Goal: Transaction & Acquisition: Purchase product/service

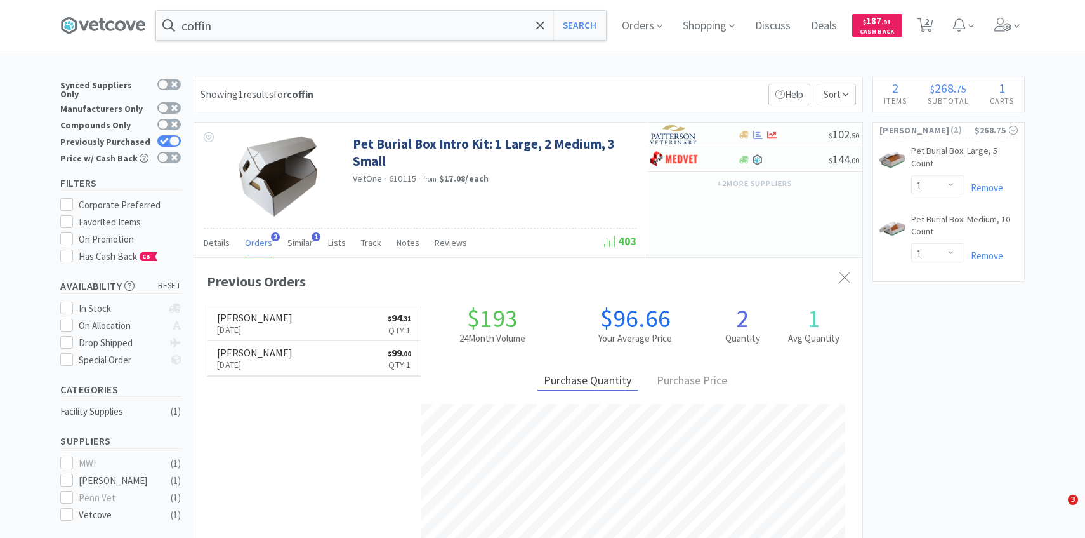
select select "1"
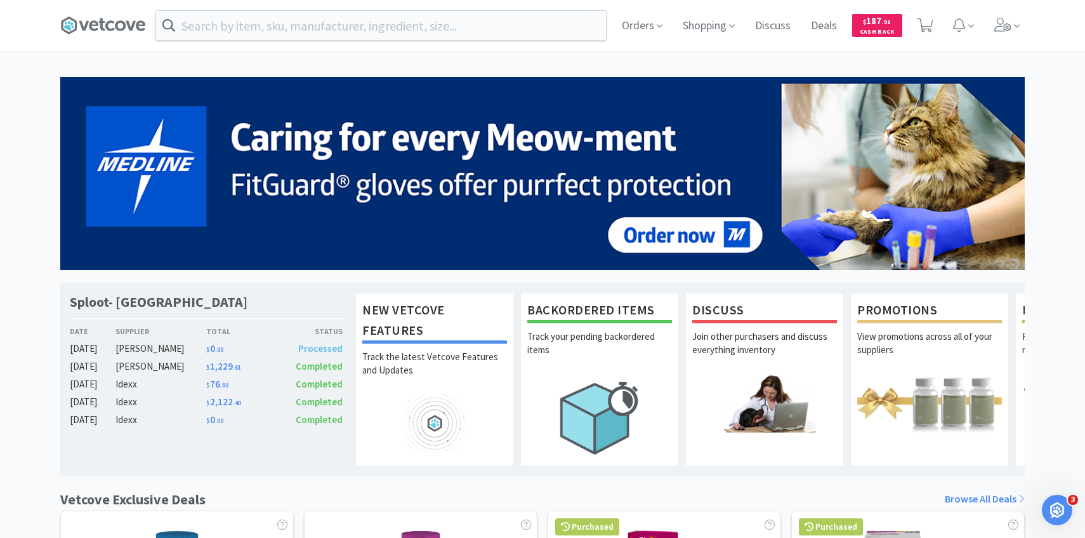
click at [1027, 27] on div "Orders Shopping Discuss Discuss Deals Deals $ 187 . 91 Cash Back" at bounding box center [542, 25] width 977 height 51
click at [1019, 34] on span at bounding box center [1007, 25] width 36 height 51
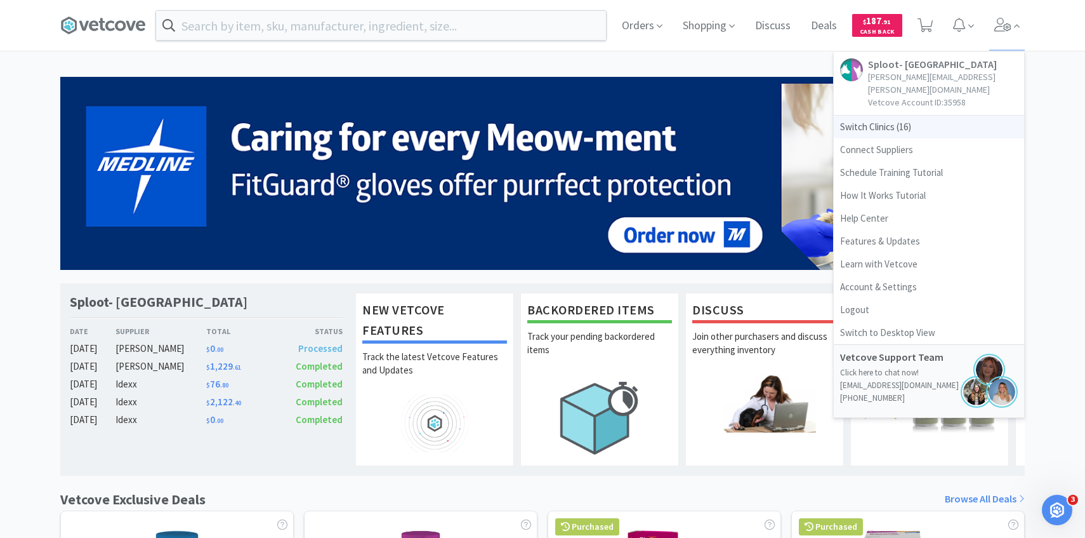
click at [921, 115] on span "Switch Clinics ( 16 )" at bounding box center [929, 126] width 190 height 23
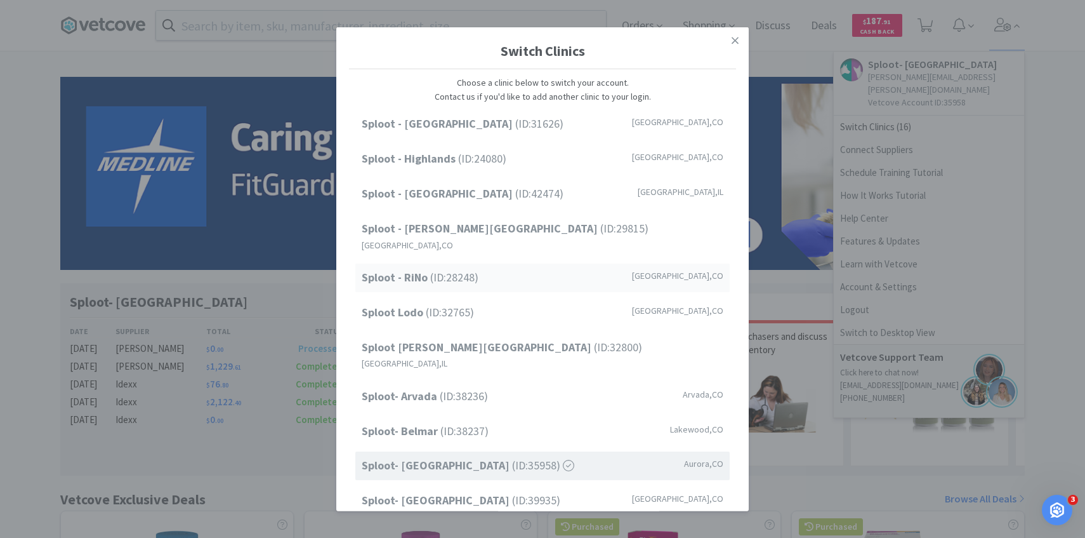
scroll to position [162, 0]
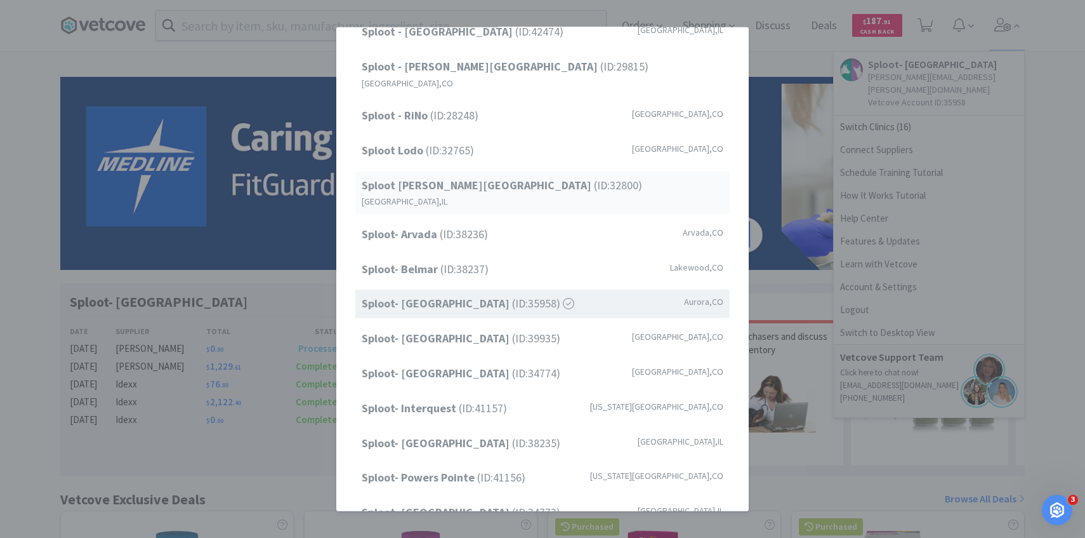
click at [531, 178] on div "Sploot Logan Square (ID: 32800 ) Chicago , IL" at bounding box center [542, 192] width 374 height 43
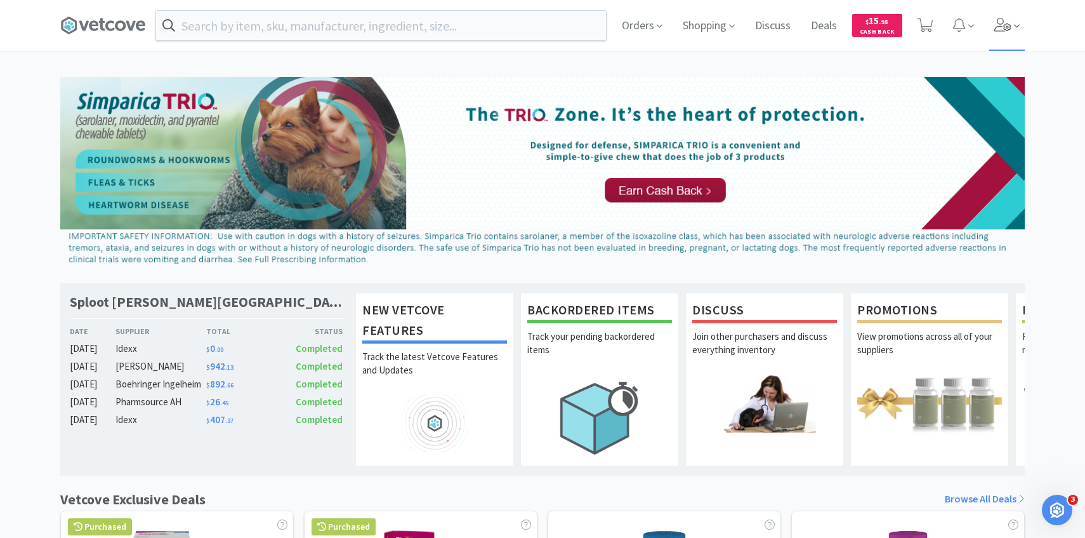
click at [1017, 29] on icon at bounding box center [1017, 25] width 6 height 11
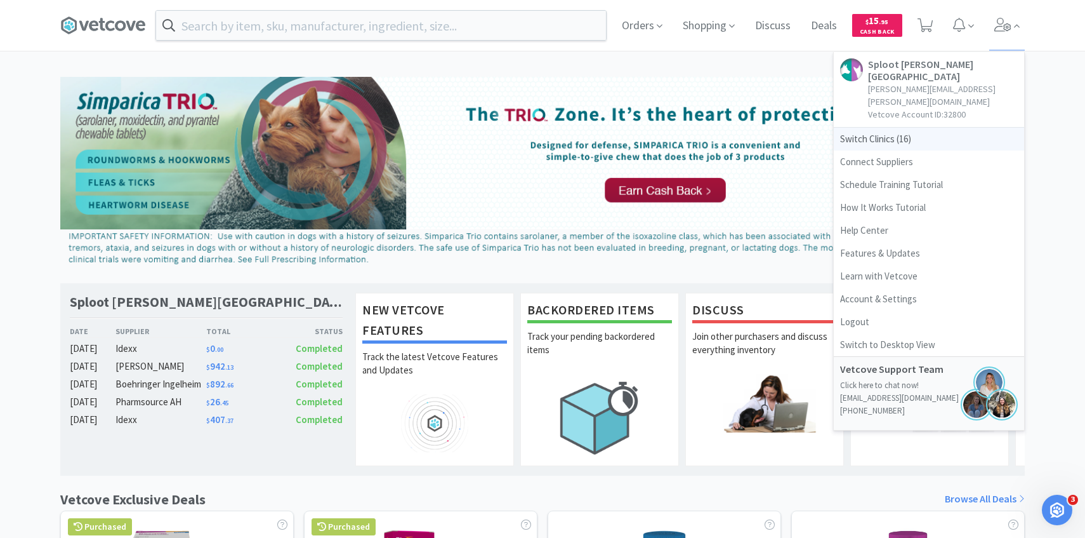
click at [913, 128] on span "Switch Clinics ( 16 )" at bounding box center [929, 139] width 190 height 23
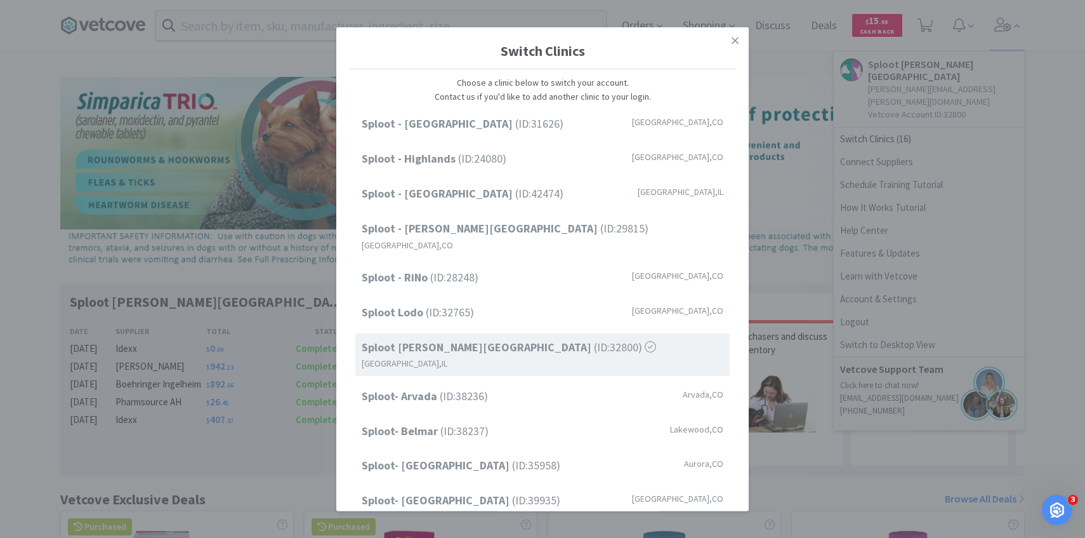
click at [922, 35] on div "Switch Clinics Choose a clinic below to switch your account. Contact us if you'…" at bounding box center [542, 269] width 1085 height 538
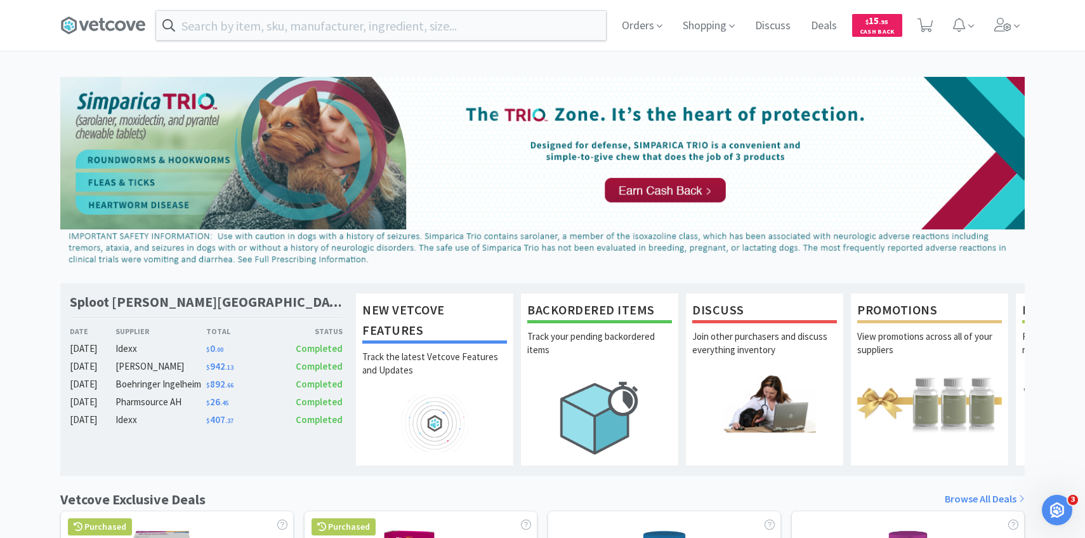
click at [922, 35] on span at bounding box center [926, 25] width 26 height 51
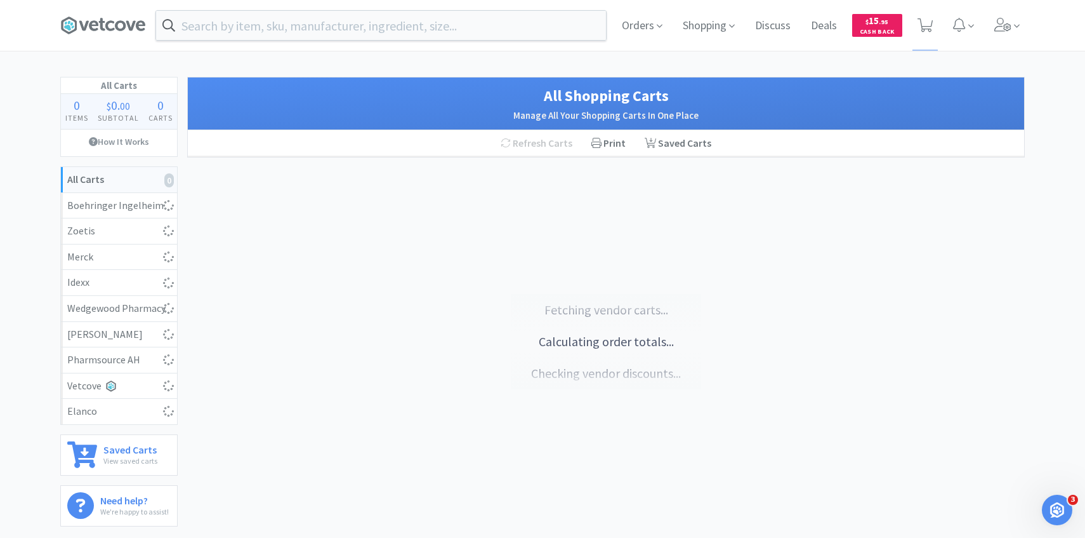
select select "10"
select select "1"
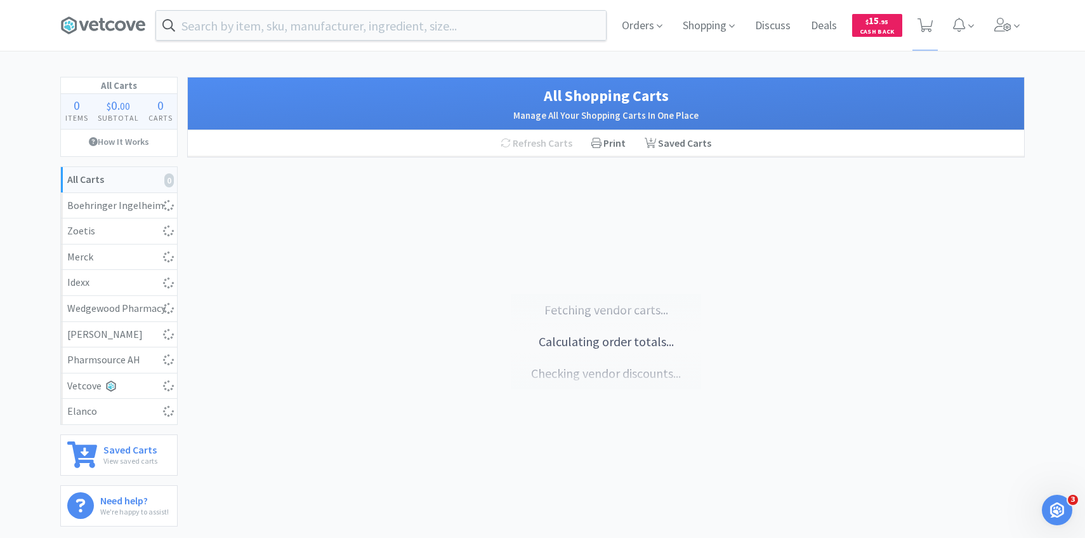
select select "1"
select select "12"
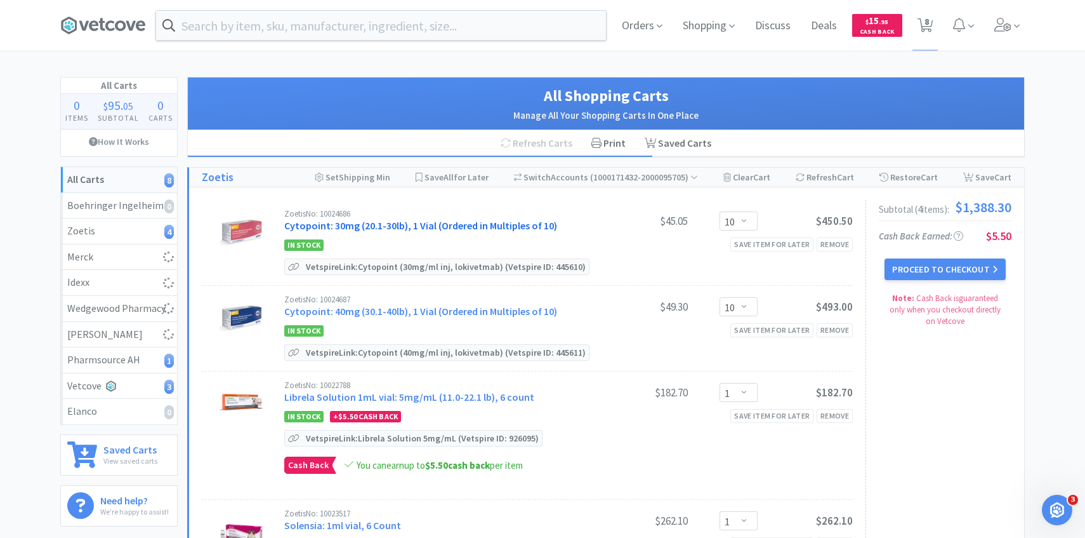
select select "5"
select select "1"
select select "2"
select select "1"
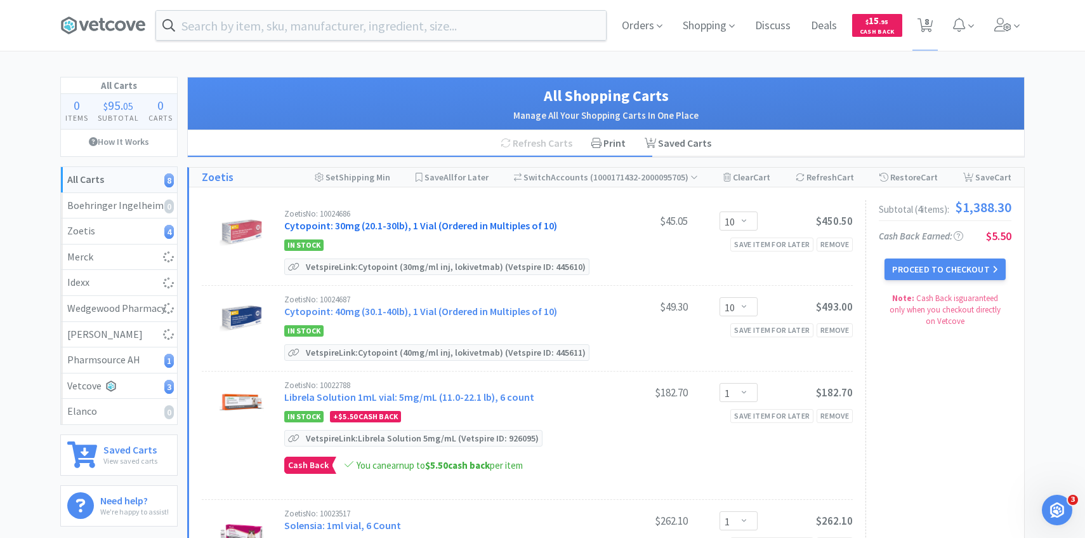
select select "1"
select select "3"
select select "8"
select select "1"
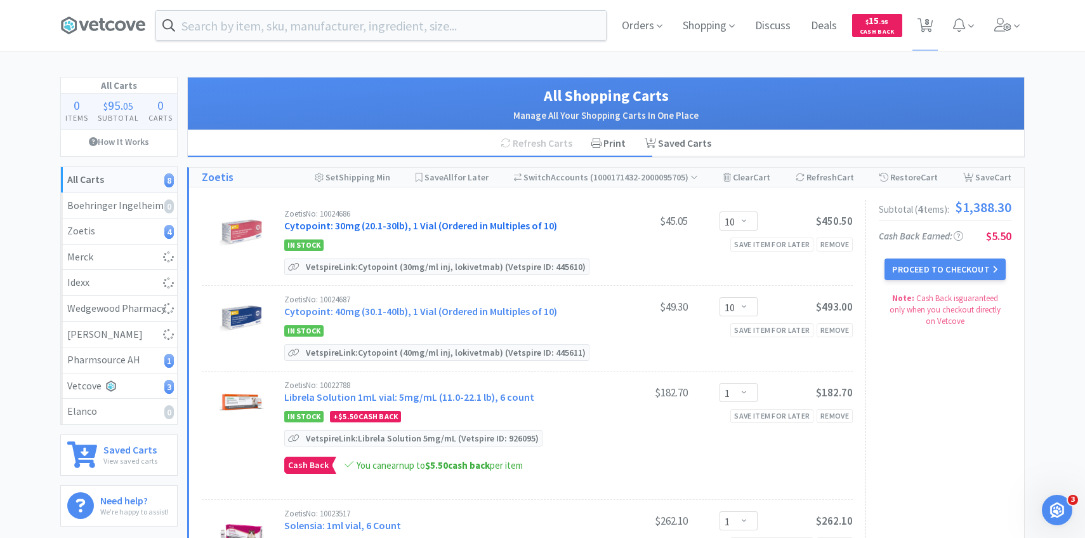
select select "8"
select select "2"
select select "4"
select select "1"
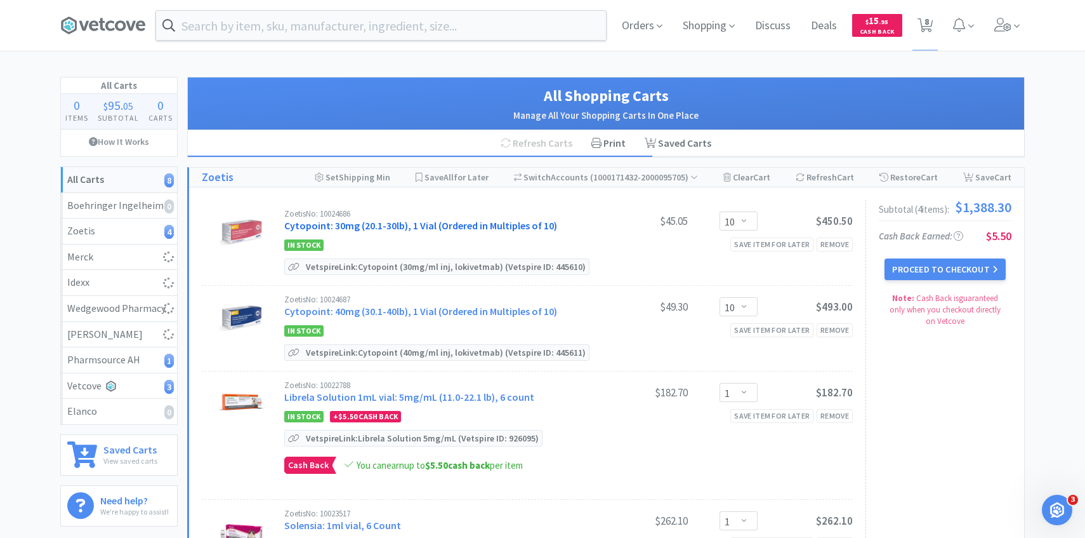
select select "1"
select select "8"
select select "1"
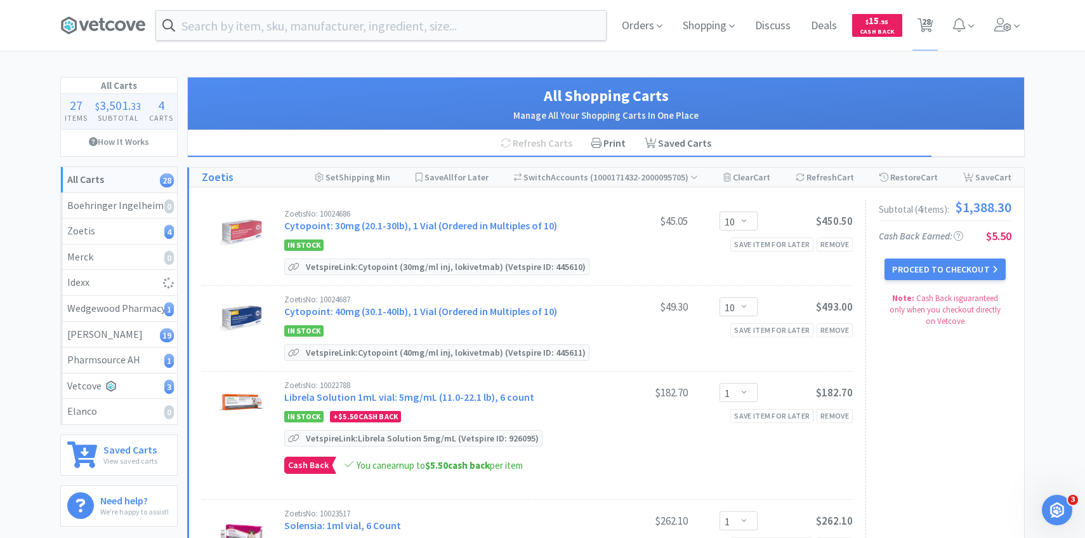
select select "50"
select select "1"
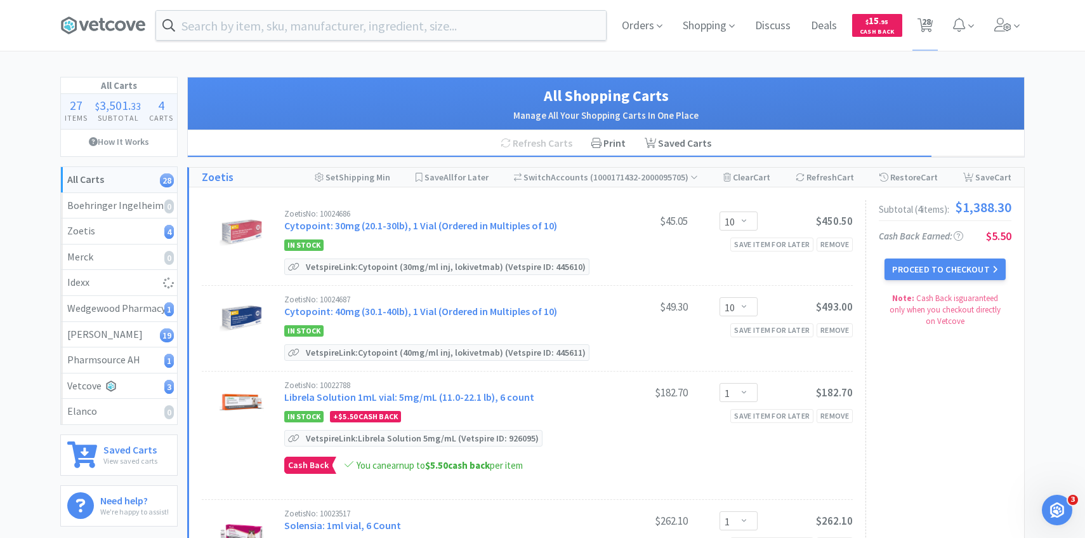
select select "1"
select select "4"
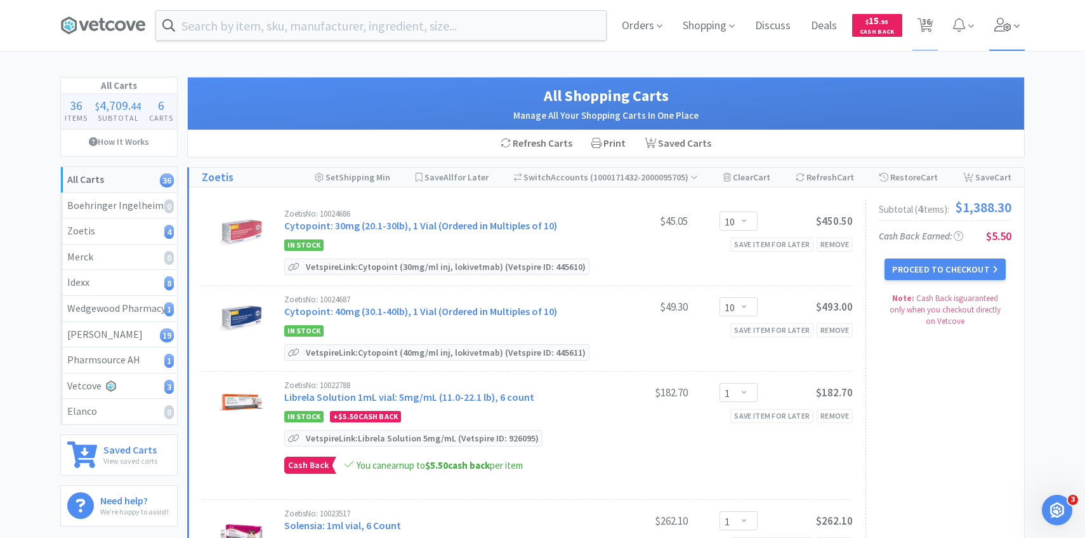
click at [995, 30] on icon at bounding box center [1003, 25] width 18 height 14
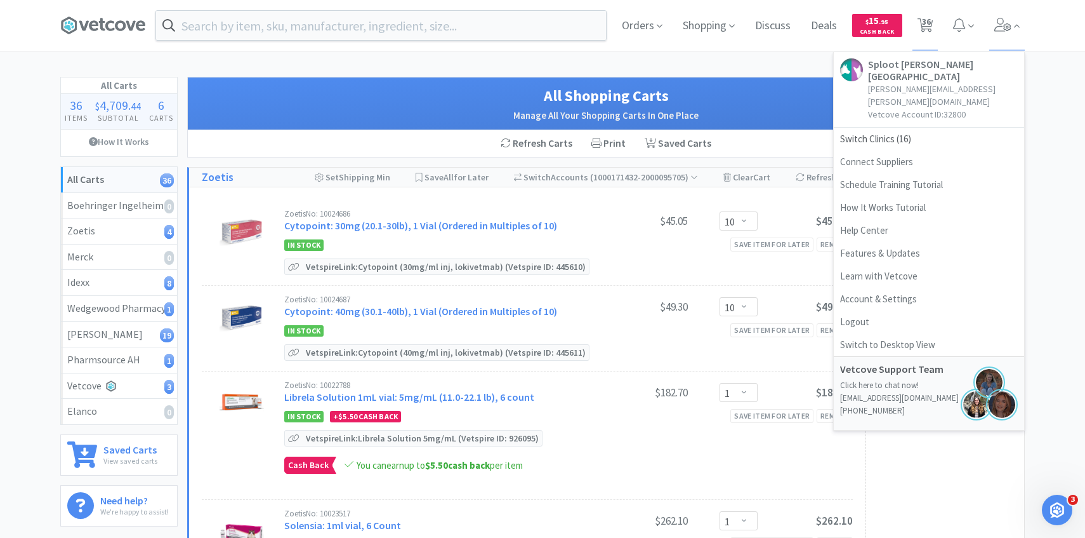
click at [447, 97] on h1 "All Shopping Carts" at bounding box center [606, 96] width 811 height 24
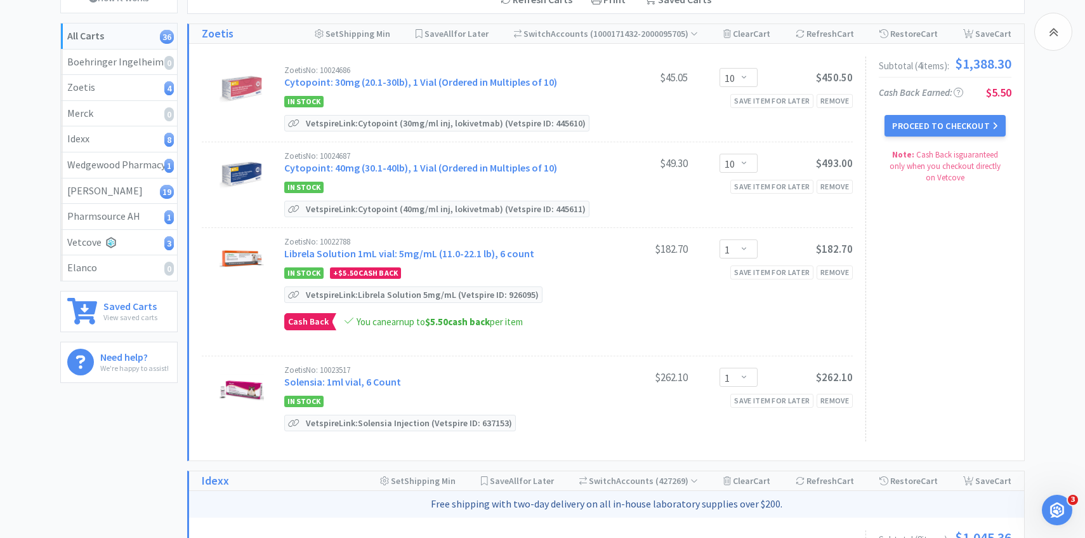
scroll to position [147, 0]
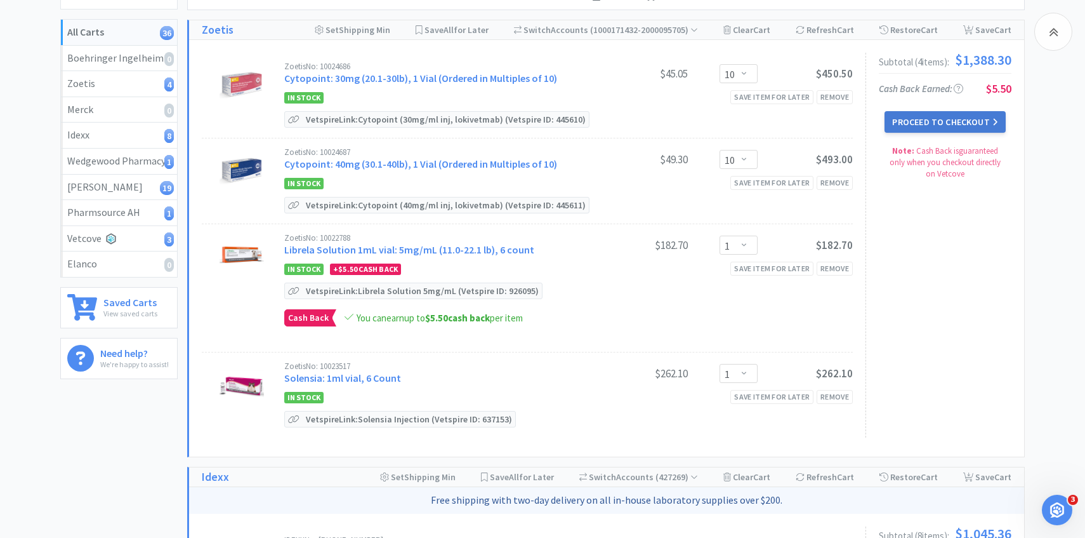
click at [918, 128] on button "Proceed to Checkout" at bounding box center [945, 122] width 121 height 22
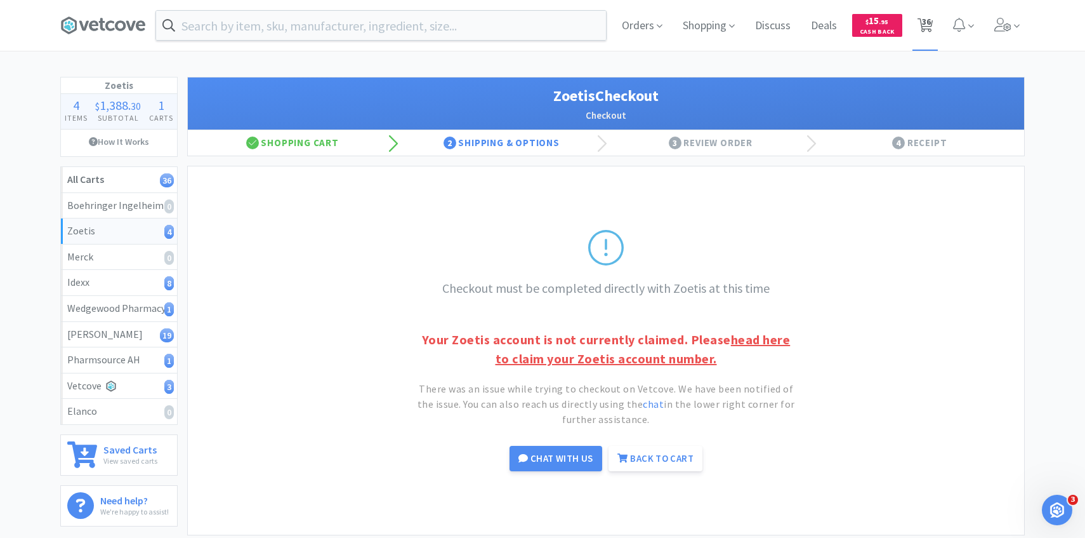
click at [924, 36] on span "36" at bounding box center [926, 21] width 9 height 51
select select "10"
select select "1"
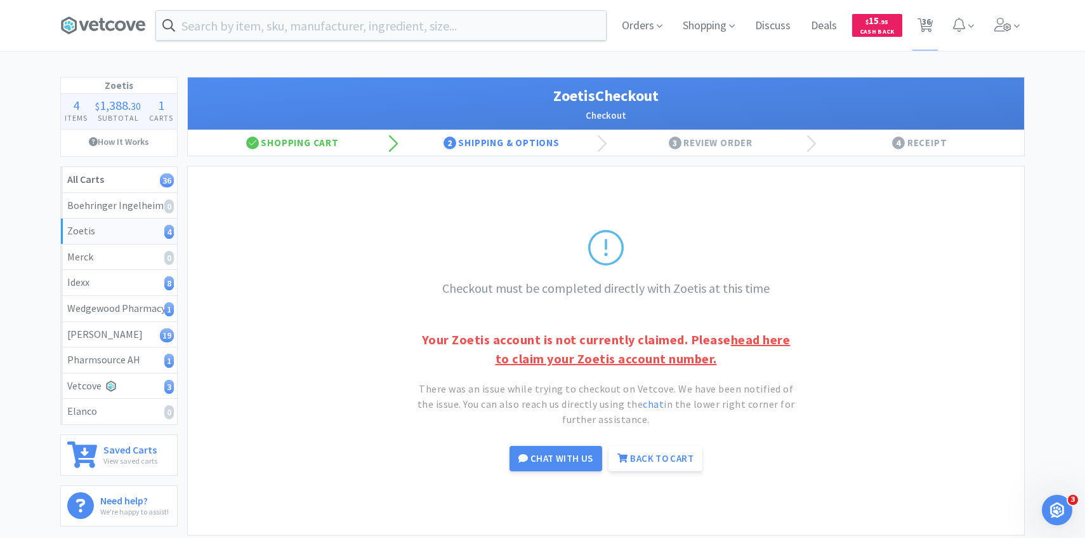
select select "50"
select select "1"
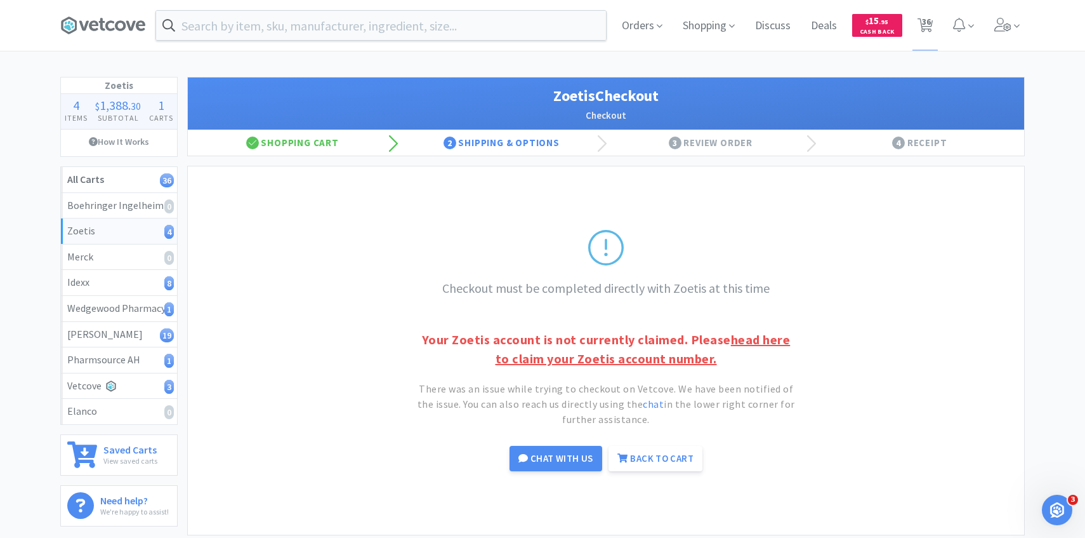
select select "1"
select select "4"
select select "1"
select select "5"
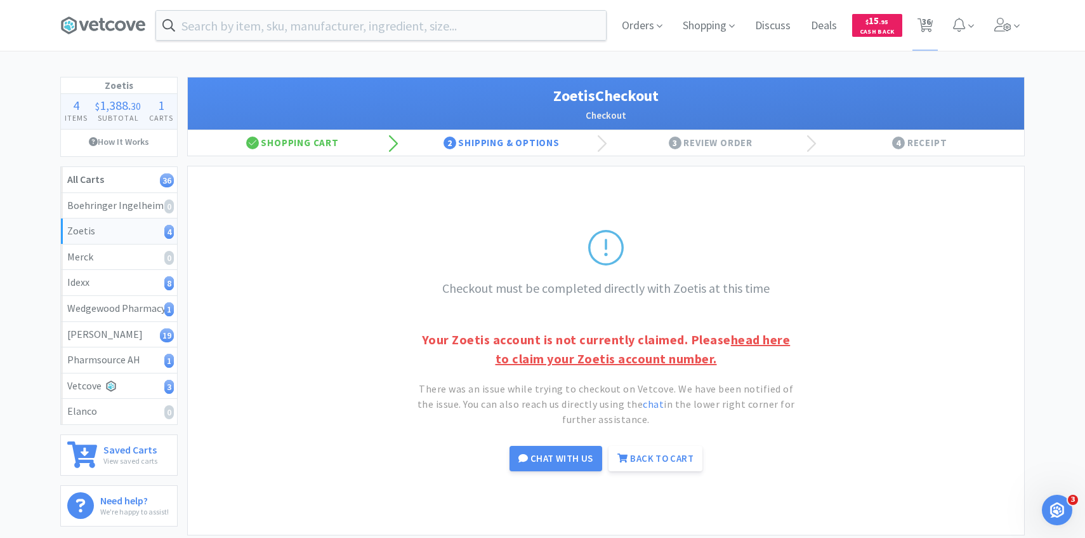
select select "1"
select select "2"
select select "1"
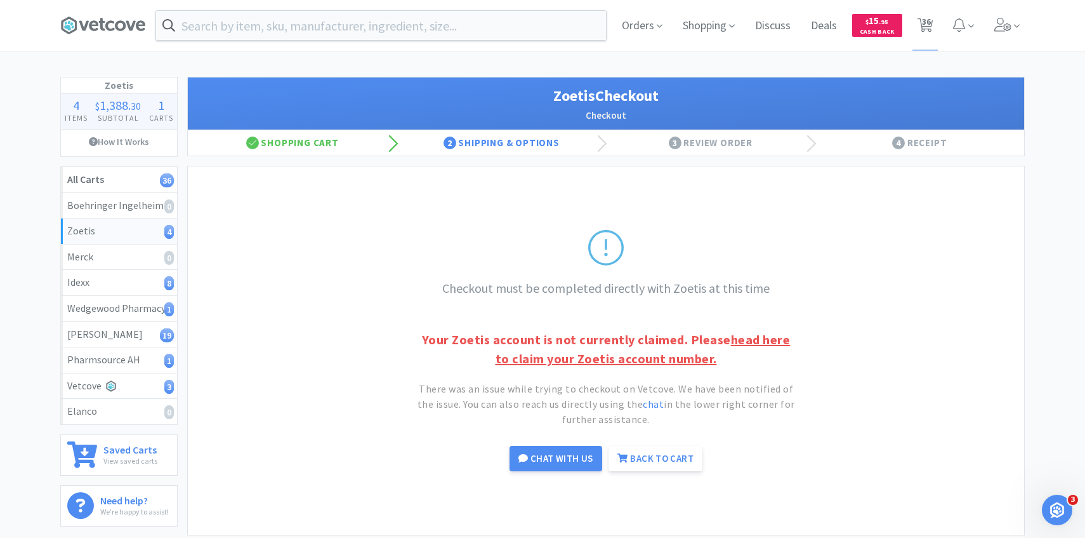
select select "3"
select select "8"
select select "1"
select select "8"
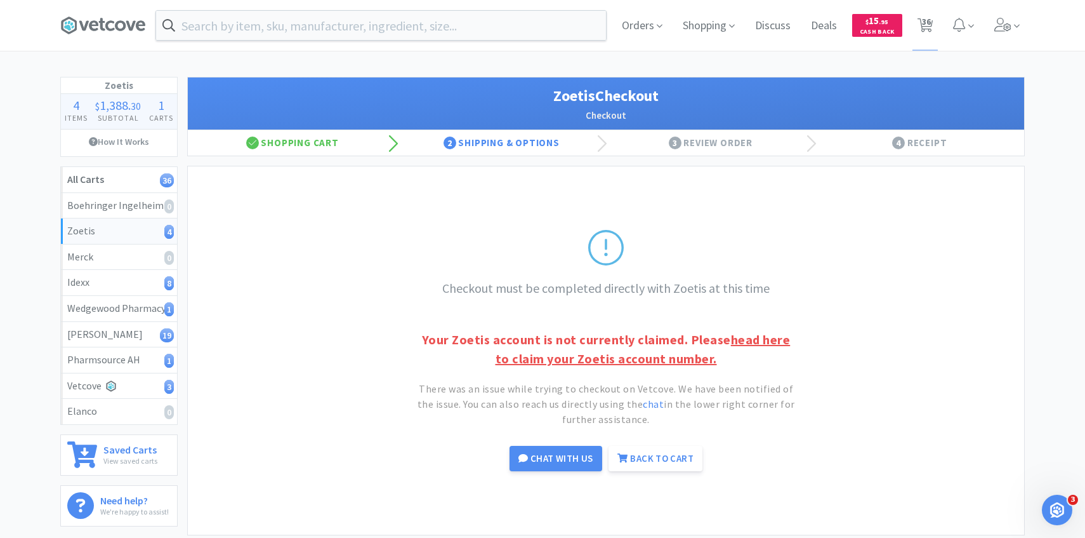
select select "2"
select select "4"
select select "1"
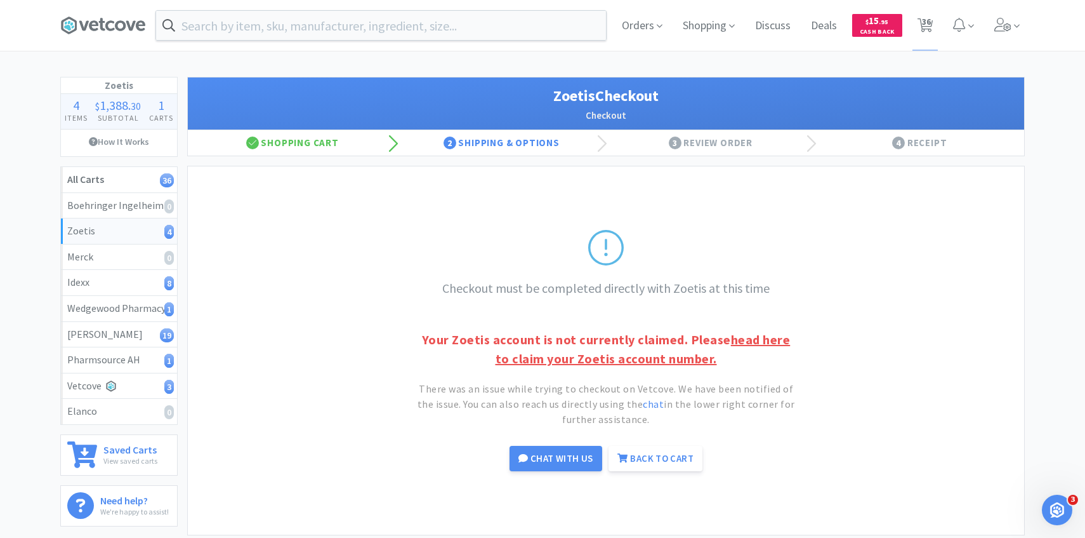
select select "1"
select select "8"
select select "1"
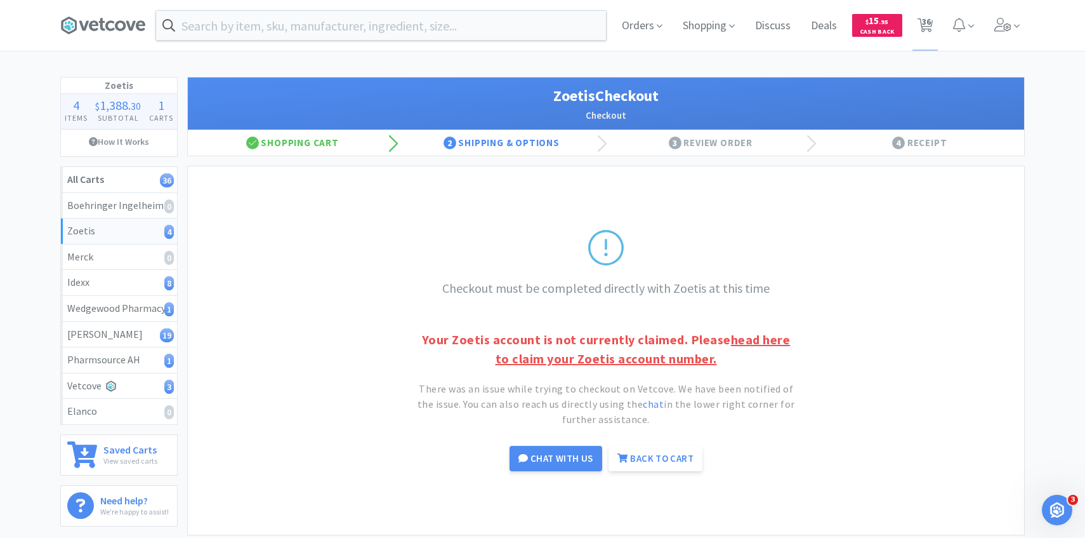
select select "1"
select select "12"
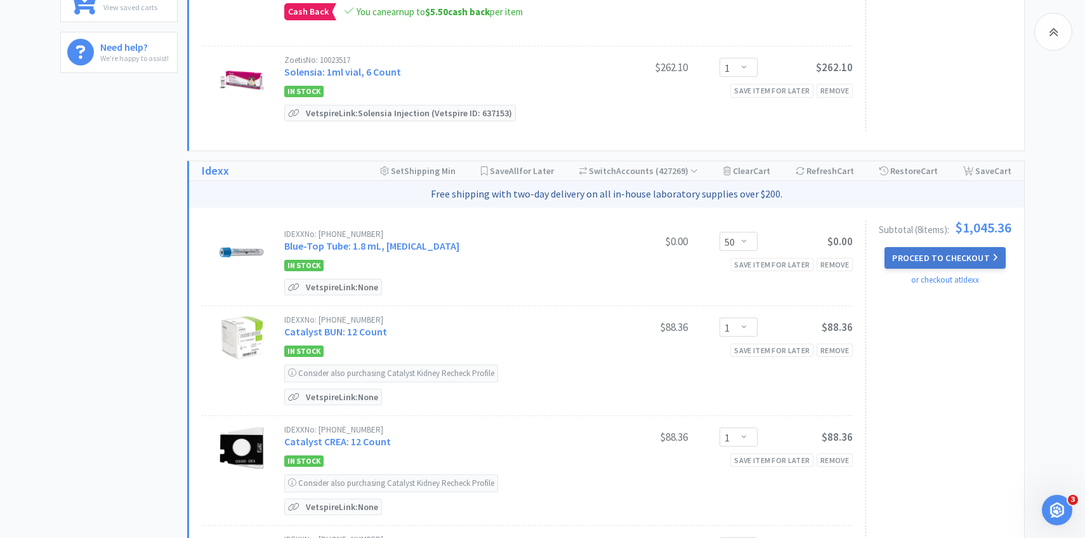
click at [923, 256] on button "Proceed to Checkout" at bounding box center [945, 258] width 121 height 22
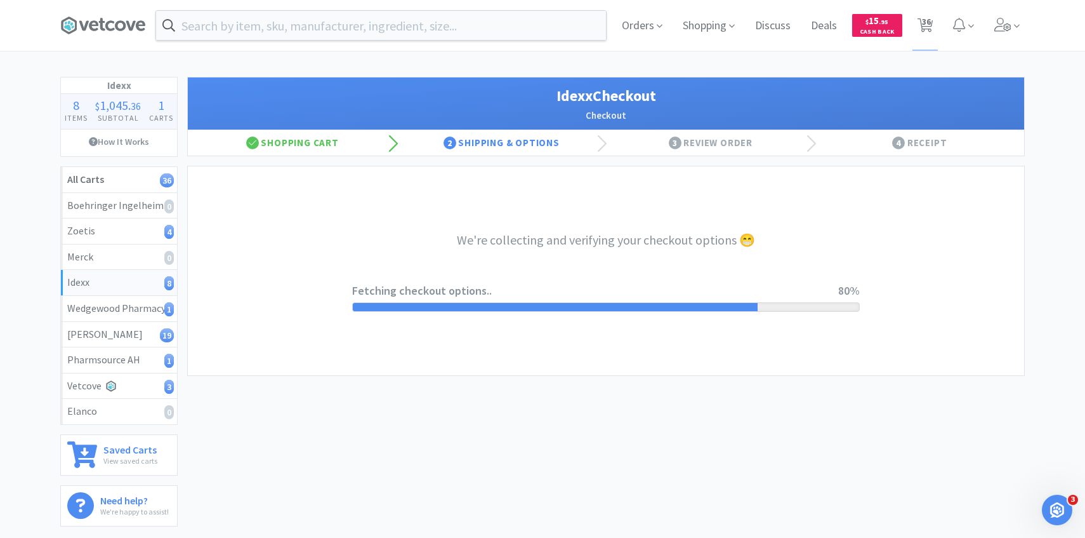
select select "904"
select select "003"
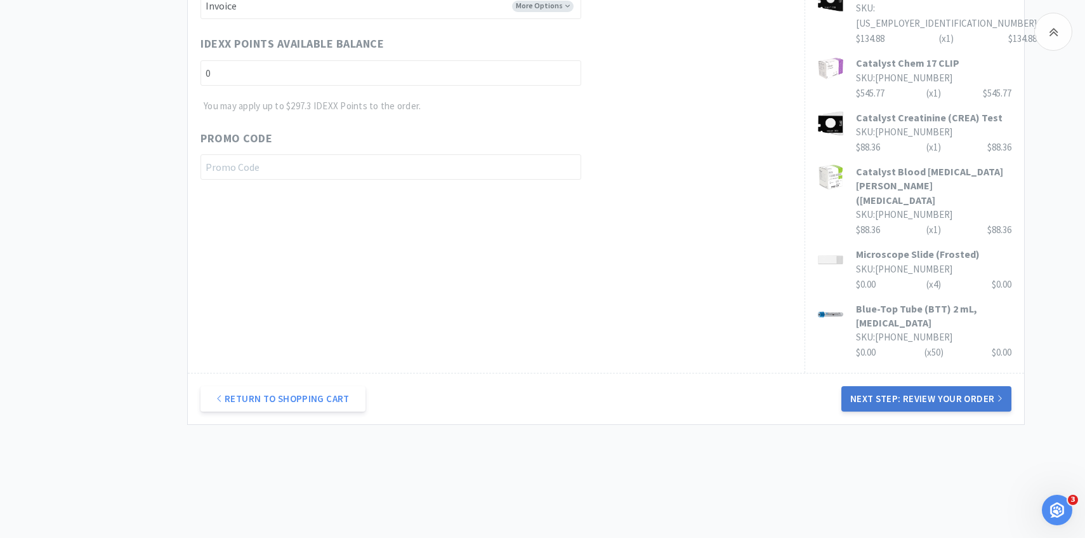
click at [908, 386] on button "Next Step: Review Your Order" at bounding box center [926, 398] width 170 height 25
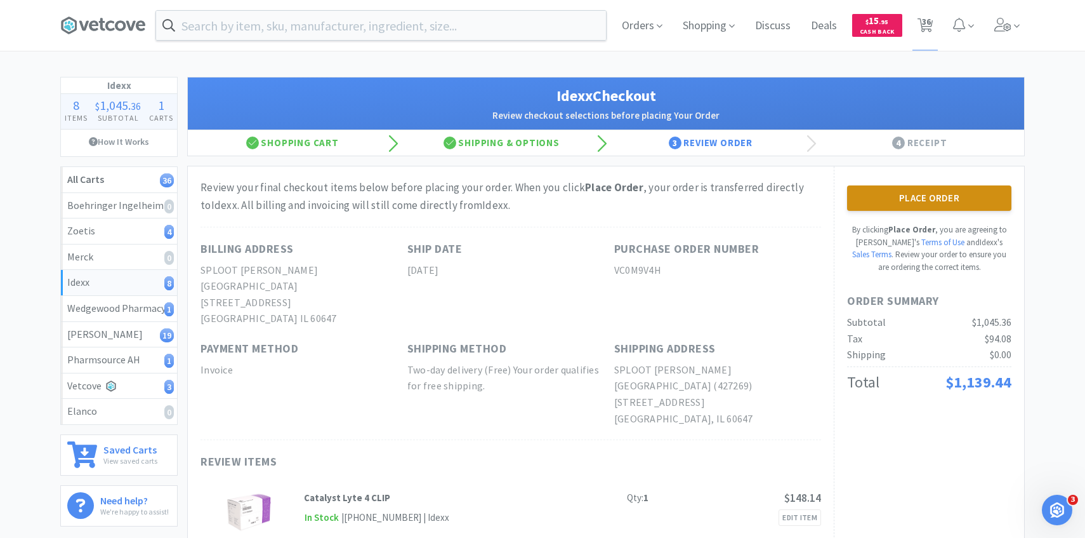
click at [922, 200] on button "Place Order" at bounding box center [929, 197] width 164 height 25
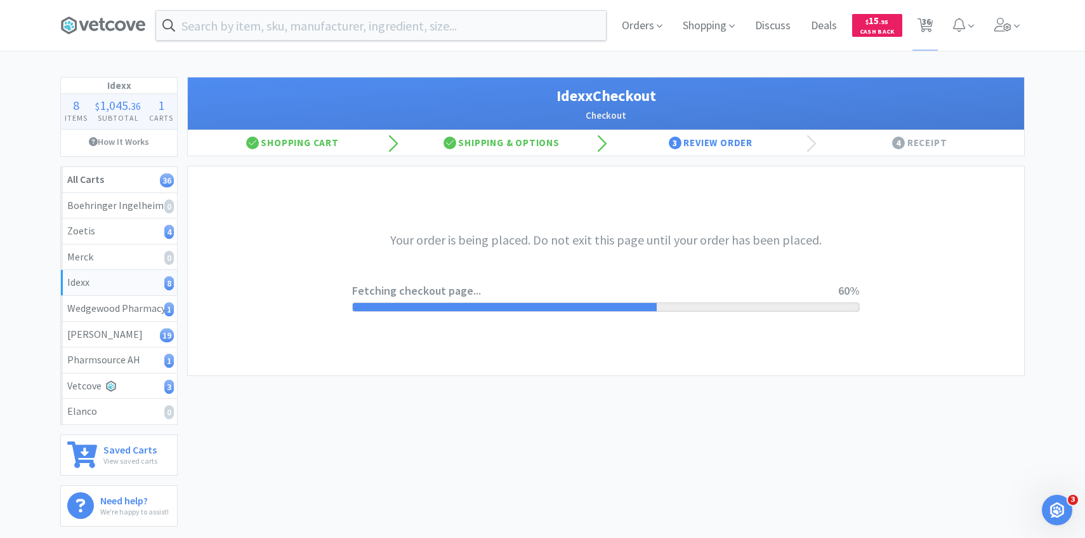
click at [635, 341] on div "Your order is being placed. Do not exit this page until your order has been pla…" at bounding box center [606, 270] width 508 height 209
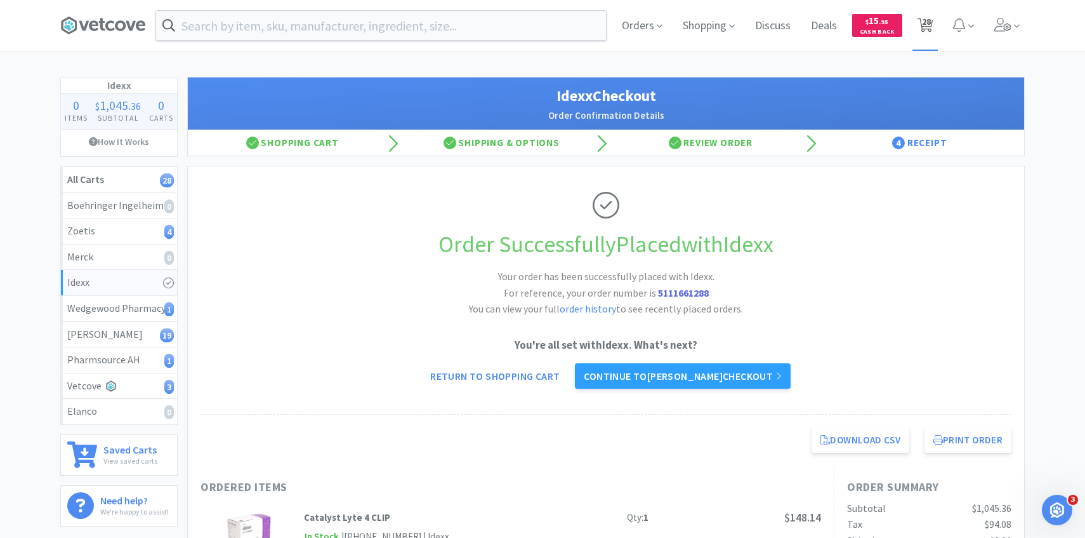
click at [922, 20] on span "28" at bounding box center [926, 21] width 9 height 51
select select "10"
select select "1"
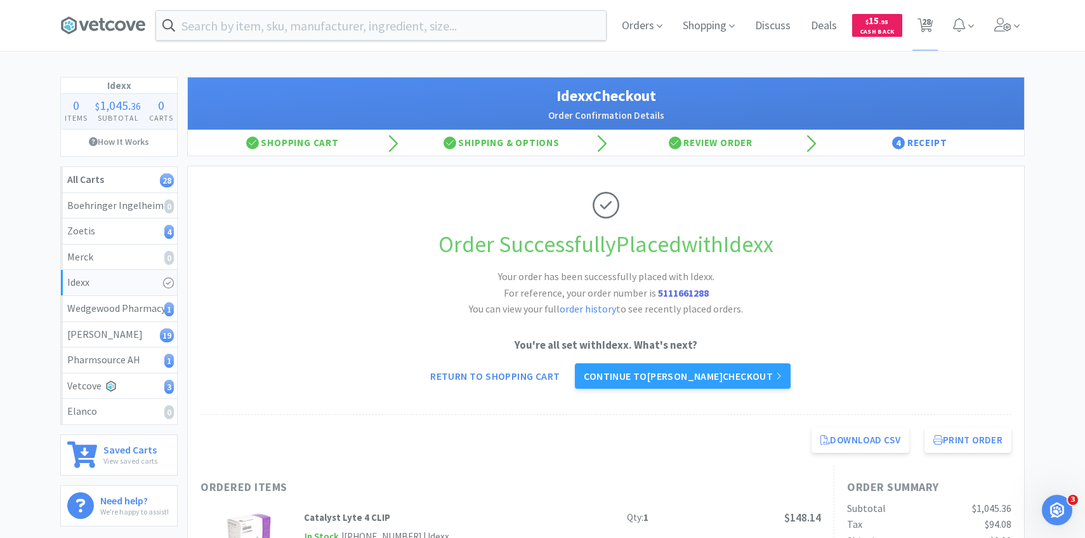
select select "1"
select select "5"
select select "1"
select select "2"
select select "1"
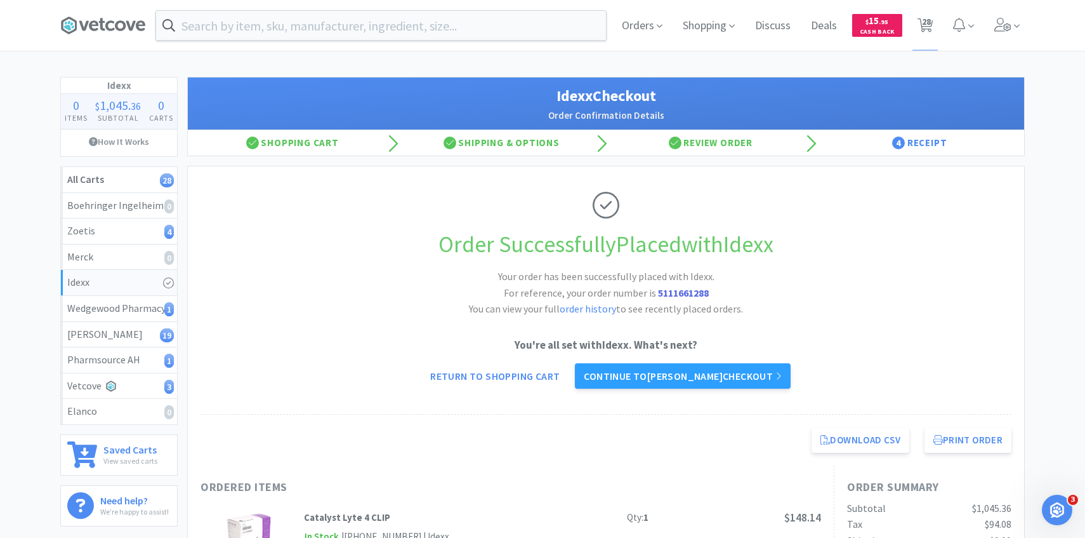
select select "1"
select select "3"
select select "8"
select select "1"
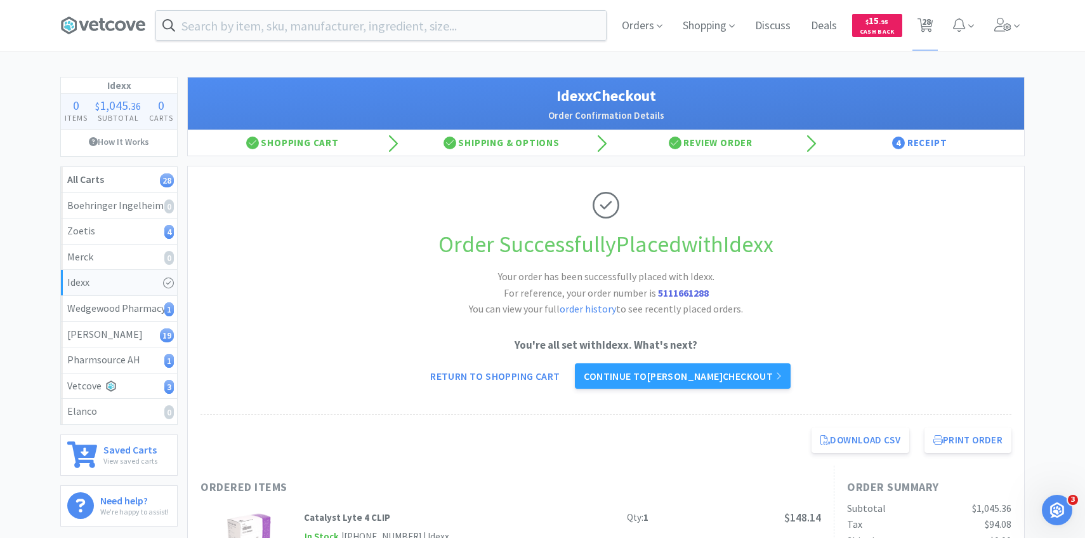
select select "1"
select select "8"
select select "2"
select select "4"
select select "1"
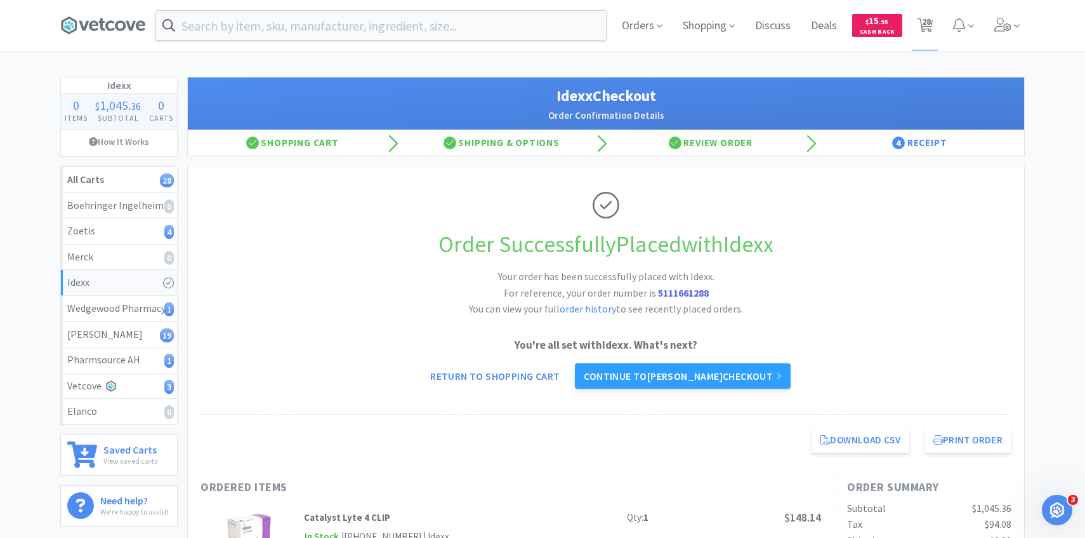
select select "1"
select select "8"
select select "1"
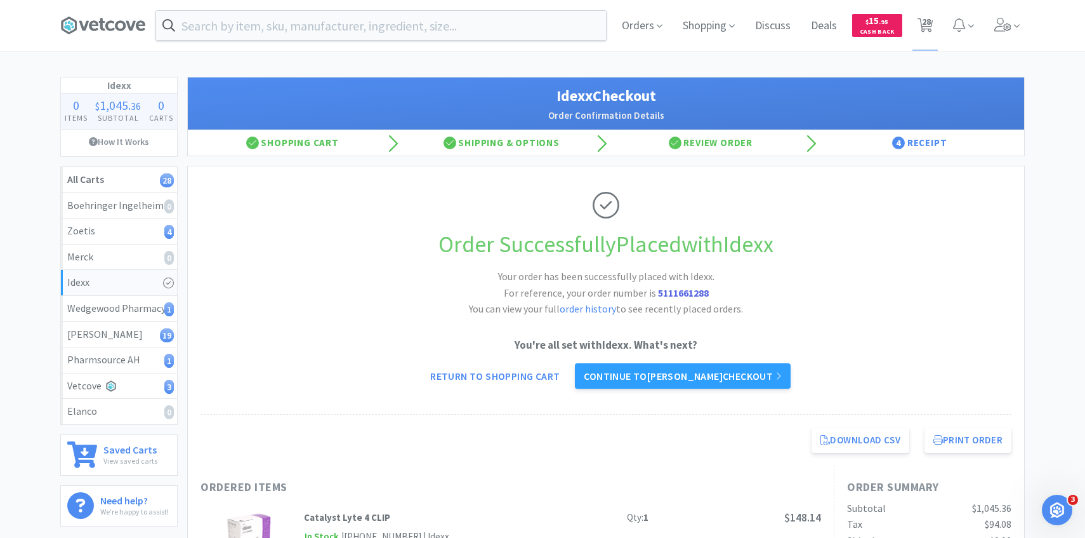
select select "1"
select select "12"
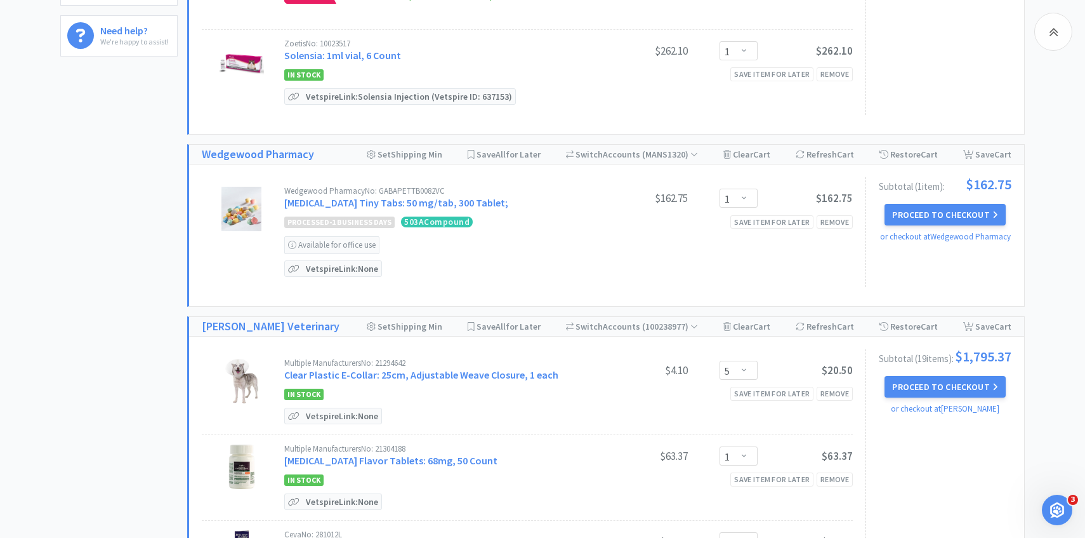
scroll to position [491, 0]
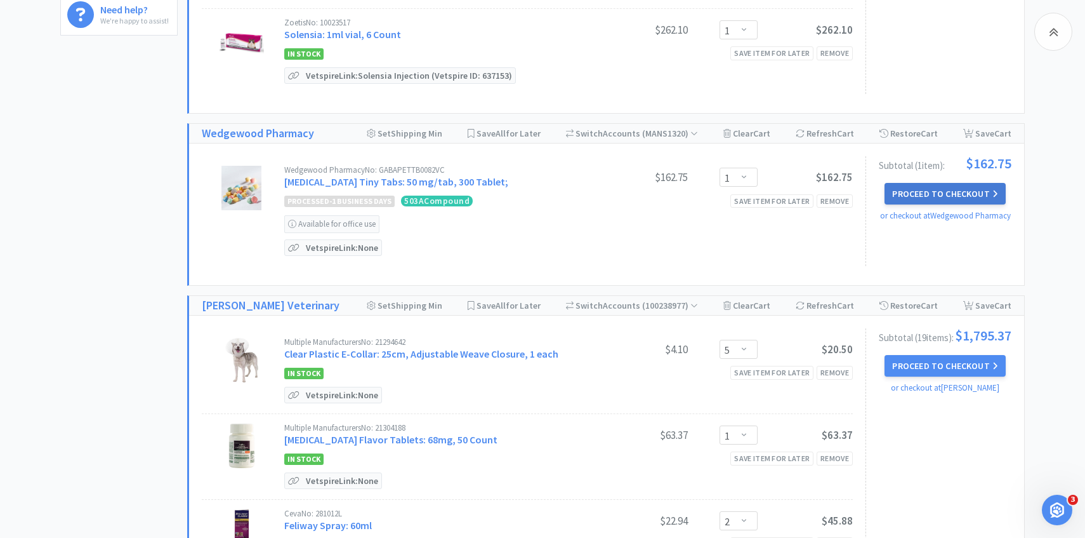
click at [928, 195] on button "Proceed to Checkout" at bounding box center [945, 194] width 121 height 22
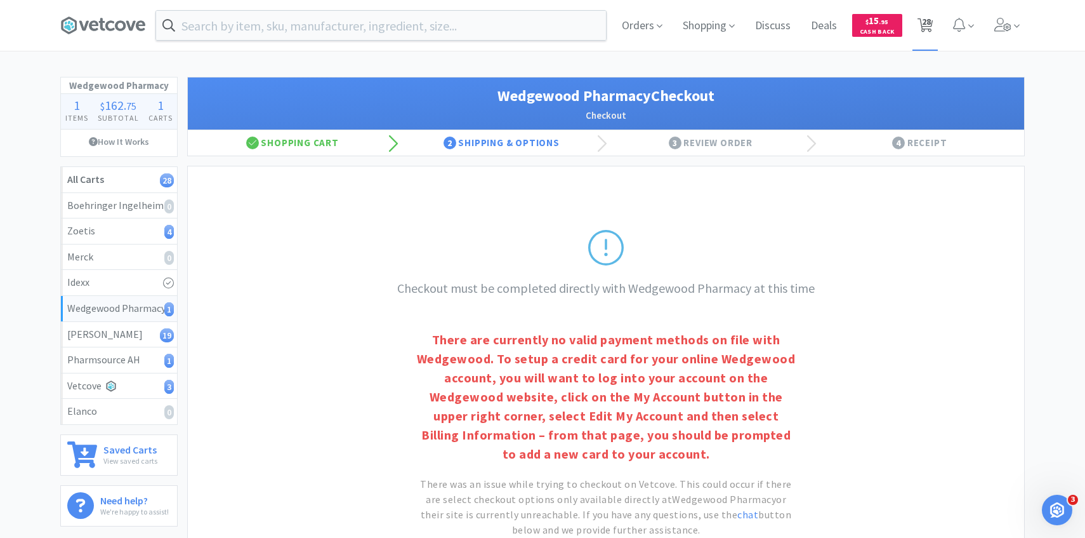
click at [932, 23] on icon at bounding box center [926, 25] width 16 height 14
select select "10"
select select "1"
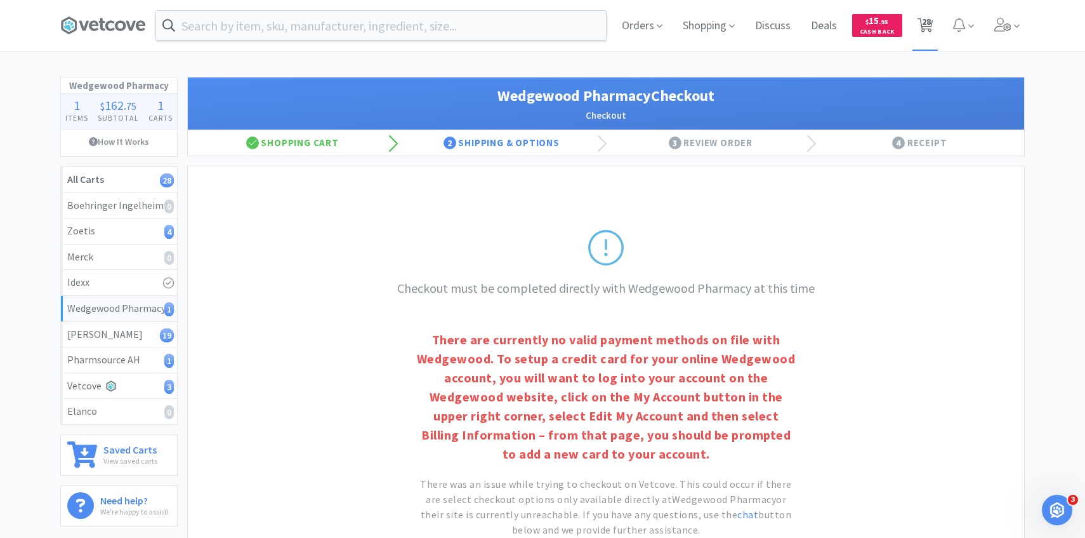
select select "1"
select select "5"
select select "1"
select select "2"
select select "1"
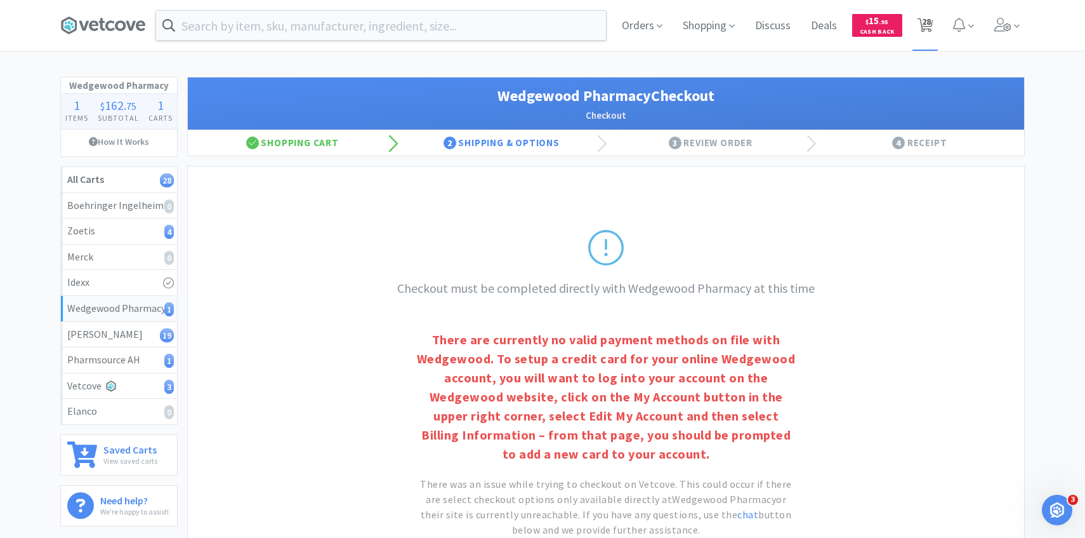
select select "1"
select select "3"
select select "8"
select select "1"
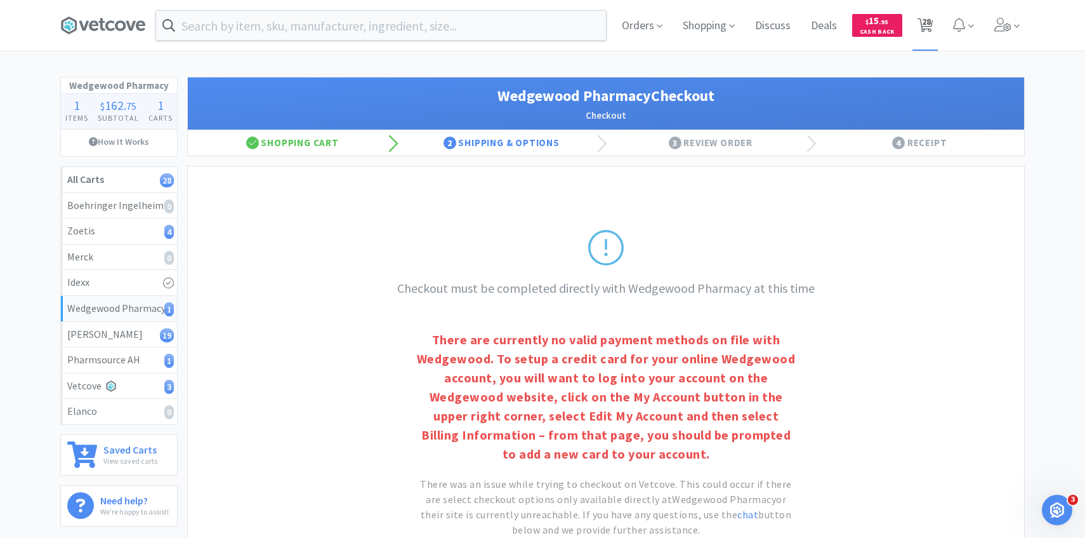
select select "1"
select select "8"
select select "2"
select select "4"
select select "1"
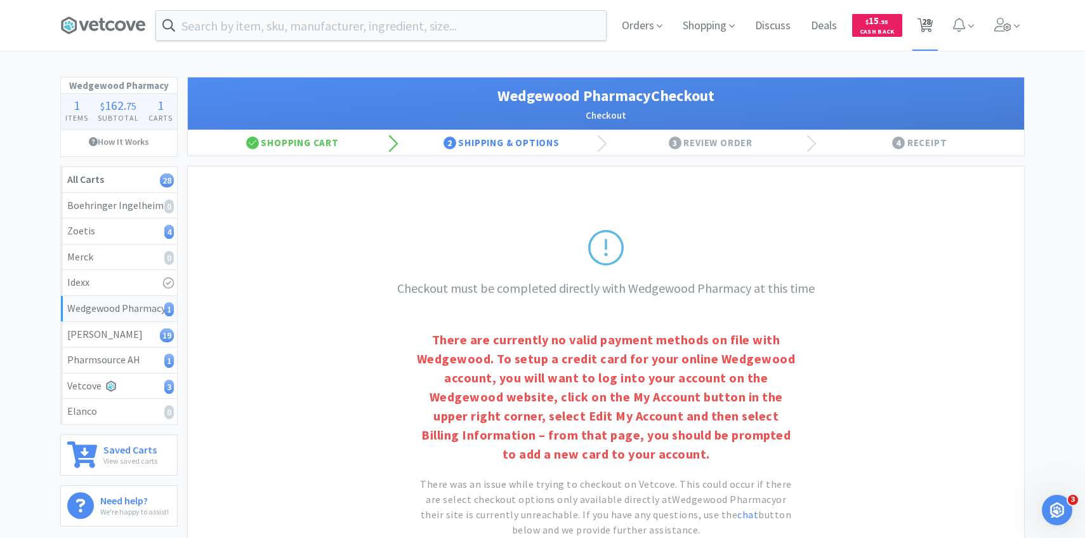
select select "1"
select select "8"
select select "1"
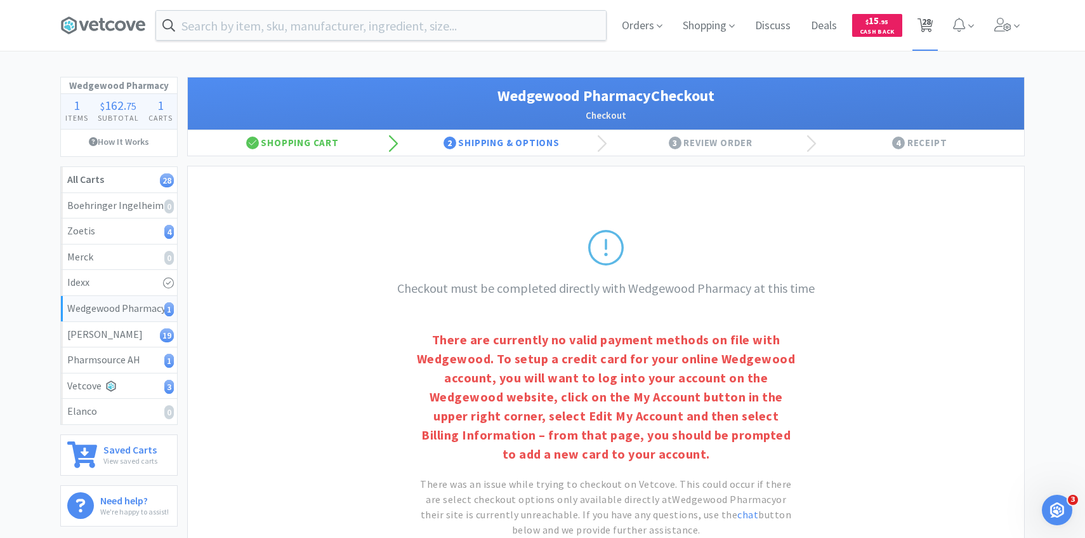
select select "1"
select select "12"
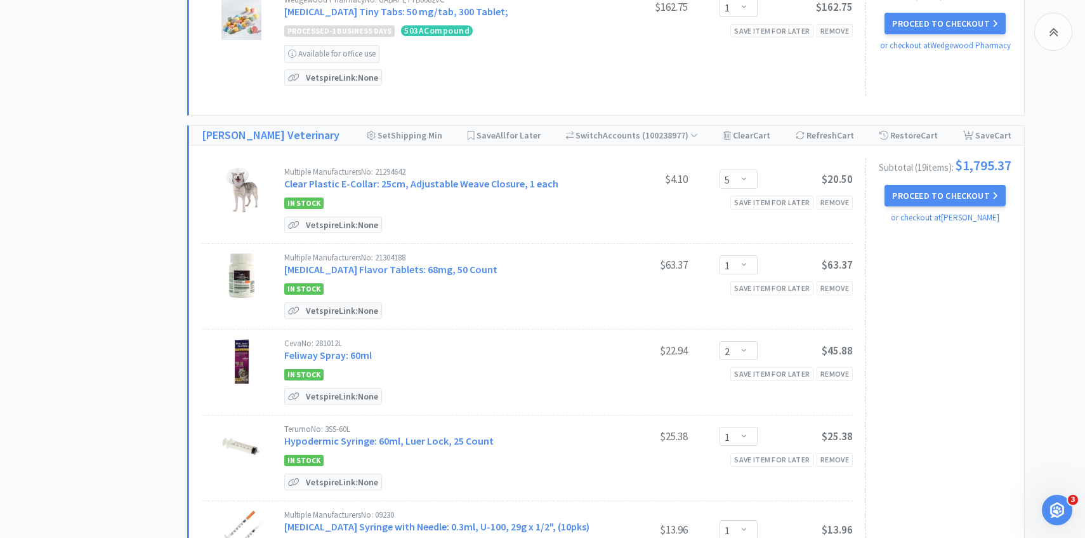
scroll to position [676, 0]
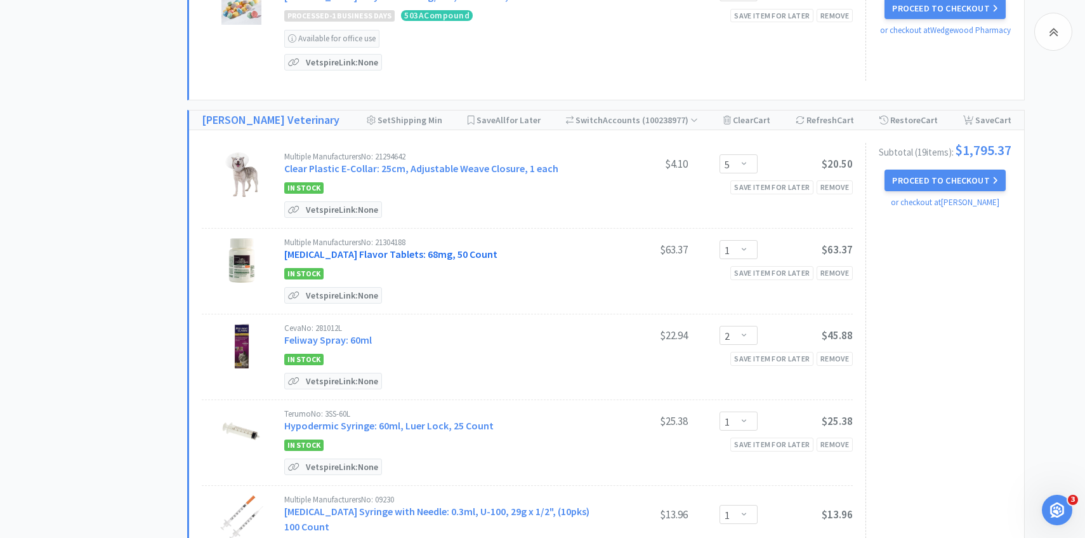
click at [447, 247] on link "Enrofloxacin Flavor Tablets: 68mg, 50 Count" at bounding box center [390, 253] width 213 height 13
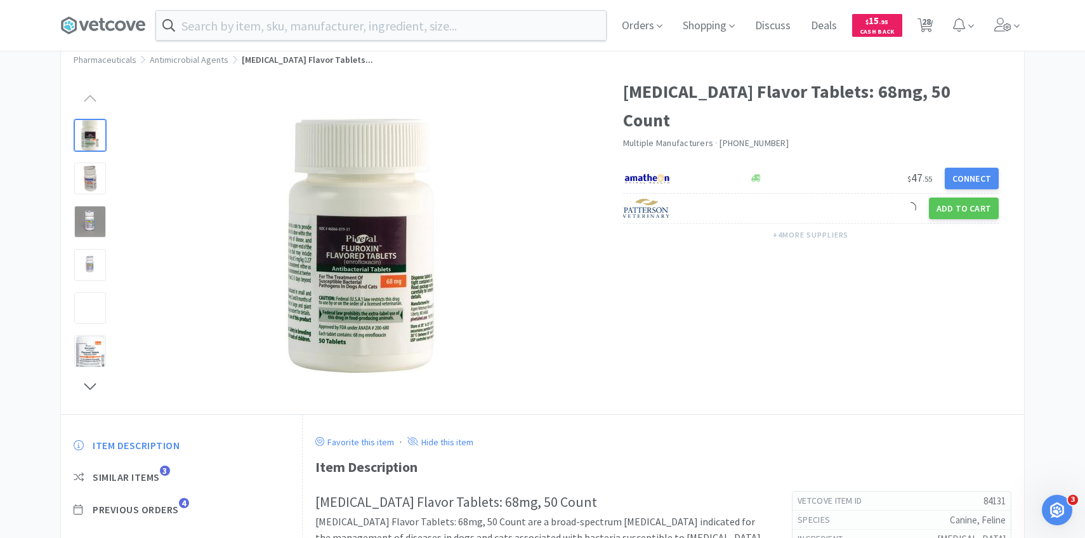
scroll to position [54, 0]
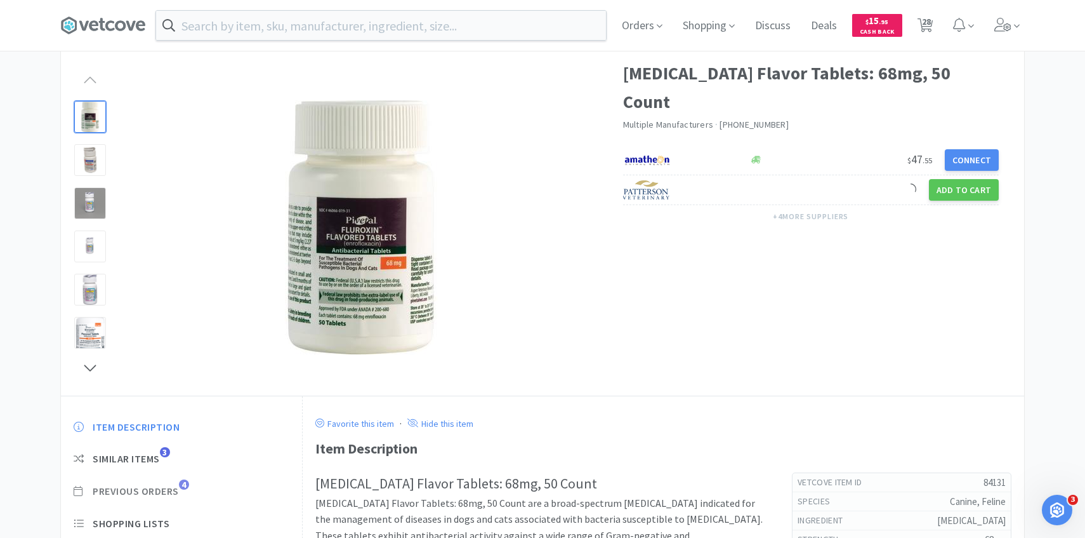
click at [172, 496] on span "Previous Orders" at bounding box center [136, 490] width 86 height 13
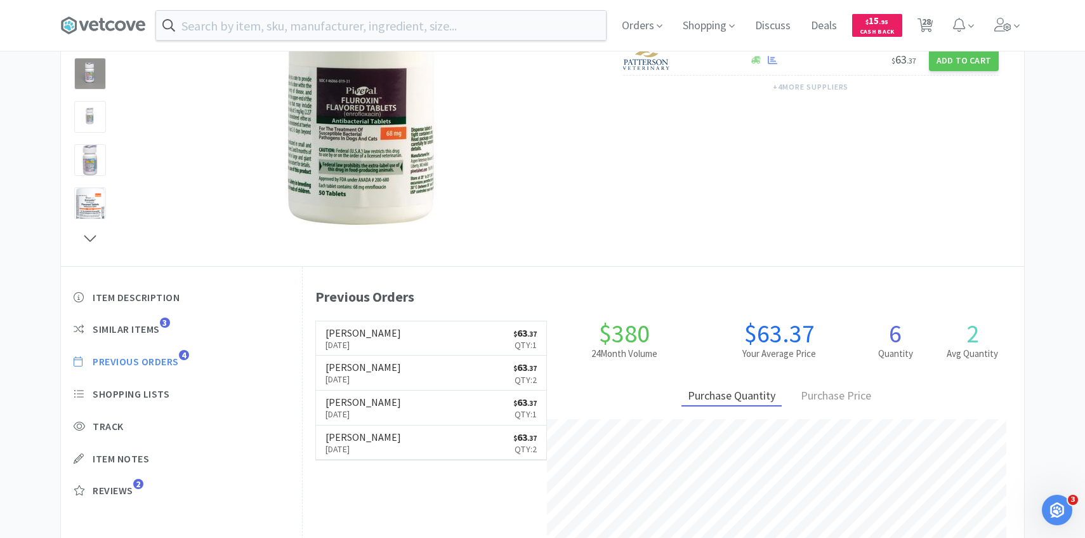
scroll to position [348, 722]
select select "10"
select select "1"
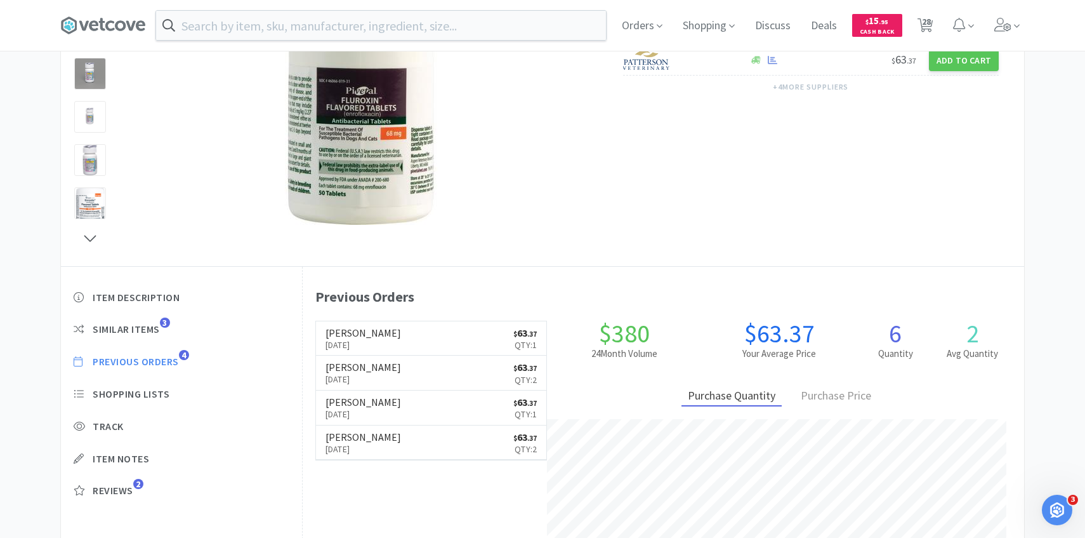
select select "1"
select select "5"
select select "1"
select select "2"
select select "1"
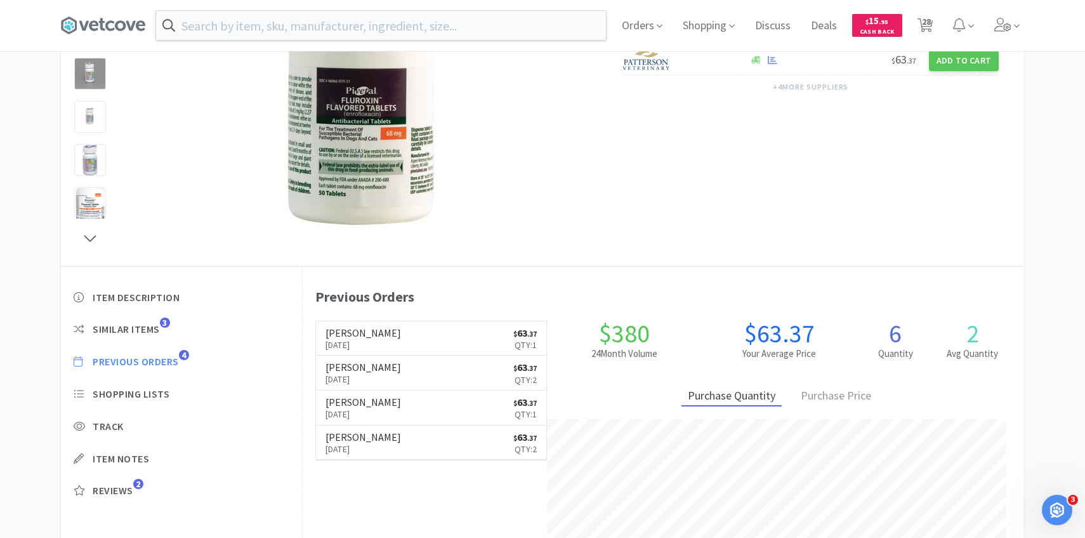
select select "1"
select select "3"
select select "8"
select select "1"
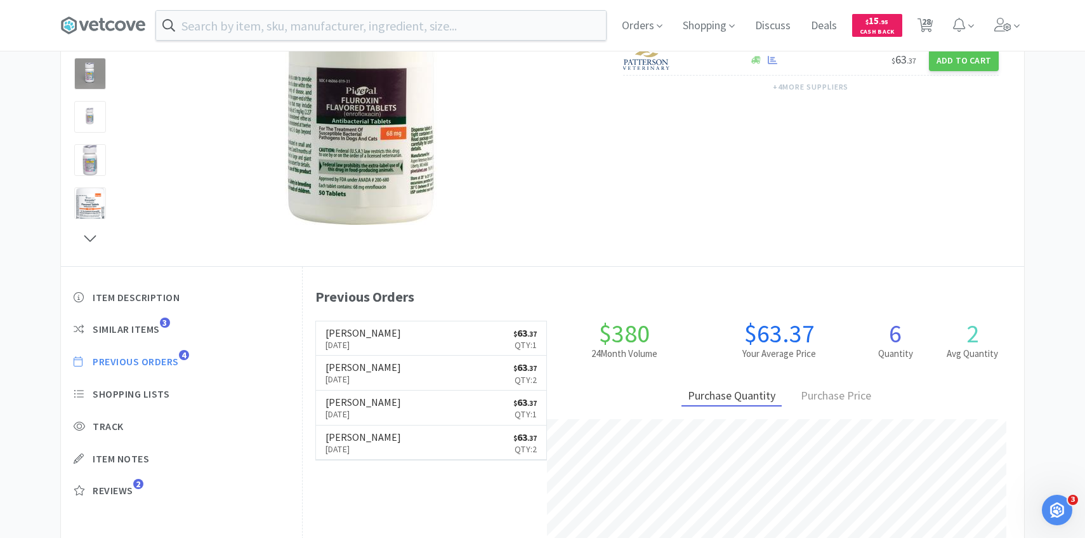
select select "1"
select select "8"
select select "2"
select select "4"
select select "1"
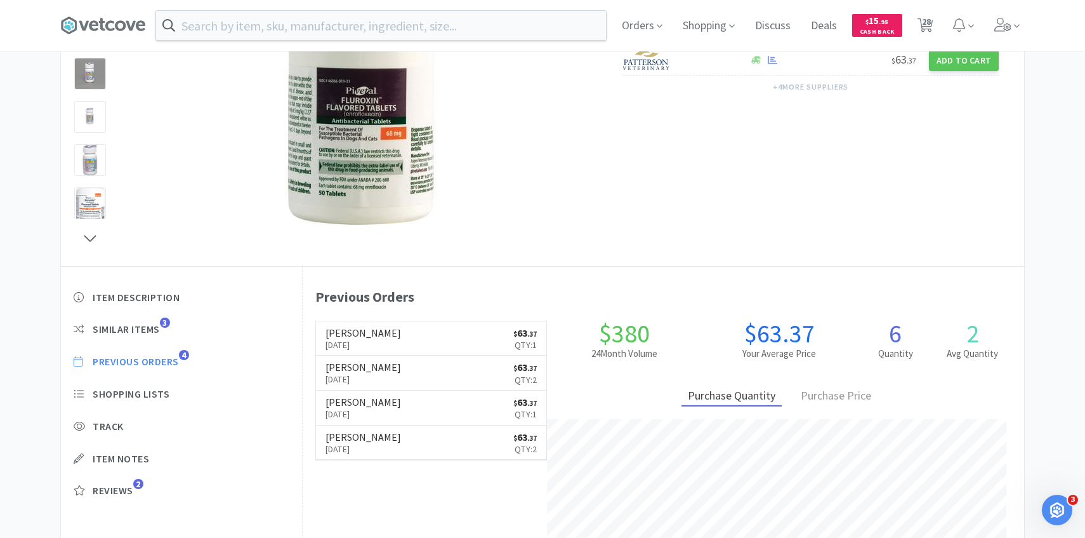
select select "1"
select select "8"
select select "1"
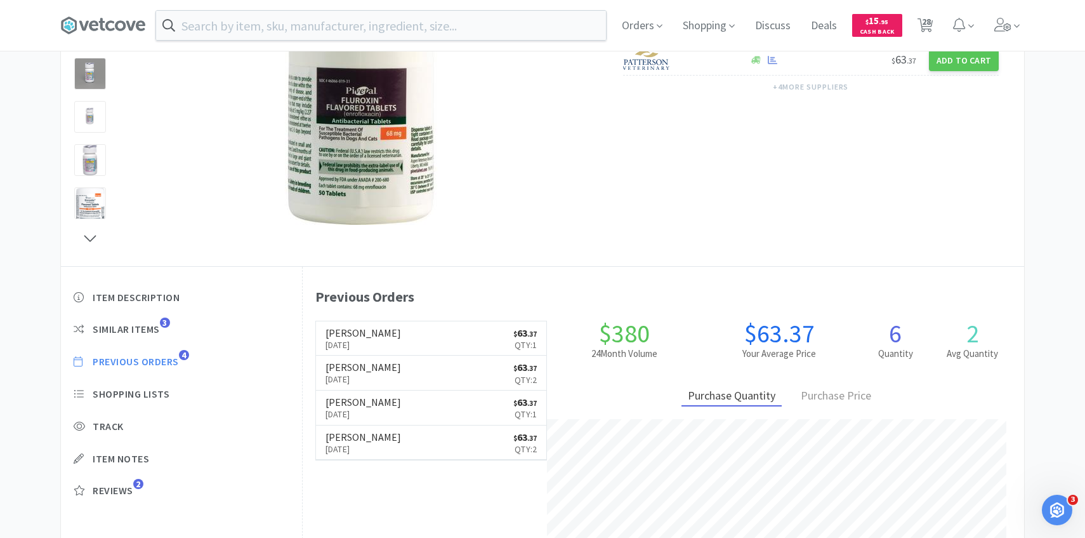
select select "1"
select select "12"
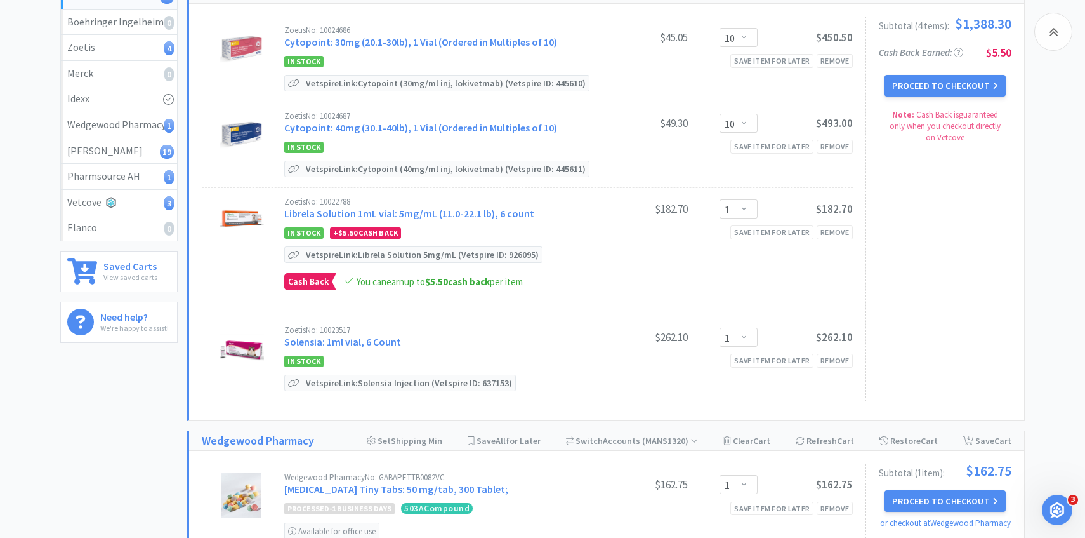
scroll to position [676, 0]
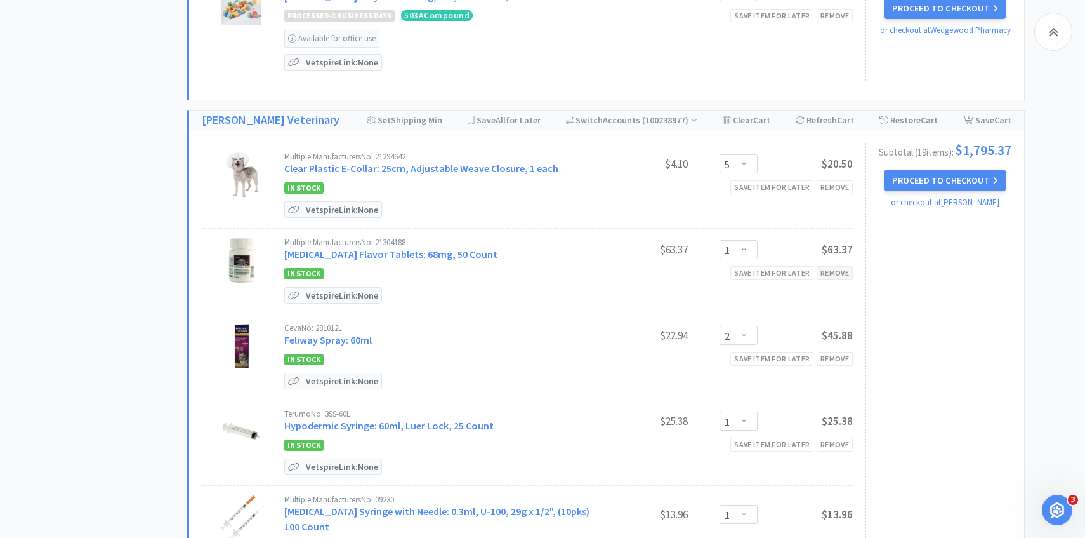
click at [840, 272] on div "Remove" at bounding box center [835, 272] width 36 height 13
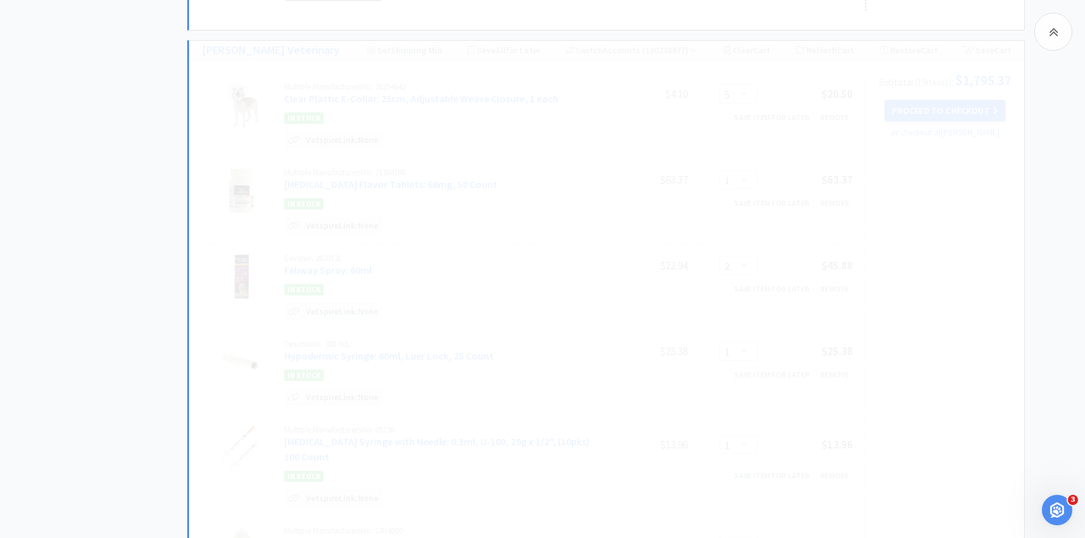
scroll to position [747, 0]
select select "2"
select select "1"
select select "3"
select select "8"
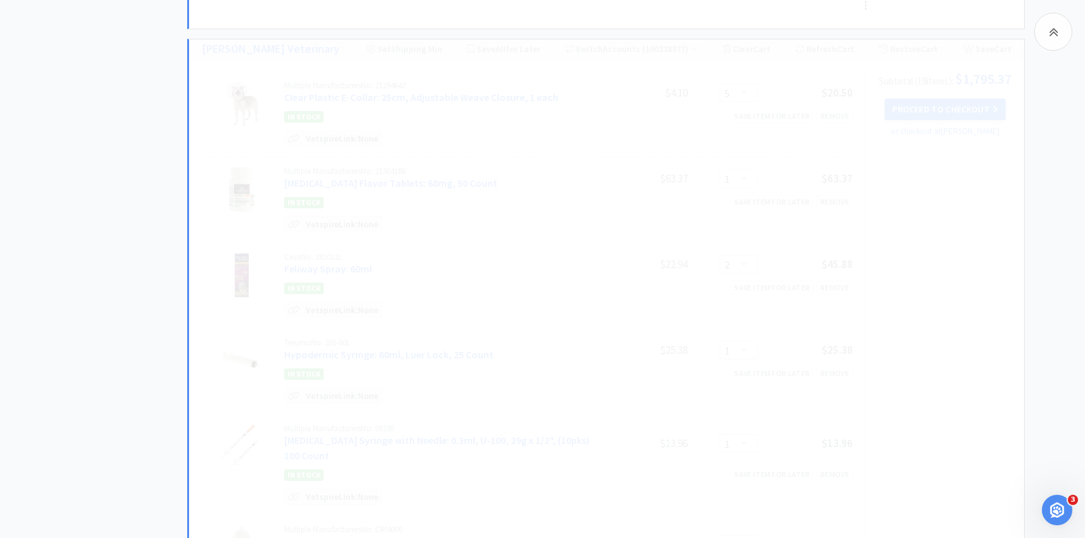
select select "1"
select select "8"
select select "2"
select select "4"
select select "1"
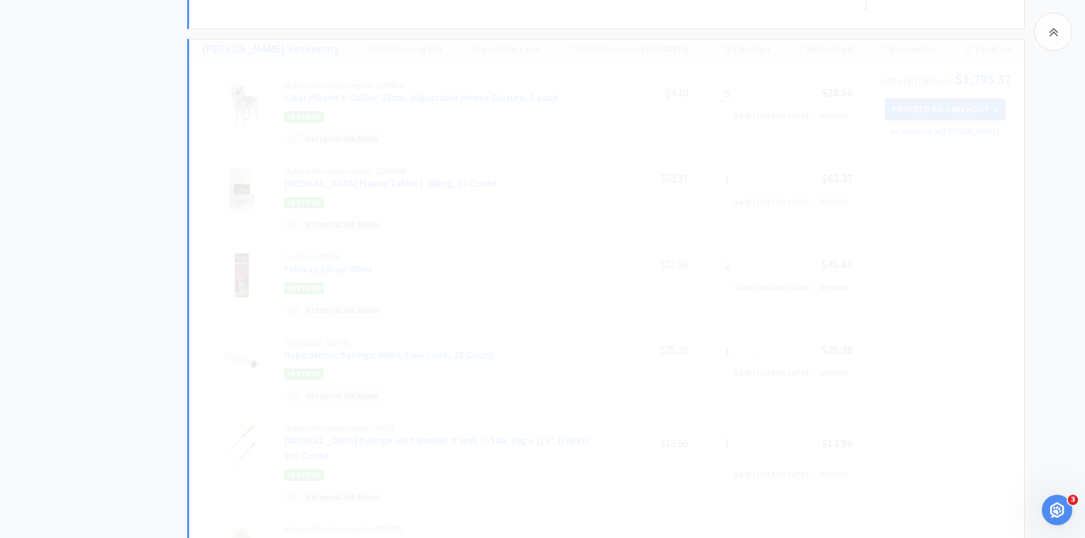
select select "8"
select select "1"
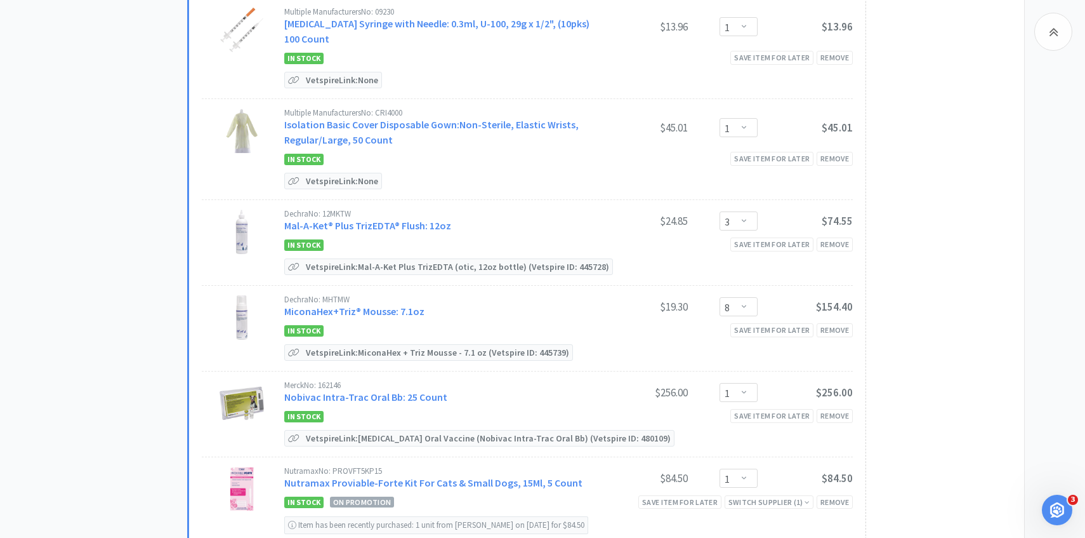
scroll to position [1095, 0]
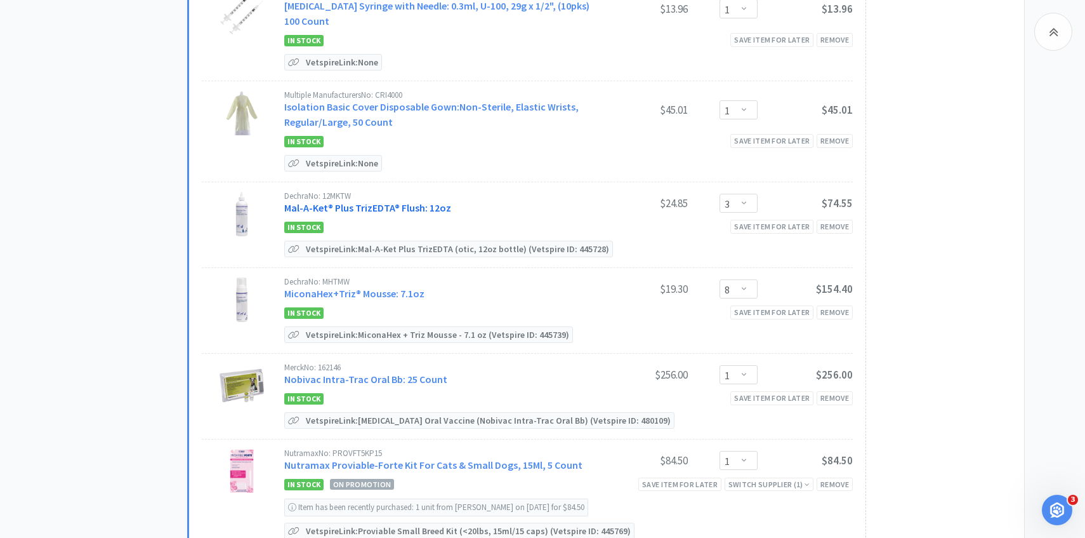
click at [427, 205] on link "Mal-A-Ket® Plus TrizEDTA® Flush: 12oz" at bounding box center [367, 207] width 167 height 13
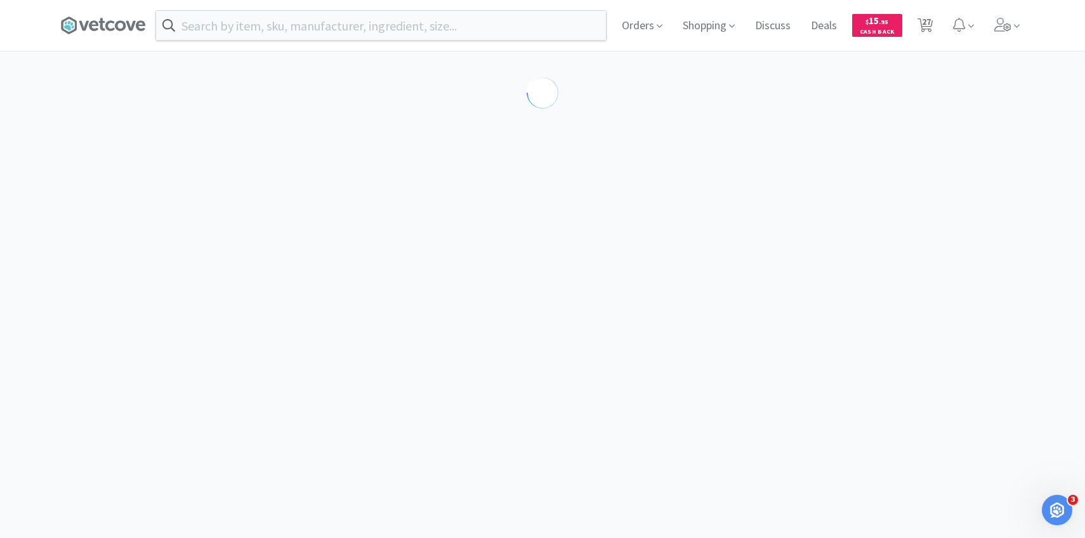
select select "194035"
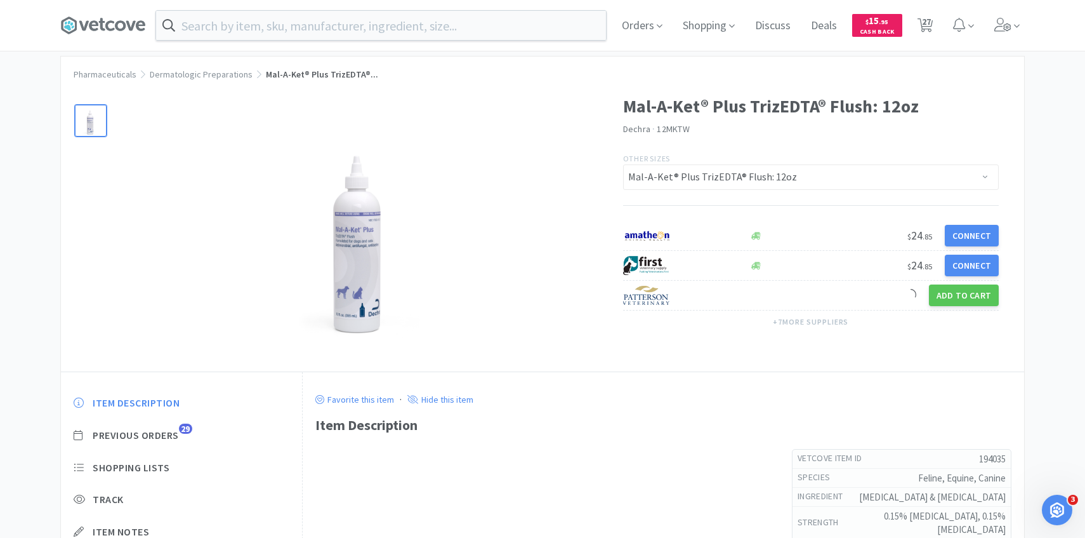
scroll to position [32, 0]
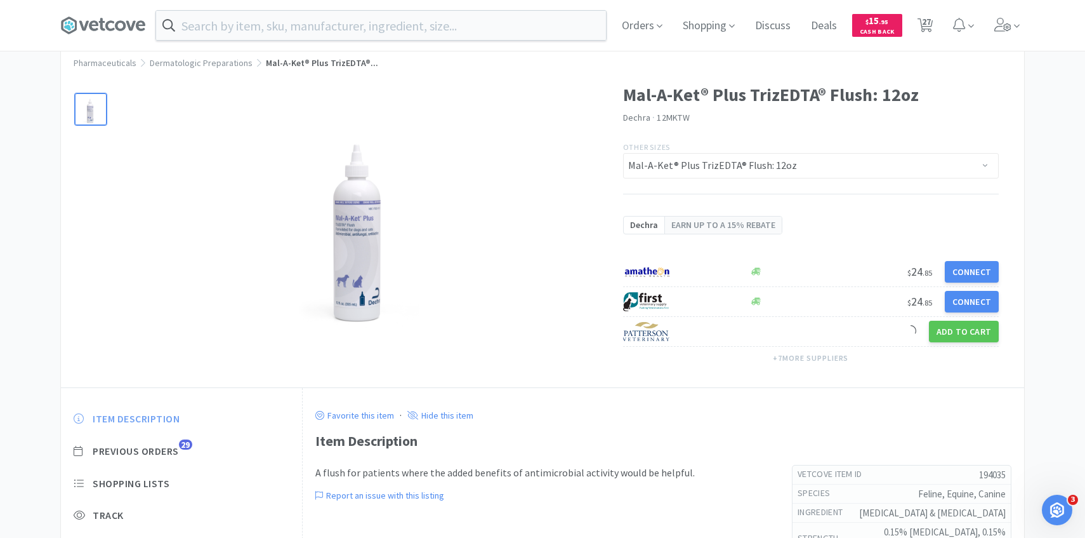
click at [175, 419] on span "Item Description" at bounding box center [136, 418] width 87 height 13
click at [182, 442] on span "29" at bounding box center [185, 444] width 13 height 10
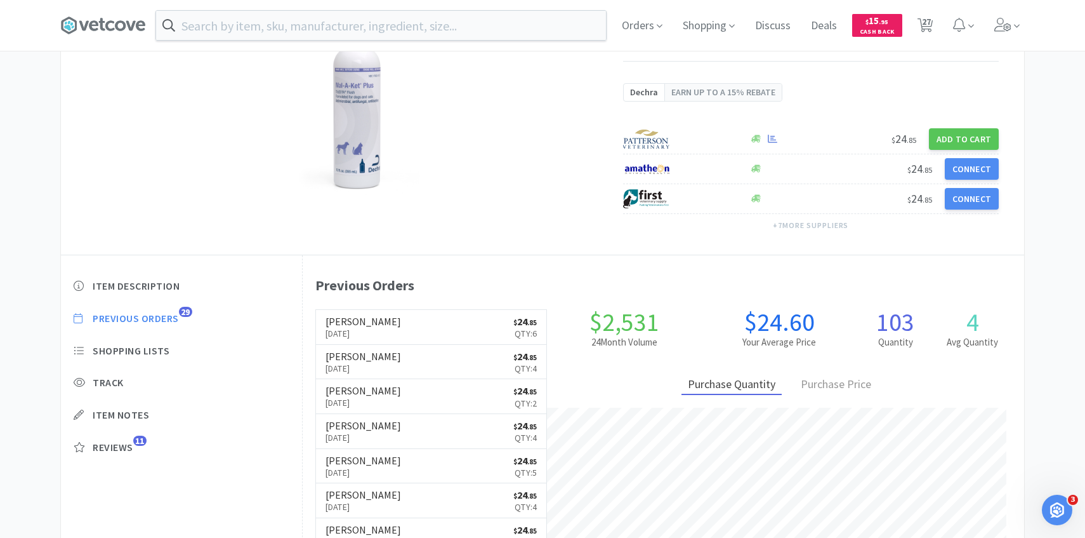
scroll to position [176, 0]
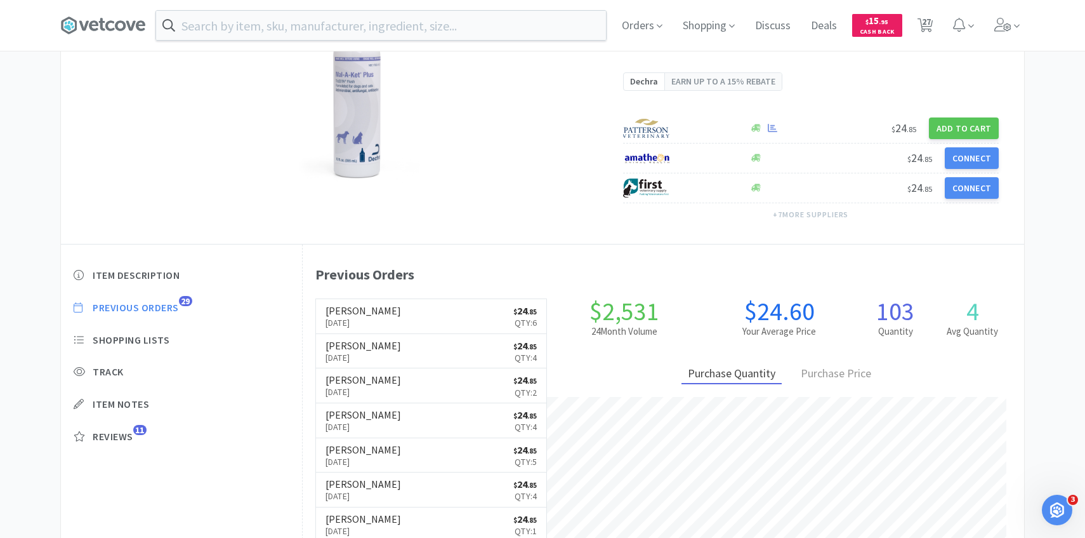
select select "10"
select select "1"
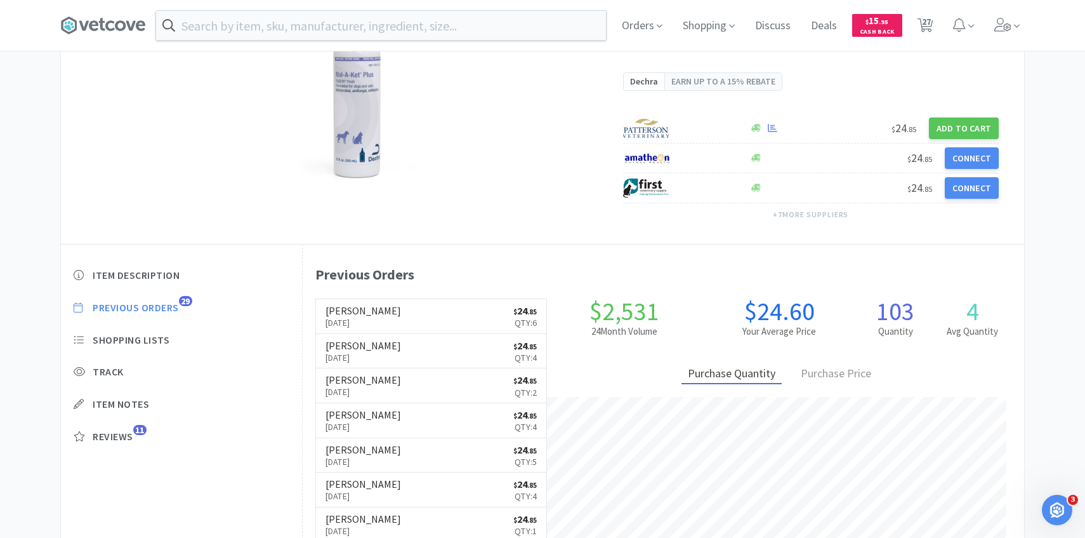
select select "5"
select select "2"
select select "1"
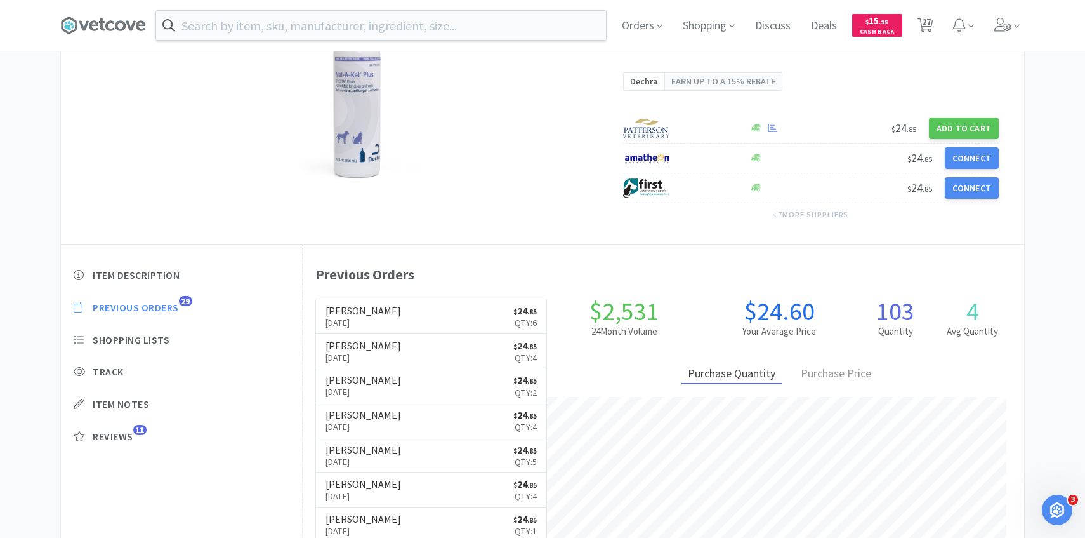
select select "3"
select select "8"
select select "1"
select select "8"
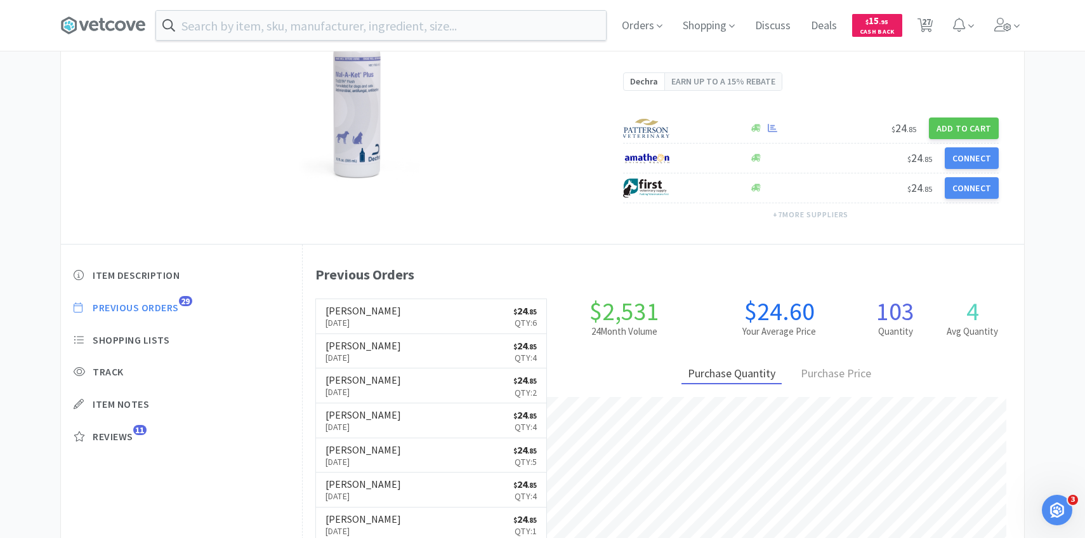
select select "2"
select select "4"
select select "1"
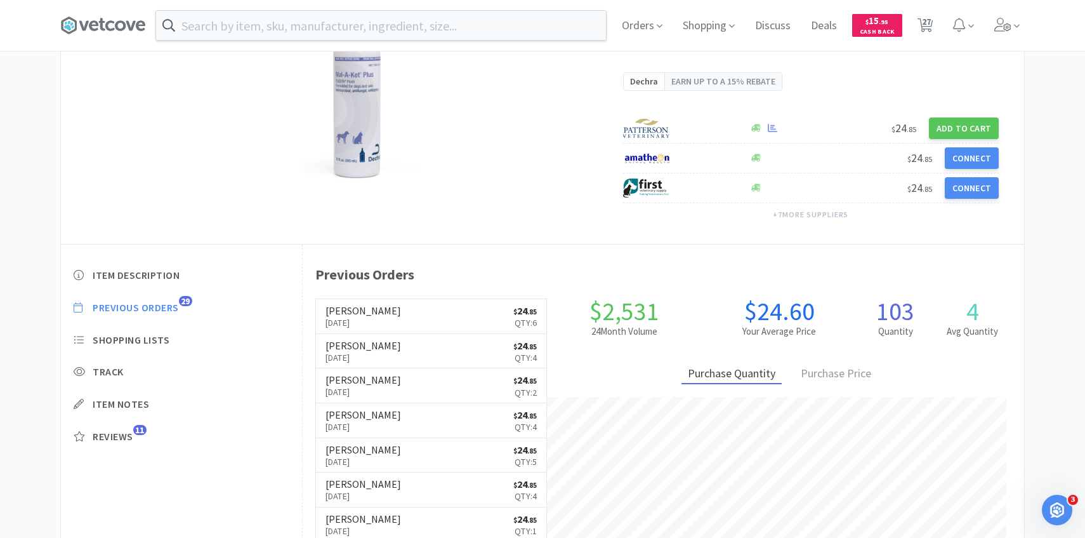
select select "1"
select select "8"
select select "1"
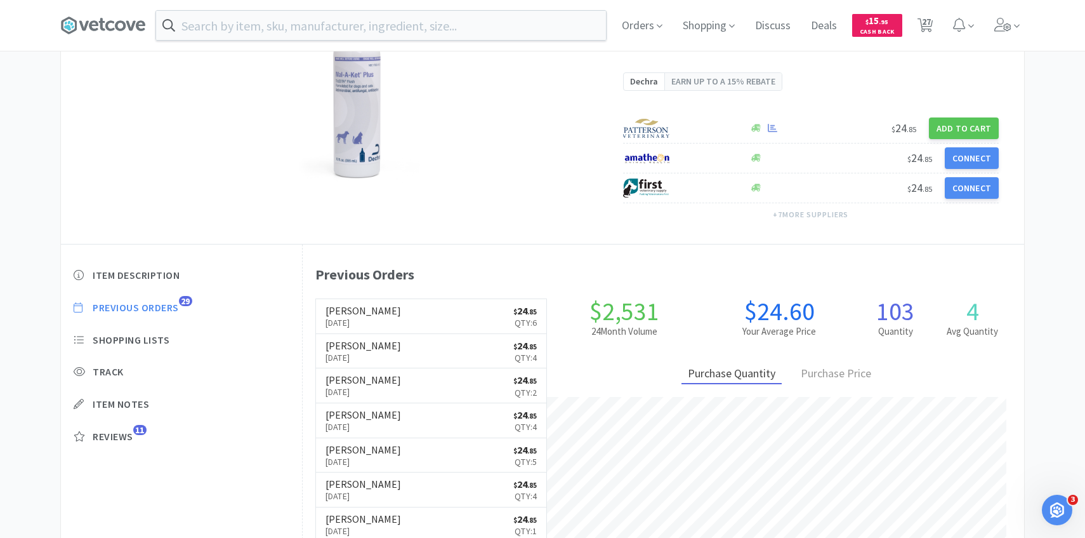
select select "1"
select select "12"
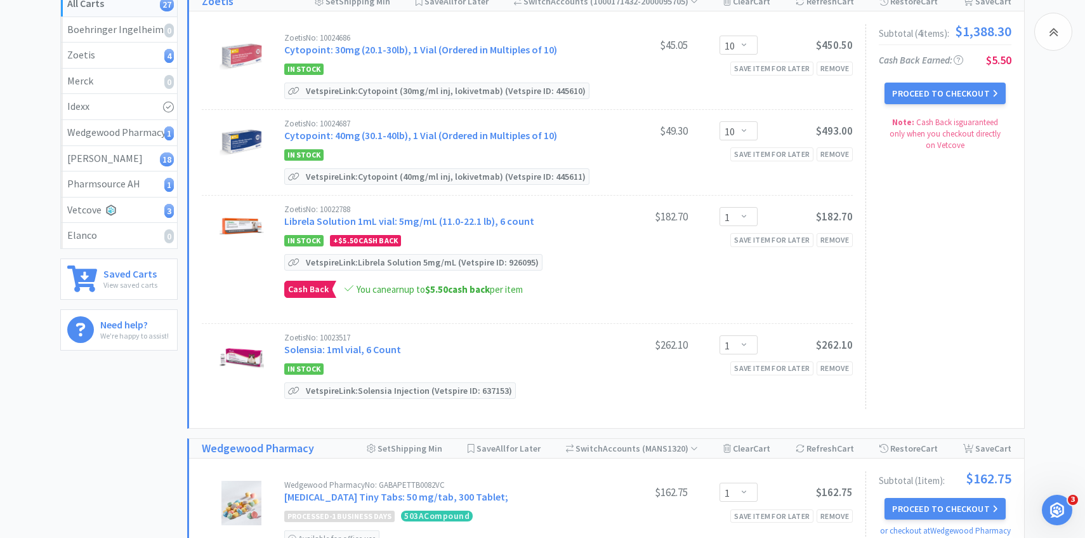
scroll to position [1095, 0]
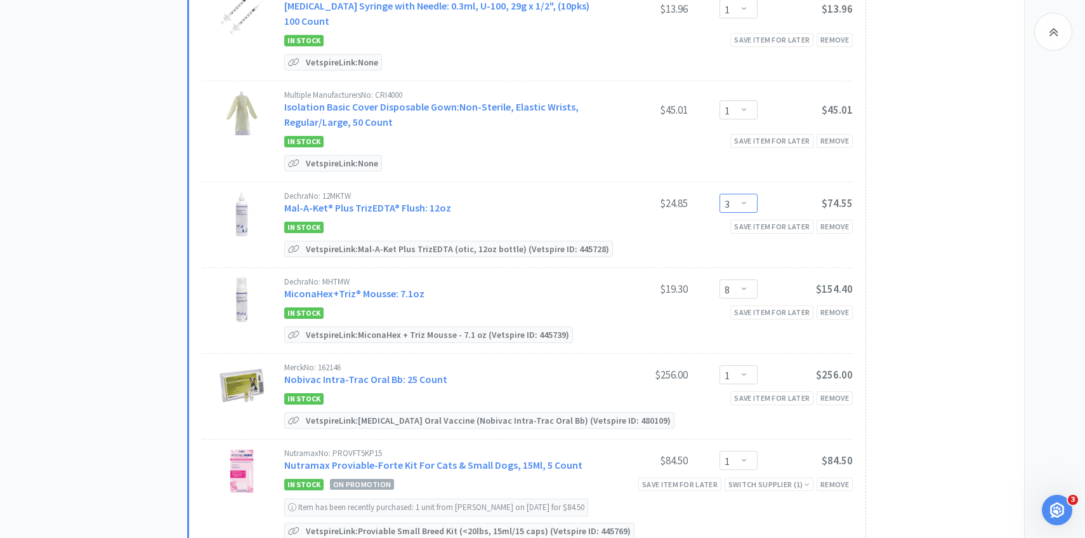
click at [749, 194] on select "Enter Quantity 1 2 3 4 5 6 7 8 9 10 11 12 13 14 15 16 17 18 19 20 Enter Quantity" at bounding box center [739, 203] width 38 height 19
click at [720, 194] on select "Enter Quantity 1 2 3 4 5 6 7 8 9 10 11 12 13 14 15 16 17 18 19 20 Enter Quantity" at bounding box center [739, 203] width 38 height 19
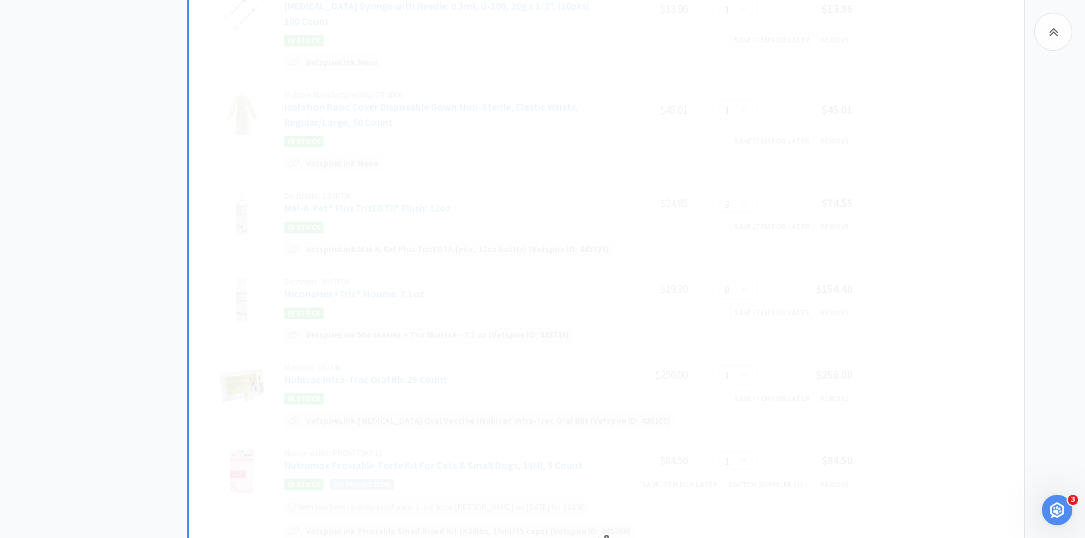
select select "6"
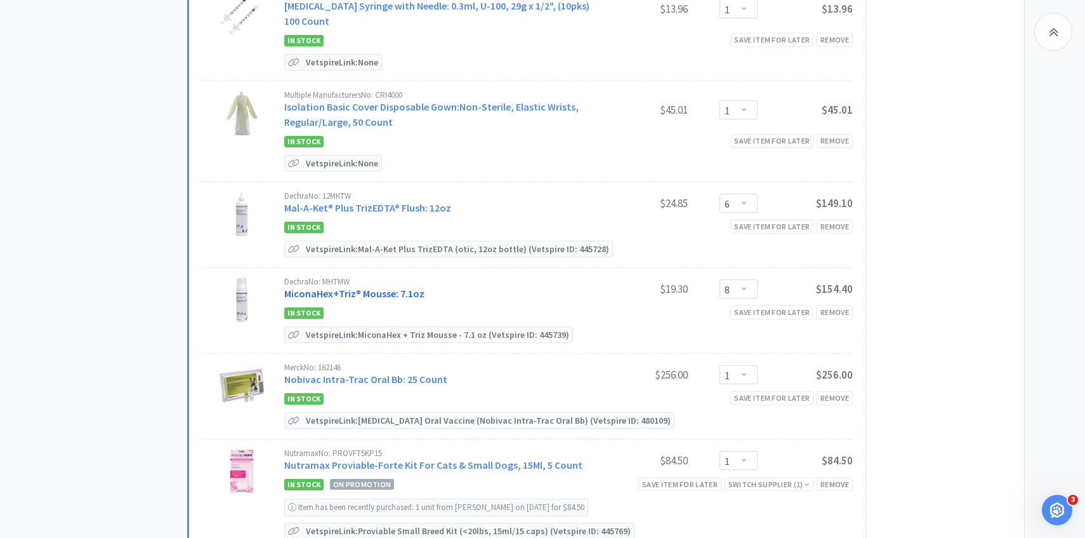
click at [363, 294] on link "MiconaHex+Triz® Mousse: 7.1oz" at bounding box center [354, 293] width 140 height 13
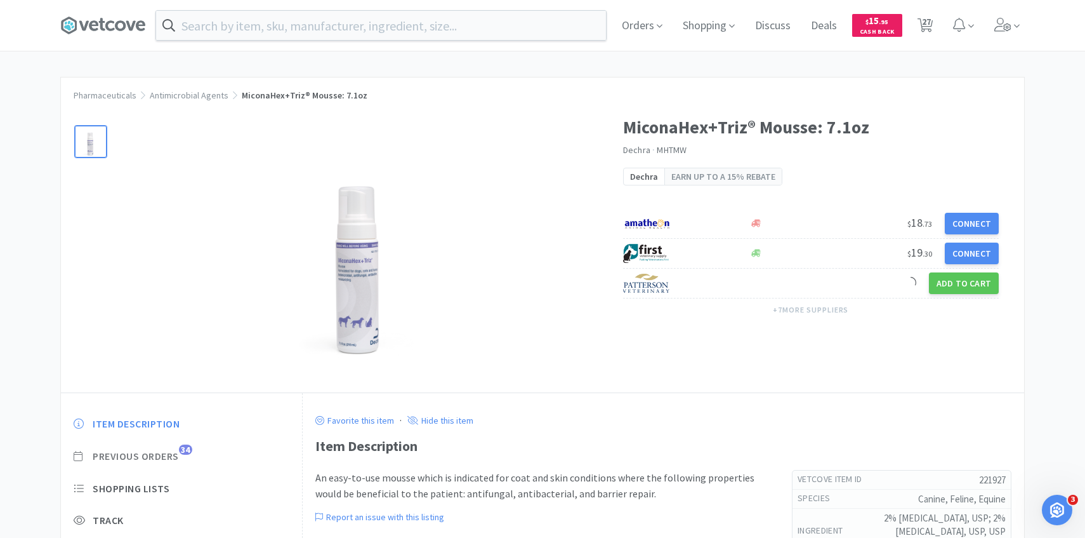
click at [176, 454] on span "Previous Orders" at bounding box center [136, 455] width 86 height 13
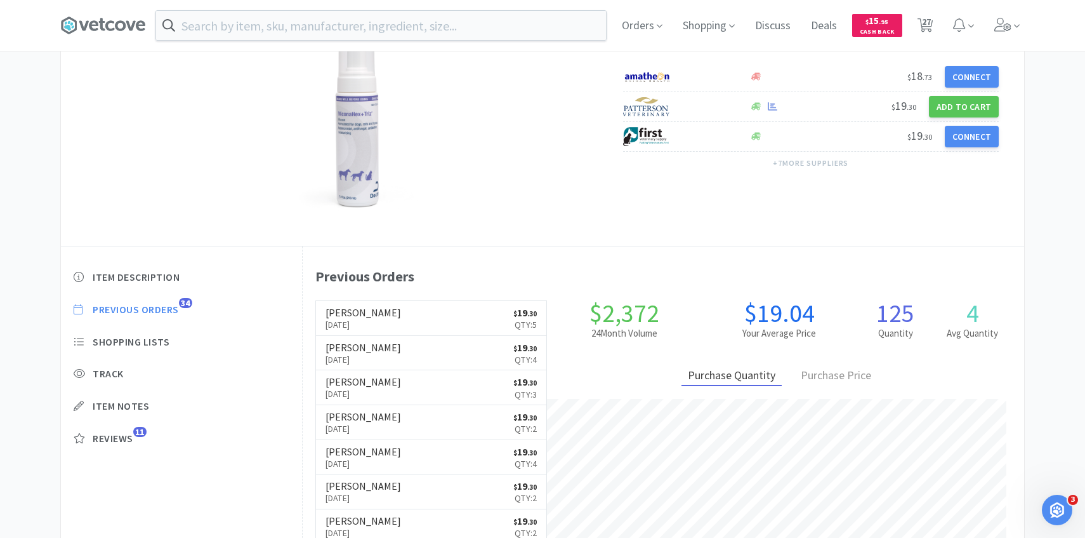
scroll to position [348, 722]
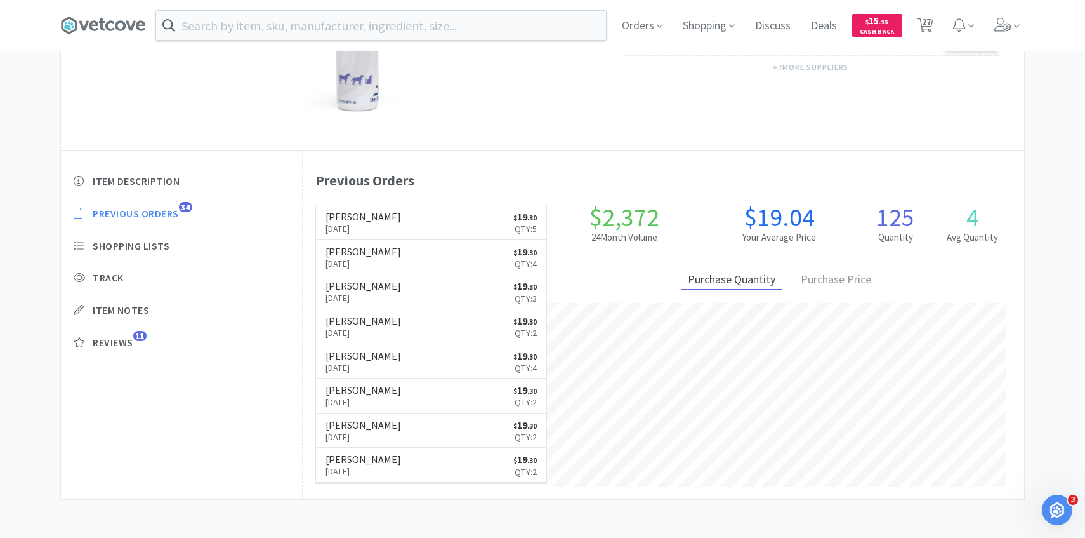
select select "10"
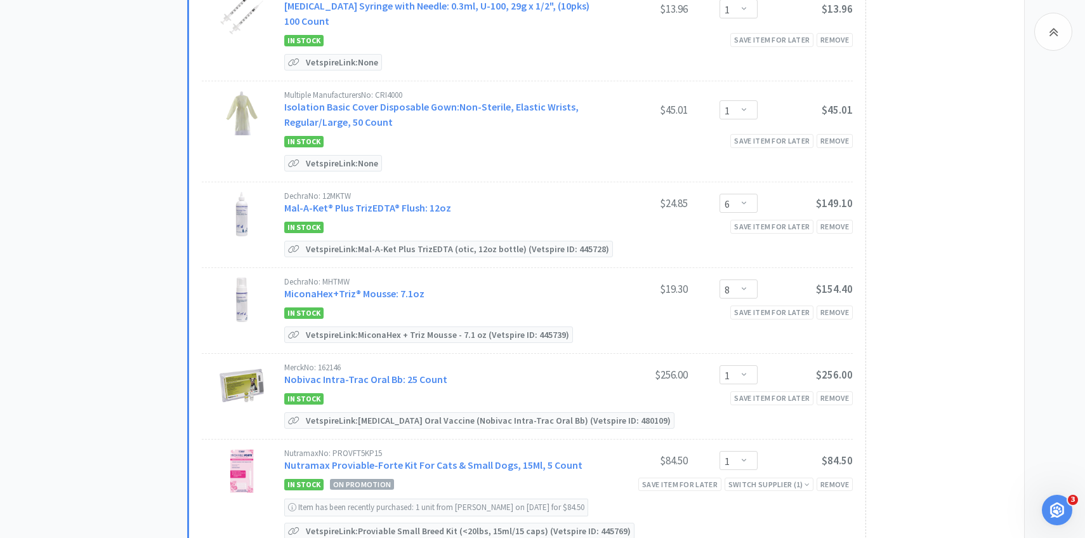
click at [381, 281] on div "Dechra No: MHTMW MiconaHex+Triz® Mousse: 7.1oz" at bounding box center [438, 288] width 308 height 23
click at [393, 282] on div "Dechra No: MHTMW MiconaHex+Triz® Mousse: 7.1oz" at bounding box center [438, 288] width 308 height 23
click at [374, 288] on link "MiconaHex+Triz® Mousse: 7.1oz" at bounding box center [354, 293] width 140 height 13
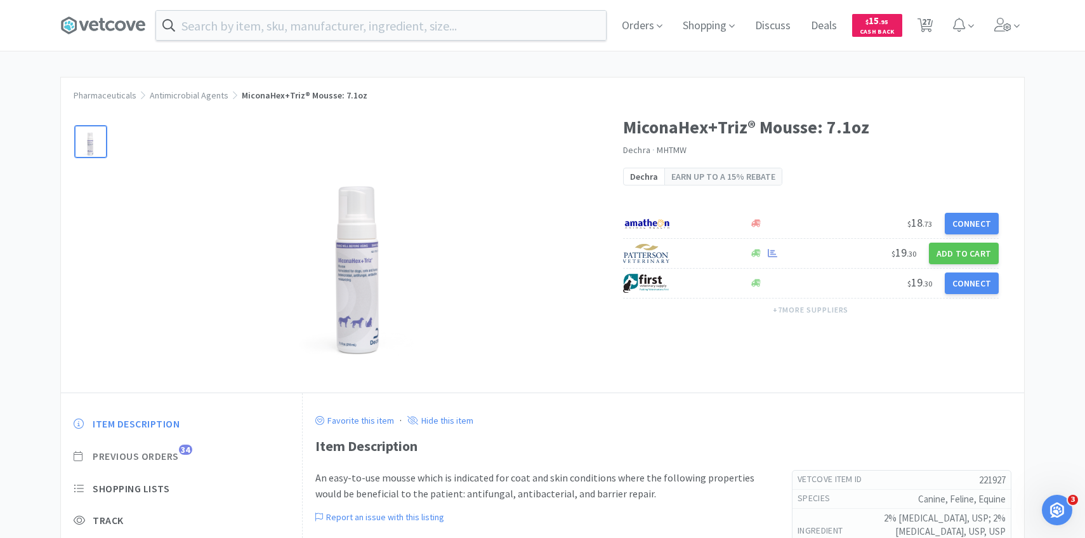
click at [185, 445] on span "34" at bounding box center [185, 449] width 13 height 10
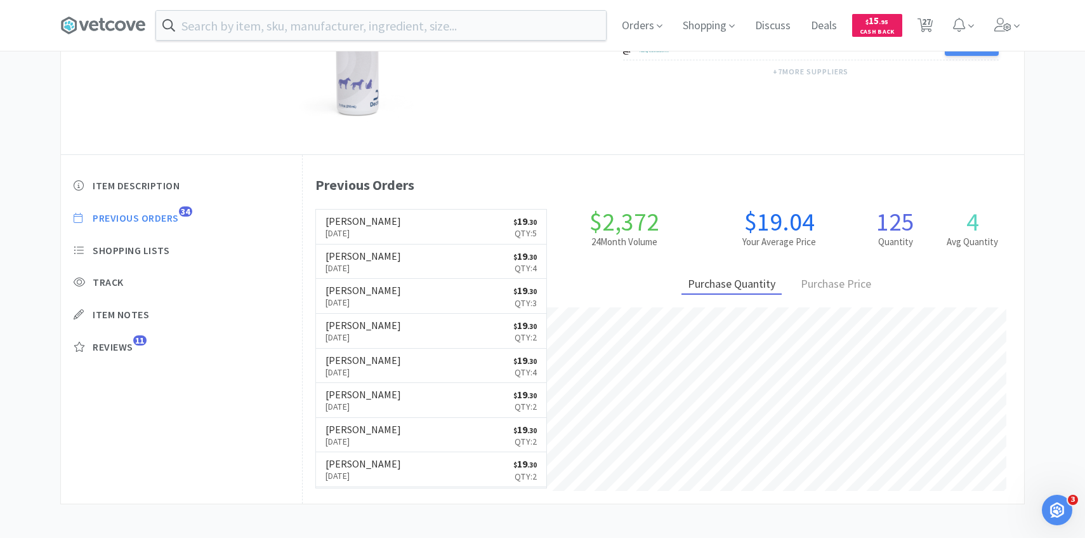
scroll to position [242, 0]
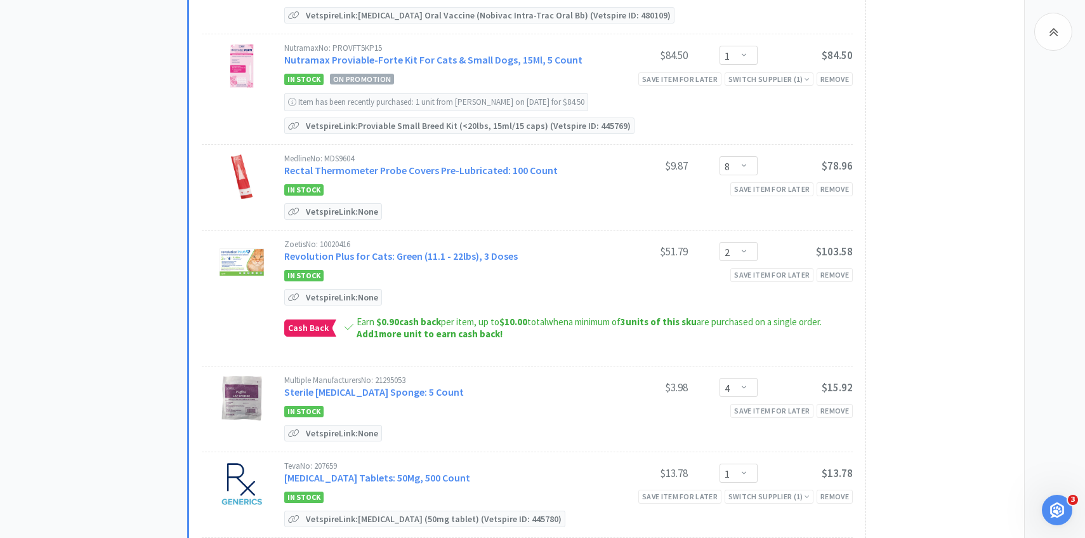
scroll to position [1559, 0]
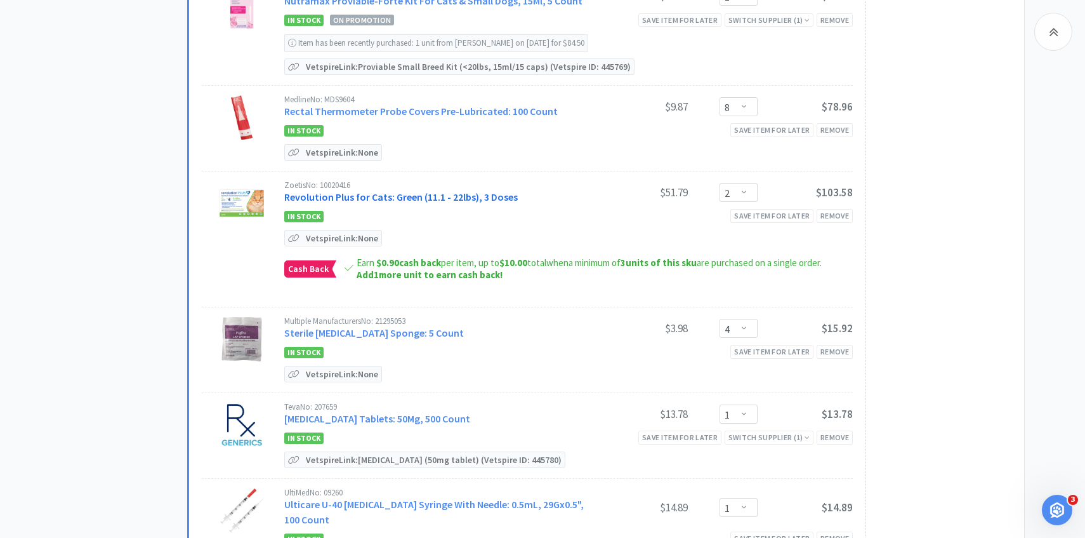
click at [431, 193] on link "Revolution Plus for Cats: Green (11.1 - 22lbs), 3 Doses" at bounding box center [401, 196] width 234 height 13
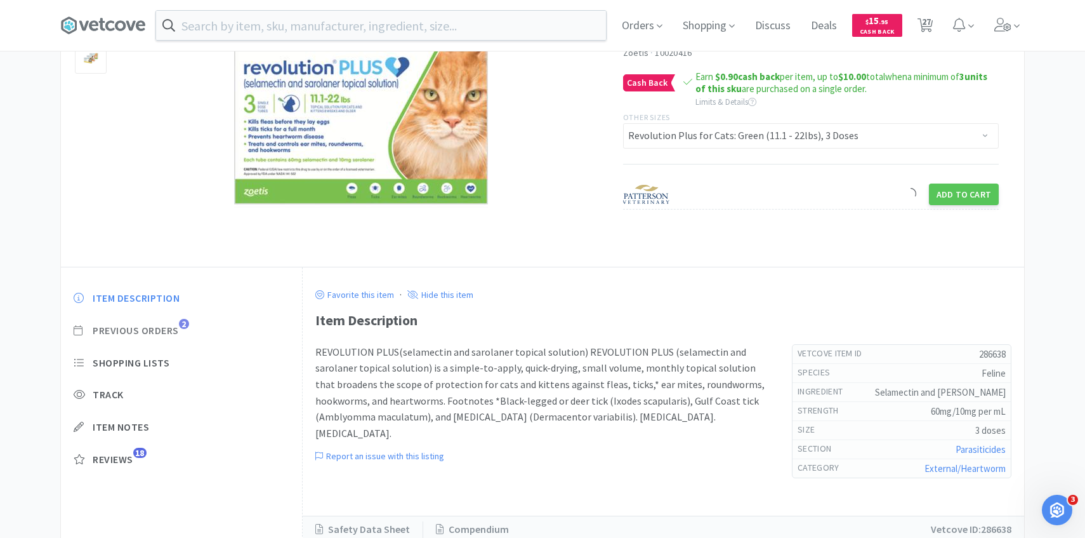
click at [167, 327] on span "Previous Orders" at bounding box center [136, 330] width 86 height 13
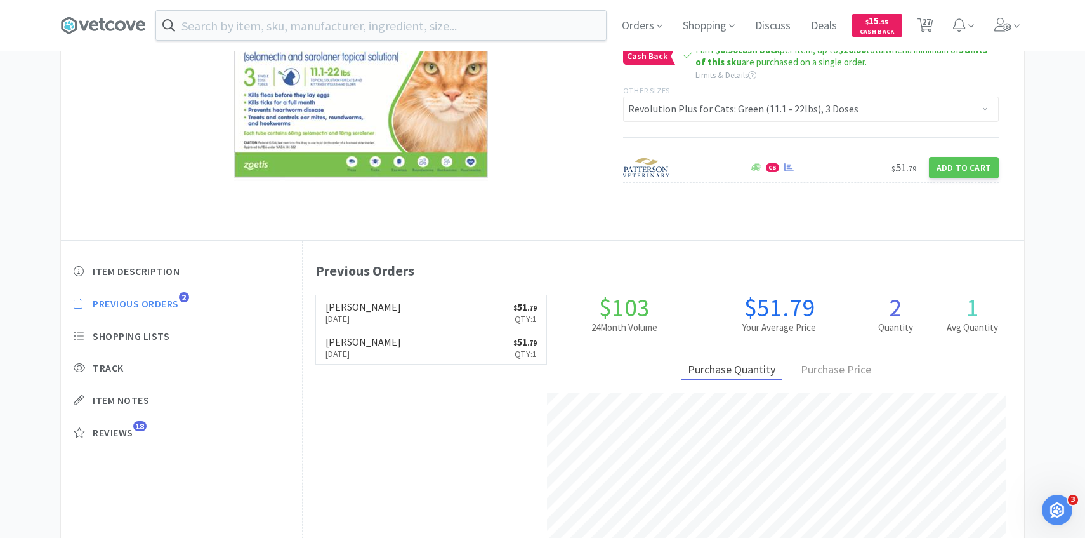
scroll to position [348, 722]
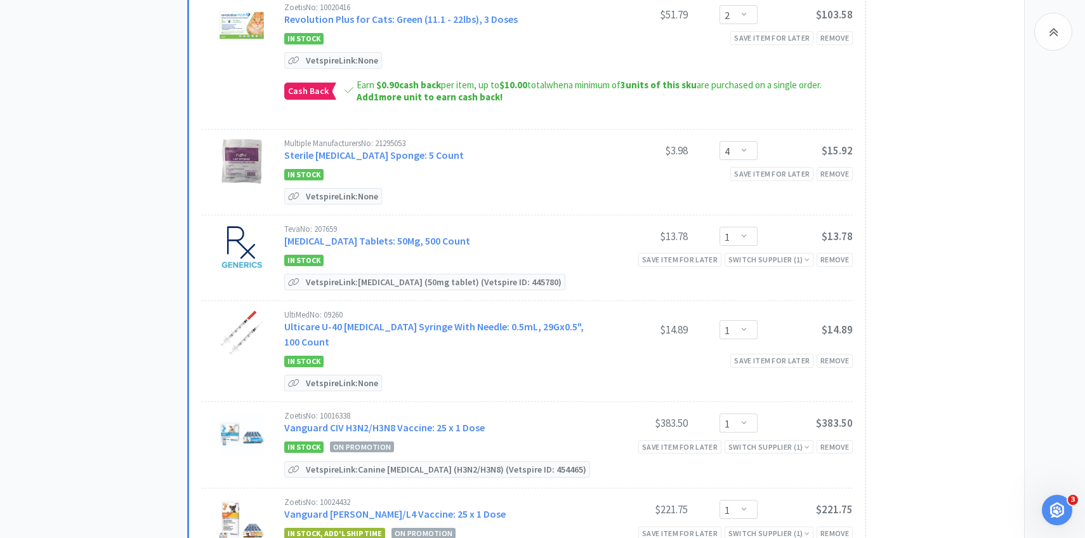
scroll to position [1738, 0]
click at [415, 234] on link "Trazodone Tablets: 50Mg, 500 Count" at bounding box center [377, 240] width 186 height 13
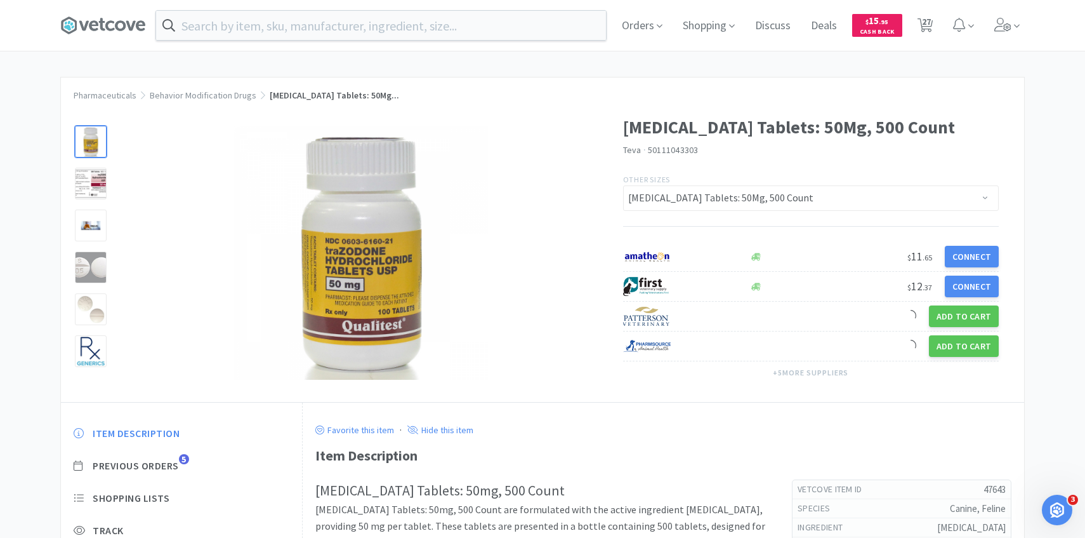
scroll to position [59, 0]
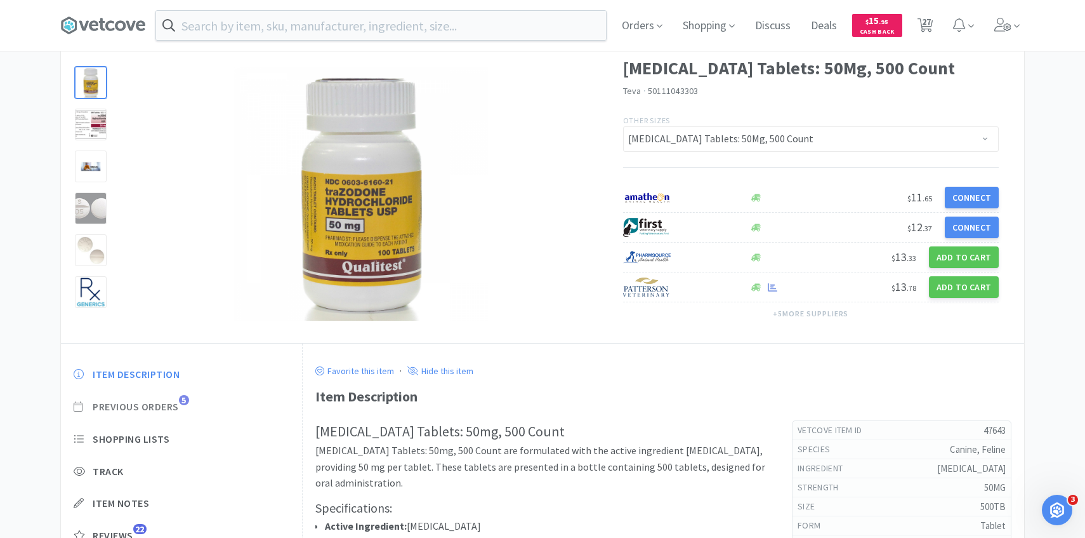
click at [178, 406] on span "Previous Orders" at bounding box center [136, 406] width 86 height 13
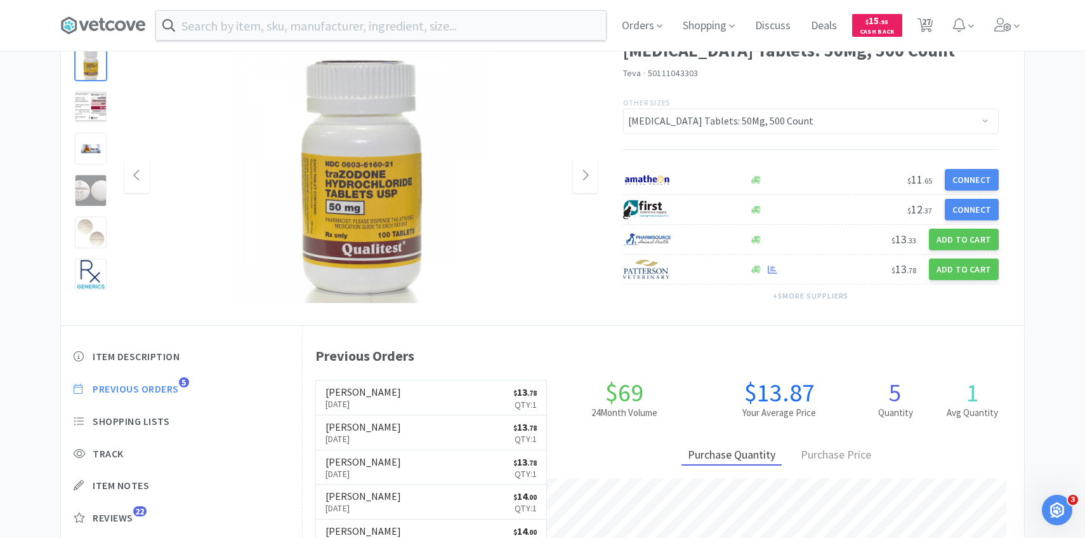
scroll to position [77, 0]
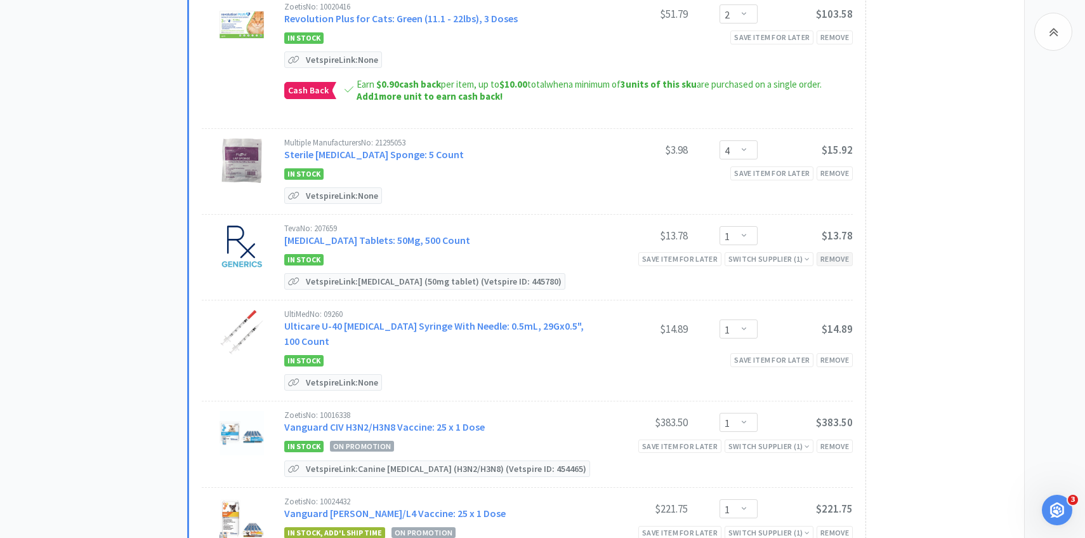
click at [828, 254] on div "Remove" at bounding box center [835, 258] width 36 height 13
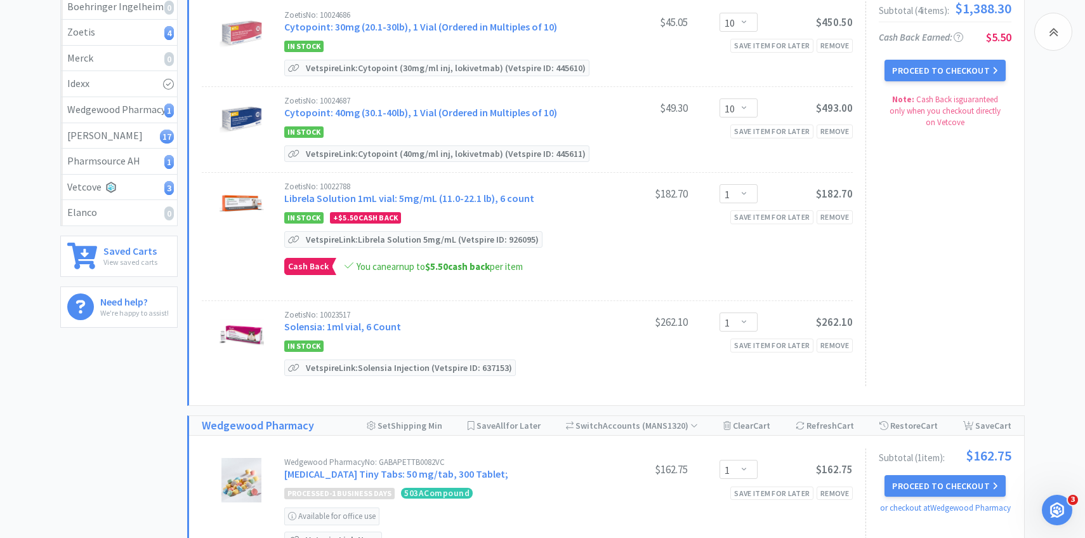
scroll to position [456, 0]
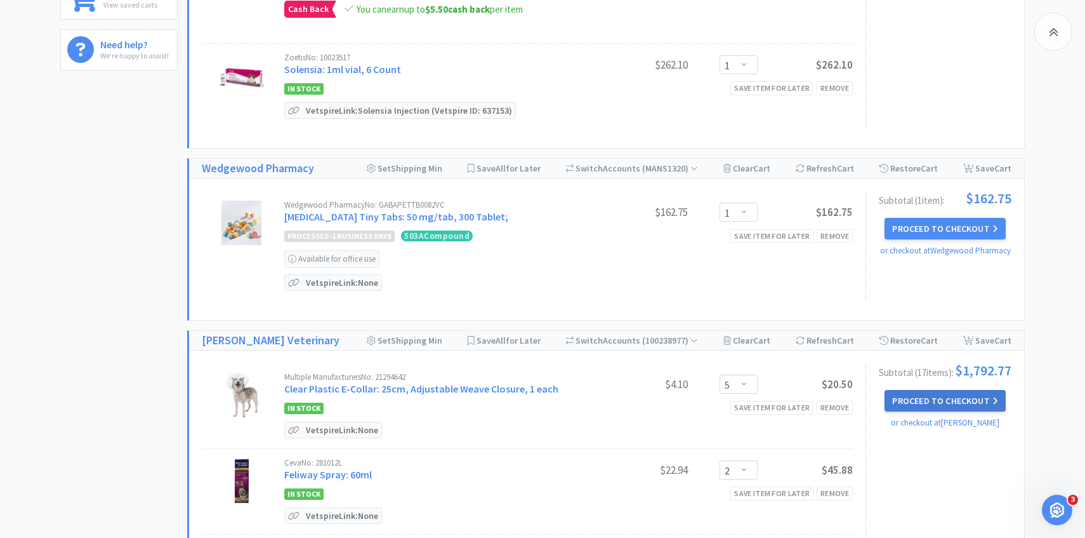
click at [907, 400] on button "Proceed to Checkout" at bounding box center [945, 401] width 121 height 22
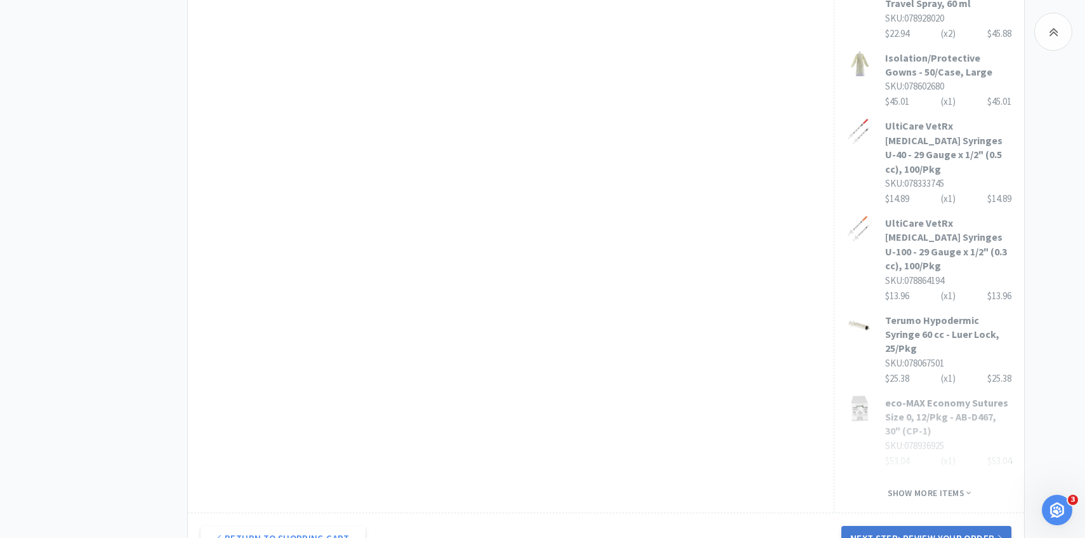
click at [877, 525] on button "Next Step: Review Your Order" at bounding box center [926, 537] width 170 height 25
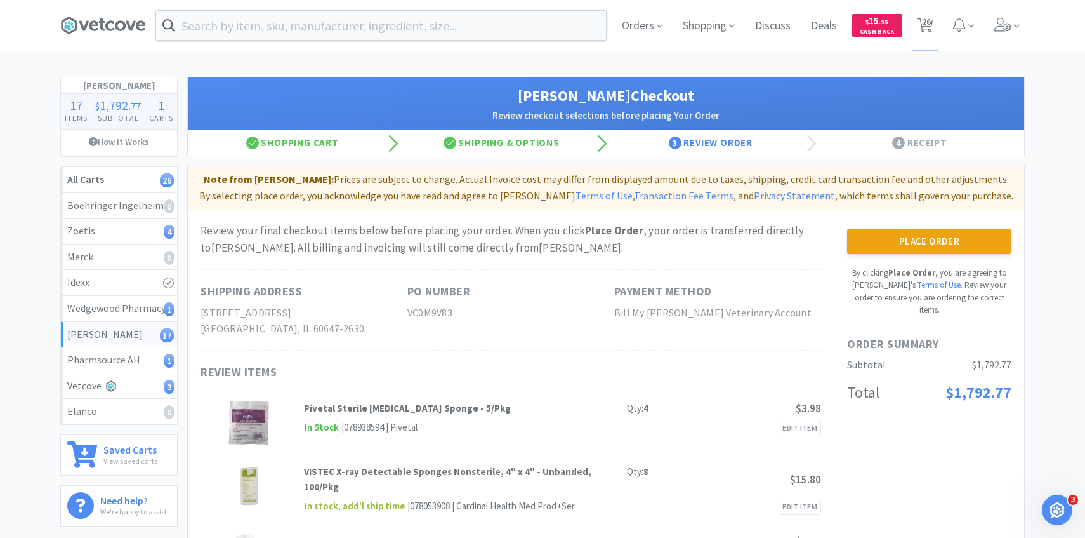
click at [906, 241] on button "Place Order" at bounding box center [929, 240] width 164 height 25
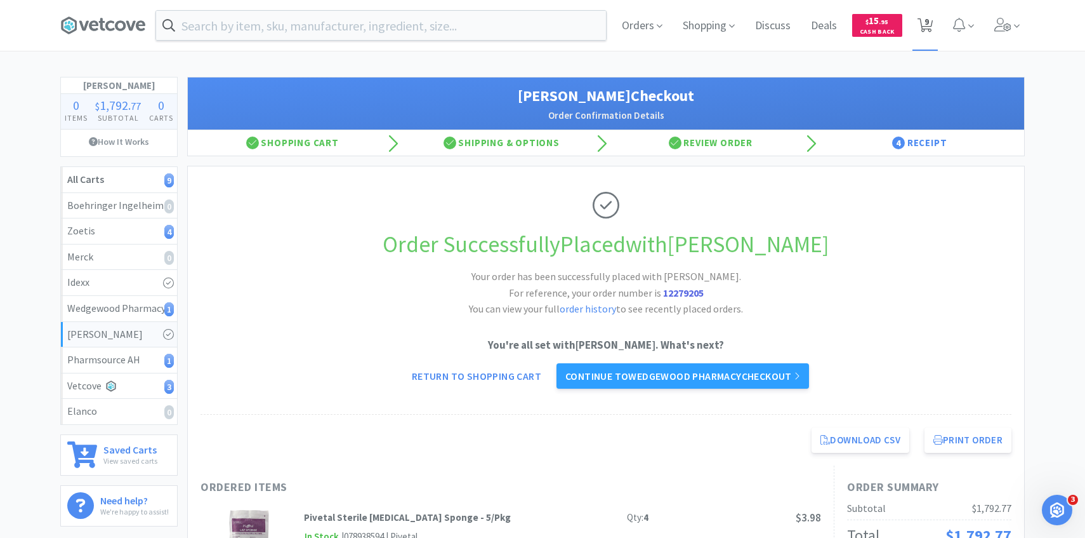
click at [932, 32] on span "9" at bounding box center [926, 25] width 16 height 18
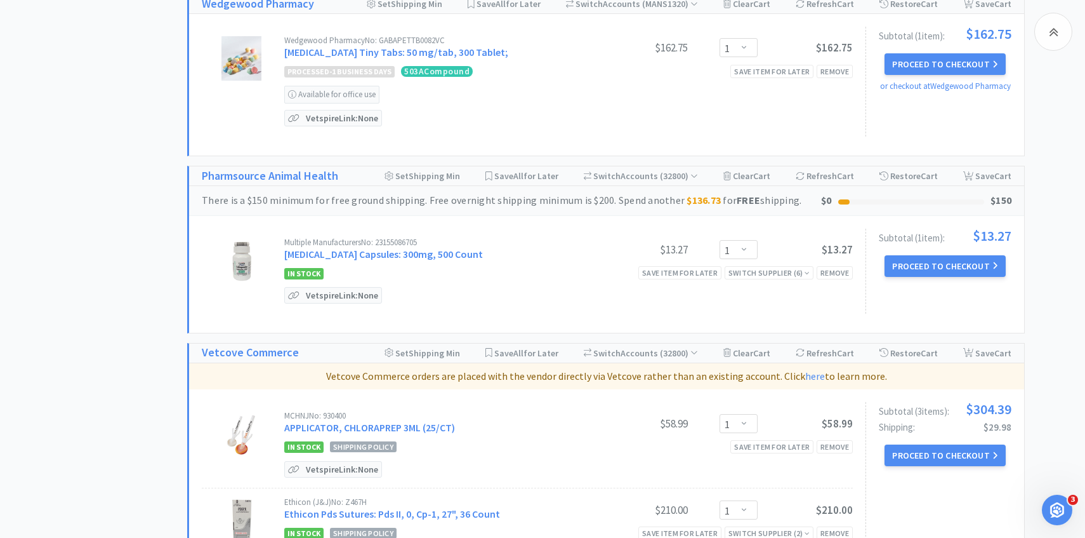
scroll to position [621, 0]
click at [427, 254] on link "Gabapentin Capsules: 300mg, 500 Count" at bounding box center [383, 253] width 199 height 13
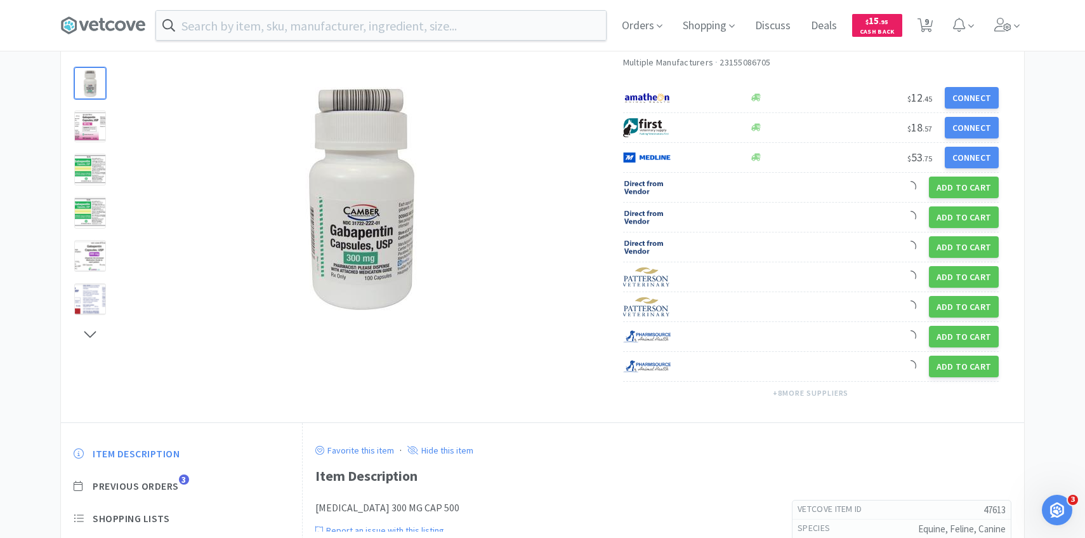
scroll to position [109, 0]
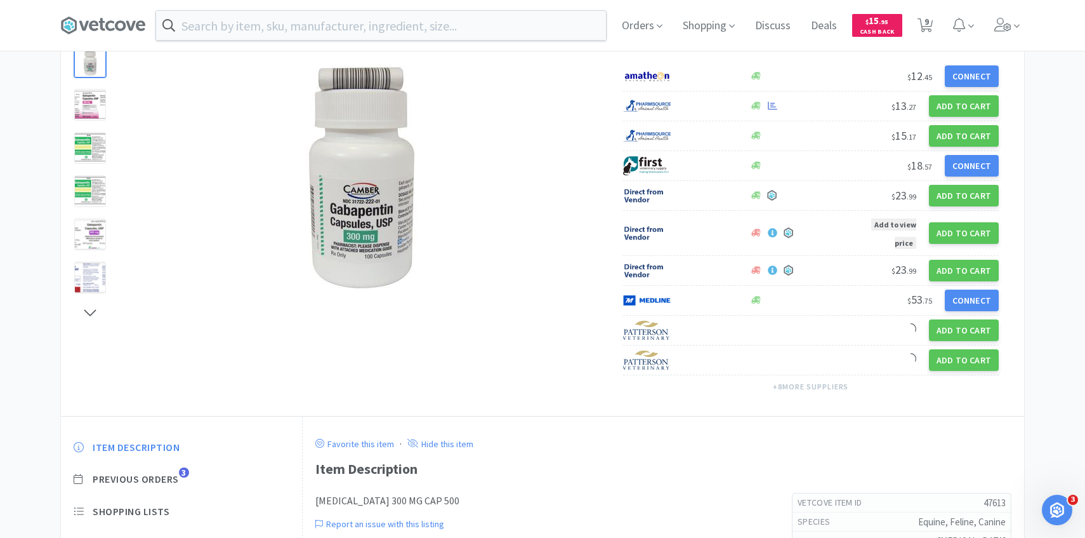
click at [176, 487] on div "Item Description Previous Orders 3 Shopping Lists Track Item Notes Reviews 17" at bounding box center [181, 537] width 241 height 219
click at [176, 485] on span "Previous Orders" at bounding box center [136, 478] width 86 height 13
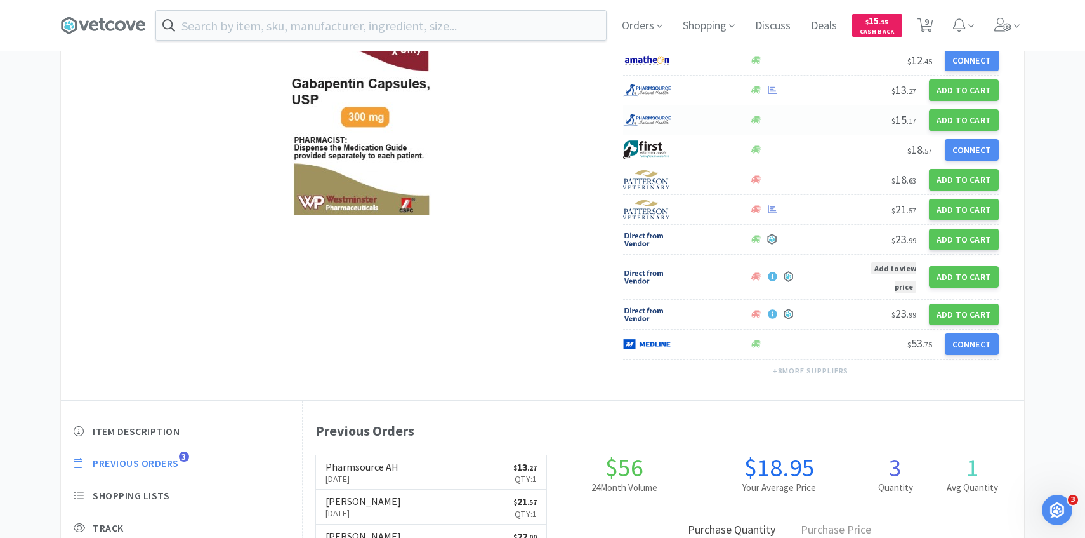
scroll to position [83, 0]
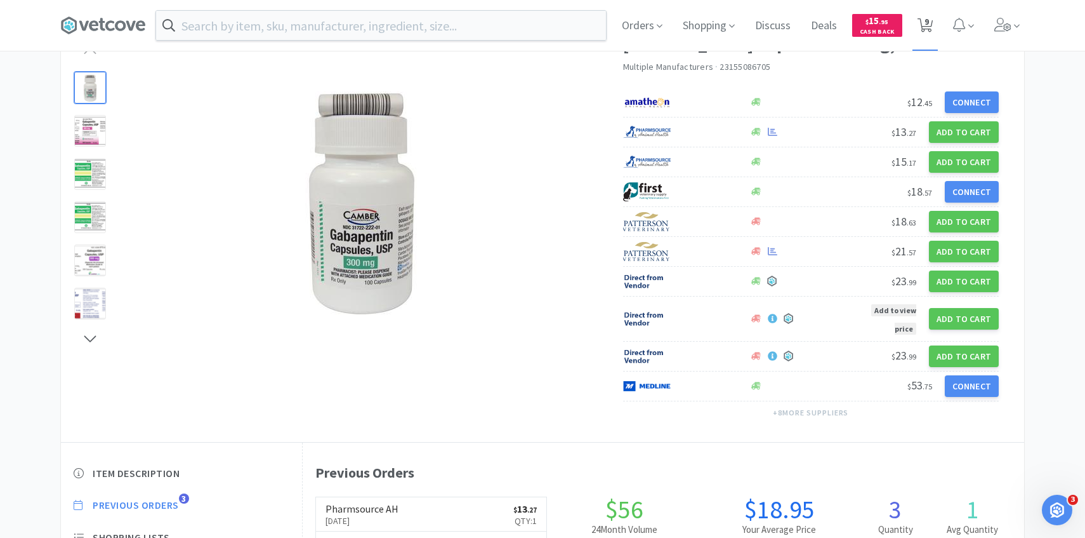
click at [921, 27] on icon at bounding box center [926, 25] width 16 height 14
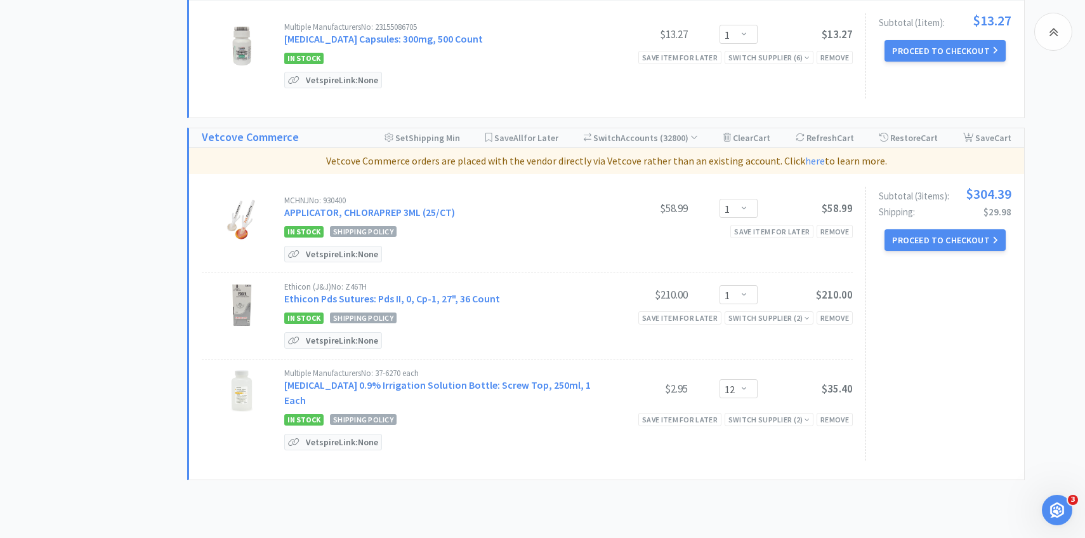
scroll to position [837, 0]
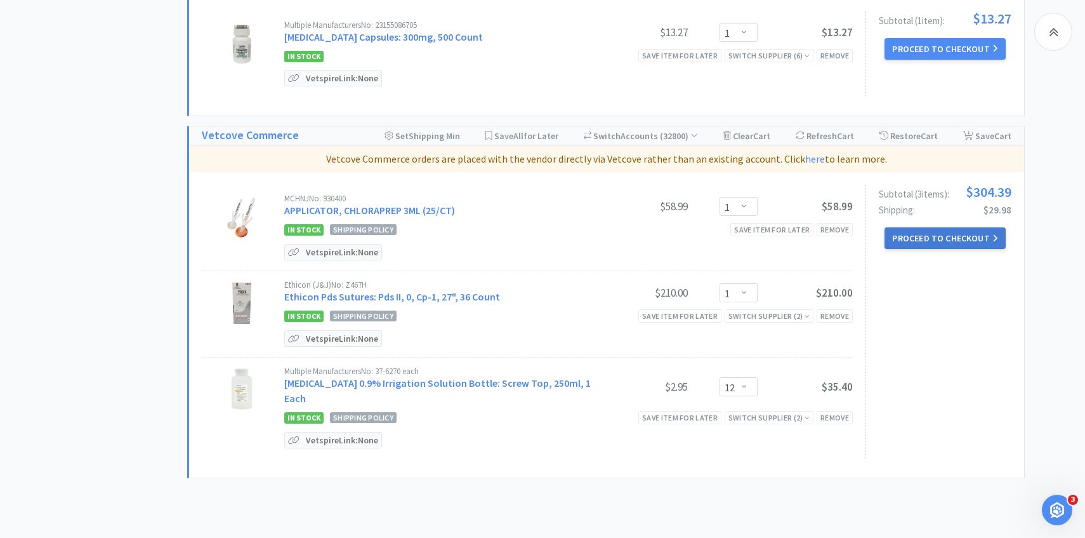
click at [941, 227] on button "Proceed to Checkout" at bounding box center [945, 238] width 121 height 22
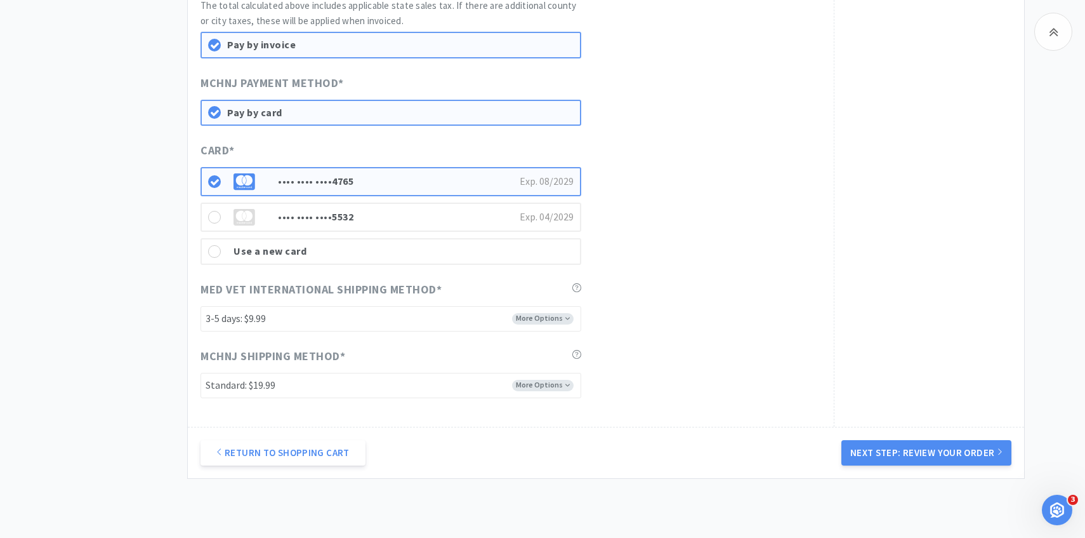
scroll to position [764, 0]
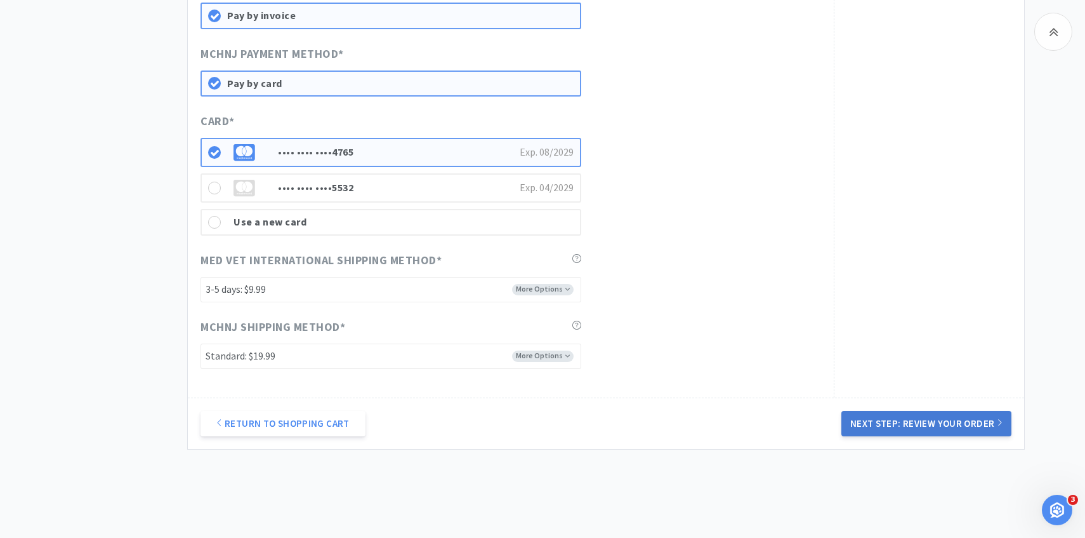
click at [865, 417] on button "Next Step: Review Your Order" at bounding box center [926, 423] width 170 height 25
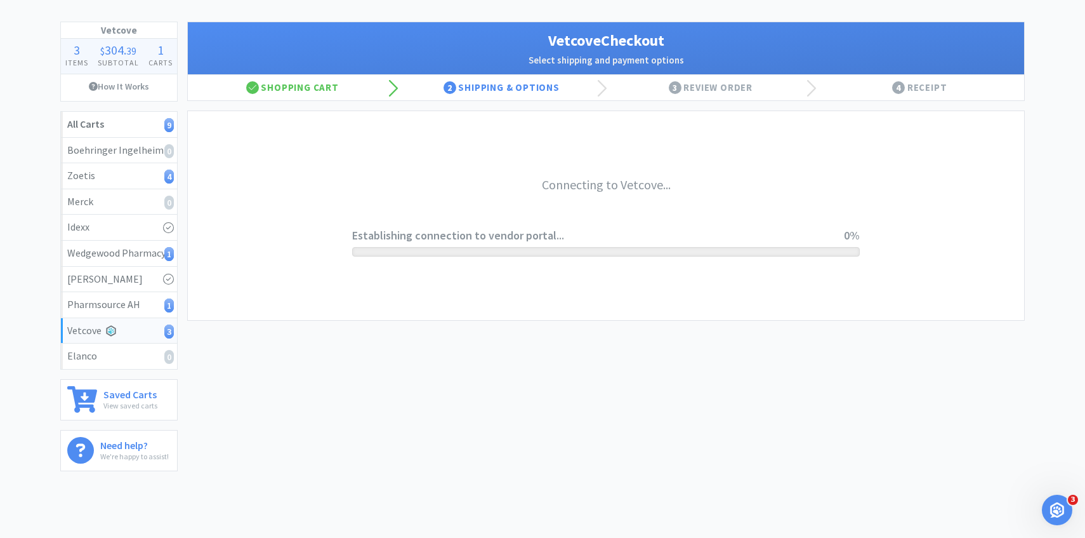
scroll to position [0, 0]
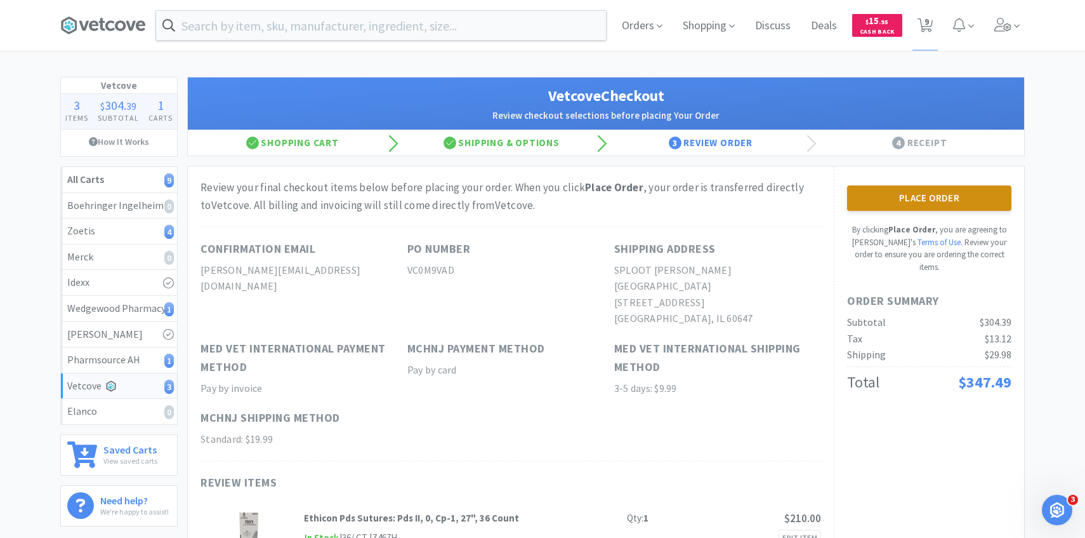
click at [875, 199] on button "Place Order" at bounding box center [929, 197] width 164 height 25
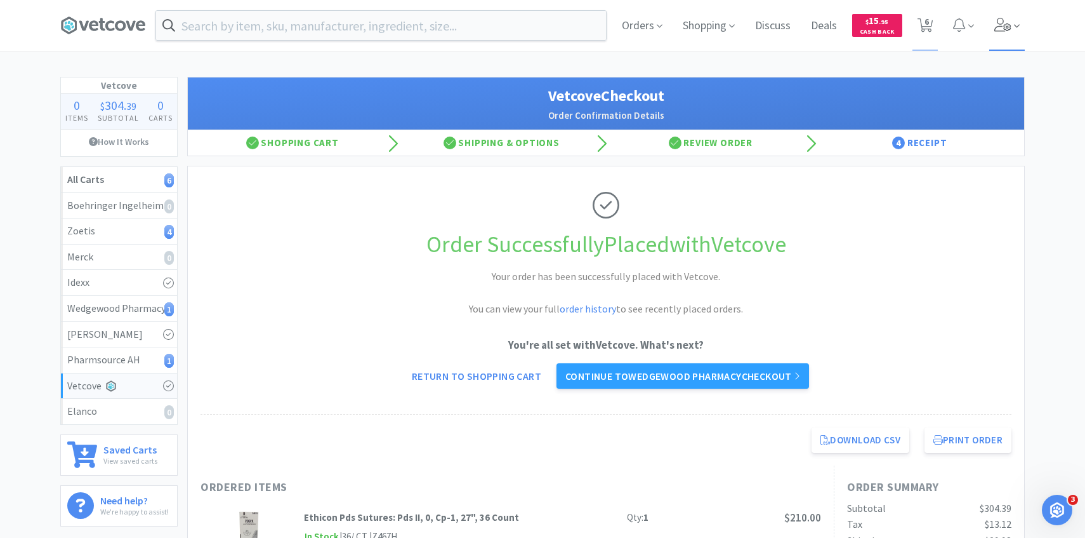
click at [1001, 31] on icon at bounding box center [1002, 25] width 17 height 14
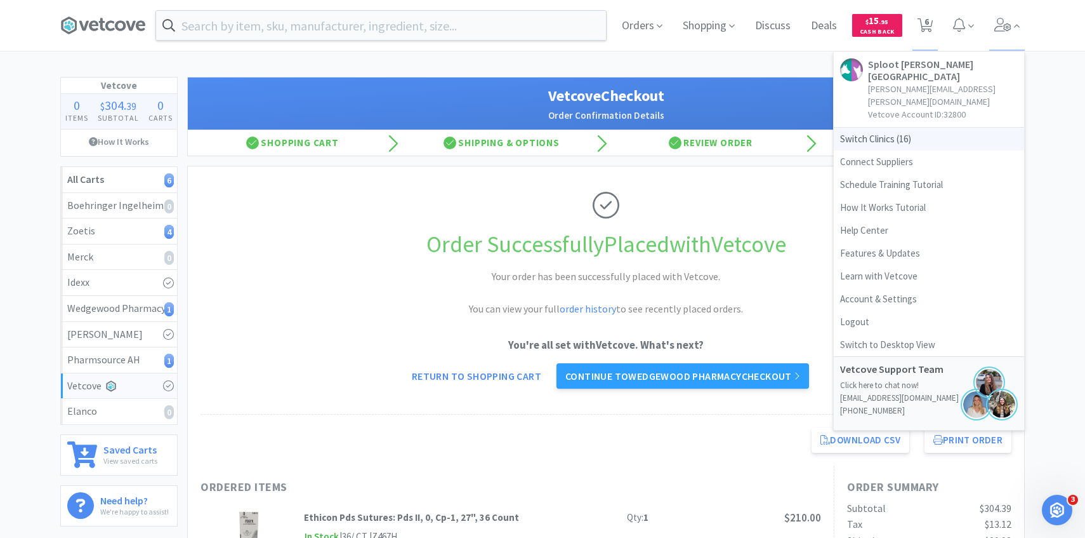
click at [913, 128] on span "Switch Clinics ( 16 )" at bounding box center [929, 139] width 190 height 23
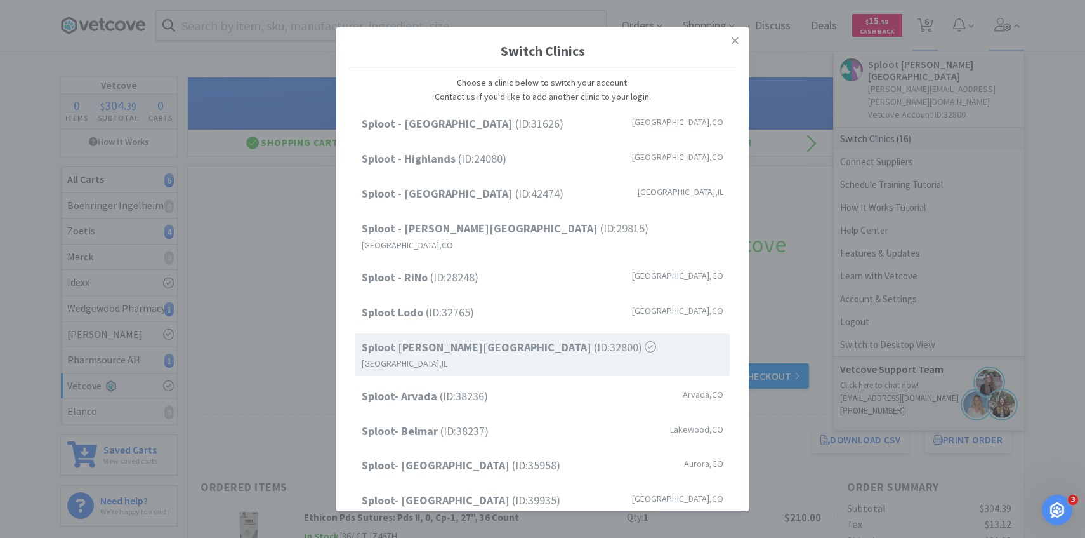
scroll to position [162, 0]
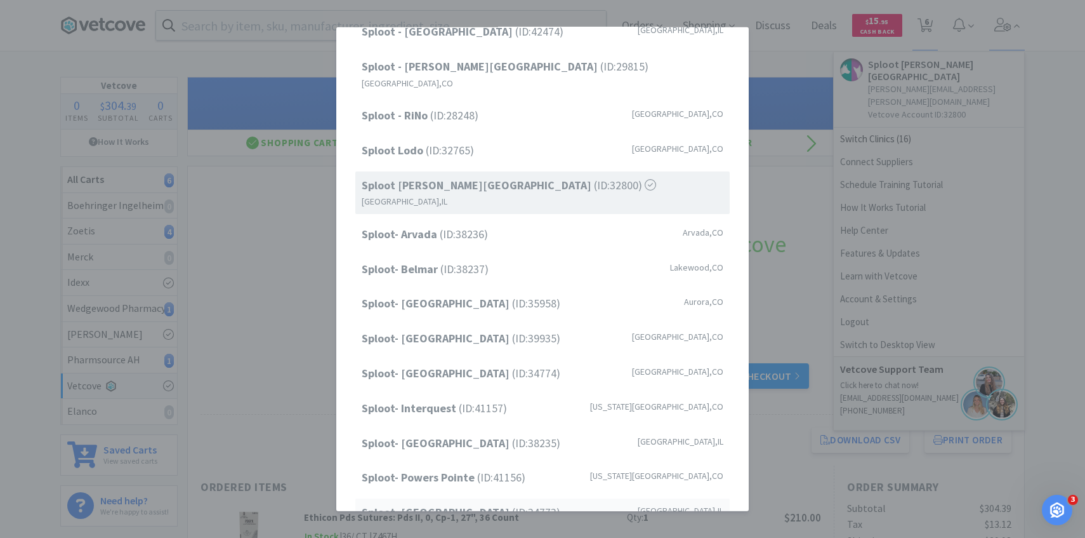
click at [451, 505] on strong "Sploot- Roscoe Village" at bounding box center [437, 512] width 150 height 15
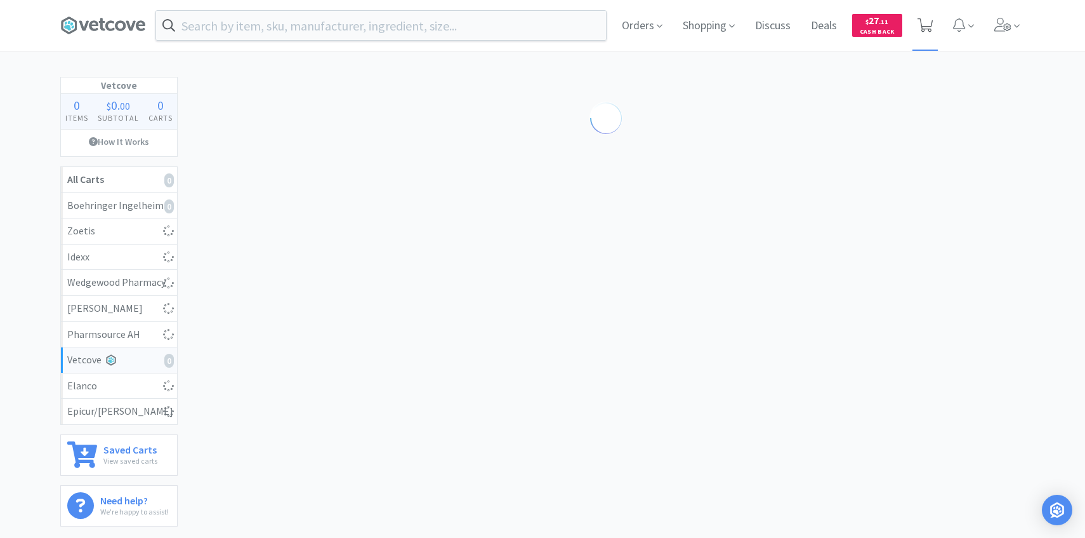
select select "10"
select select "1"
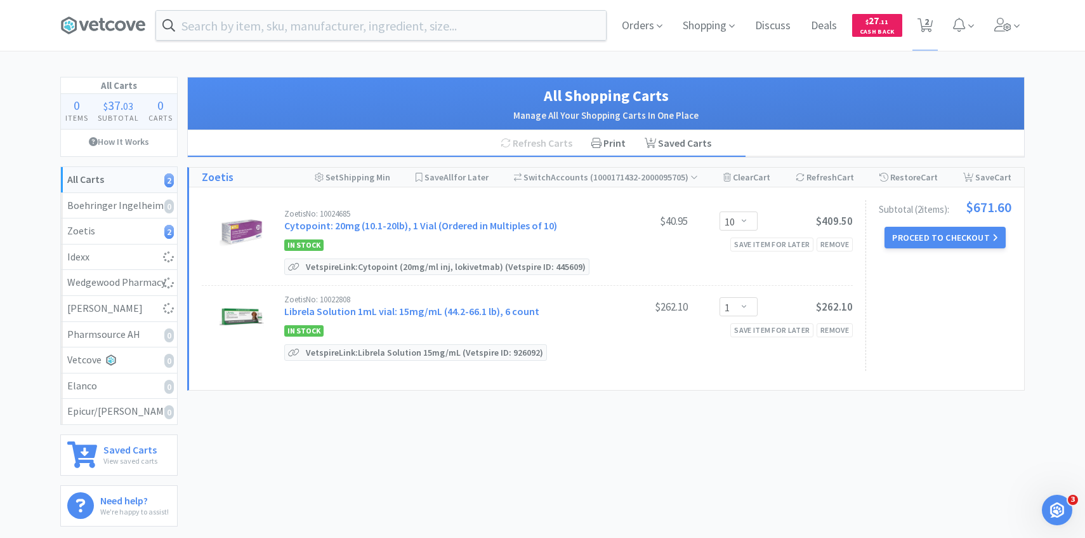
select select "8"
select select "1"
select select "5"
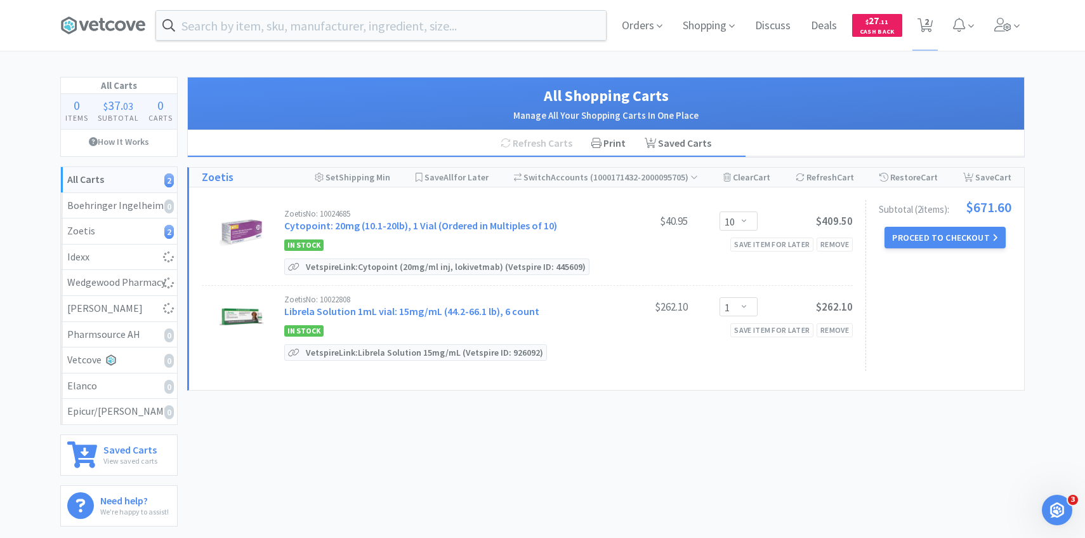
select select "8"
select select "5"
select select "8"
select select "1"
select select "5"
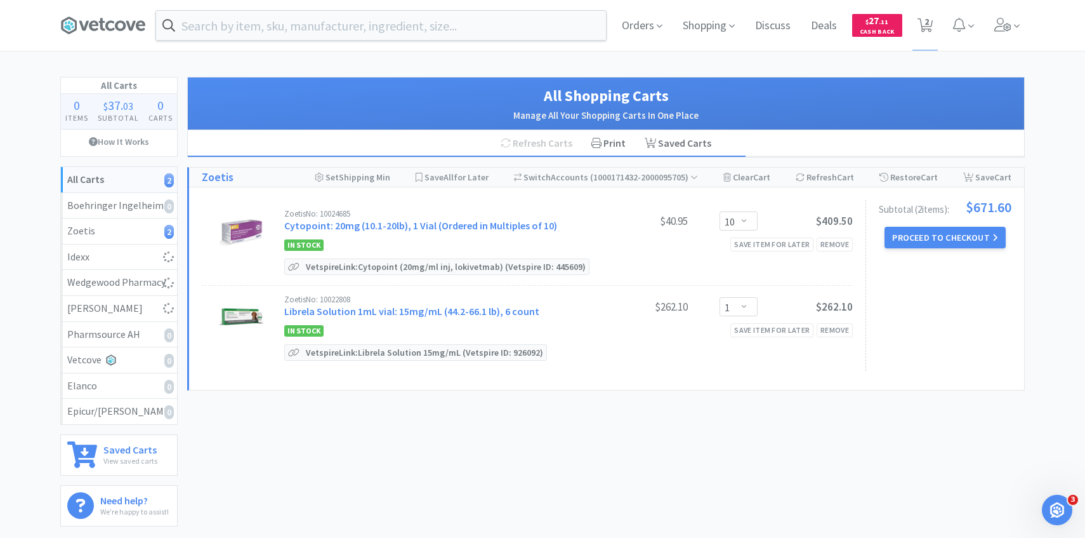
select select "2"
select select "1"
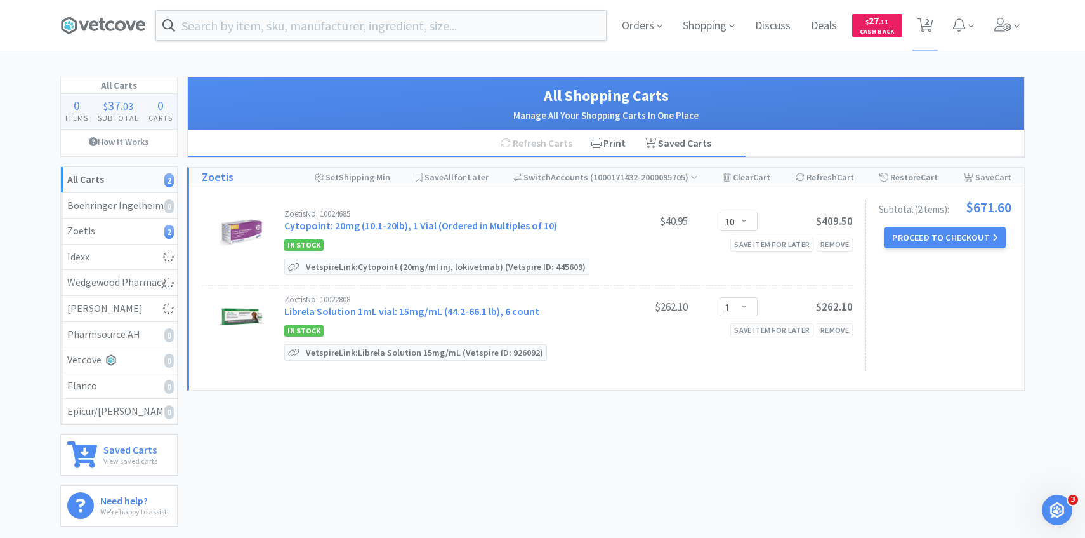
select select "1"
select select "12"
select select "2"
select select "1"
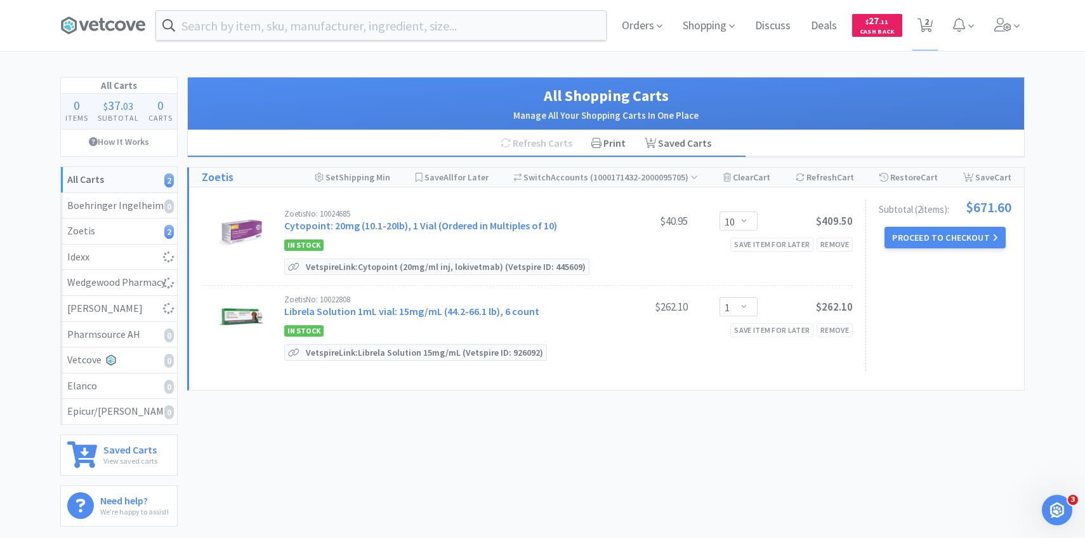
select select "1"
select select "4"
select select "2"
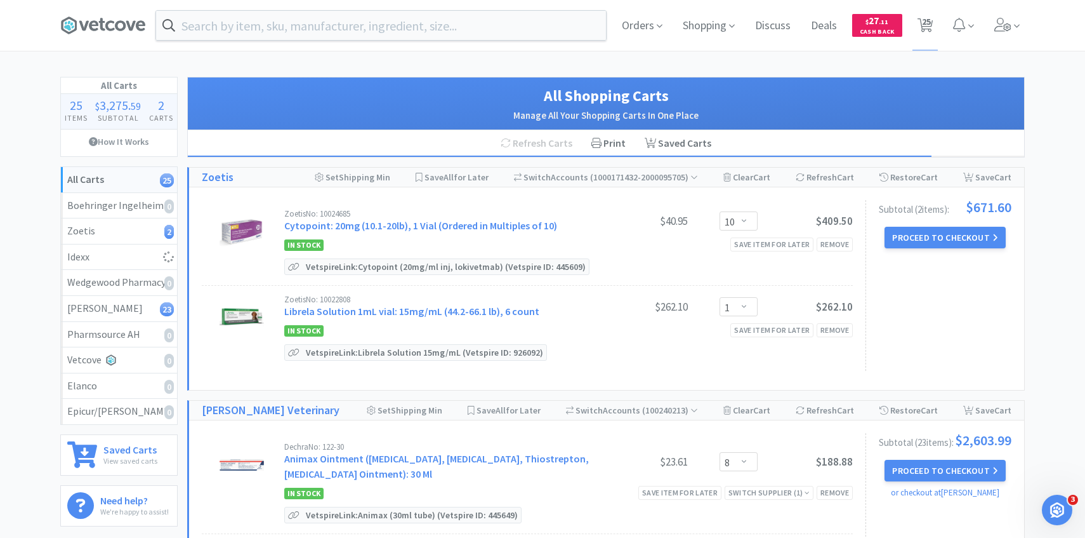
select select "1"
select select "2"
select select "1"
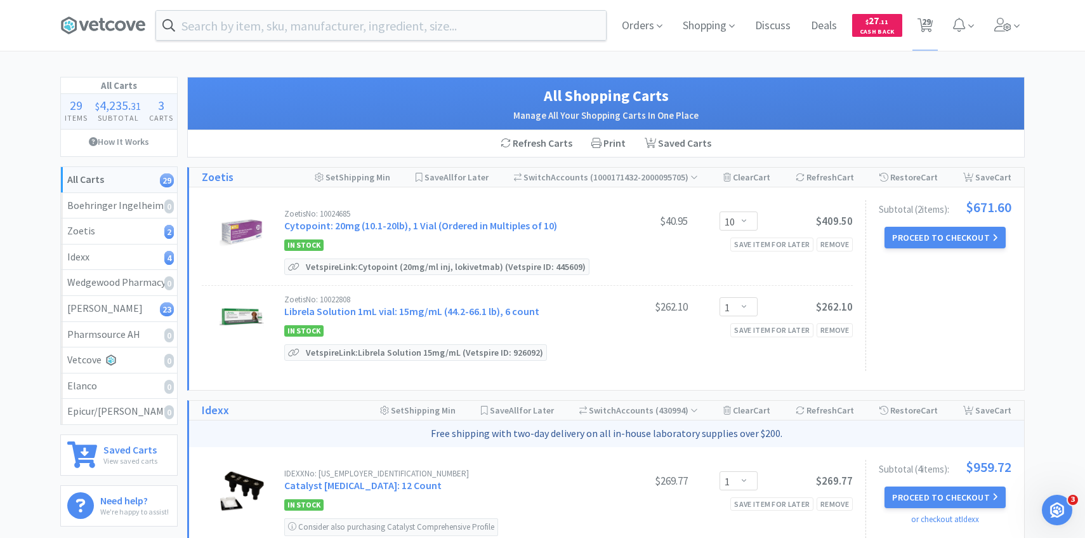
click at [963, 217] on div "Subtotal ( 2 item s ): $671.60 Proceed to Checkout" at bounding box center [939, 285] width 146 height 171
click at [959, 225] on div "Subtotal ( 2 item s ): $671.60 Proceed to Checkout" at bounding box center [939, 285] width 146 height 171
click at [959, 232] on button "Proceed to Checkout" at bounding box center [945, 238] width 121 height 22
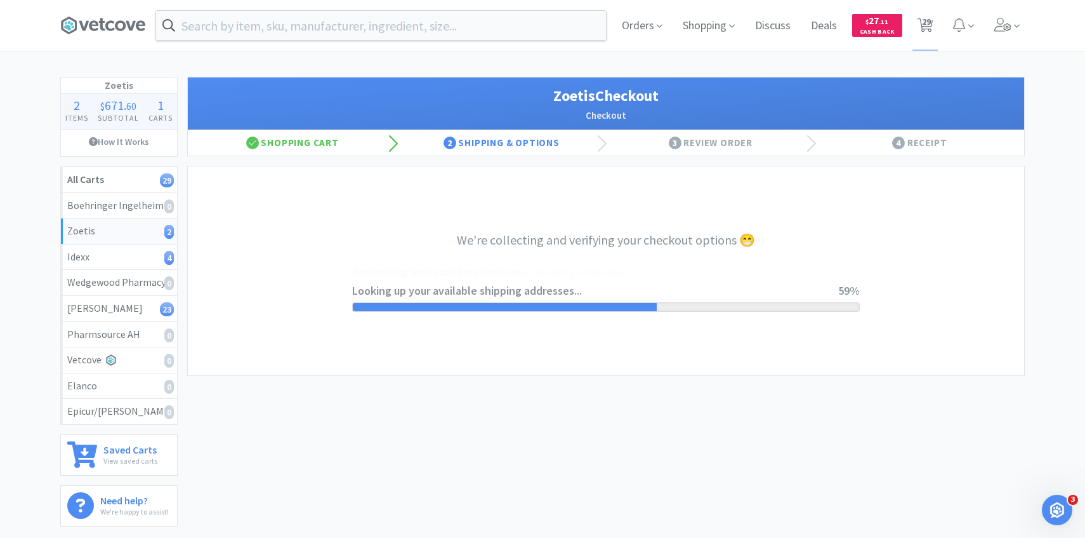
select select "invoice"
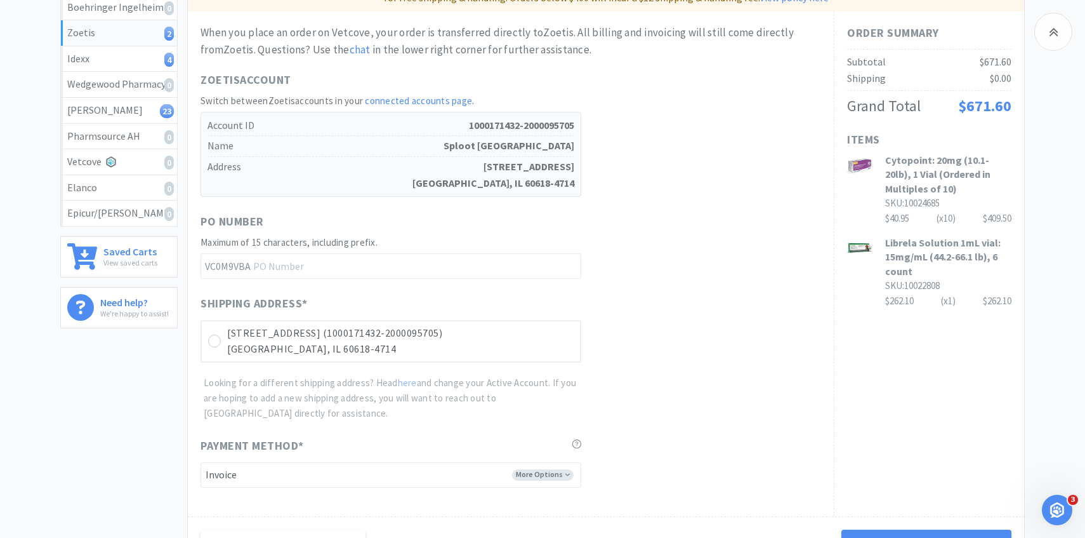
scroll to position [358, 0]
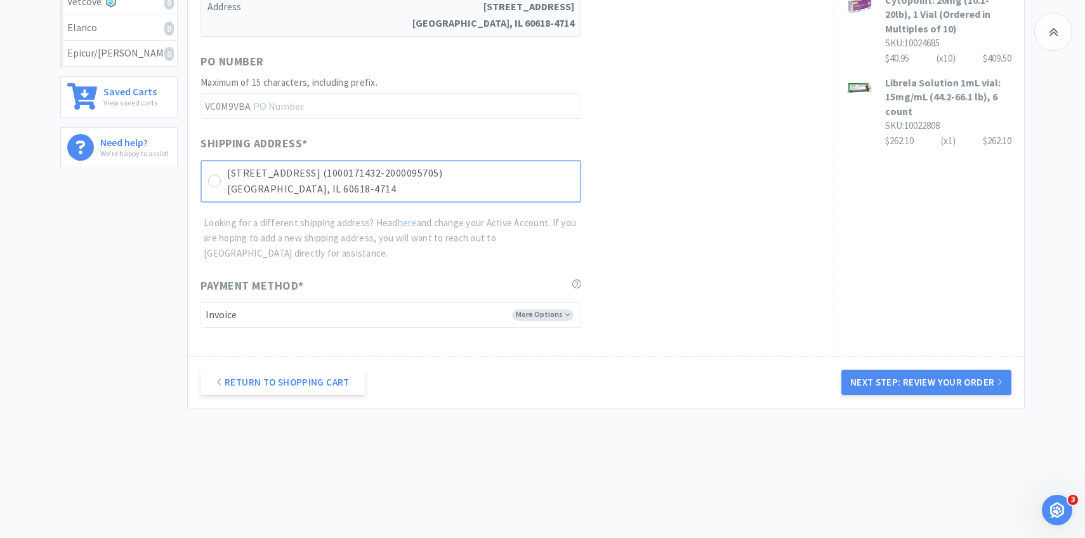
click at [563, 191] on p "Chicago, IL 60618-4714" at bounding box center [400, 189] width 346 height 16
click at [886, 376] on button "Next Step: Review Your Order" at bounding box center [926, 381] width 170 height 25
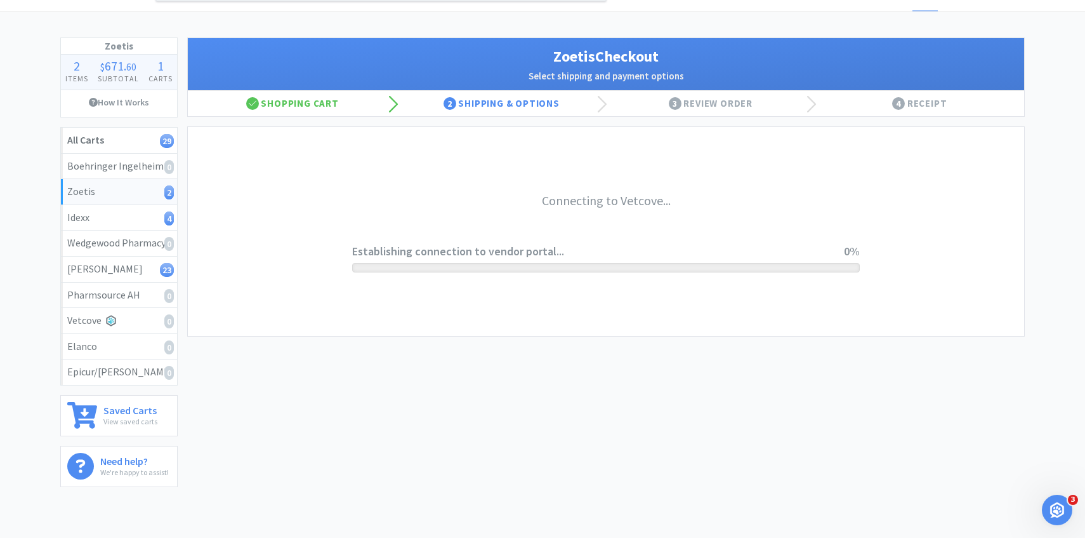
scroll to position [0, 0]
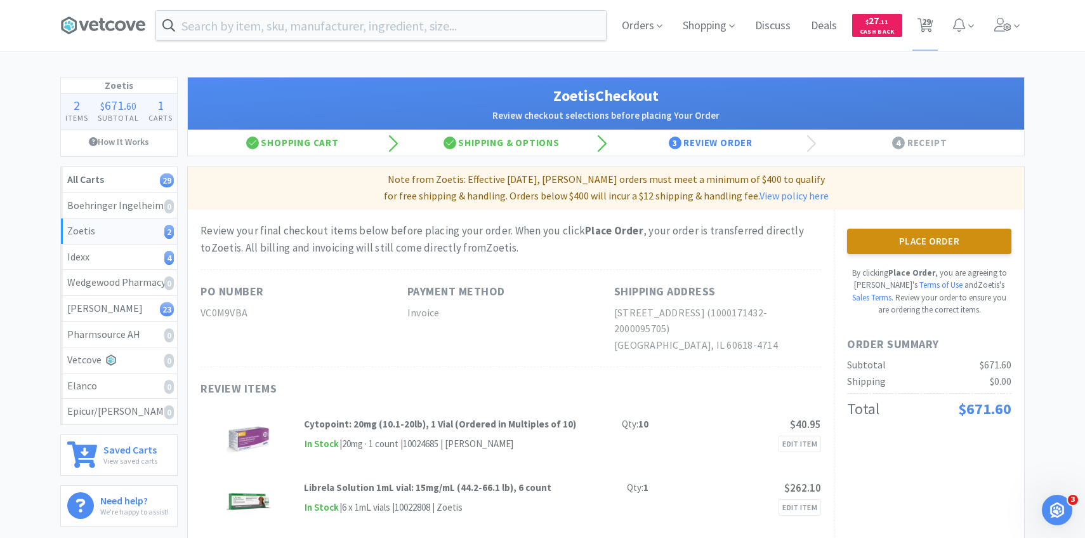
click at [855, 244] on button "Place Order" at bounding box center [929, 240] width 164 height 25
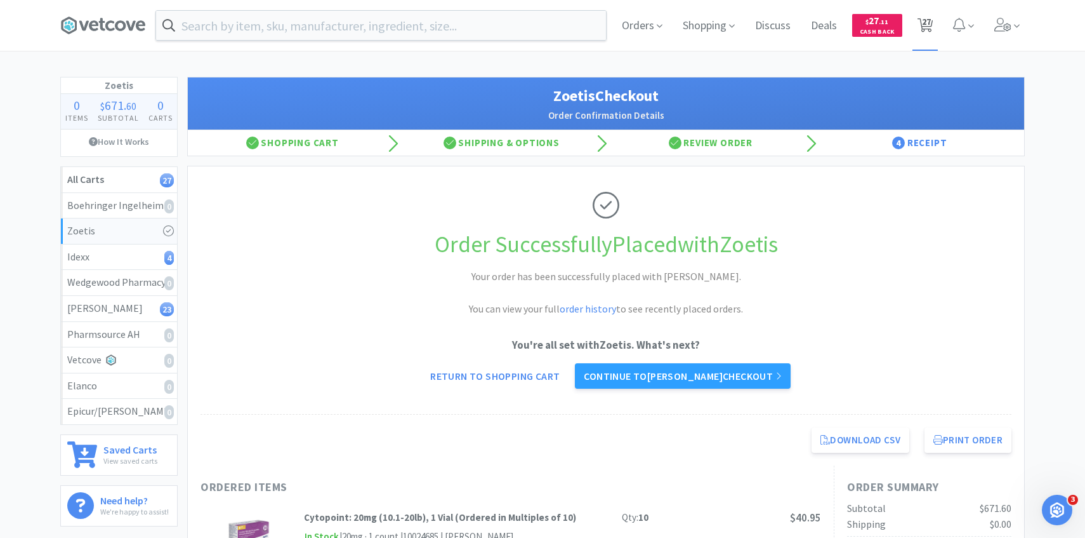
click at [932, 25] on icon at bounding box center [926, 25] width 16 height 14
select select "1"
select select "2"
select select "1"
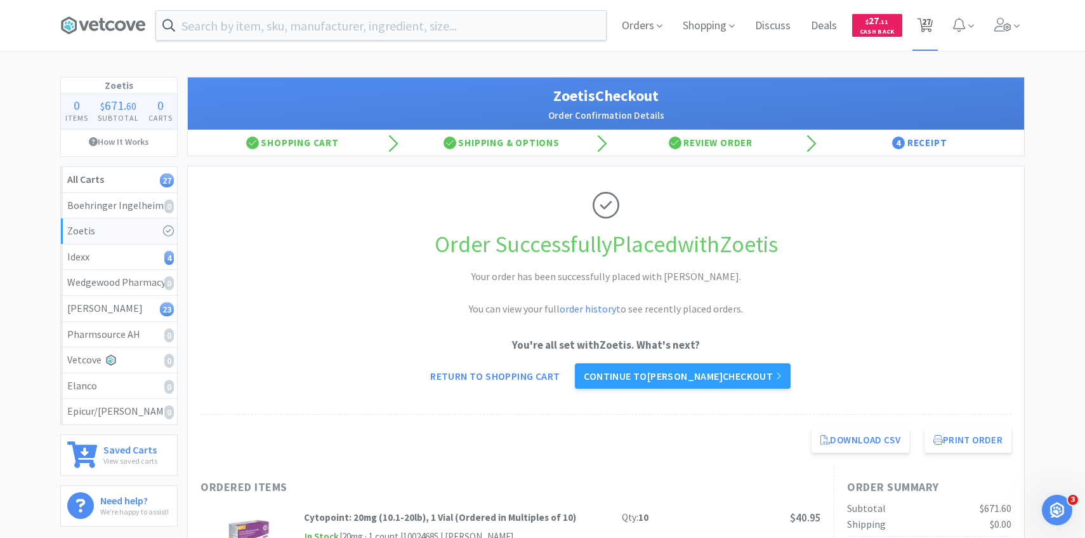
select select "8"
select select "1"
select select "5"
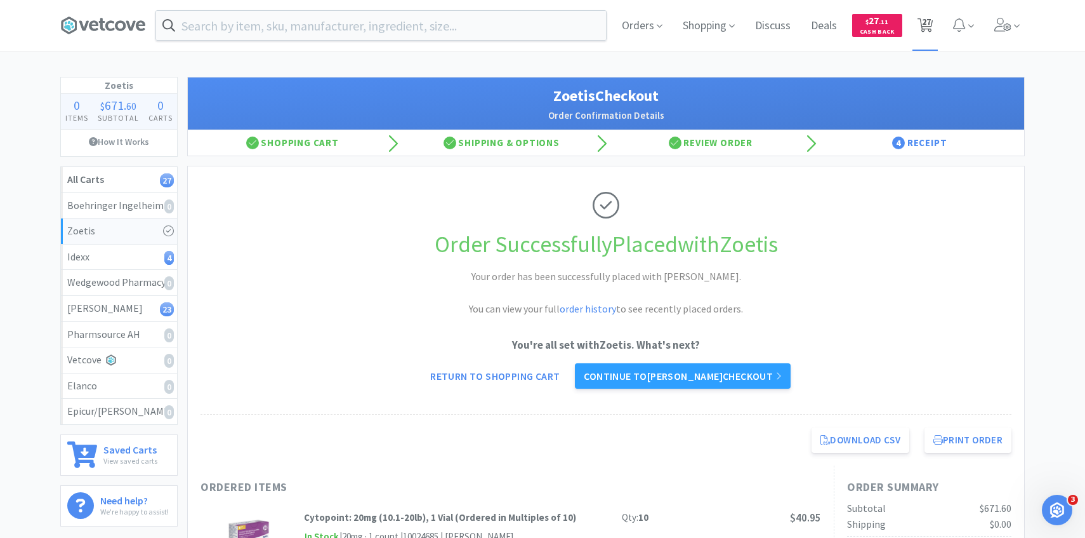
select select "8"
select select "5"
select select "8"
select select "1"
select select "5"
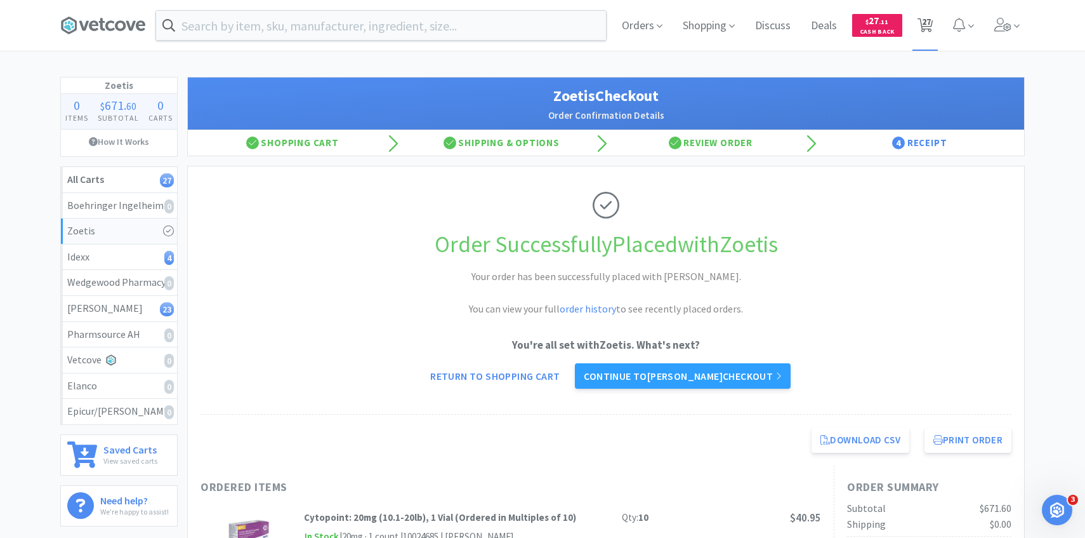
select select "2"
select select "1"
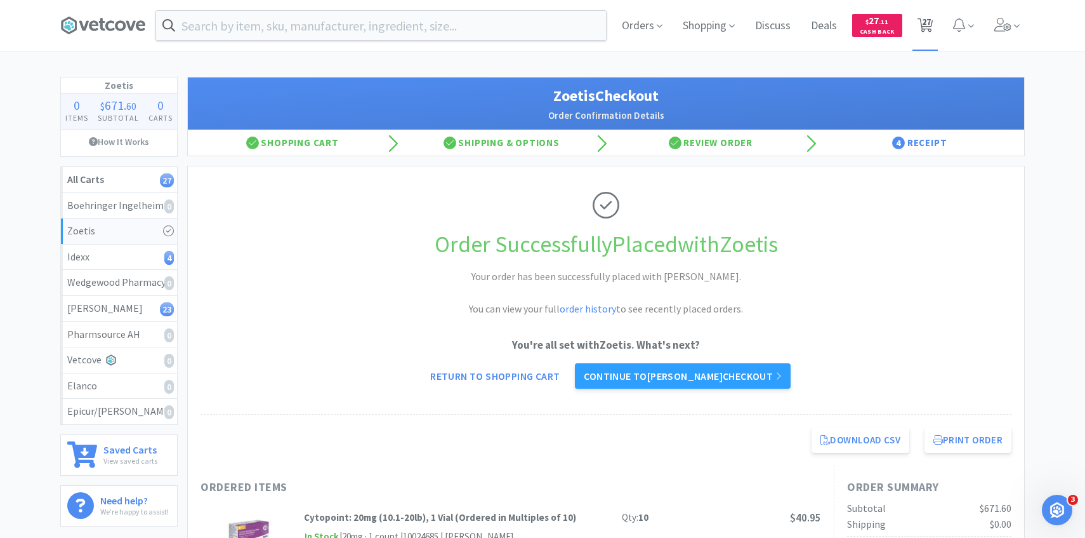
select select "1"
select select "12"
select select "2"
select select "1"
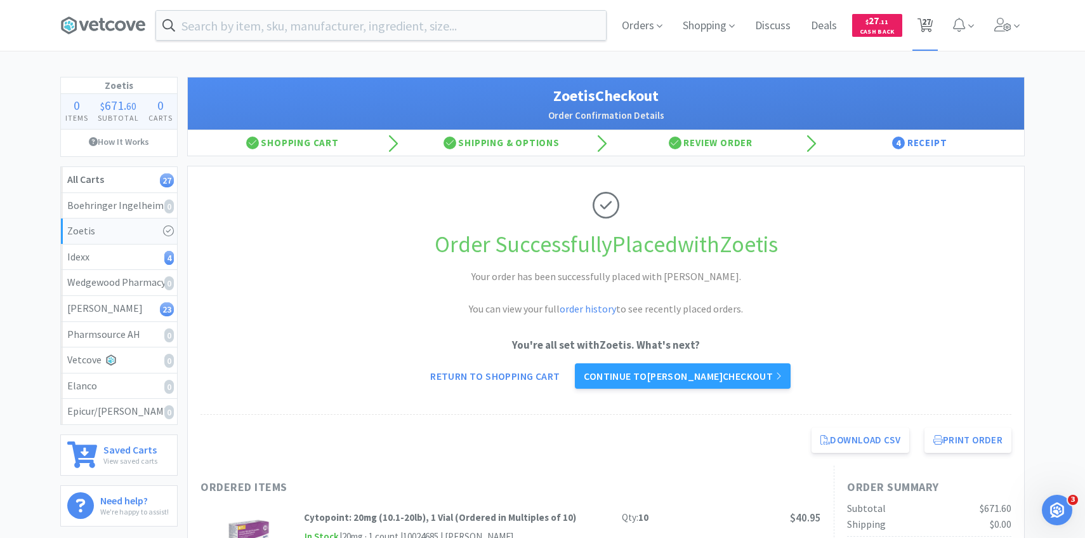
select select "1"
select select "4"
select select "2"
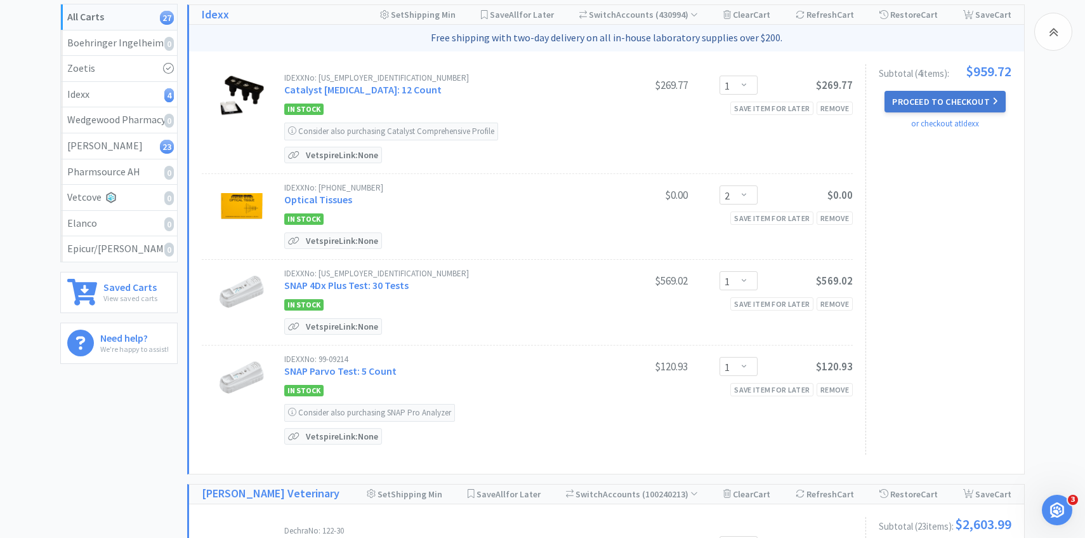
click at [949, 102] on button "Proceed to Checkout" at bounding box center [945, 102] width 121 height 22
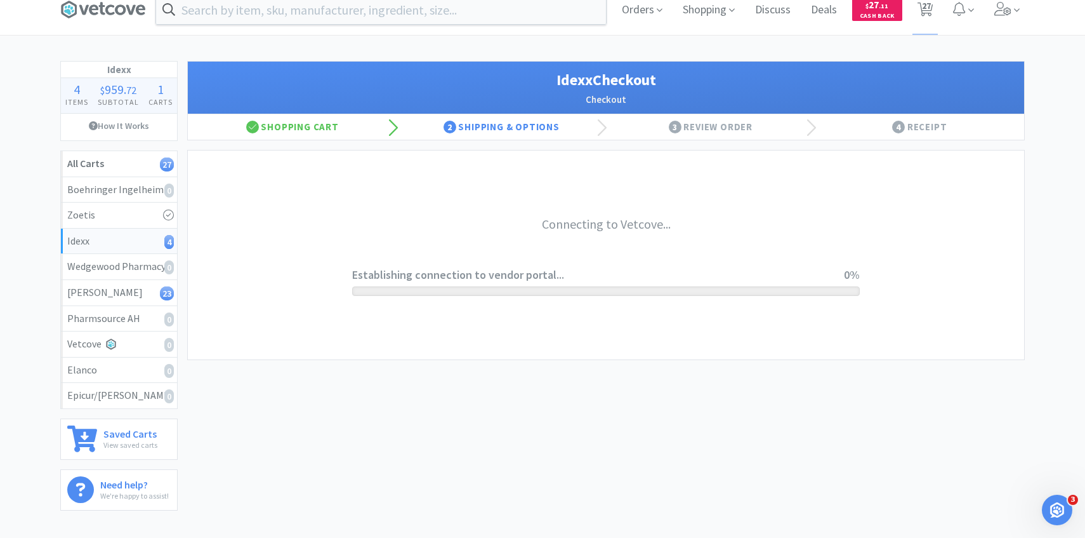
scroll to position [13, 0]
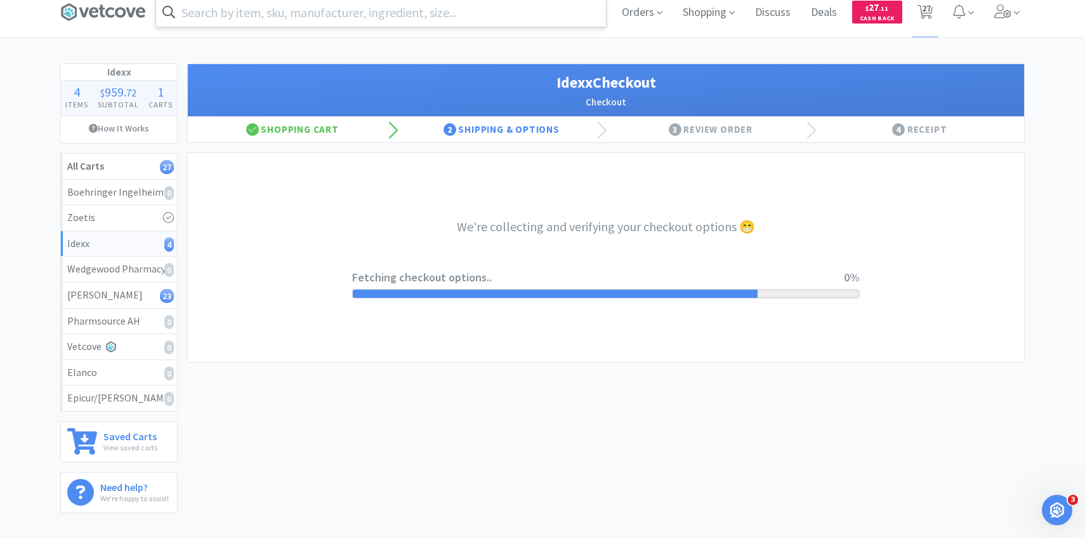
select select "904"
select select "003"
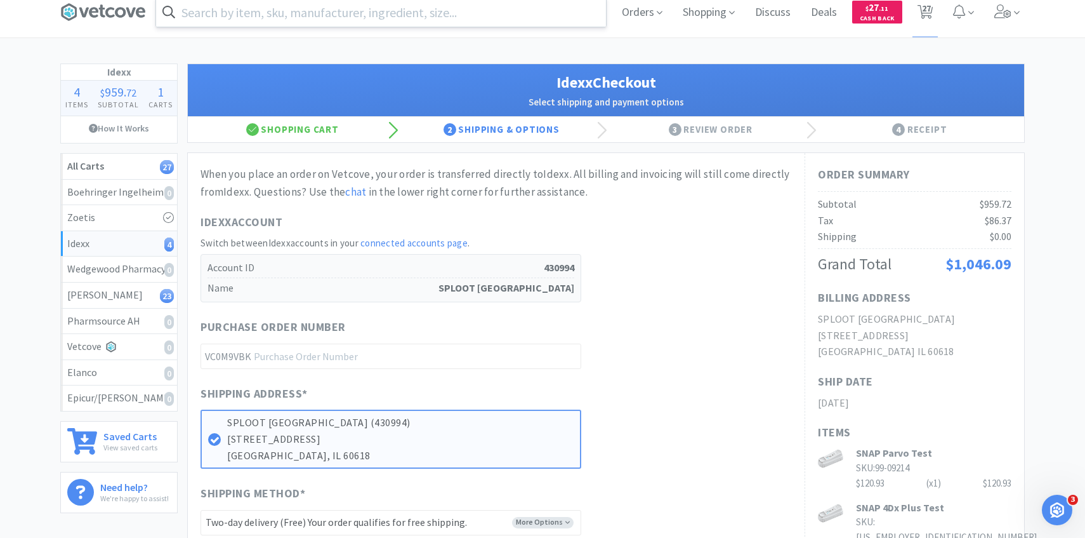
scroll to position [0, 0]
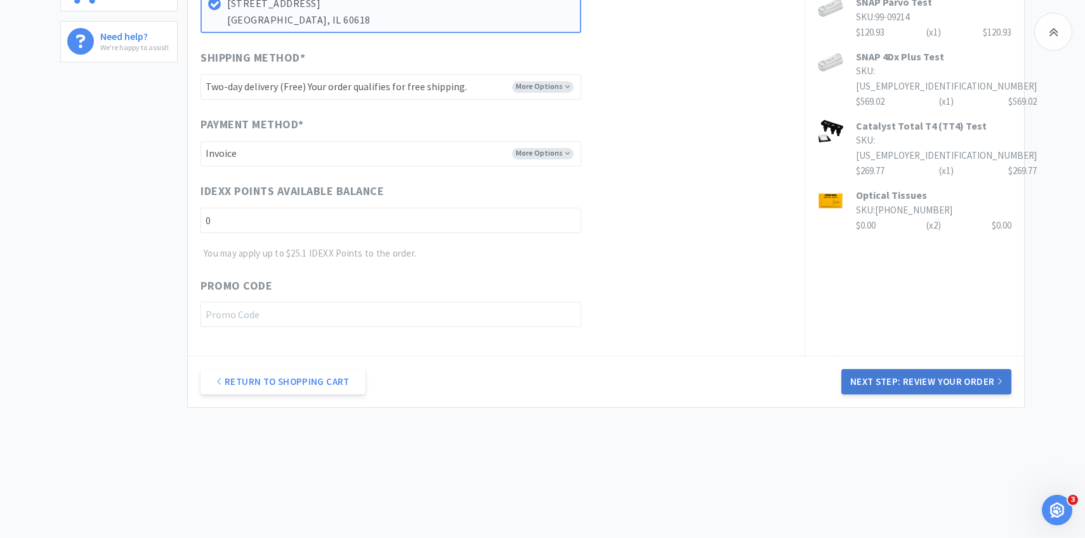
click at [936, 385] on button "Next Step: Review Your Order" at bounding box center [926, 381] width 170 height 25
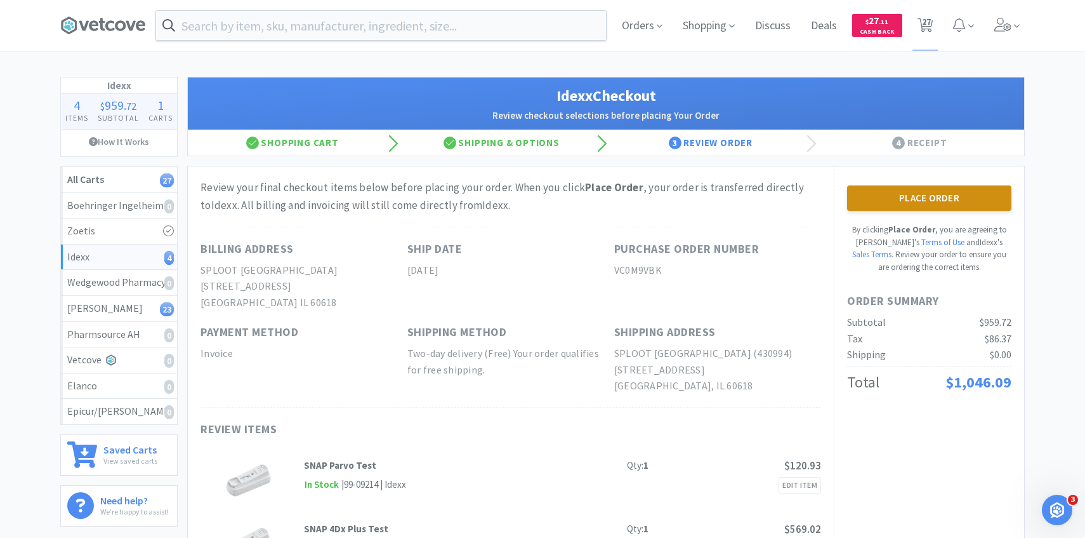
click at [874, 201] on button "Place Order" at bounding box center [929, 197] width 164 height 25
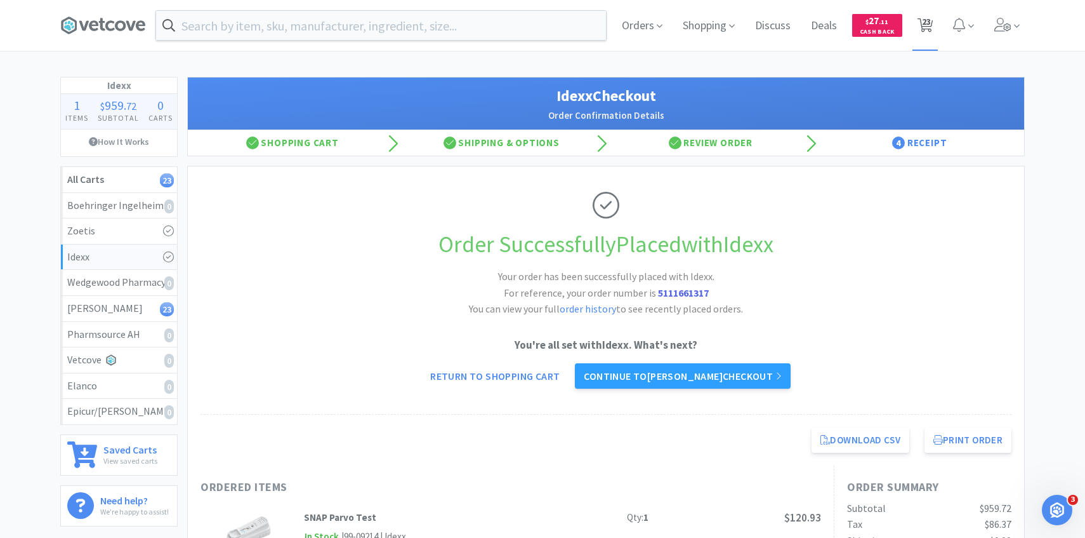
click at [927, 39] on span "23" at bounding box center [926, 21] width 9 height 51
select select "8"
select select "1"
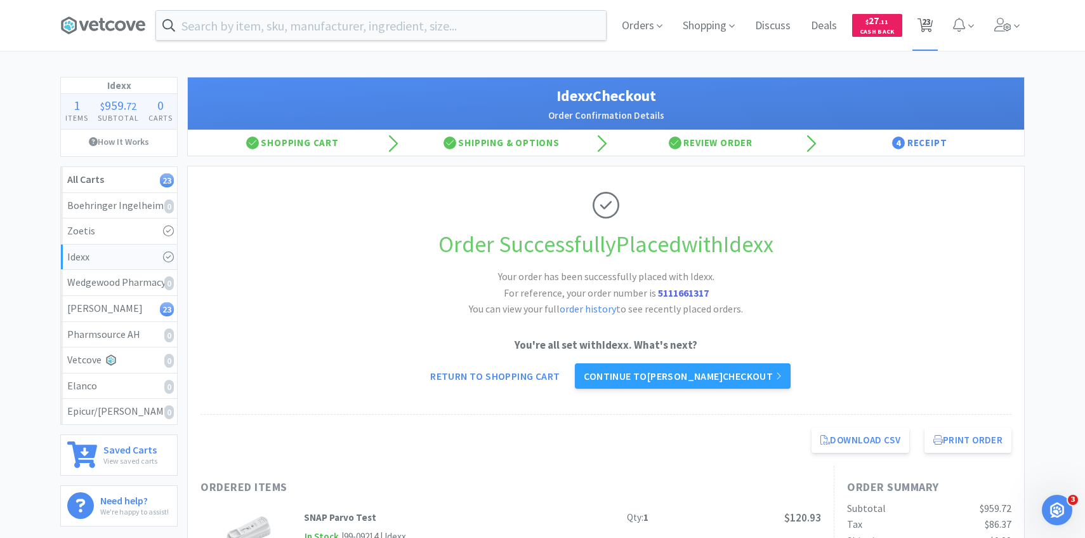
select select "5"
select select "8"
select select "5"
select select "8"
select select "1"
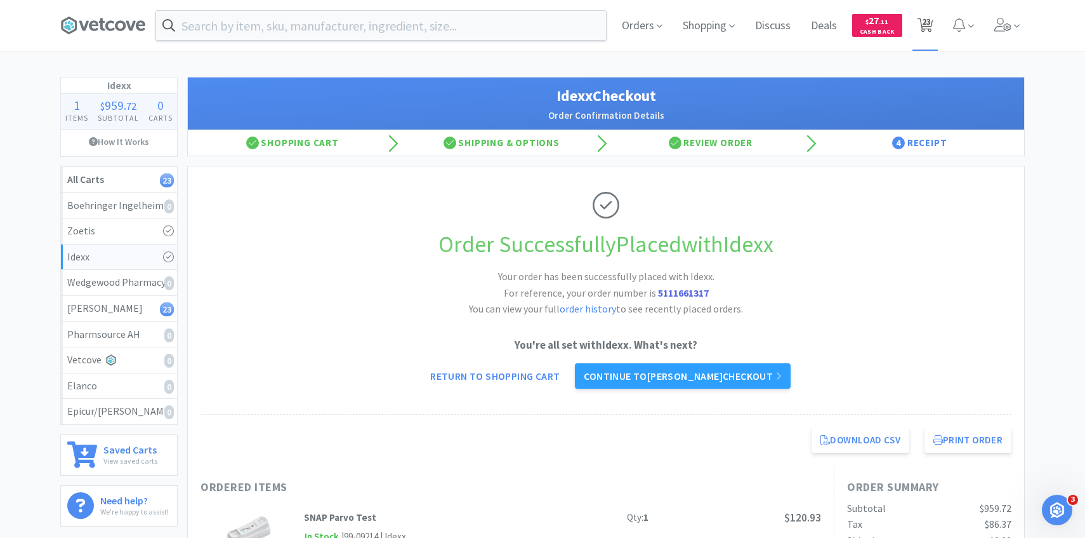
select select "5"
select select "2"
select select "1"
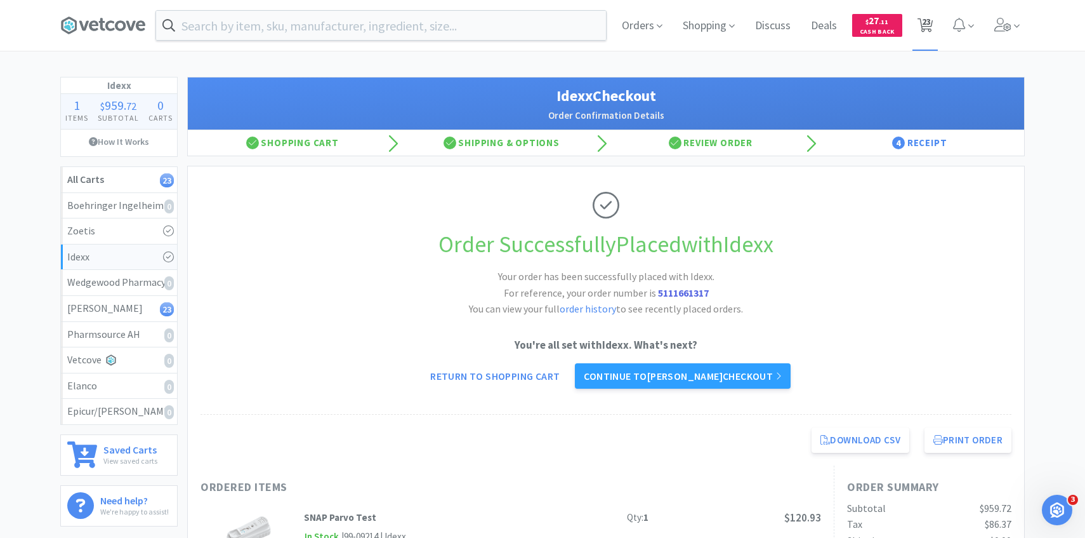
select select "1"
select select "12"
select select "2"
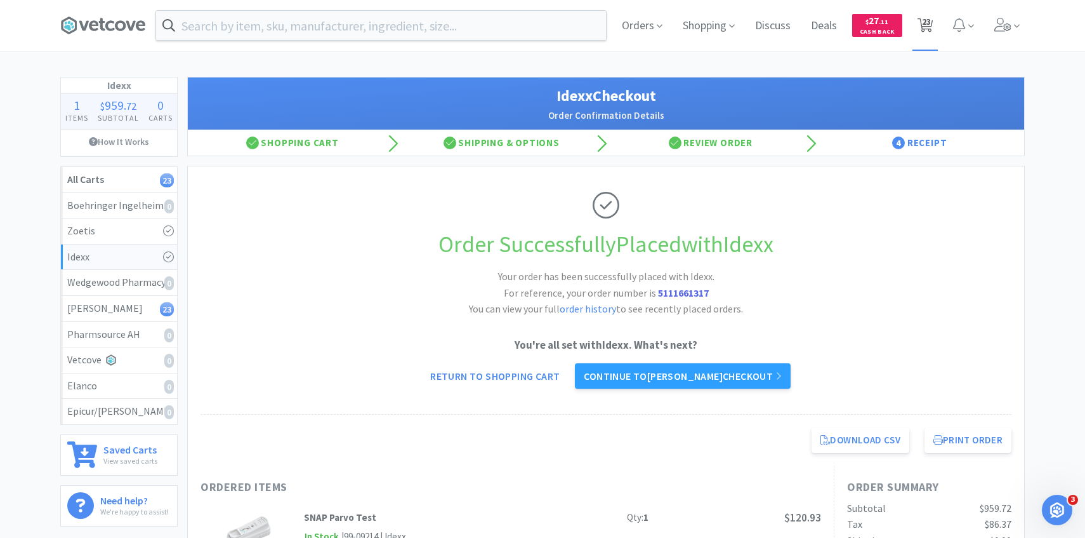
select select "1"
select select "4"
select select "2"
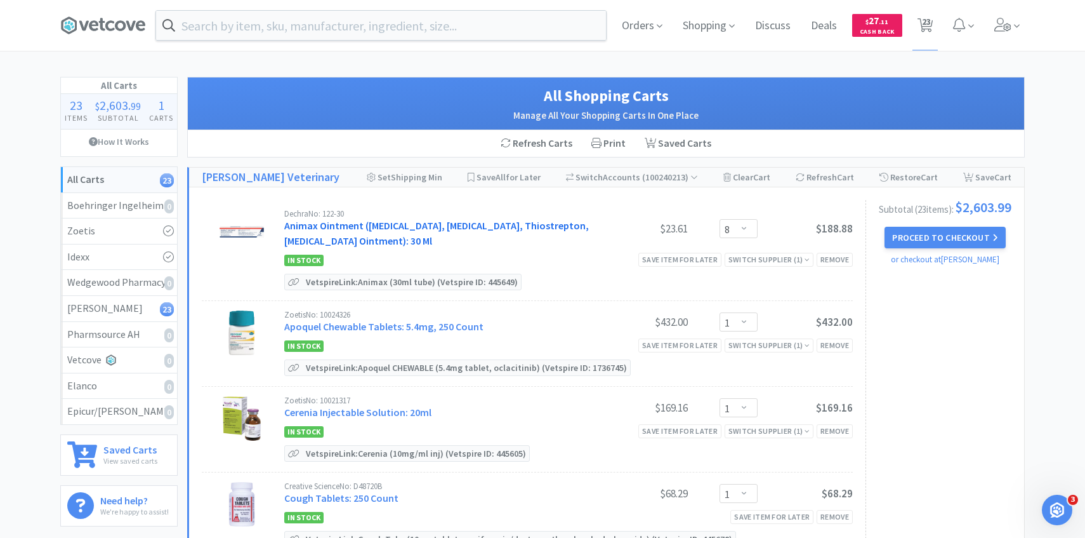
click at [409, 222] on link "Animax Ointment (Nystatin, Neomycin Sulfate, Thiostrepton, Triamcinolone Aceton…" at bounding box center [436, 233] width 305 height 28
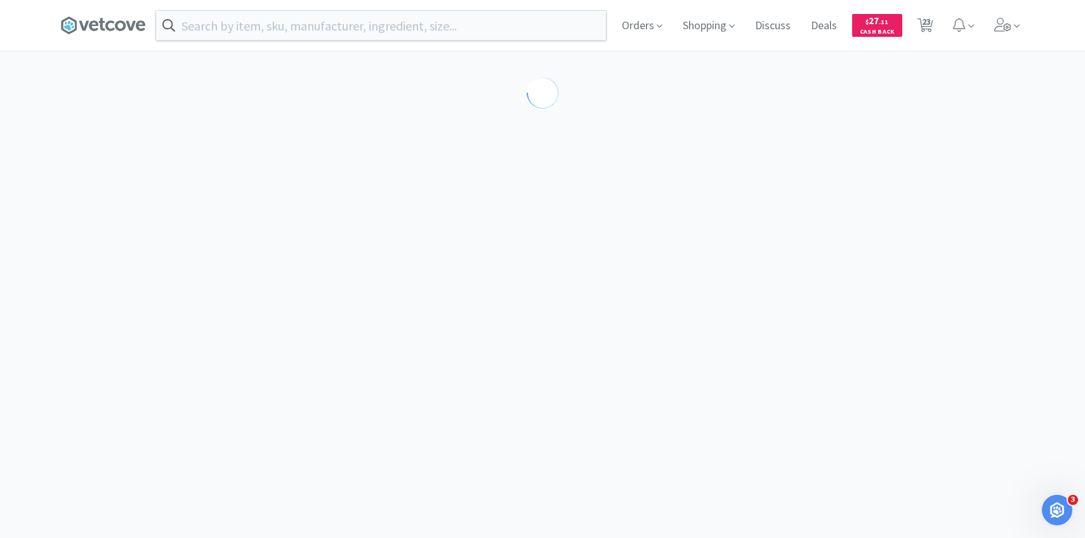
select select "194094"
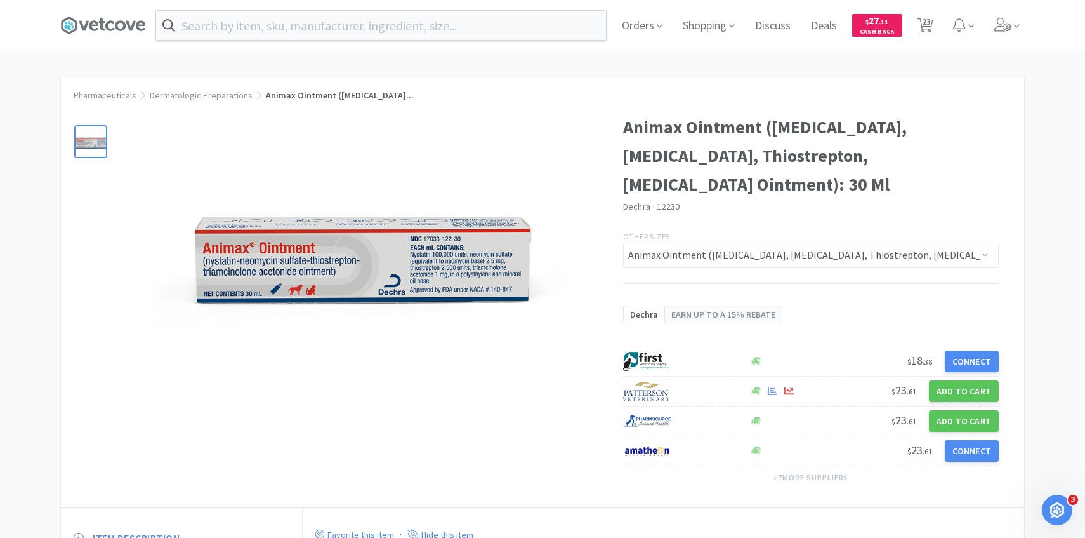
scroll to position [108, 0]
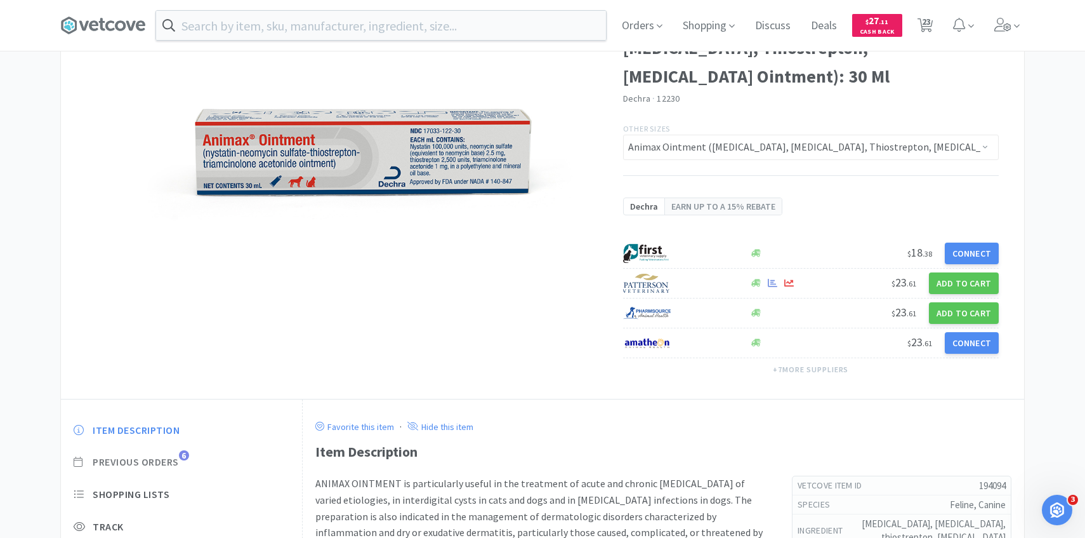
click at [181, 453] on span "6" at bounding box center [184, 455] width 10 height 10
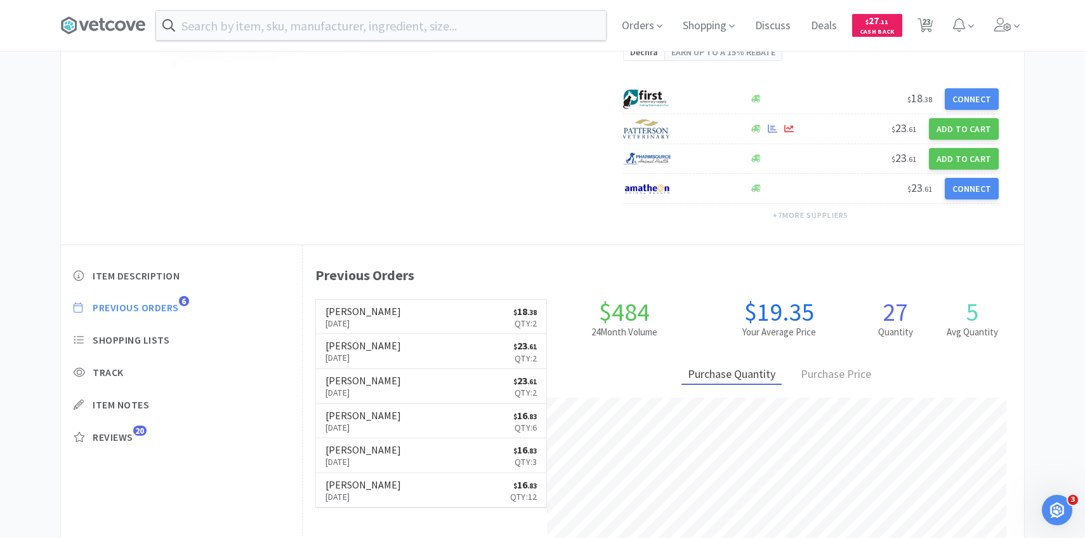
scroll to position [264, 0]
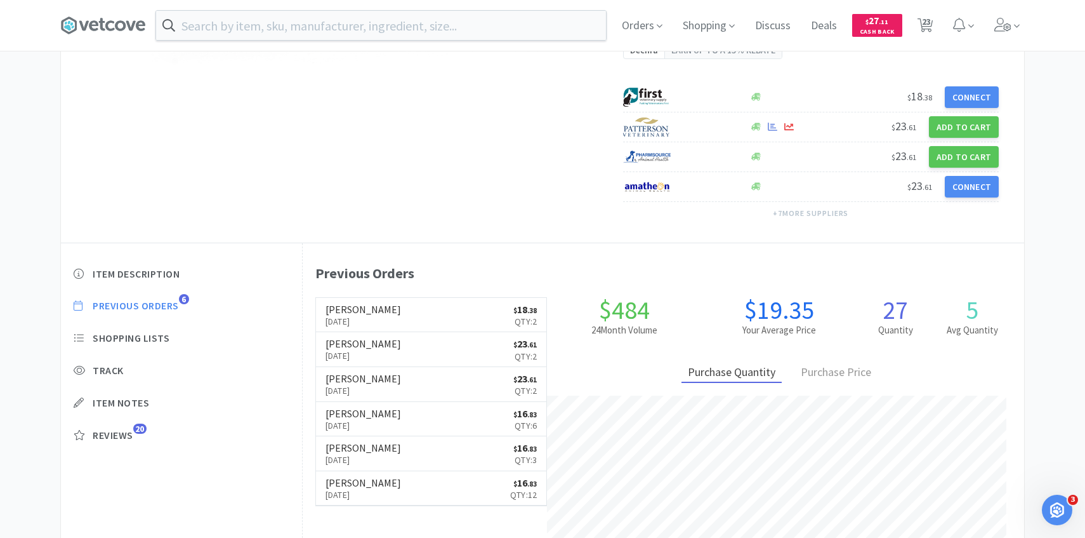
select select "8"
select select "1"
select select "5"
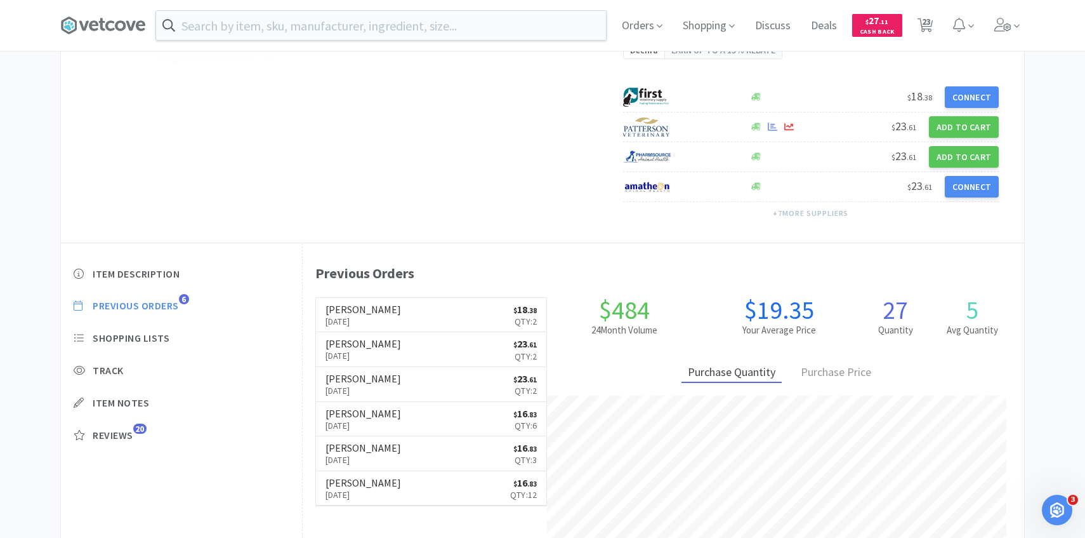
select select "8"
select select "5"
select select "8"
select select "1"
select select "5"
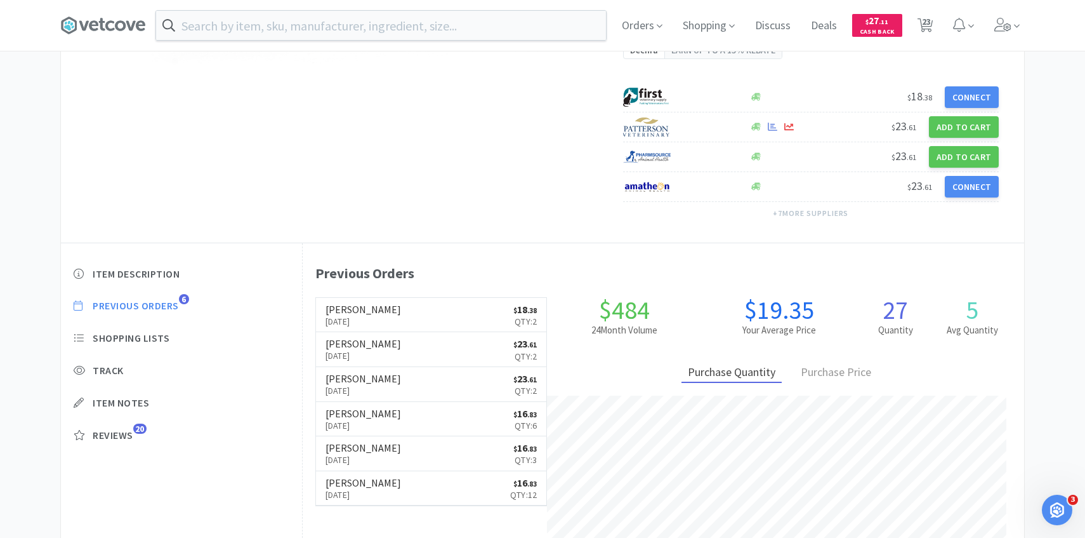
select select "2"
select select "1"
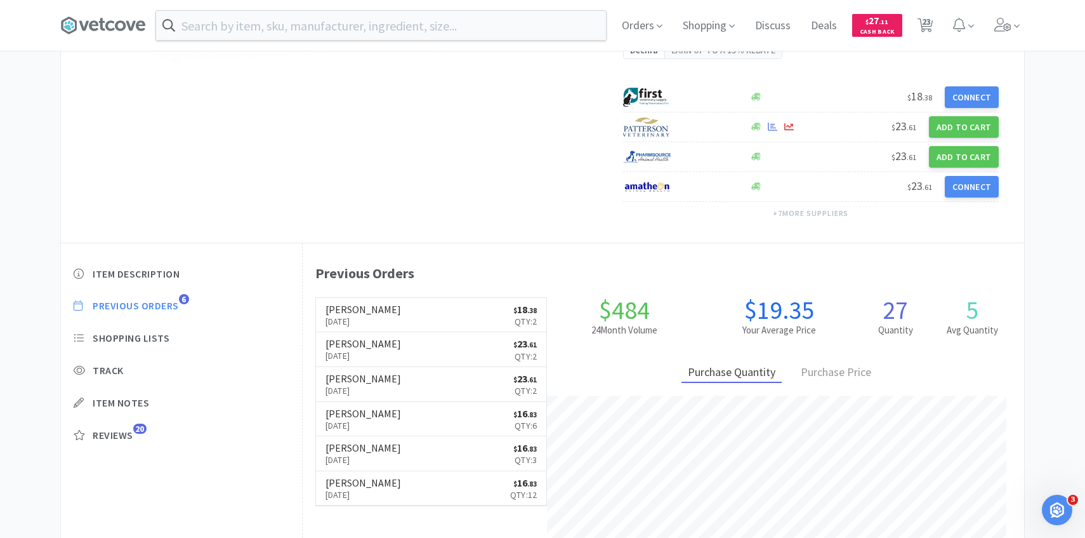
select select "1"
select select "12"
select select "2"
select select "1"
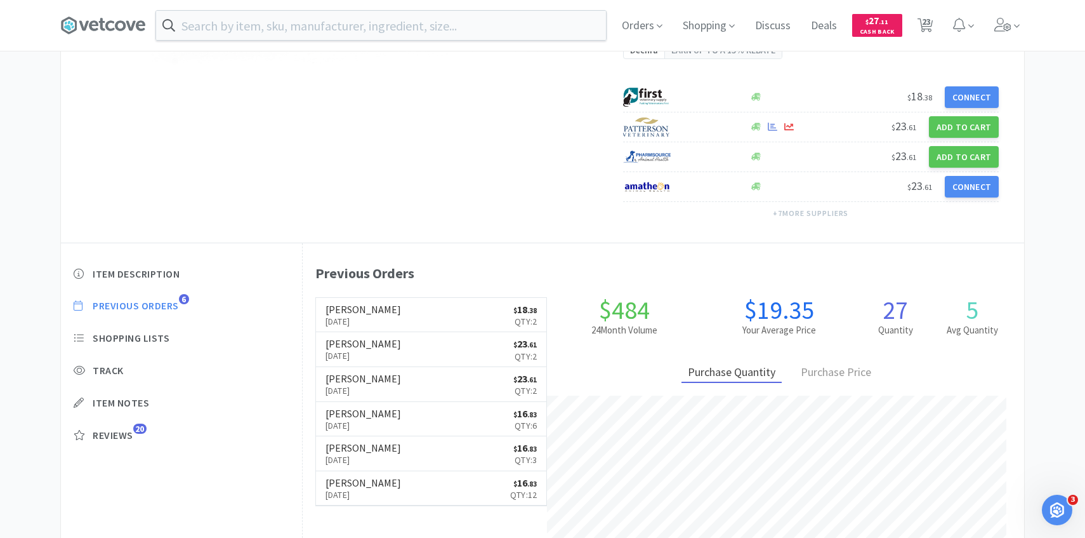
select select "1"
select select "4"
select select "2"
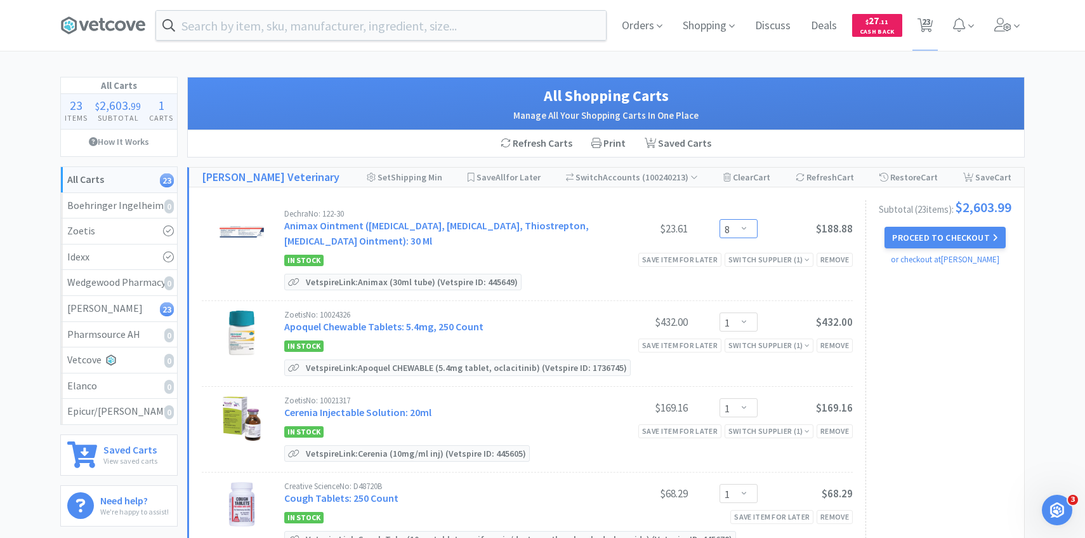
click at [744, 225] on select "Enter Quantity 1 2 3 4 5 6 7 8 9 10 11 12 13 14 15 16 17 18 19 20 Enter Quantity" at bounding box center [739, 228] width 38 height 19
click at [720, 219] on select "Enter Quantity 1 2 3 4 5 6 7 8 9 10 11 12 13 14 15 16 17 18 19 20 Enter Quantity" at bounding box center [739, 228] width 38 height 19
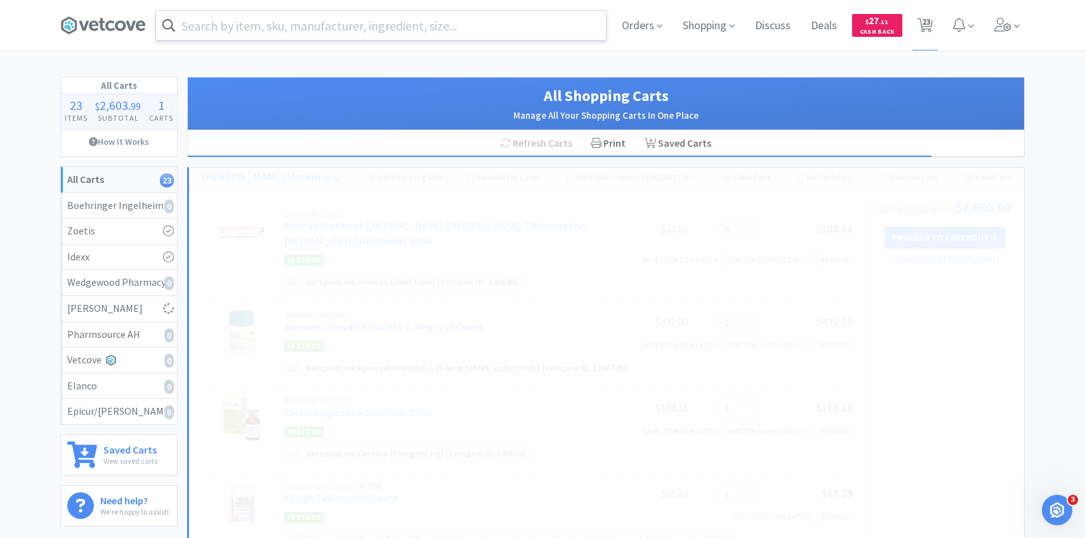
select select "4"
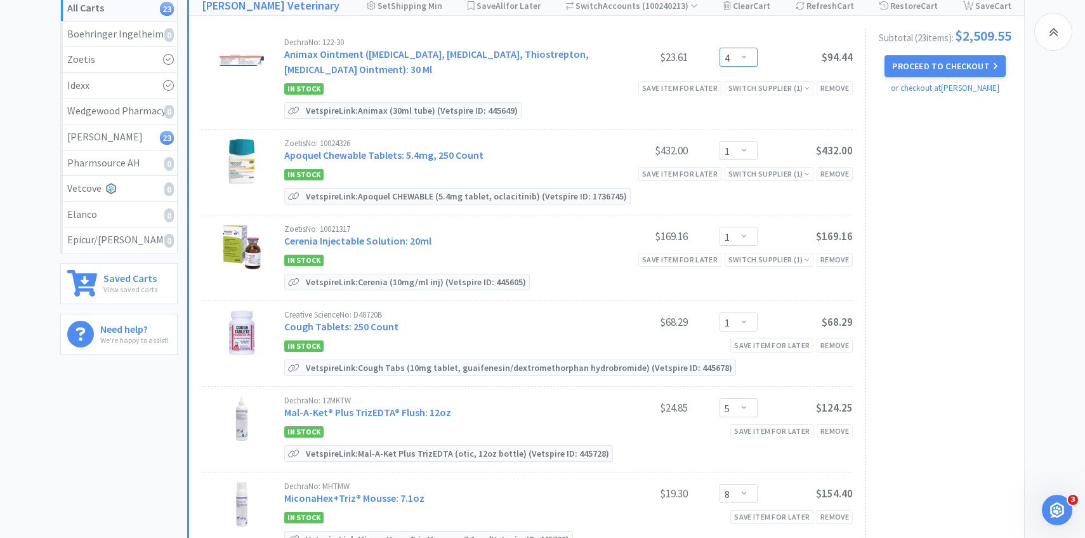
scroll to position [178, 0]
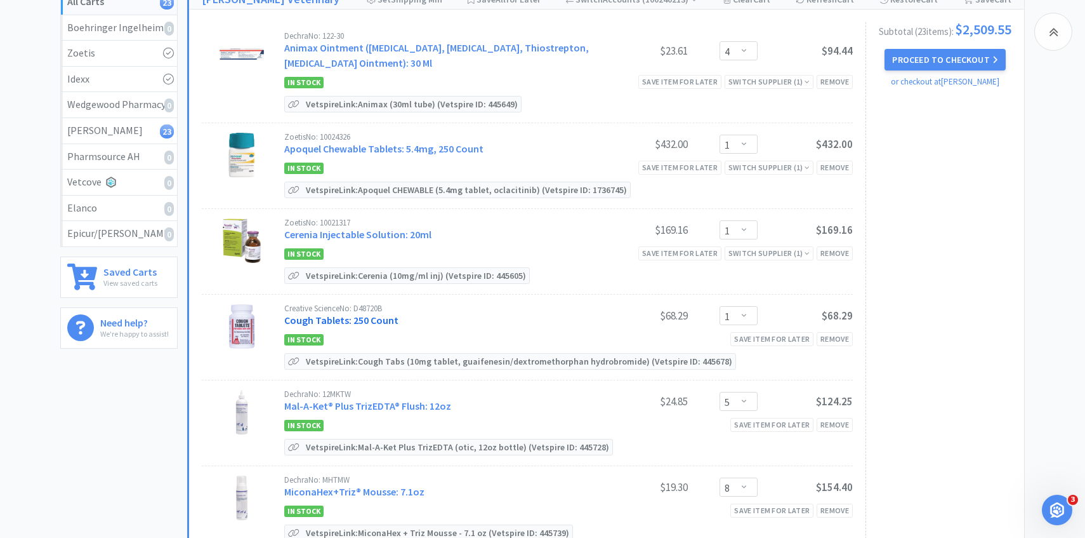
click at [389, 319] on link "Cough Tablets: 250 Count" at bounding box center [341, 319] width 114 height 13
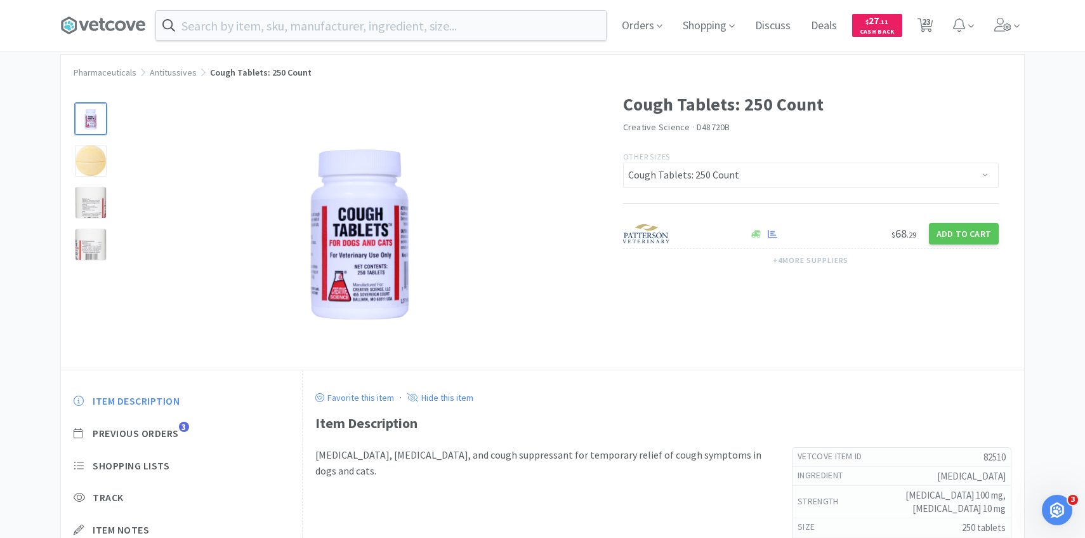
scroll to position [46, 0]
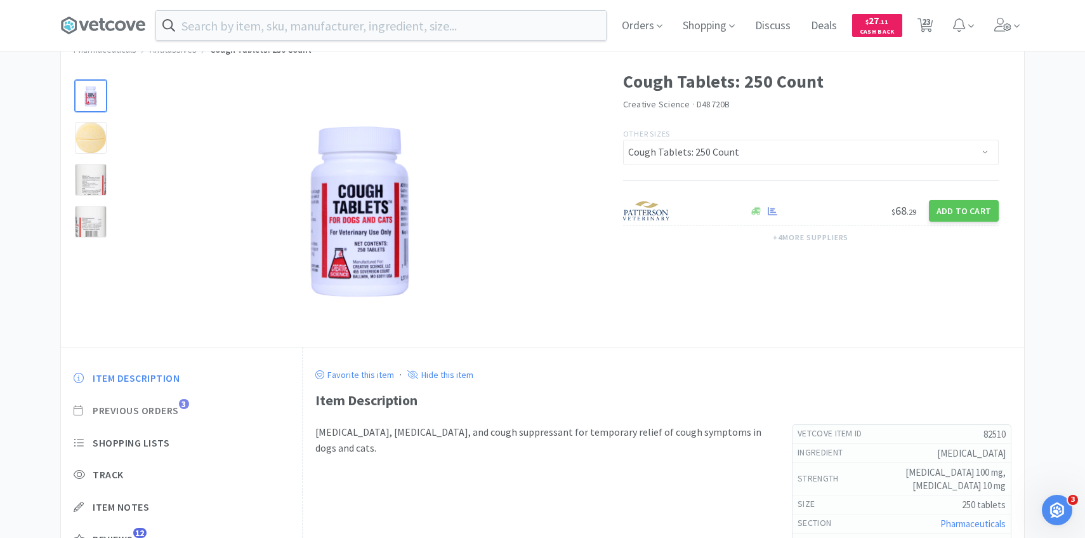
click at [169, 411] on span "Previous Orders" at bounding box center [136, 410] width 86 height 13
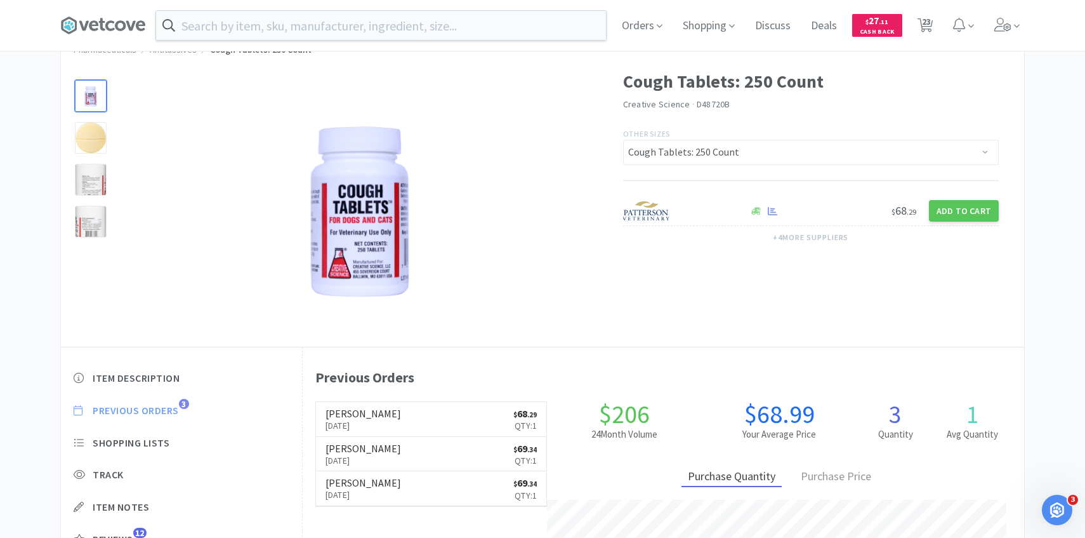
scroll to position [348, 722]
select select "4"
select select "1"
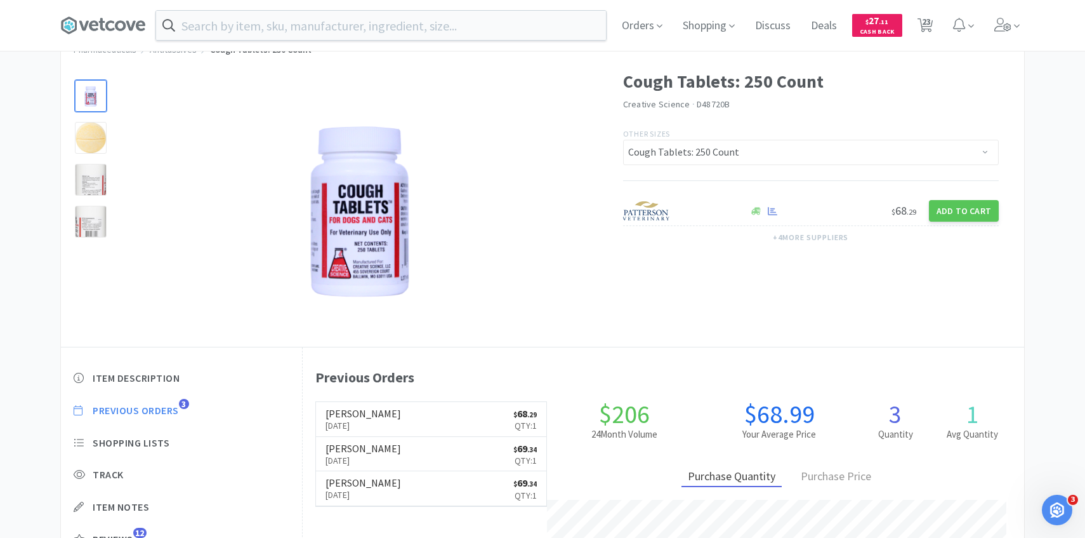
select select "5"
select select "8"
select select "5"
select select "8"
select select "1"
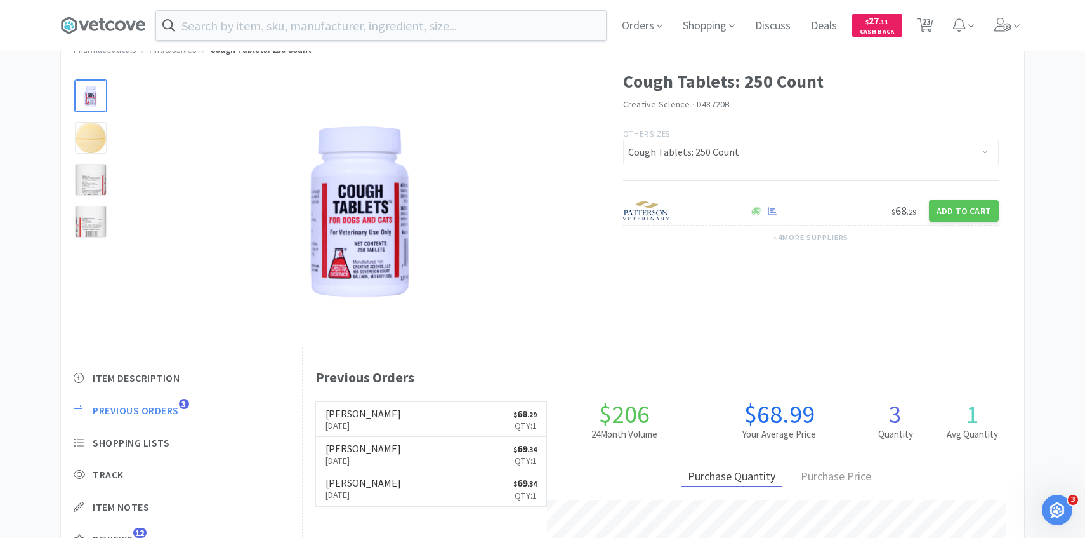
select select "5"
select select "2"
select select "1"
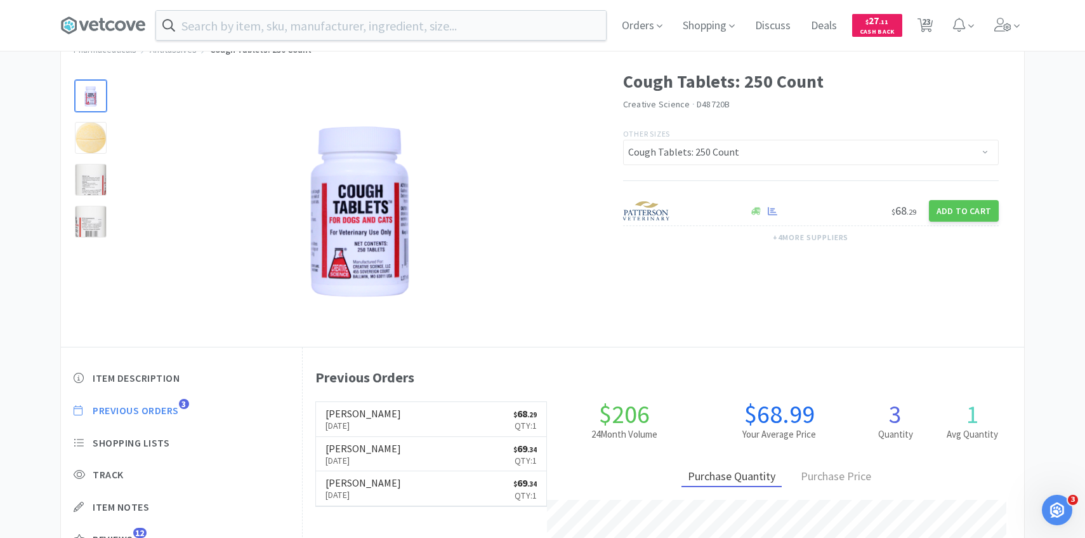
select select "1"
select select "12"
select select "2"
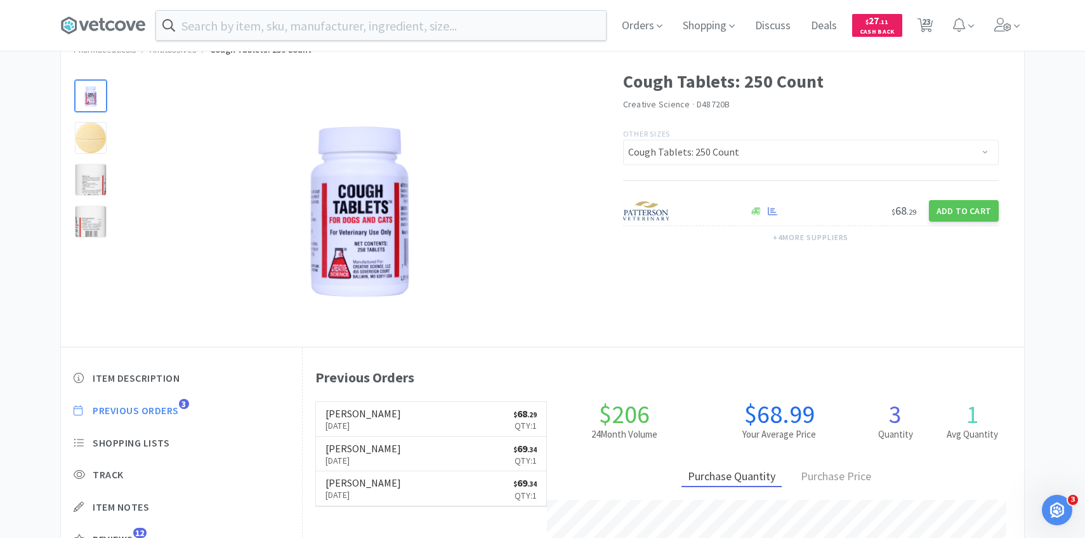
select select "1"
select select "4"
select select "2"
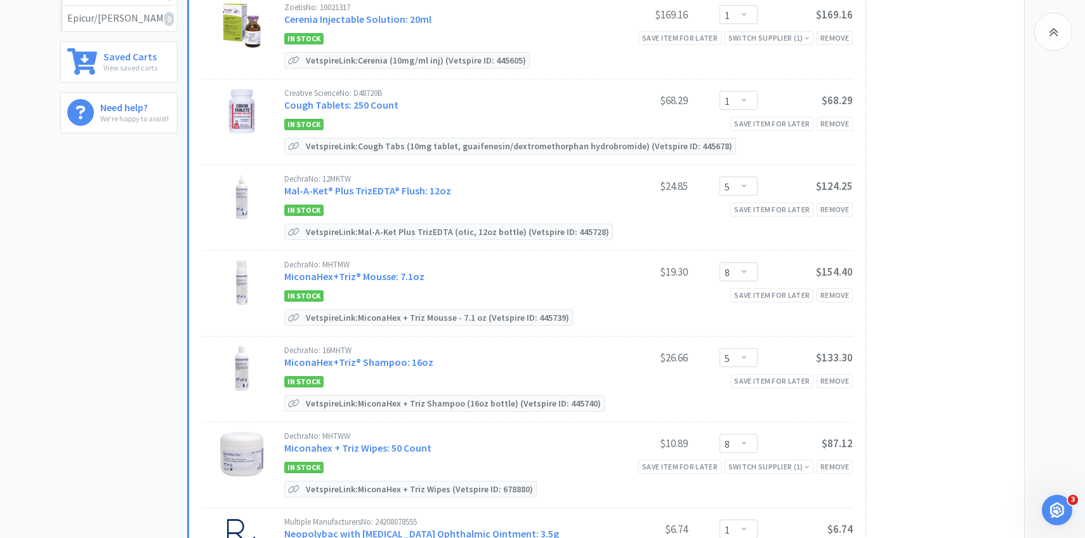
scroll to position [424, 0]
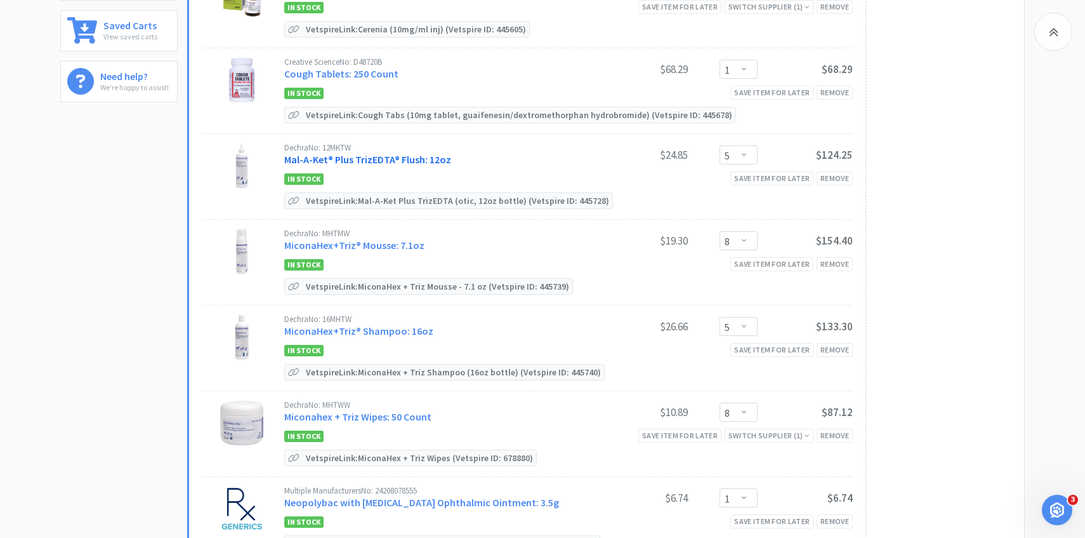
click at [432, 153] on link "Mal-A-Ket® Plus TrizEDTA® Flush: 12oz" at bounding box center [367, 159] width 167 height 13
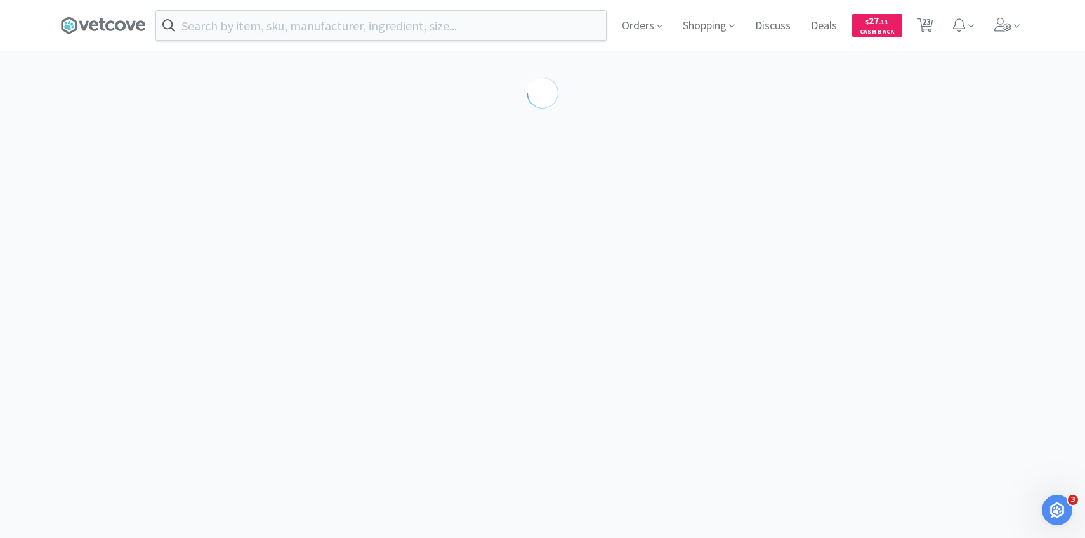
scroll to position [1, 0]
select select "194035"
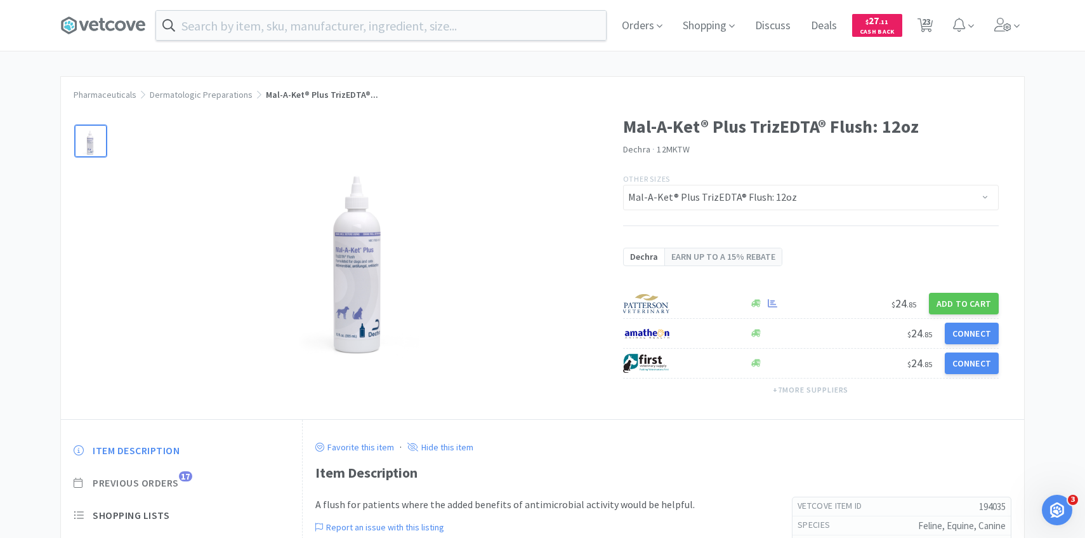
click at [171, 485] on span "Previous Orders" at bounding box center [136, 482] width 86 height 13
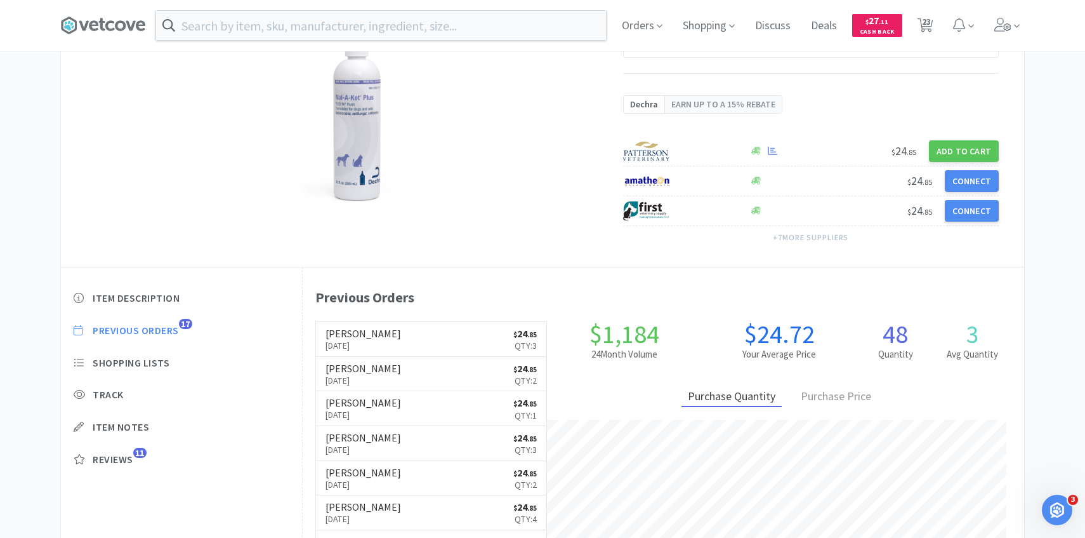
scroll to position [156, 0]
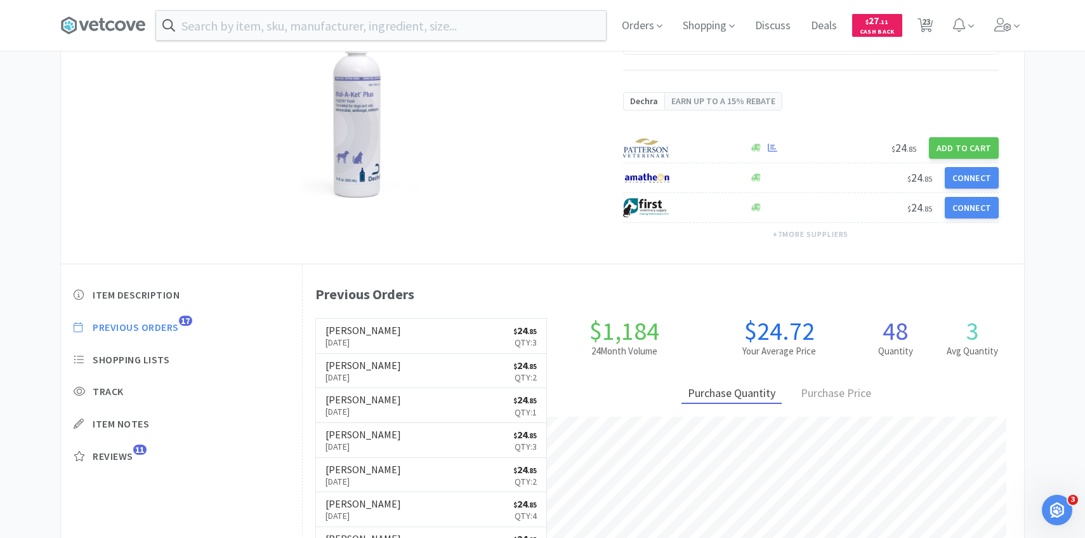
select select "4"
select select "1"
select select "5"
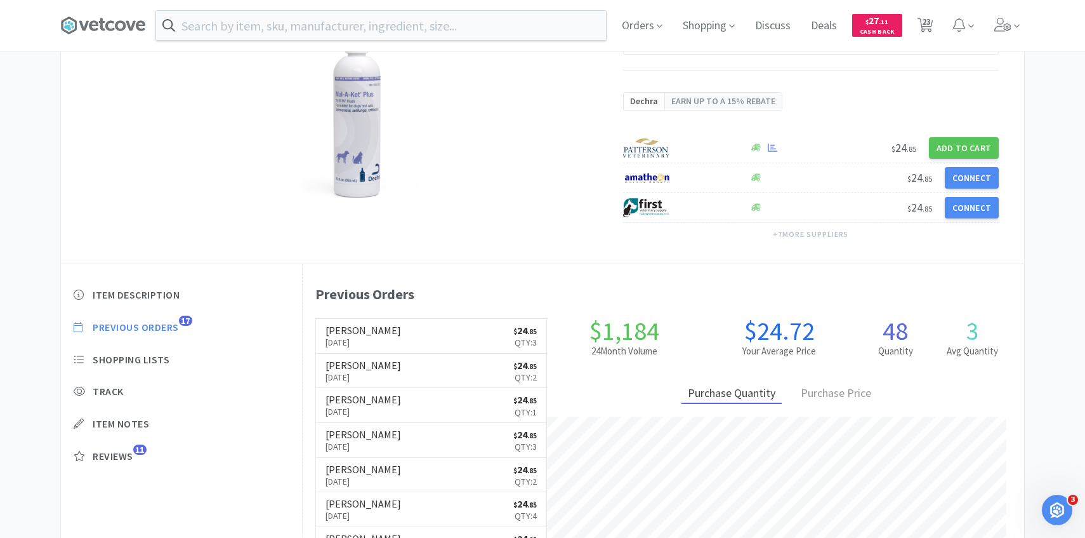
select select "8"
select select "5"
select select "8"
select select "1"
select select "5"
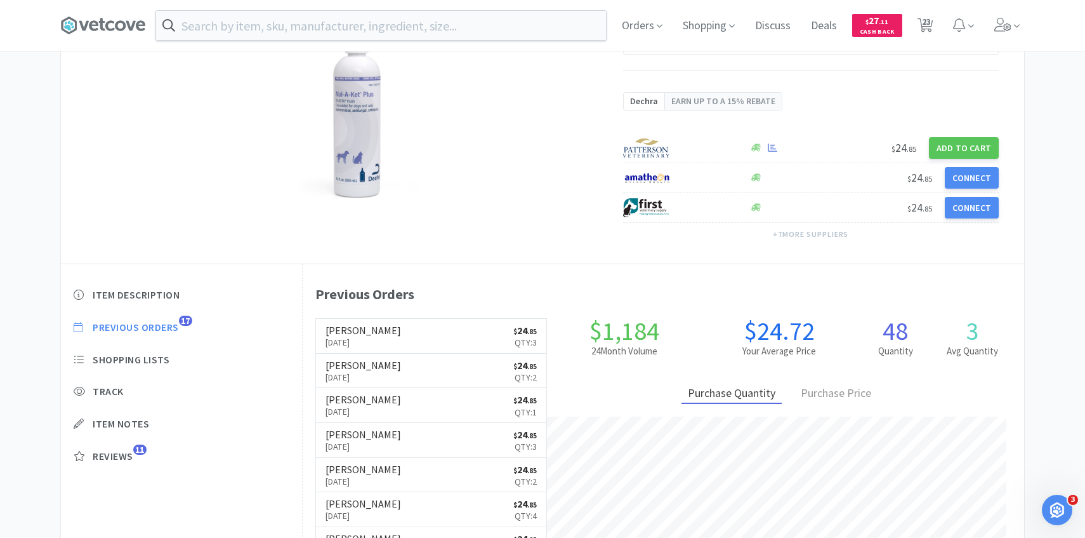
select select "2"
select select "1"
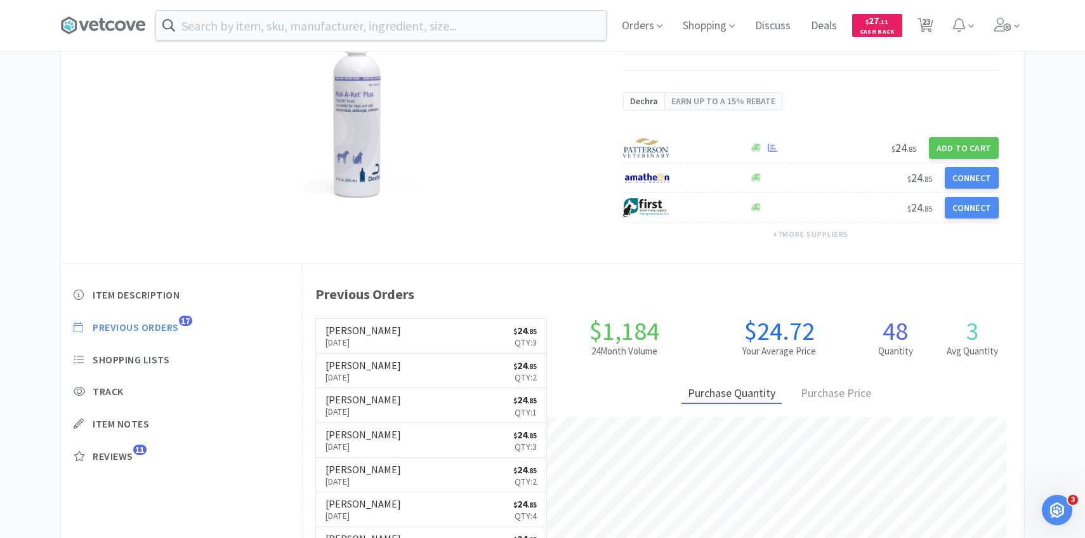
select select "1"
select select "12"
select select "2"
select select "1"
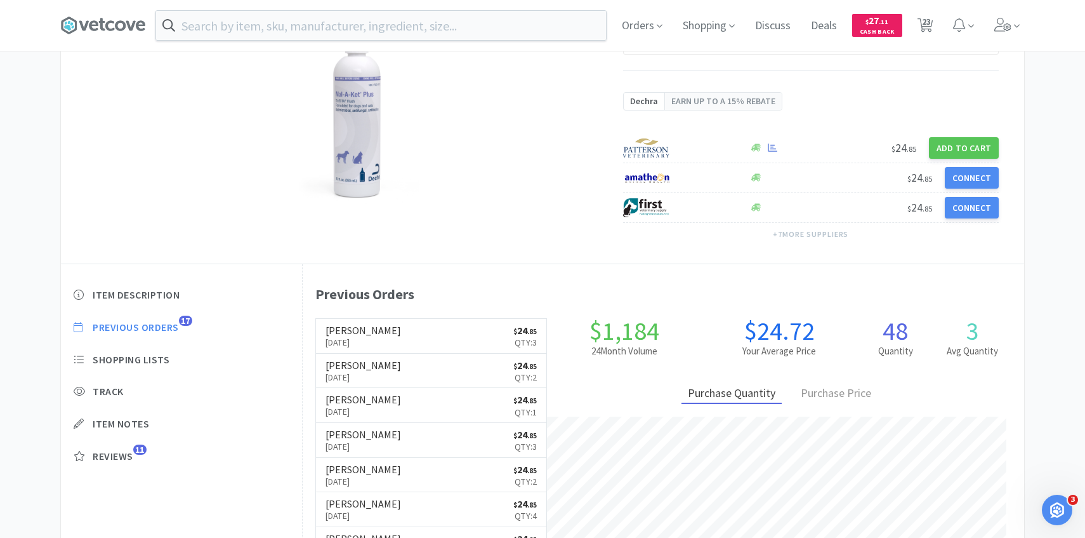
select select "1"
select select "4"
select select "2"
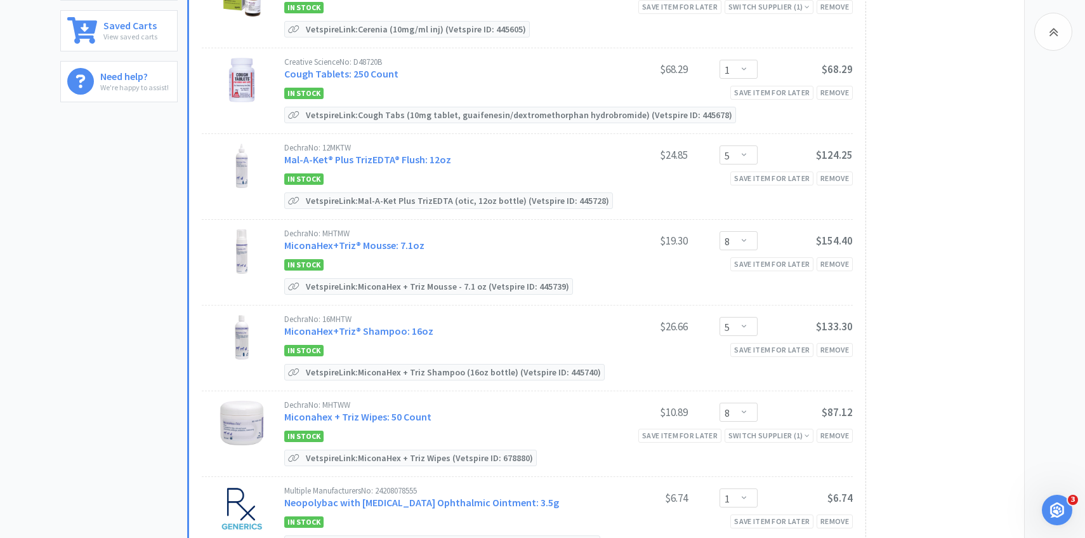
scroll to position [470, 0]
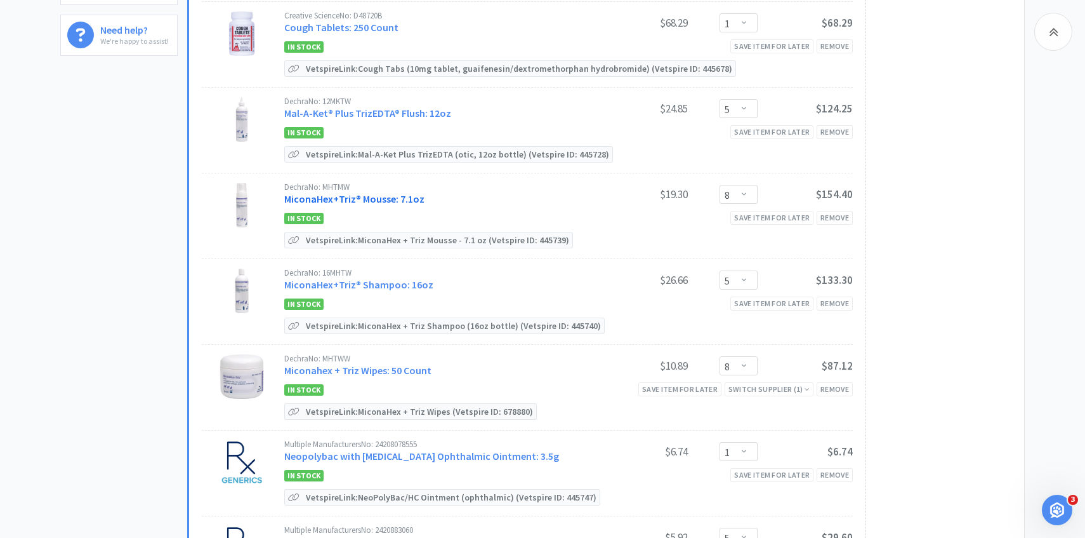
click at [407, 194] on link "MiconaHex+Triz® Mousse: 7.1oz" at bounding box center [354, 198] width 140 height 13
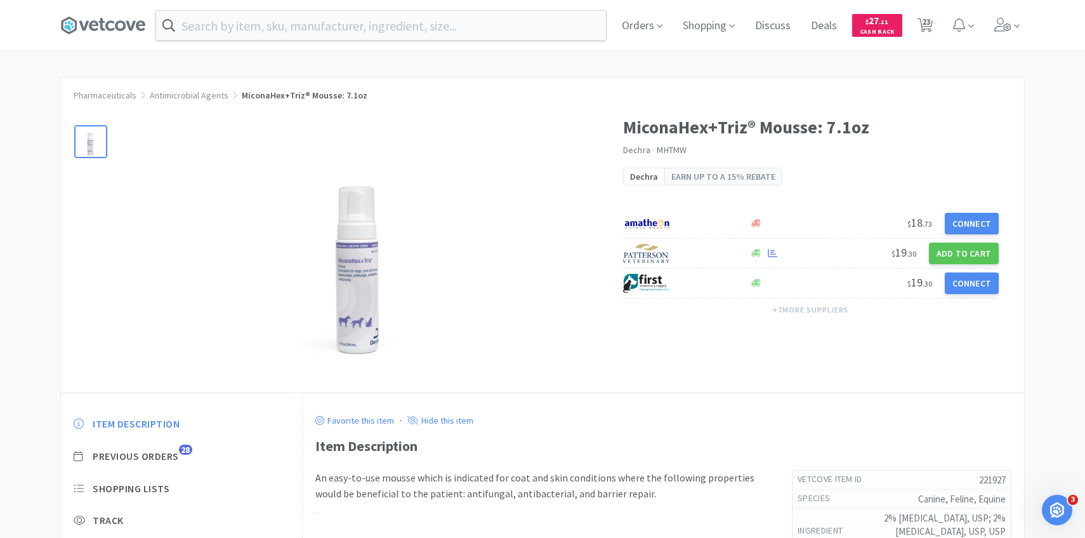
scroll to position [70, 0]
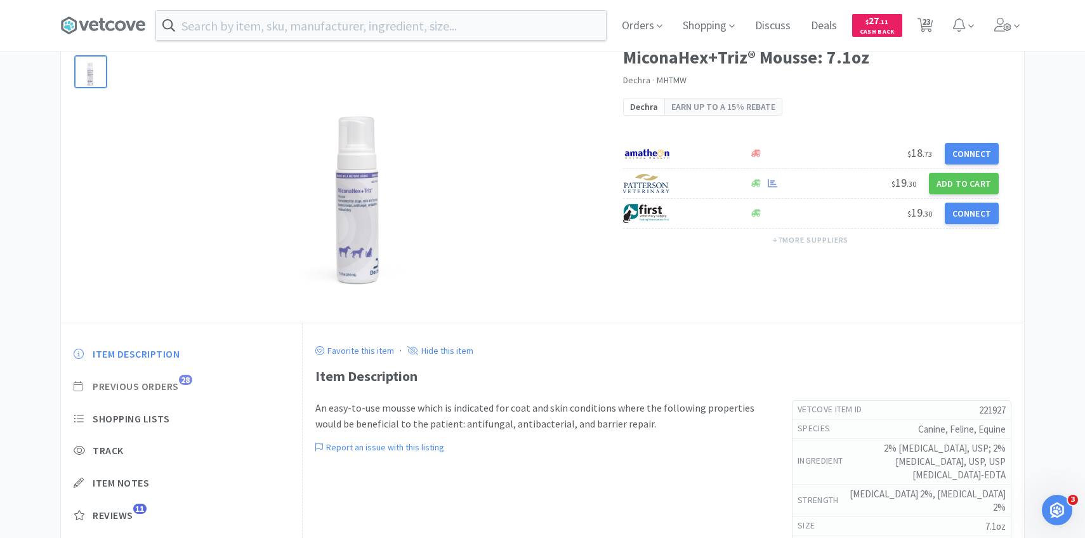
click at [169, 390] on span "Previous Orders" at bounding box center [136, 385] width 86 height 13
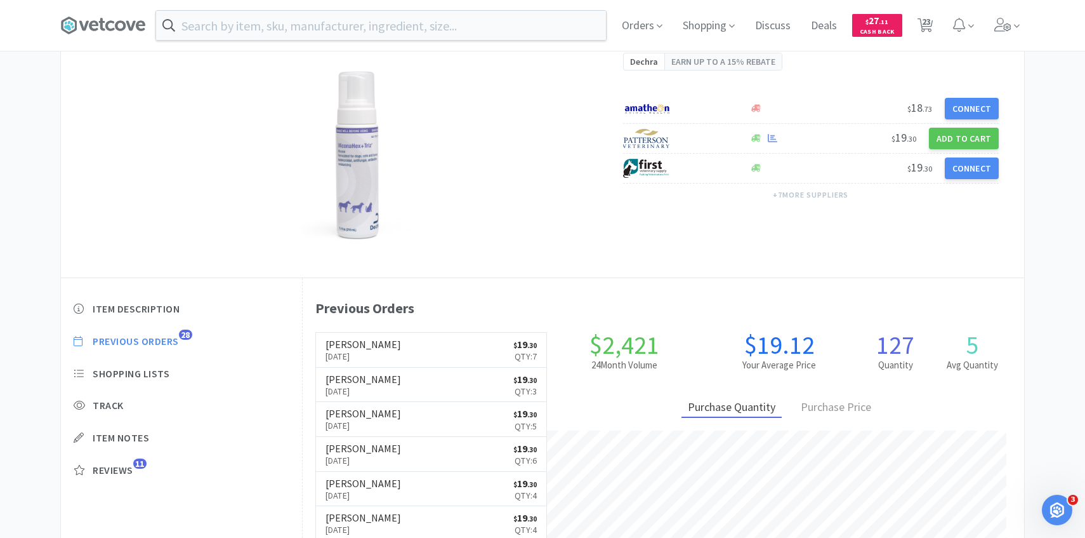
scroll to position [115, 0]
click at [379, 359] on p "Sep 2nd, 2025" at bounding box center [364, 355] width 76 height 14
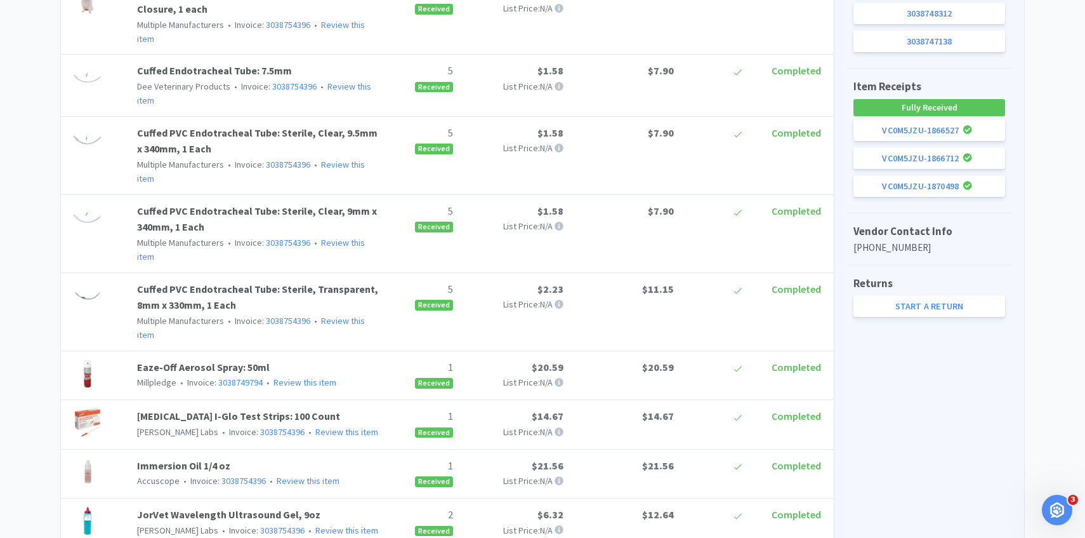
scroll to position [699, 0]
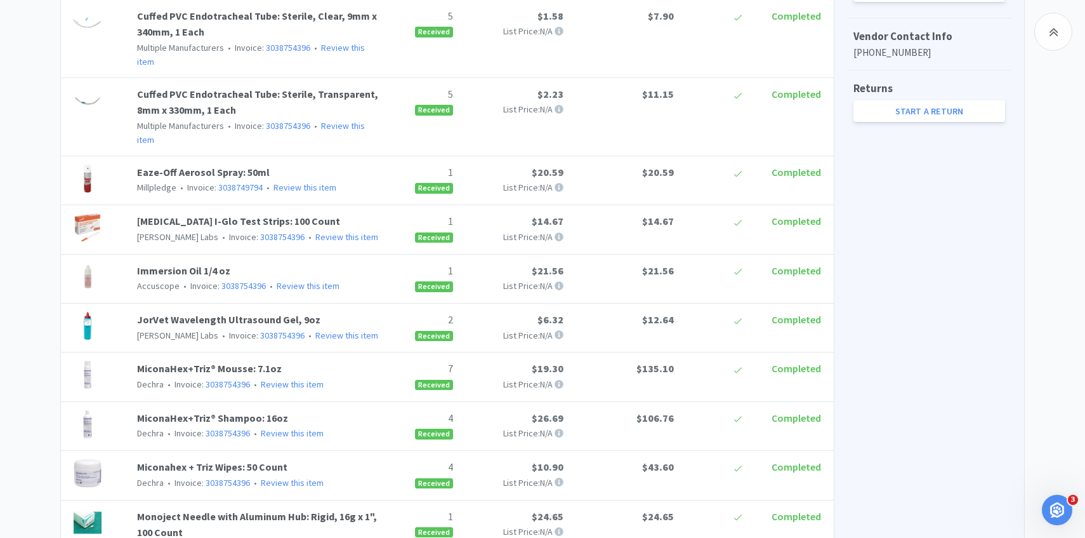
scroll to position [115, 0]
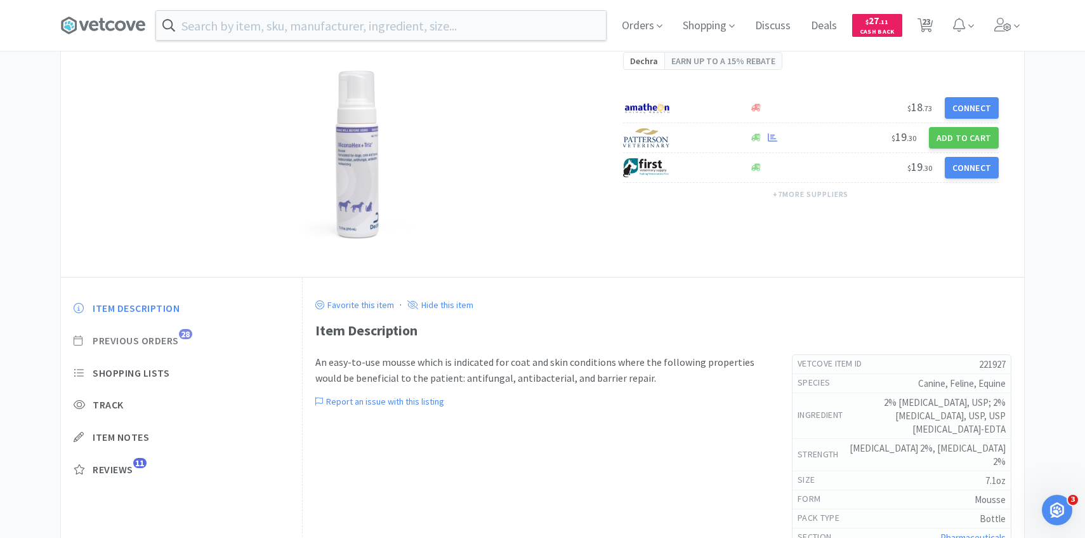
click at [189, 336] on span "28" at bounding box center [185, 334] width 13 height 10
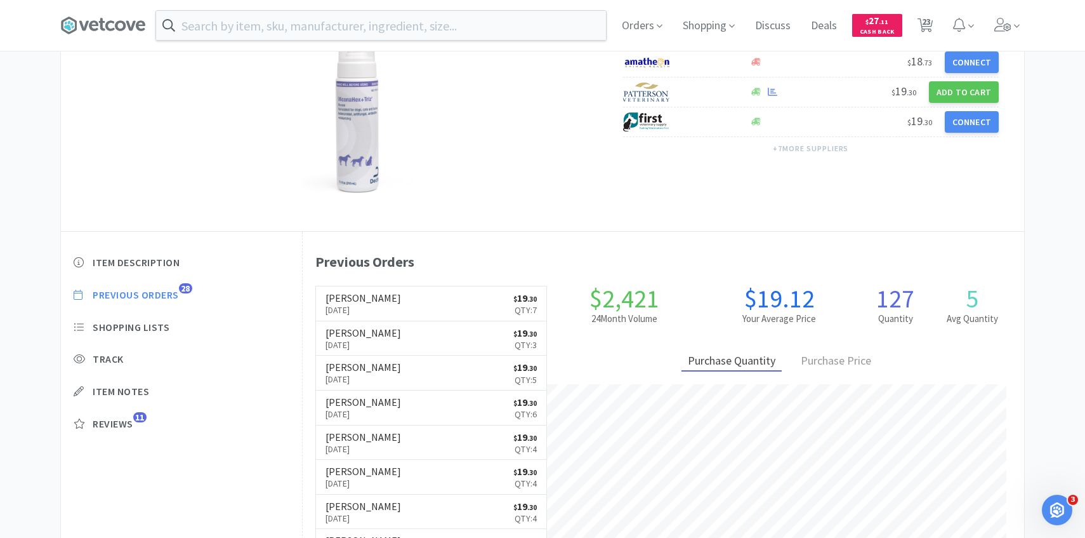
scroll to position [162, 0]
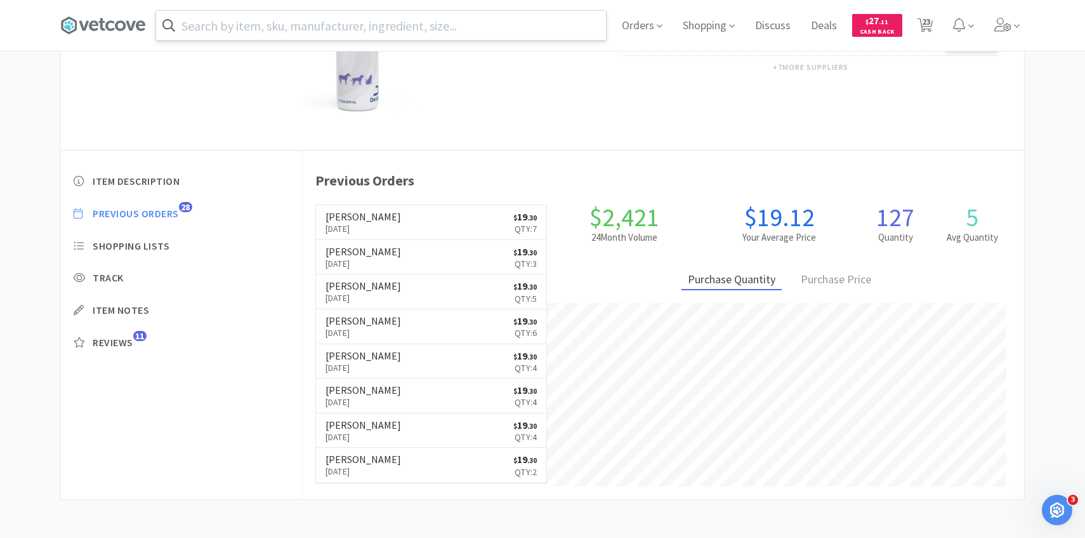
select select "4"
select select "1"
select select "5"
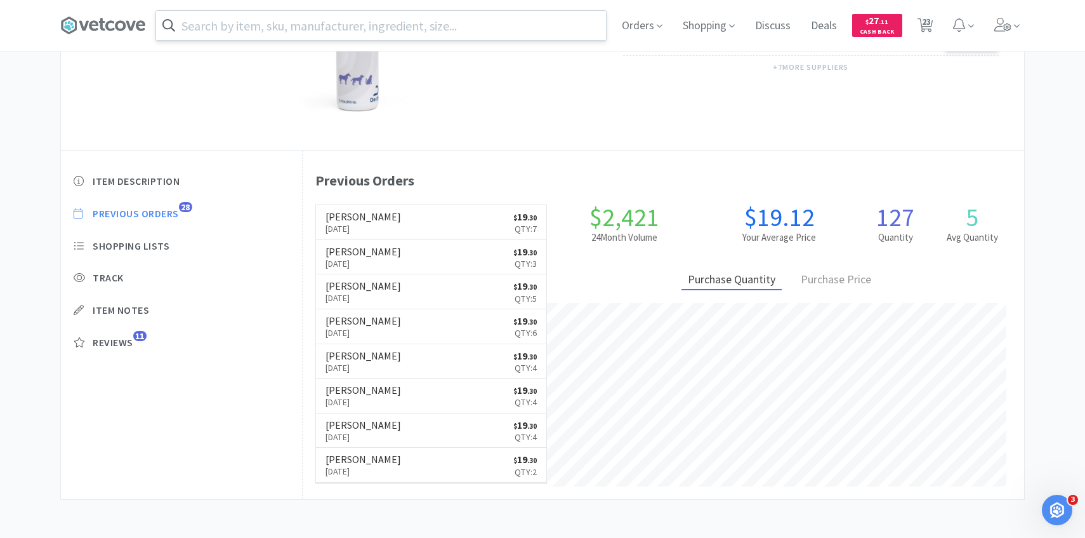
select select "8"
select select "5"
select select "8"
select select "1"
select select "5"
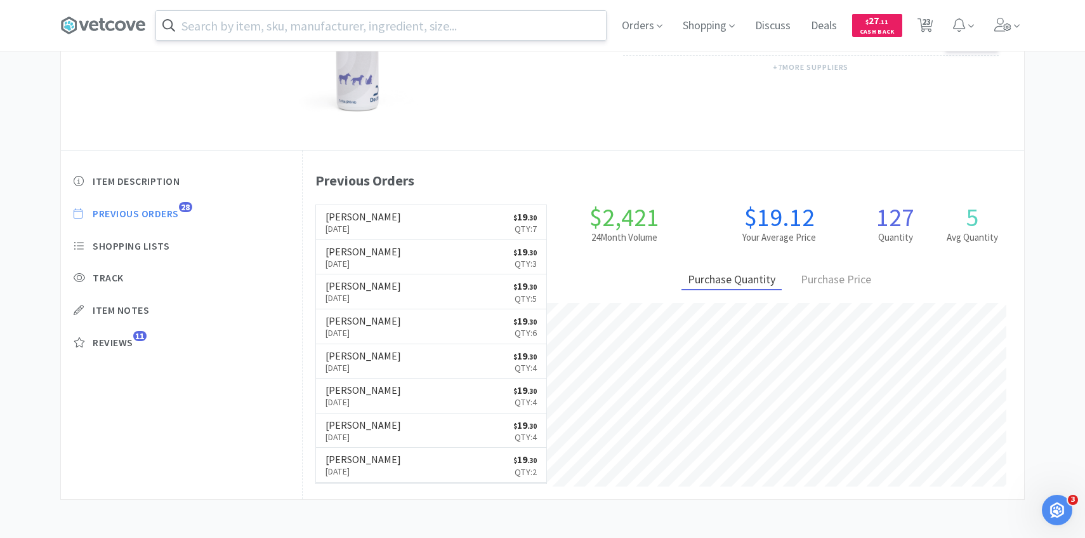
select select "2"
select select "1"
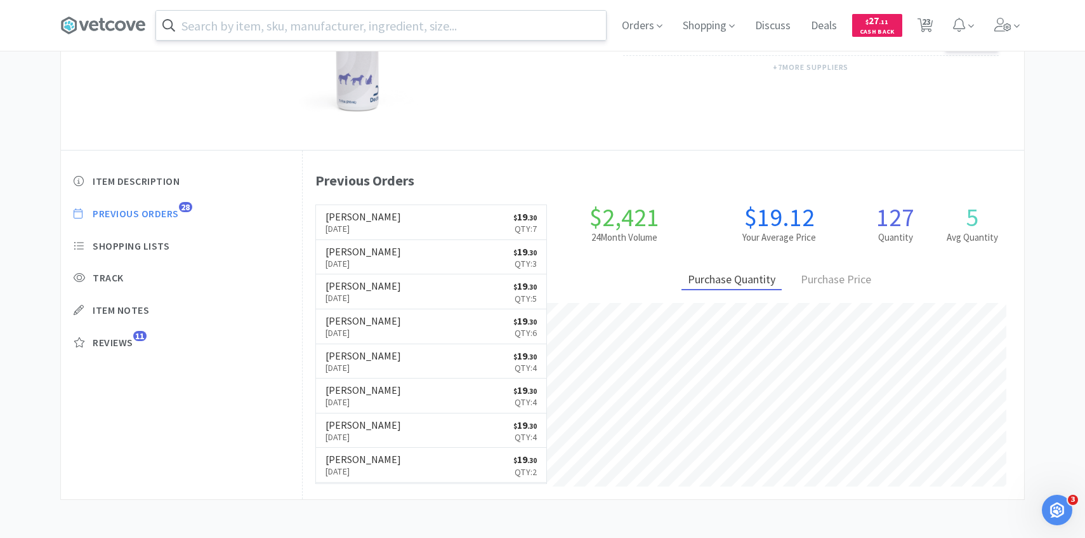
select select "1"
select select "12"
select select "2"
select select "1"
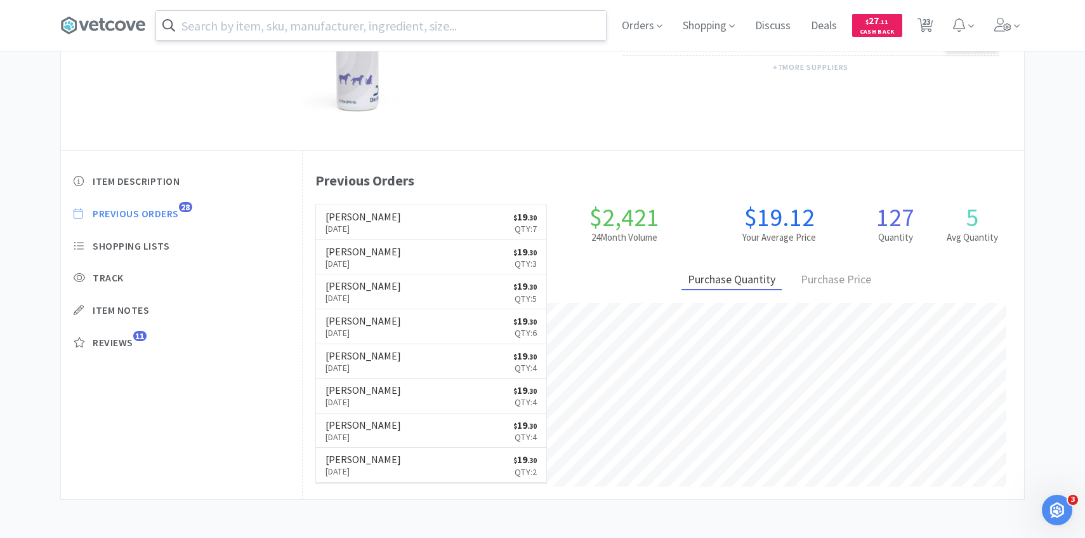
select select "1"
select select "4"
select select "2"
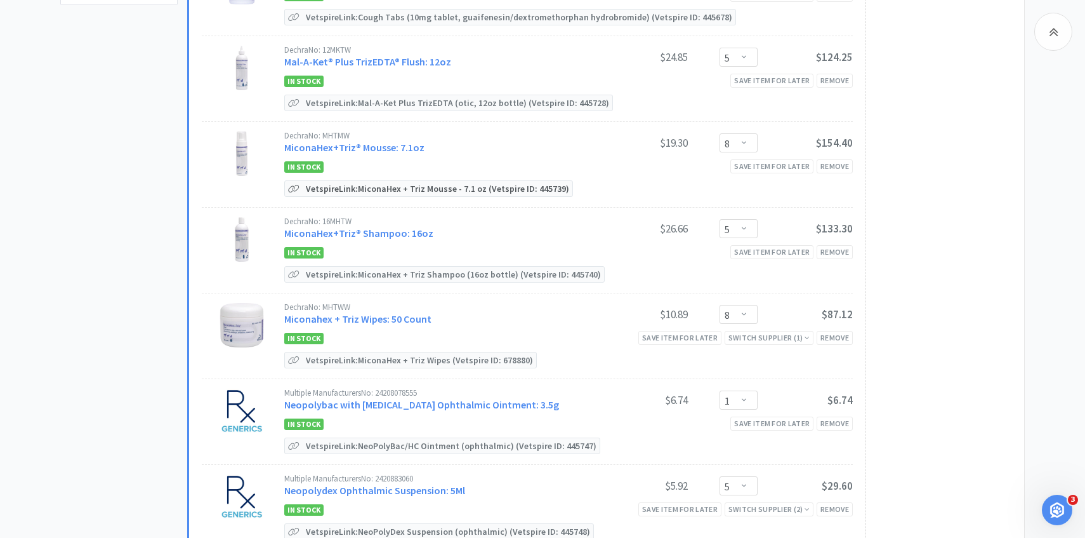
scroll to position [536, 0]
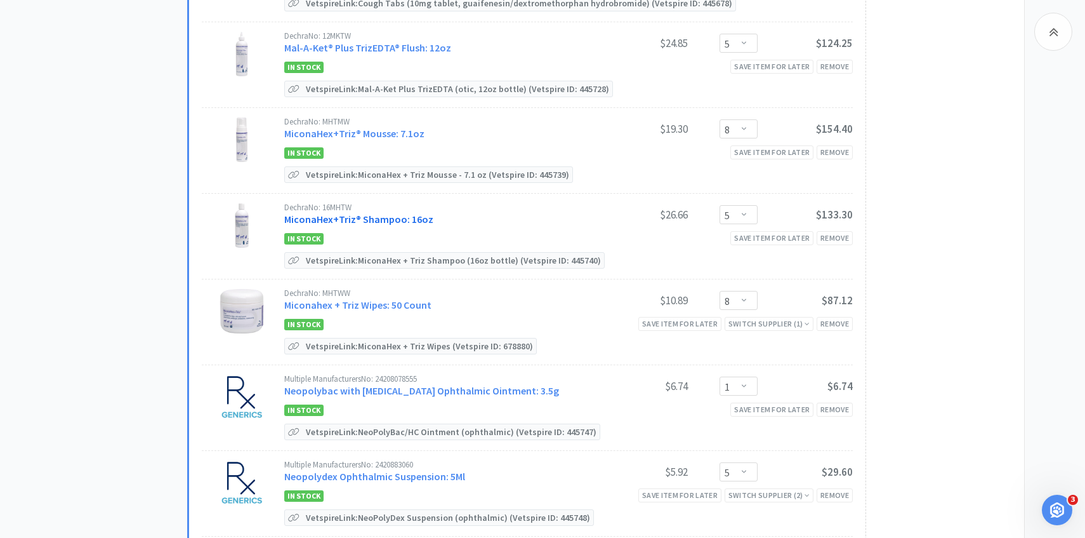
click at [388, 219] on link "MiconaHex+Triz® Shampoo: 16oz" at bounding box center [358, 219] width 149 height 13
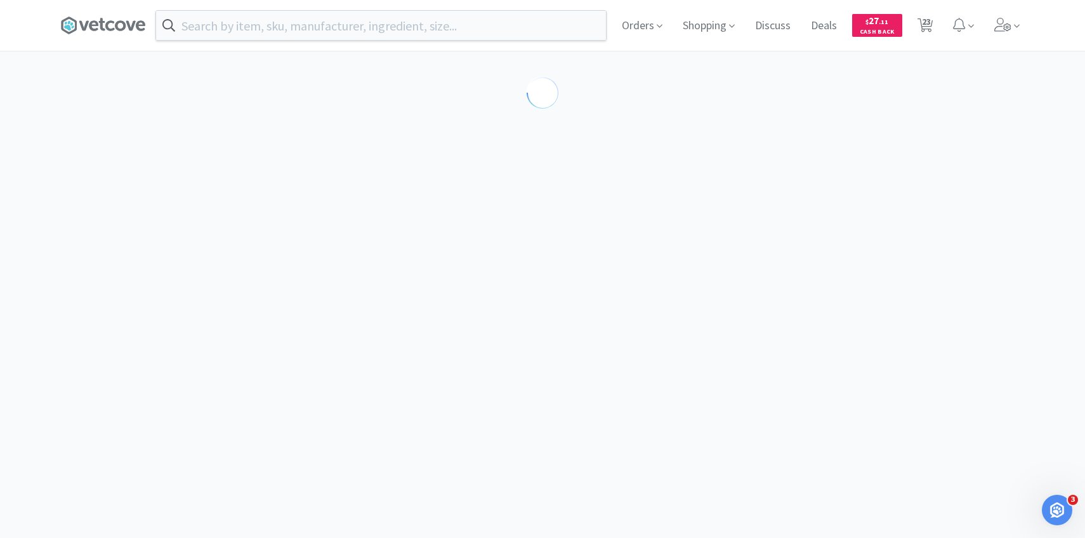
select select "86601"
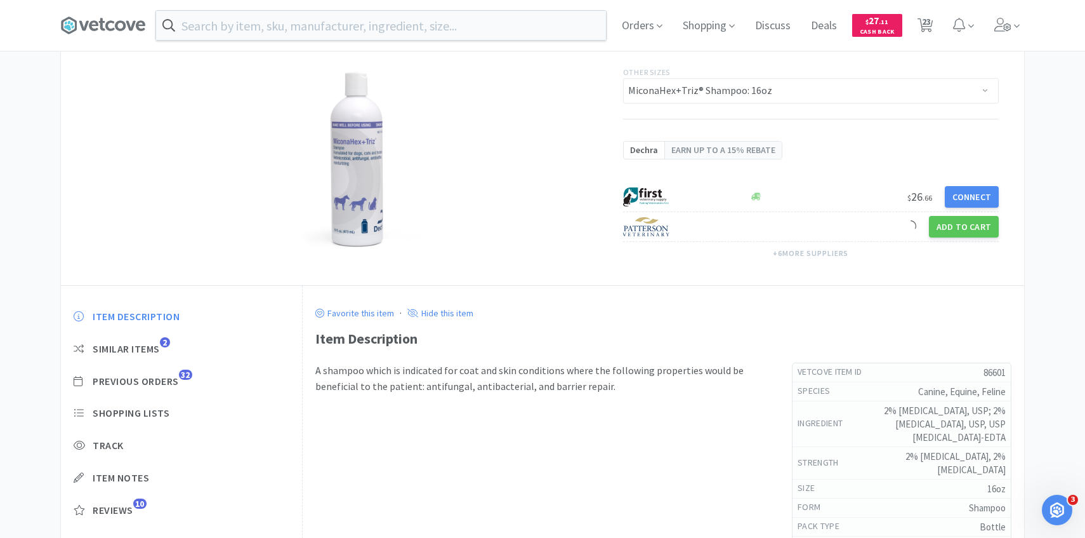
scroll to position [119, 0]
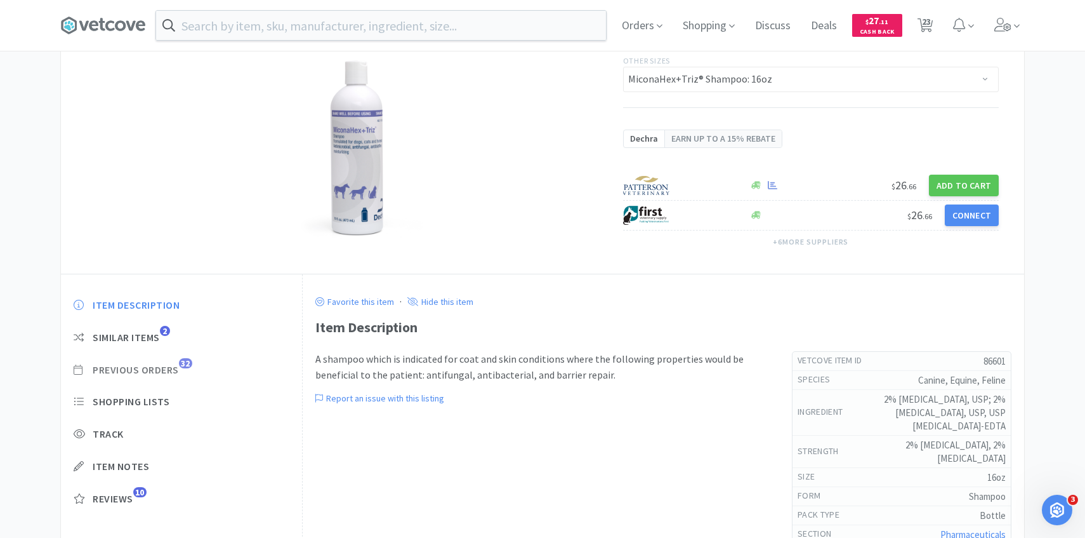
click at [162, 371] on span "Previous Orders" at bounding box center [136, 369] width 86 height 13
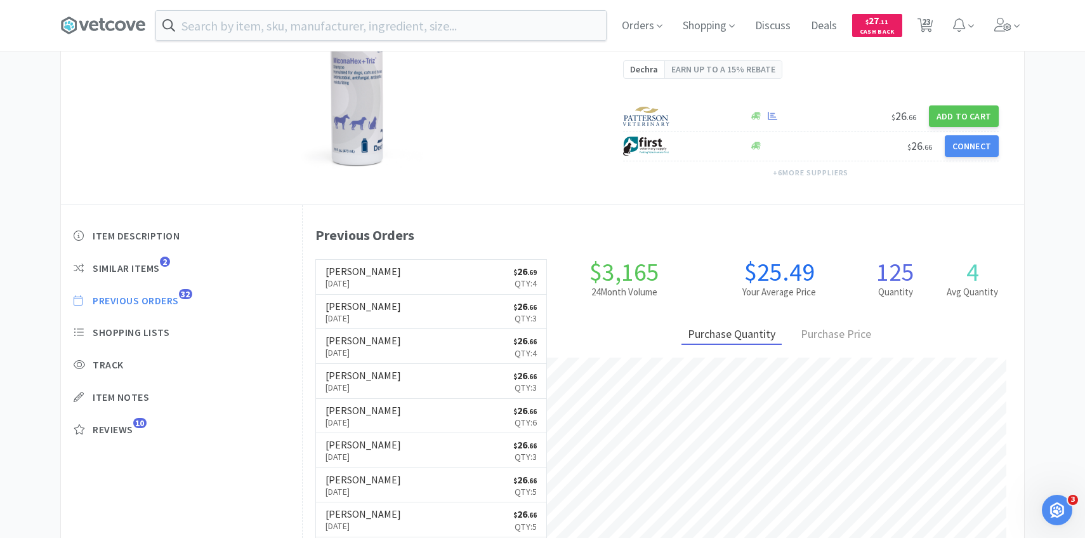
scroll to position [191, 0]
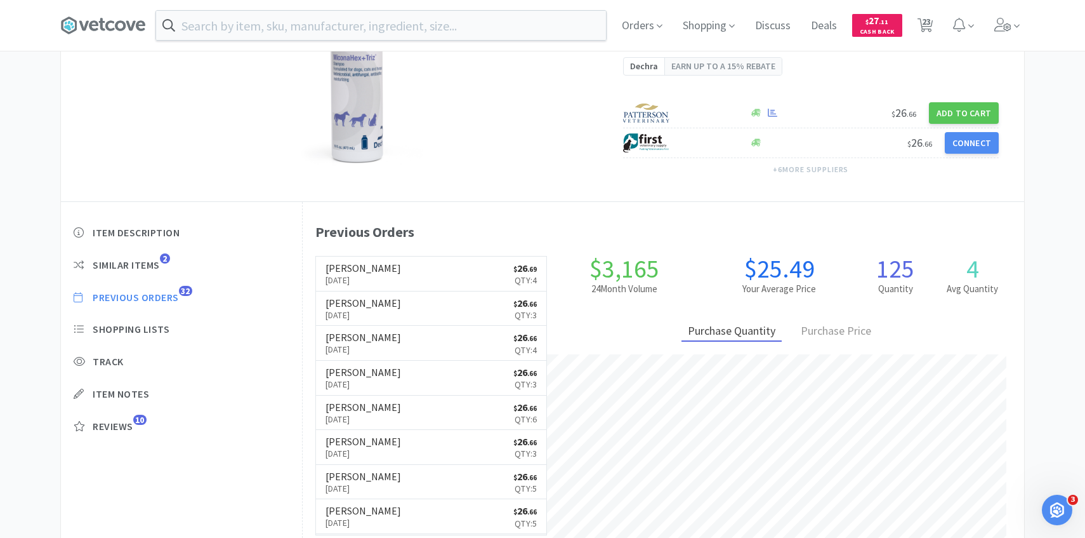
select select "4"
select select "1"
select select "5"
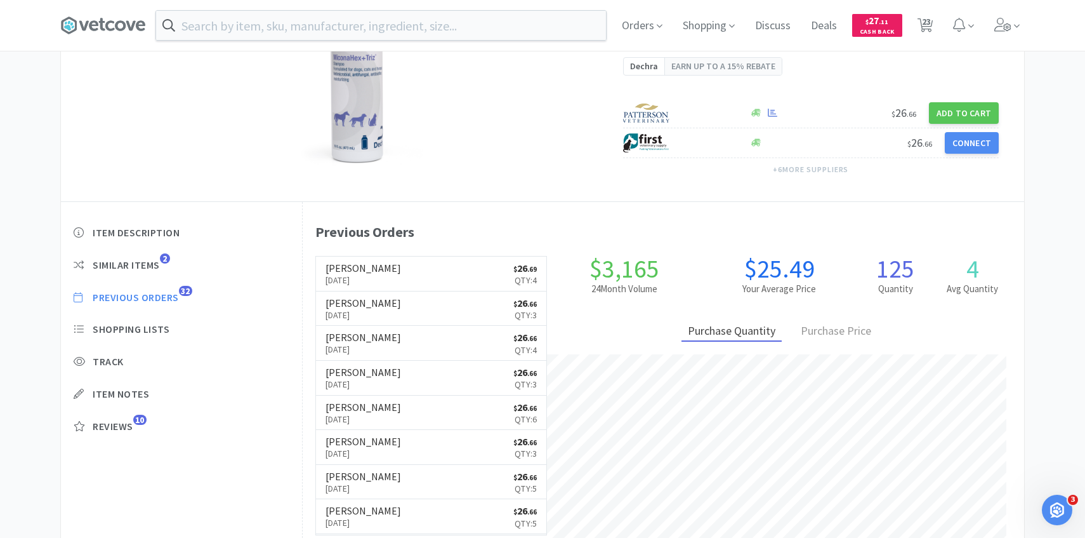
select select "8"
select select "5"
select select "8"
select select "1"
select select "5"
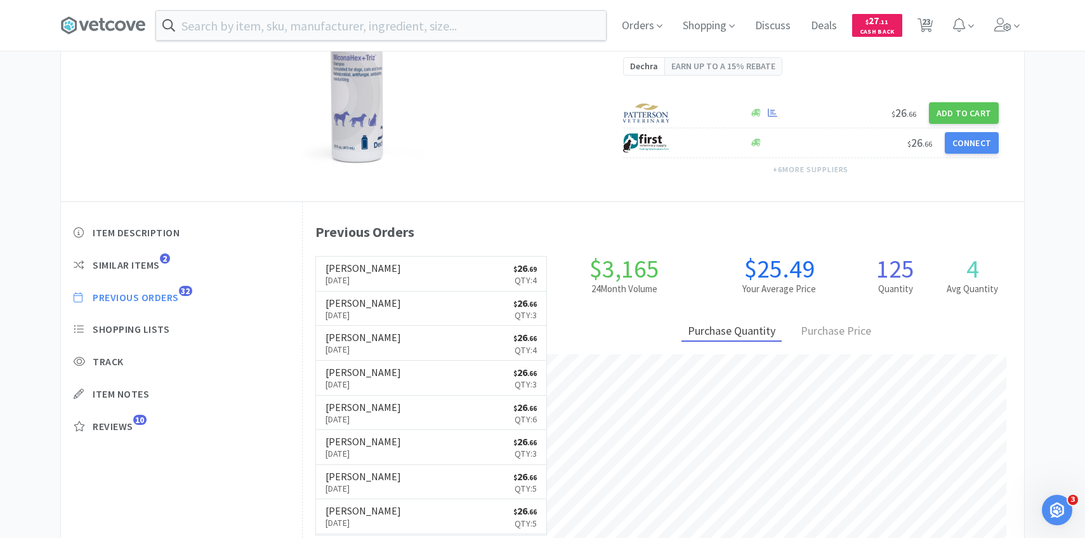
select select "2"
select select "1"
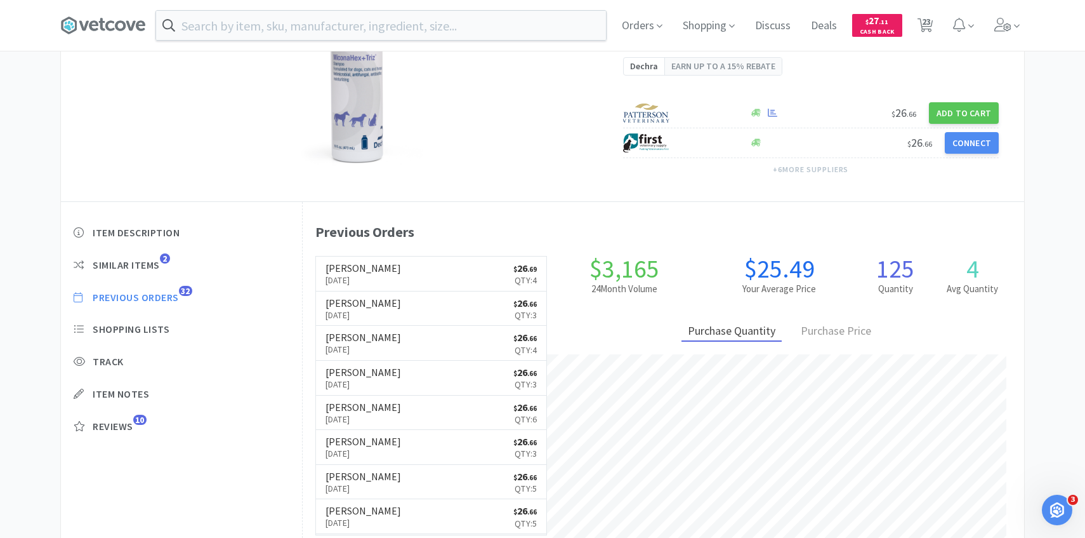
select select "1"
select select "12"
select select "2"
select select "1"
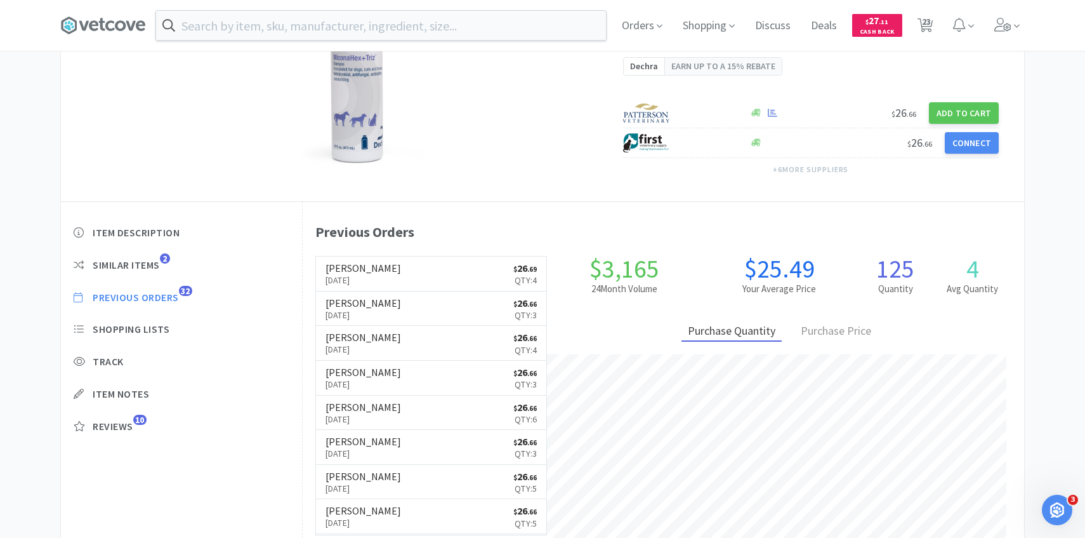
select select "1"
select select "4"
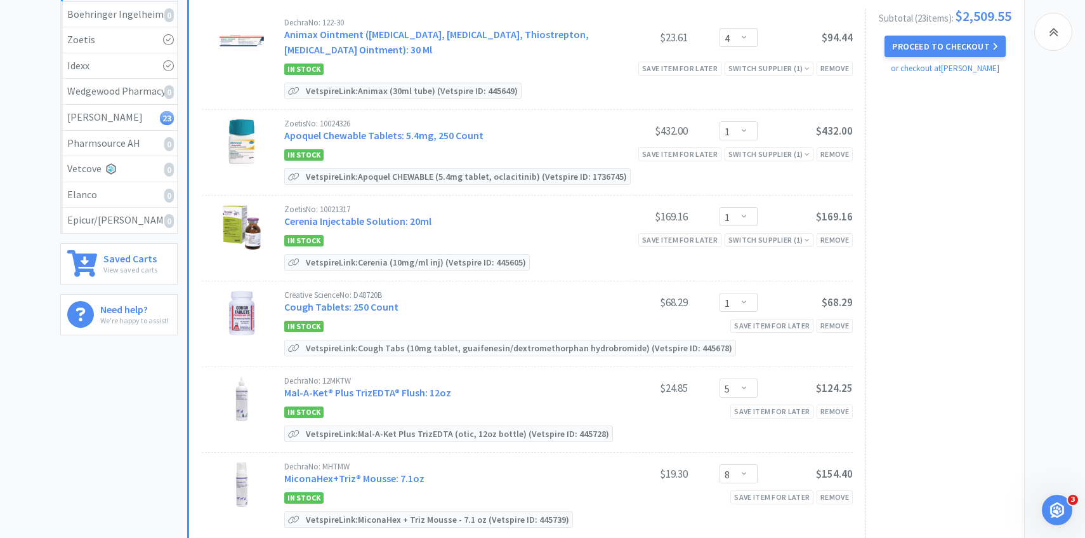
scroll to position [536, 0]
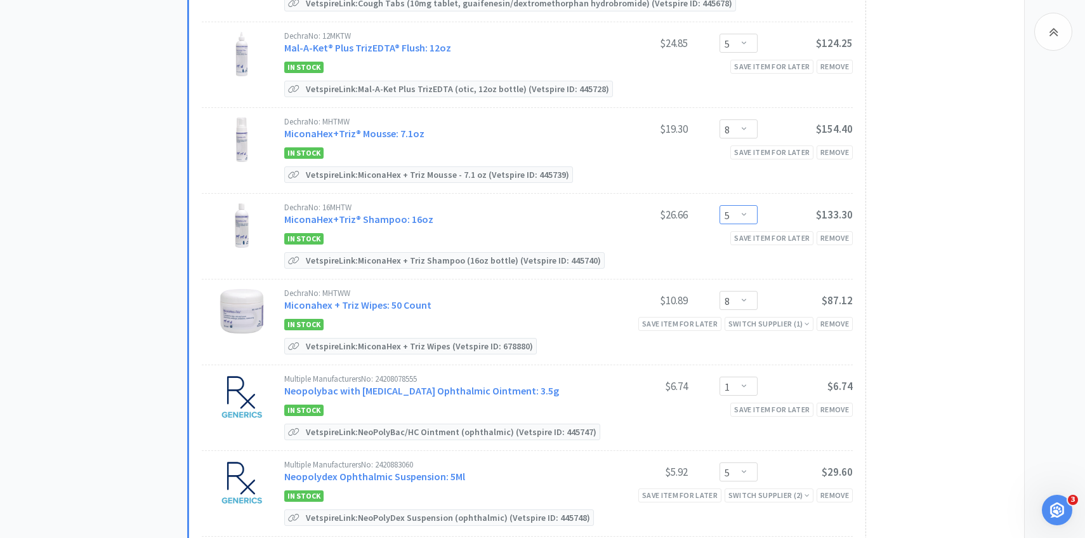
click at [751, 213] on select "Enter Quantity 1 2 3 4 5 6 7 8 9 10 11 12 13 14 15 16 17 18 19 20 Enter Quantity" at bounding box center [739, 214] width 38 height 19
click at [720, 205] on select "Enter Quantity 1 2 3 4 5 6 7 8 9 10 11 12 13 14 15 16 17 18 19 20 Enter Quantity" at bounding box center [739, 214] width 38 height 19
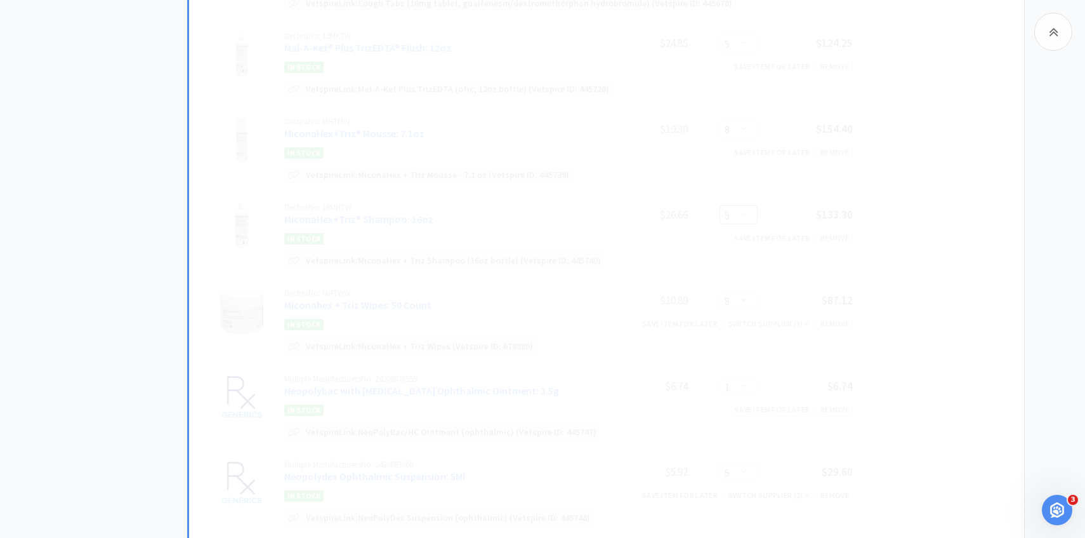
scroll to position [0, 0]
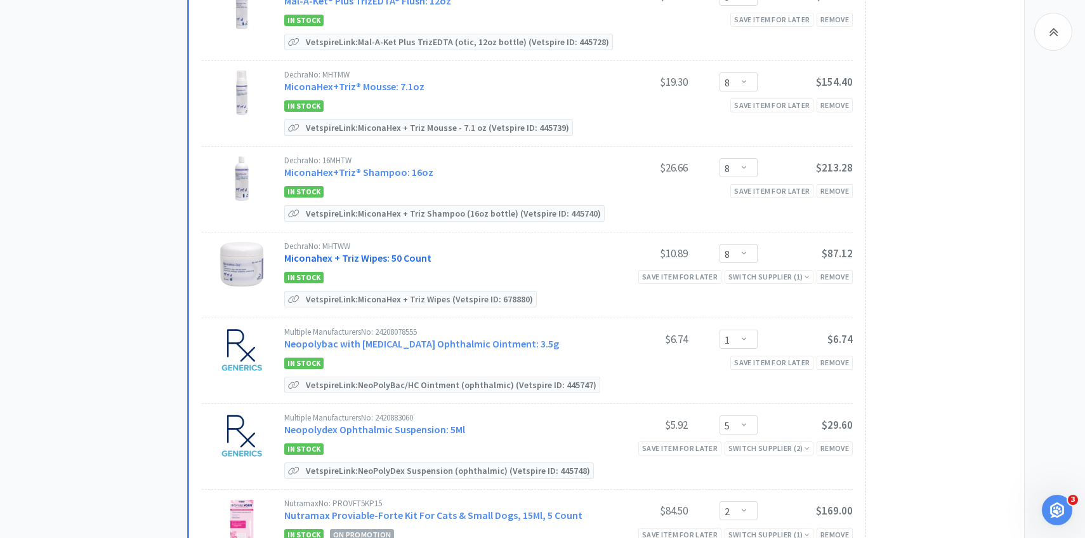
click at [375, 251] on link "Miconahex + Triz Wipes: 50 Count" at bounding box center [357, 257] width 147 height 13
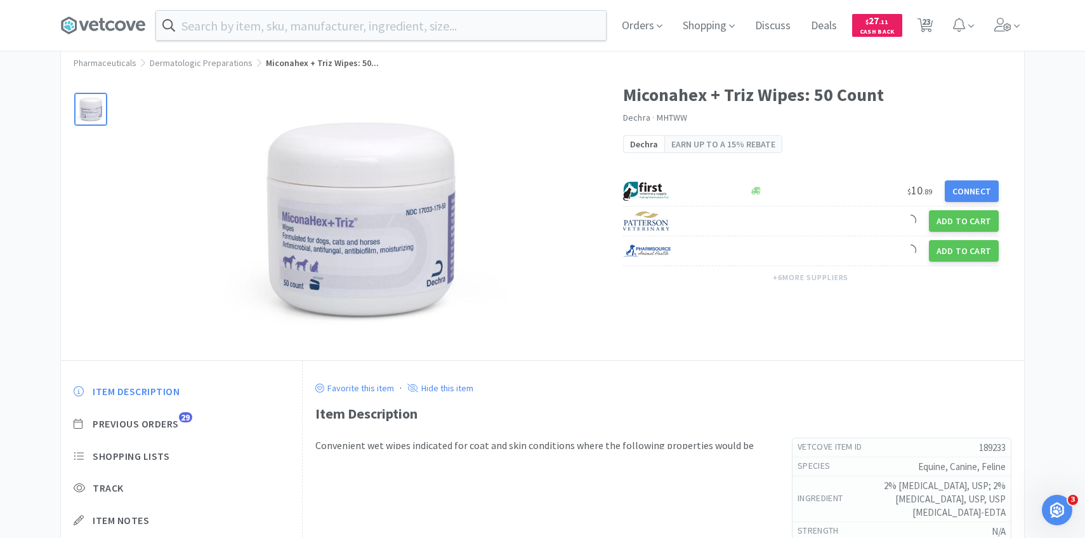
scroll to position [70, 0]
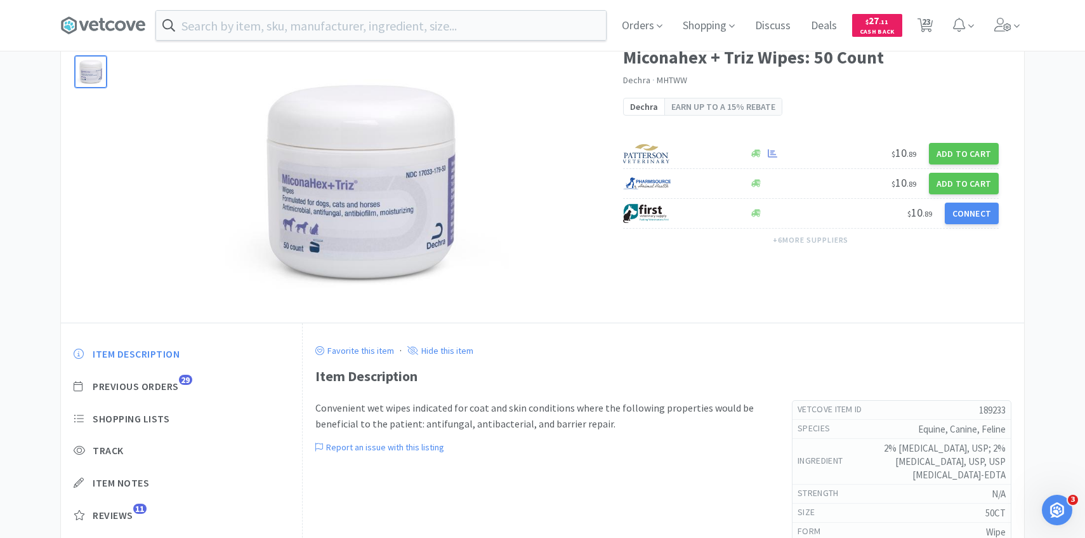
click at [167, 394] on div "Item Description Previous Orders 29 Shopping Lists Track Item Notes Reviews 11" at bounding box center [181, 443] width 241 height 219
click at [167, 388] on span "Previous Orders" at bounding box center [136, 385] width 86 height 13
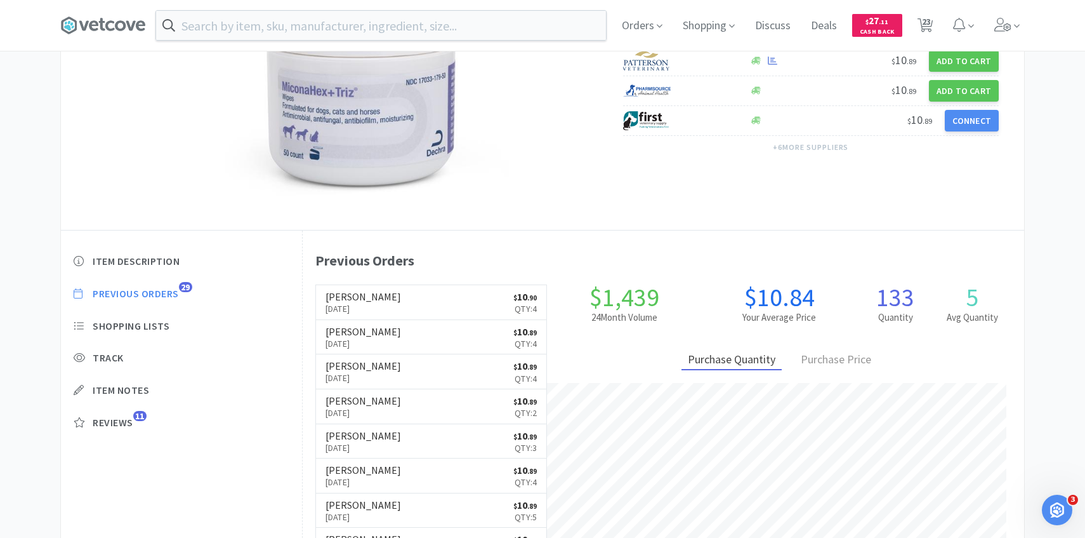
scroll to position [164, 0]
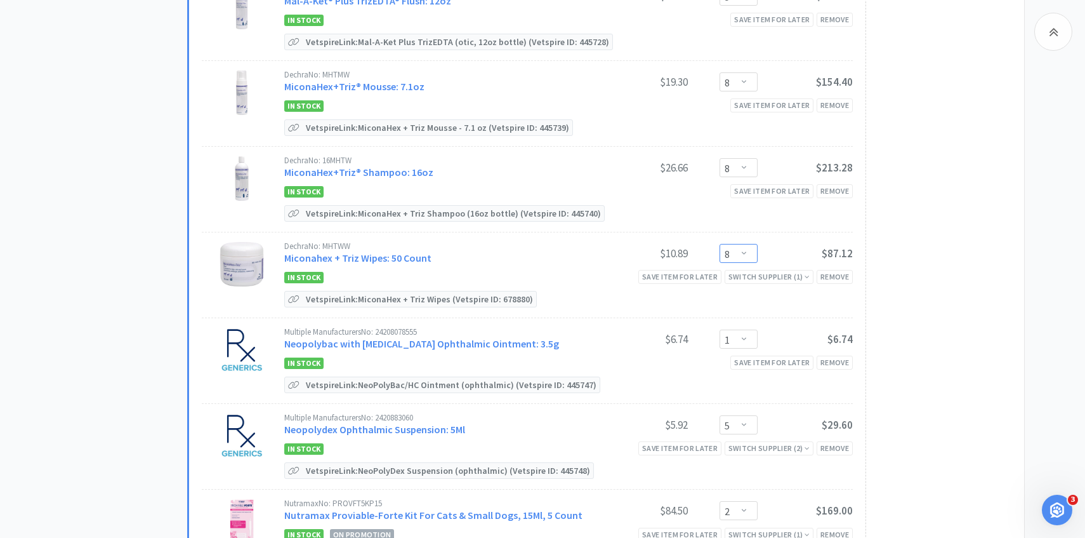
click at [739, 251] on select "Enter Quantity 1 2 3 4 5 6 7 8 9 10 11 12 13 14 15 16 17 18 19 20 Enter Quantity" at bounding box center [739, 253] width 38 height 19
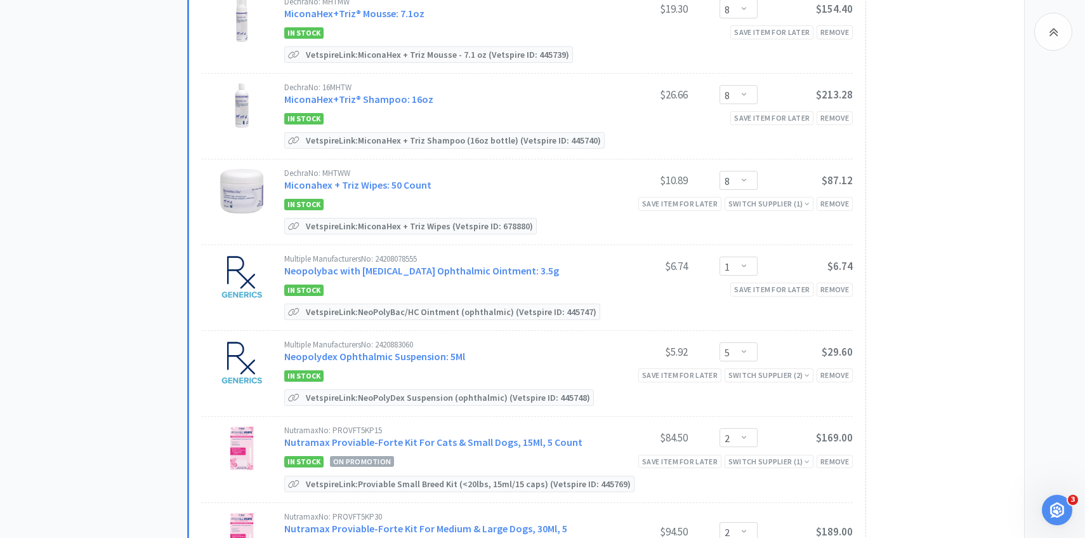
scroll to position [658, 0]
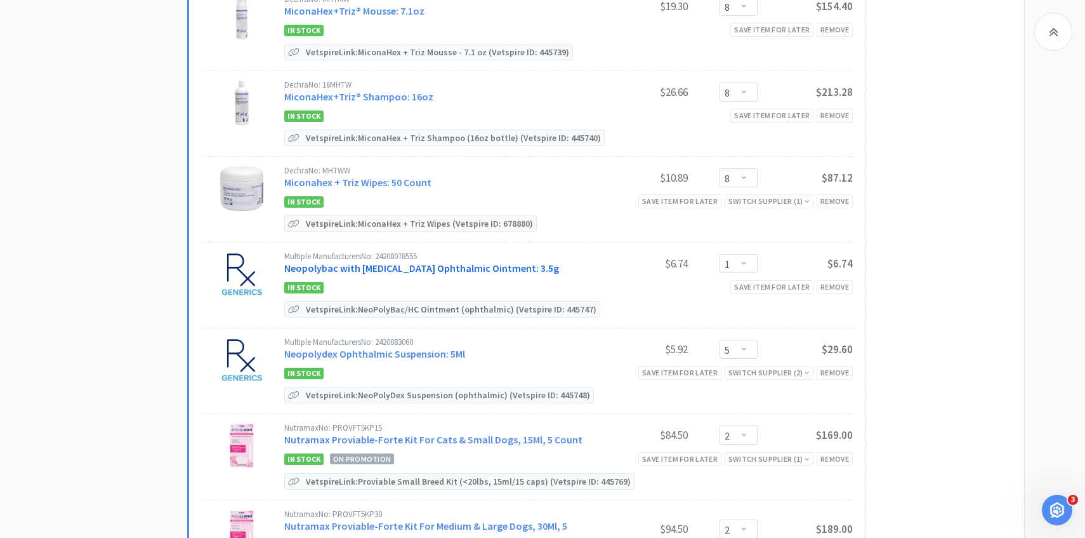
click at [387, 261] on link "Neopolybac with Hydrocortisone Ophthalmic Ointment: 3.5g" at bounding box center [421, 267] width 275 height 13
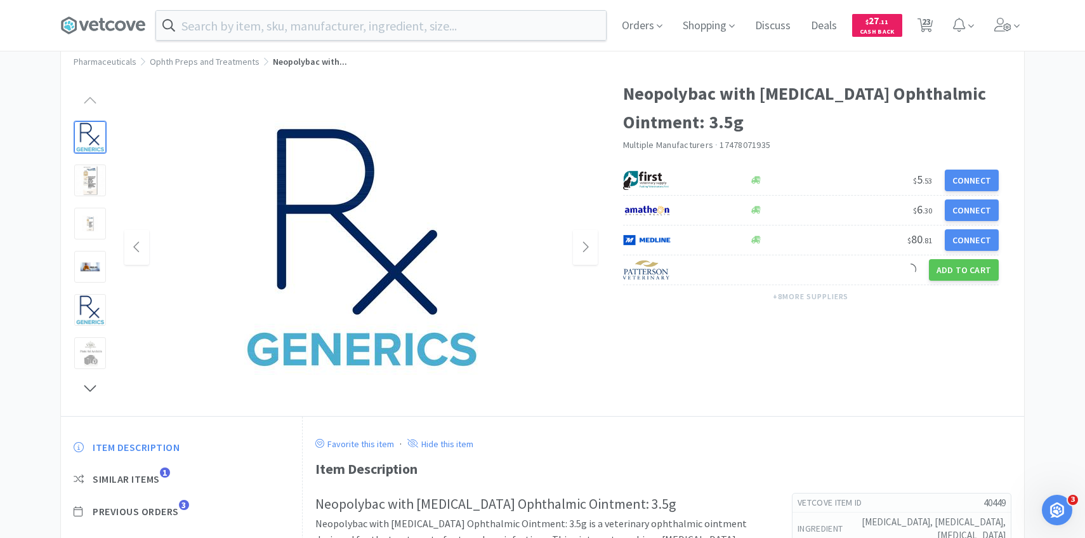
scroll to position [34, 0]
click at [173, 507] on span "Previous Orders" at bounding box center [136, 511] width 86 height 13
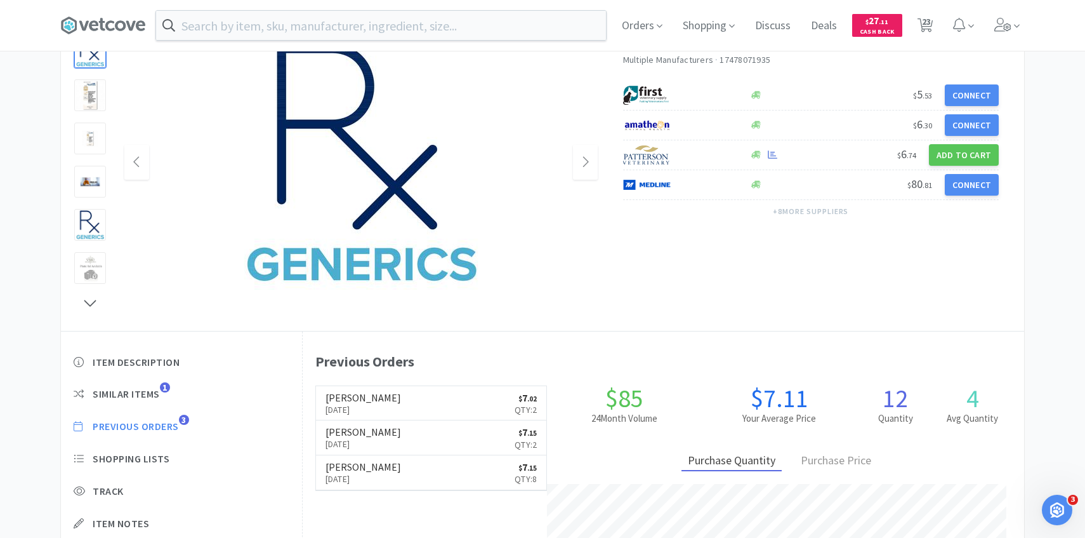
scroll to position [166, 0]
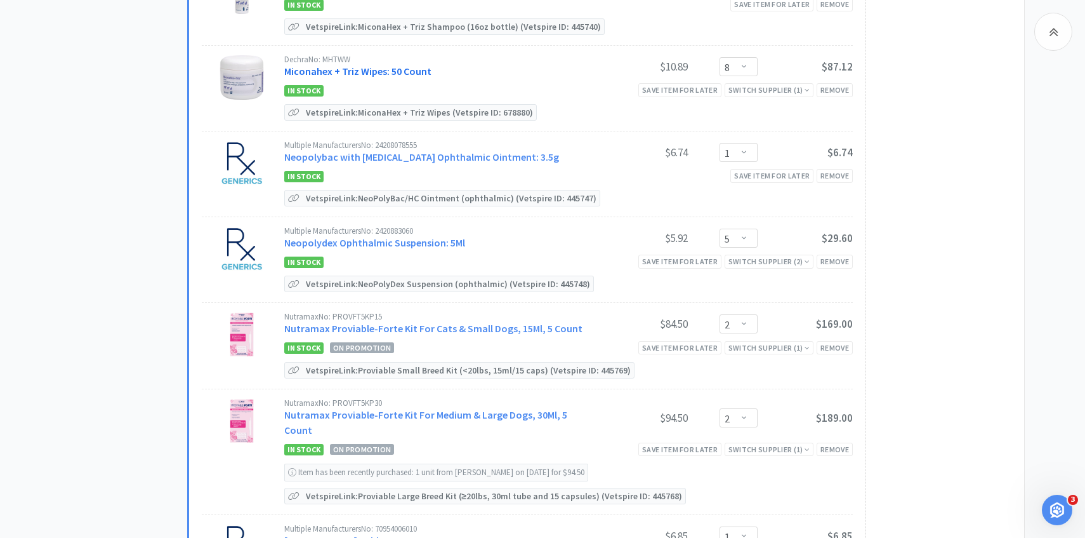
scroll to position [771, 0]
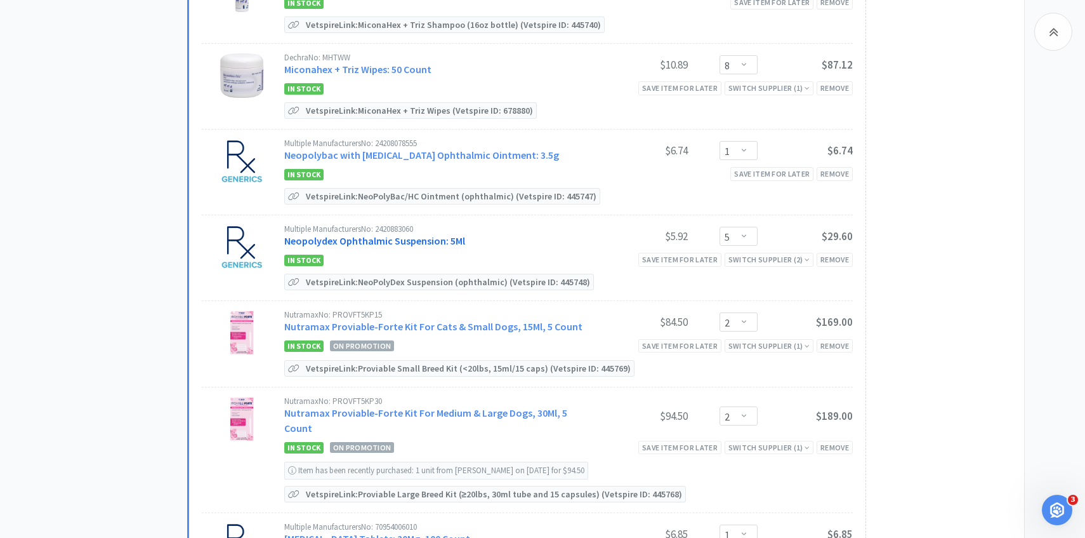
click at [420, 241] on link "Neopolydex Ophthalmic Suspension: 5Ml" at bounding box center [374, 240] width 181 height 13
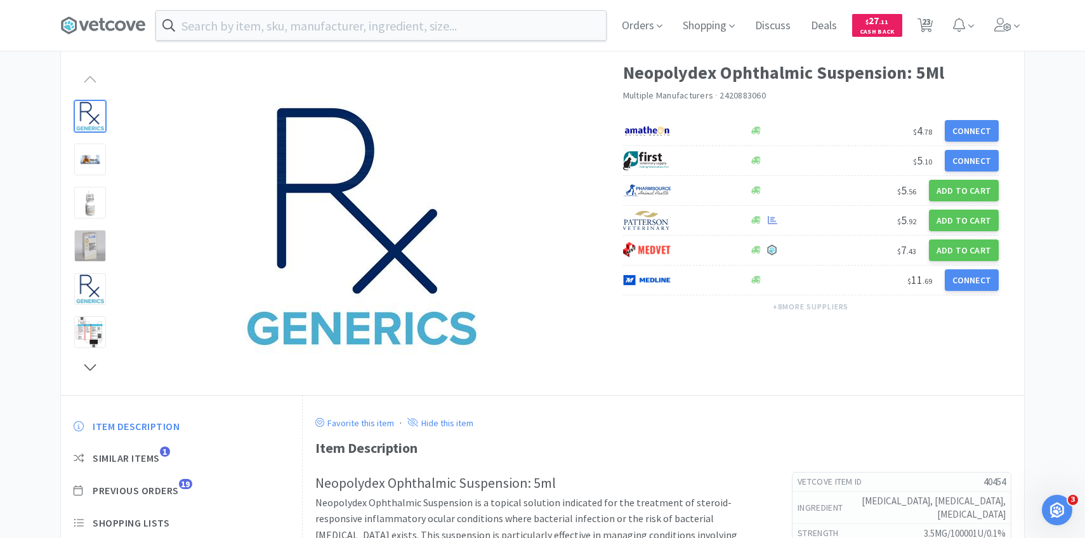
scroll to position [155, 0]
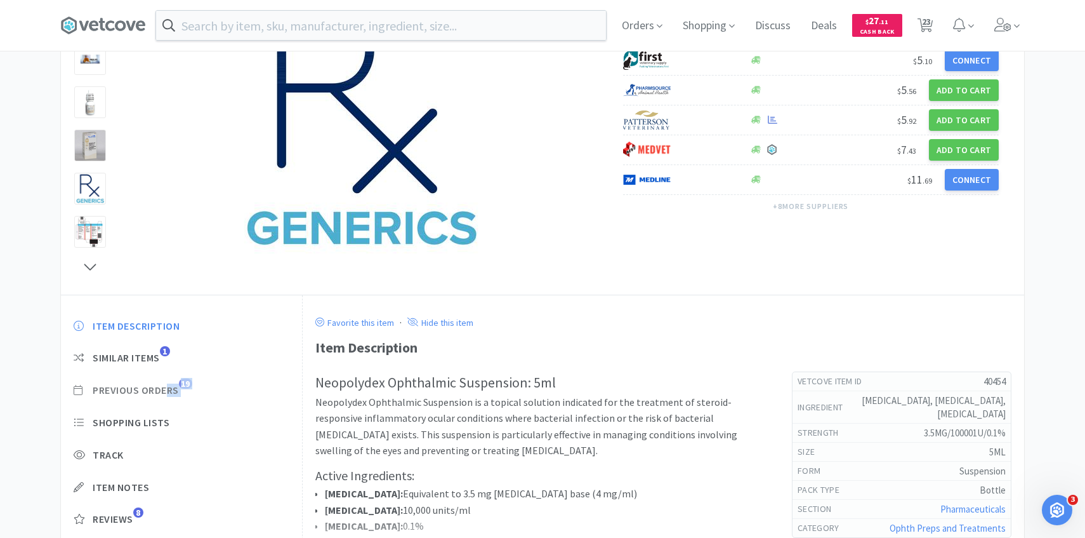
click at [168, 396] on div "Item Description Similar Items 1 Previous Orders 19 Shopping Lists Track Item N…" at bounding box center [181, 432] width 241 height 251
click at [159, 392] on span "Previous Orders" at bounding box center [136, 389] width 86 height 13
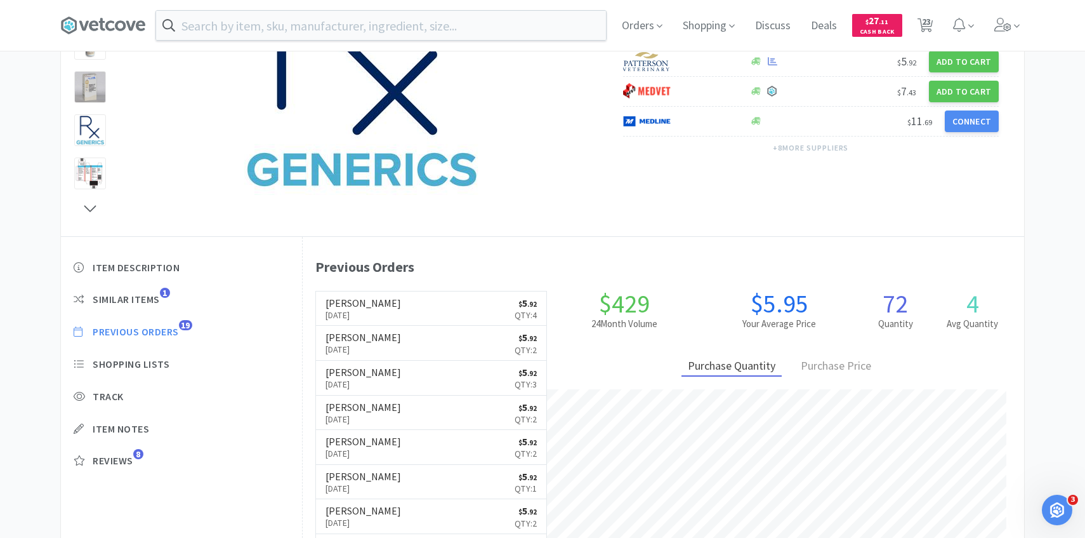
scroll to position [223, 0]
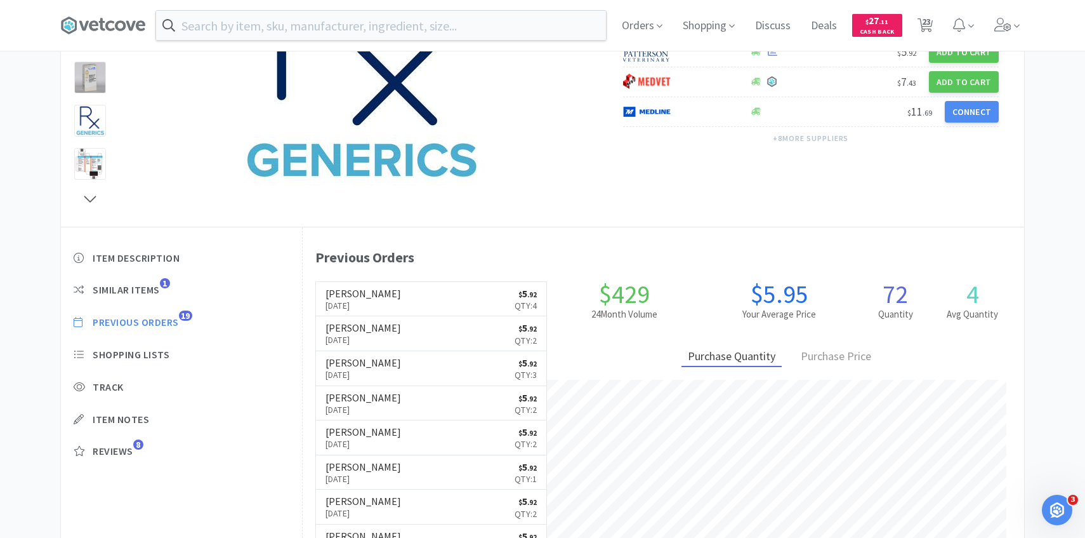
scroll to position [771, 0]
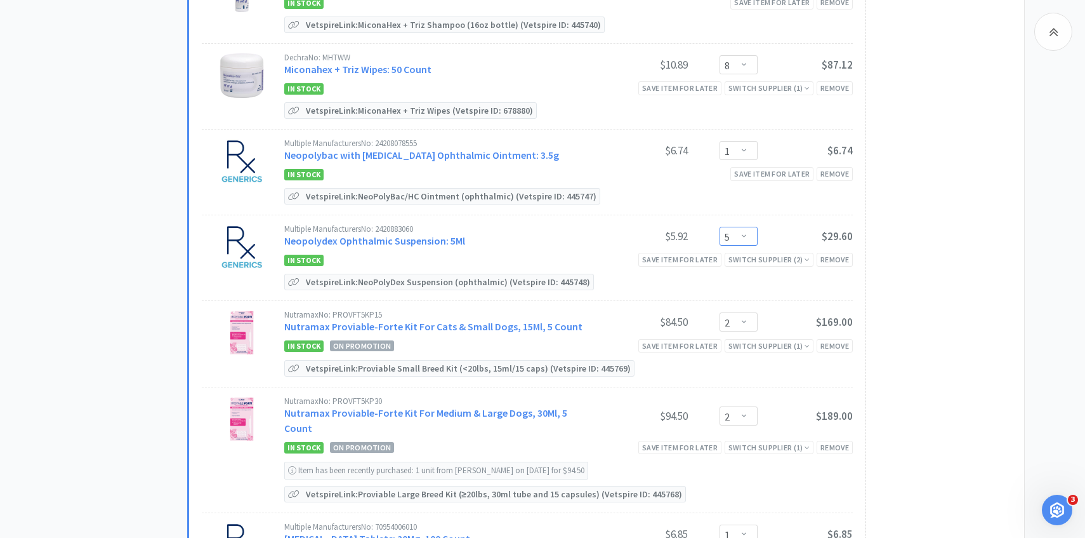
click at [735, 231] on select "Enter Quantity 1 2 3 4 5 6 7 8 9 10 11 12 13 14 15 16 17 18 19 20 Enter Quantity" at bounding box center [739, 236] width 38 height 19
click at [720, 227] on select "Enter Quantity 1 2 3 4 5 6 7 8 9 10 11 12 13 14 15 16 17 18 19 20 Enter Quantity" at bounding box center [739, 236] width 38 height 19
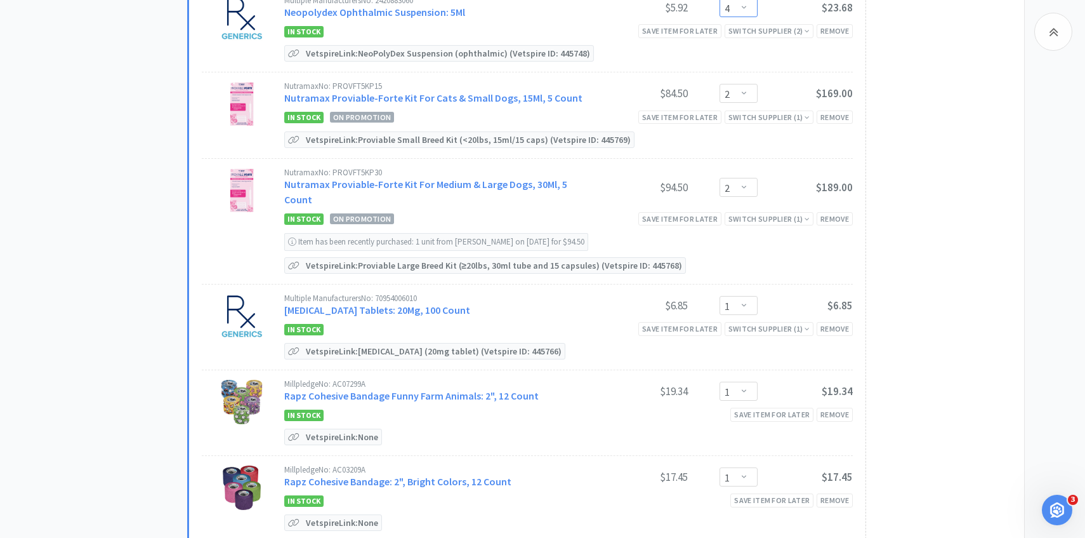
scroll to position [1021, 0]
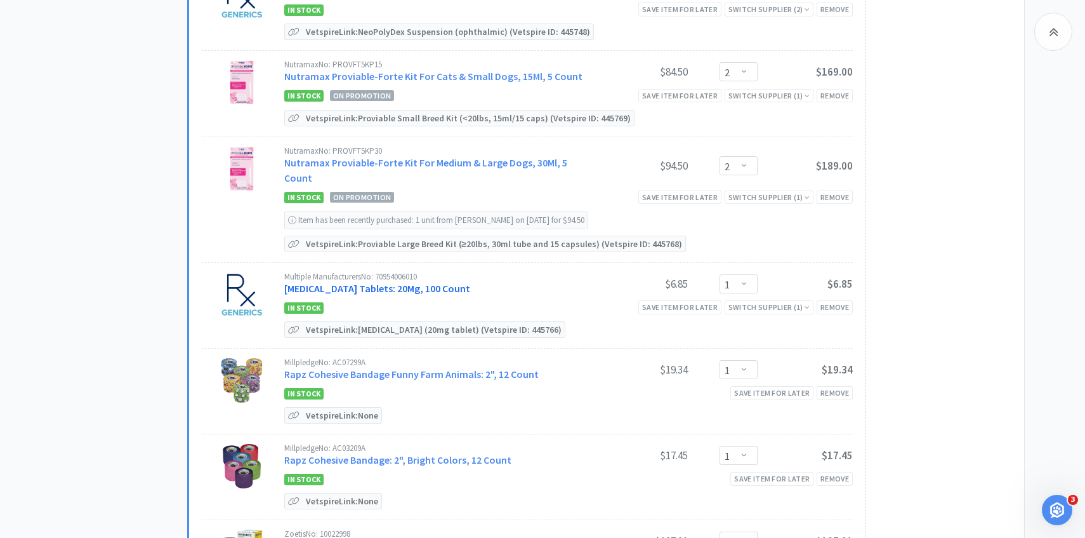
click at [412, 282] on link "Prednisone Tablets: 20Mg, 100 Count" at bounding box center [377, 288] width 186 height 13
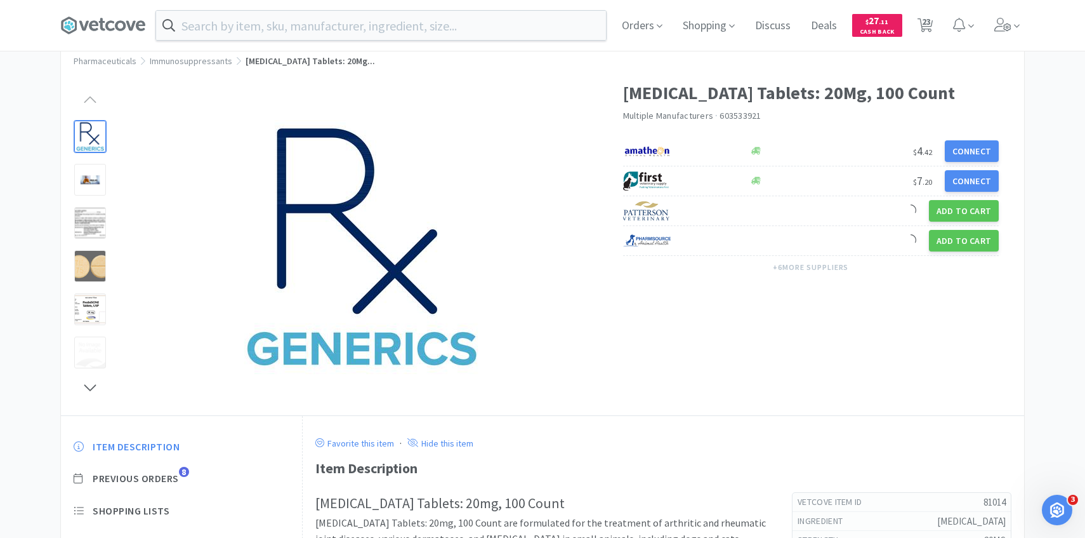
scroll to position [36, 0]
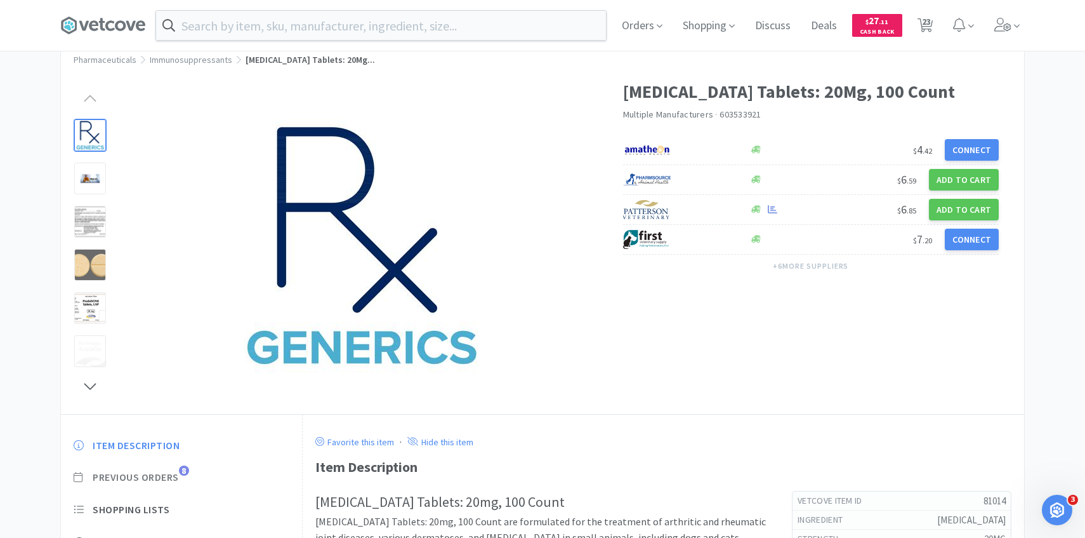
click at [165, 476] on span "Previous Orders" at bounding box center [136, 476] width 86 height 13
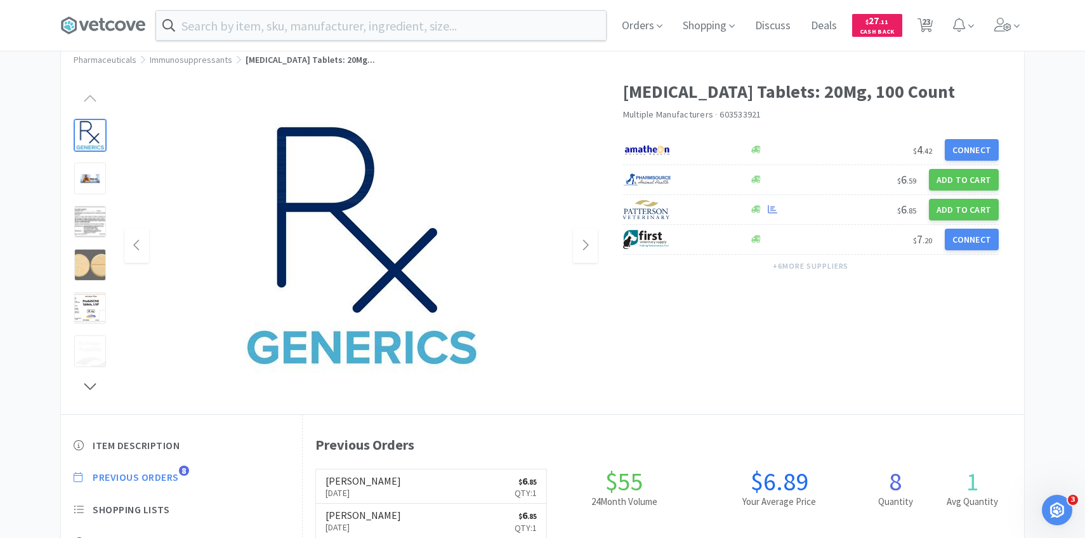
scroll to position [348, 722]
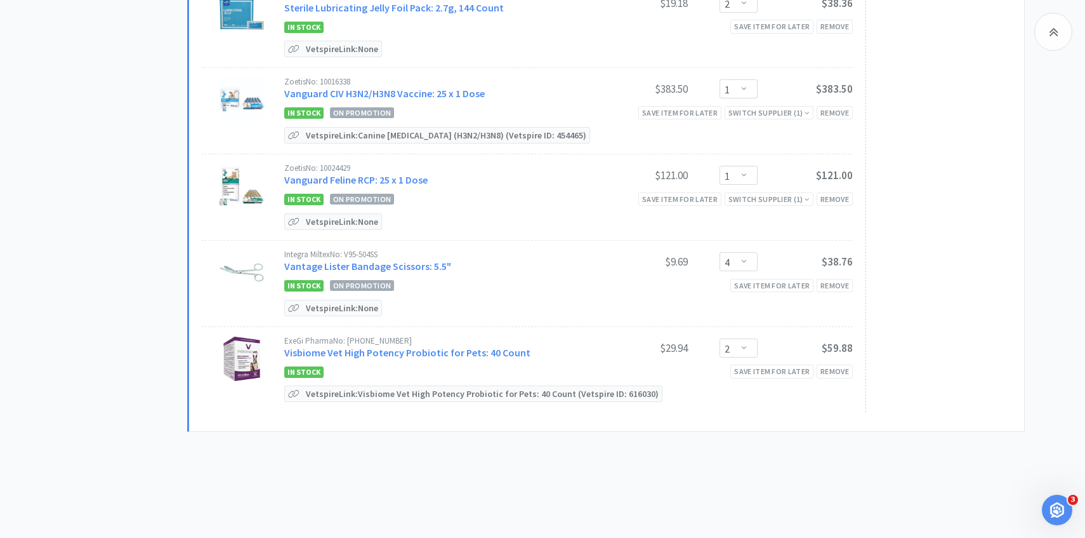
scroll to position [1834, 0]
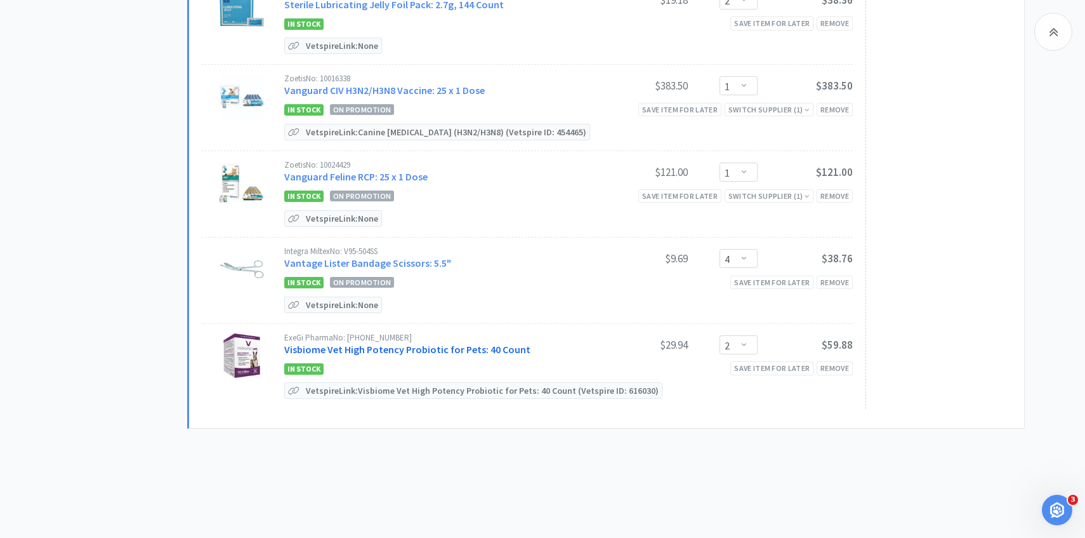
click at [452, 343] on link "Visbiome Vet High Potency Probiotic for Pets: 40 Count" at bounding box center [407, 349] width 246 height 13
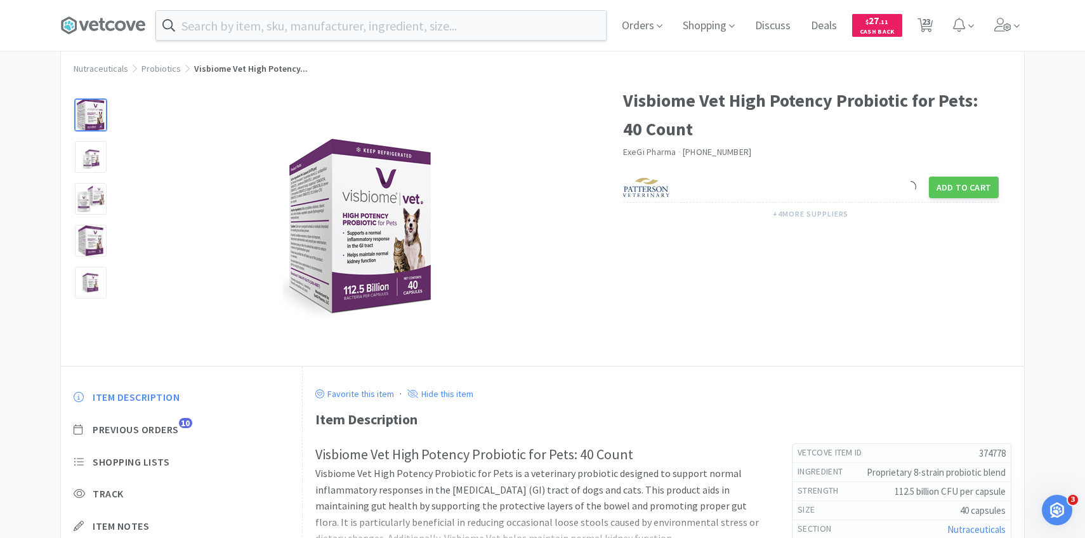
scroll to position [53, 0]
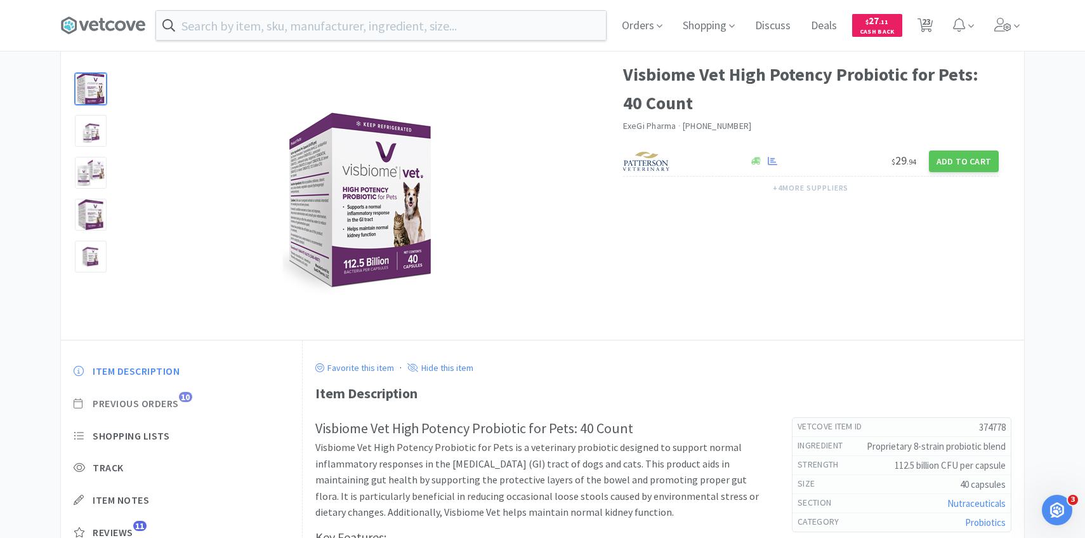
click at [187, 404] on span "Previous Orders 10" at bounding box center [182, 403] width 216 height 13
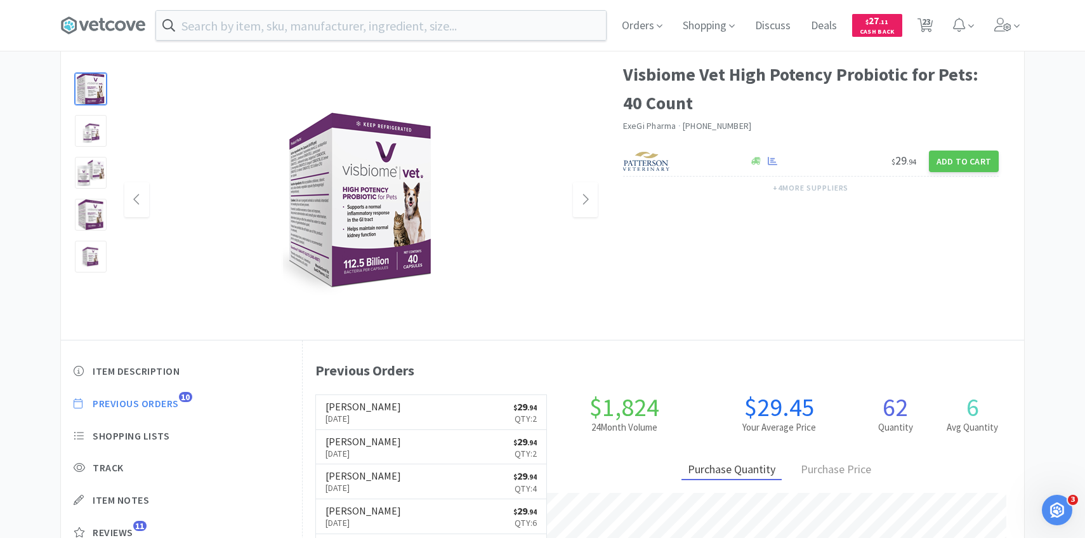
scroll to position [348, 722]
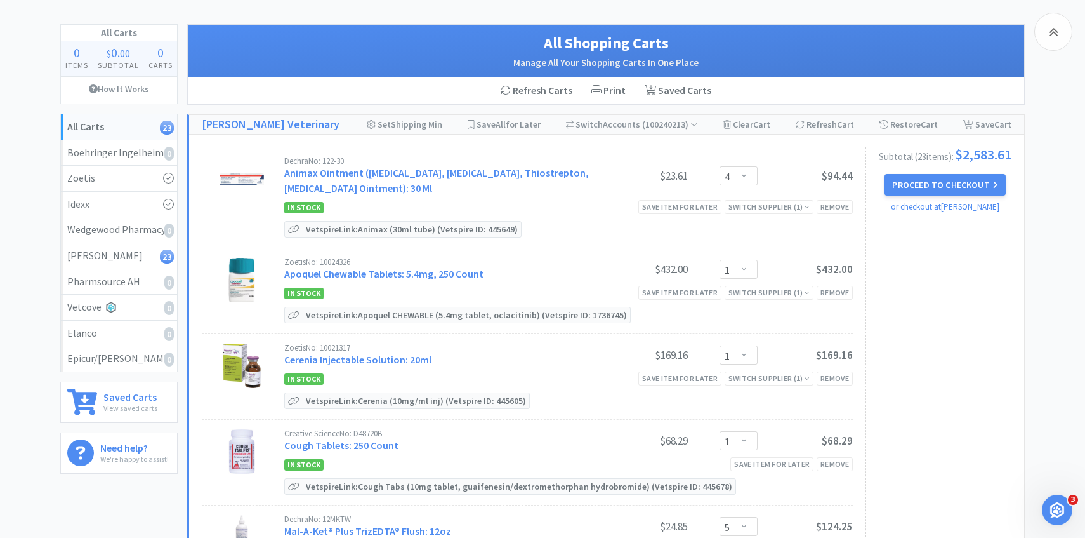
scroll to position [1834, 0]
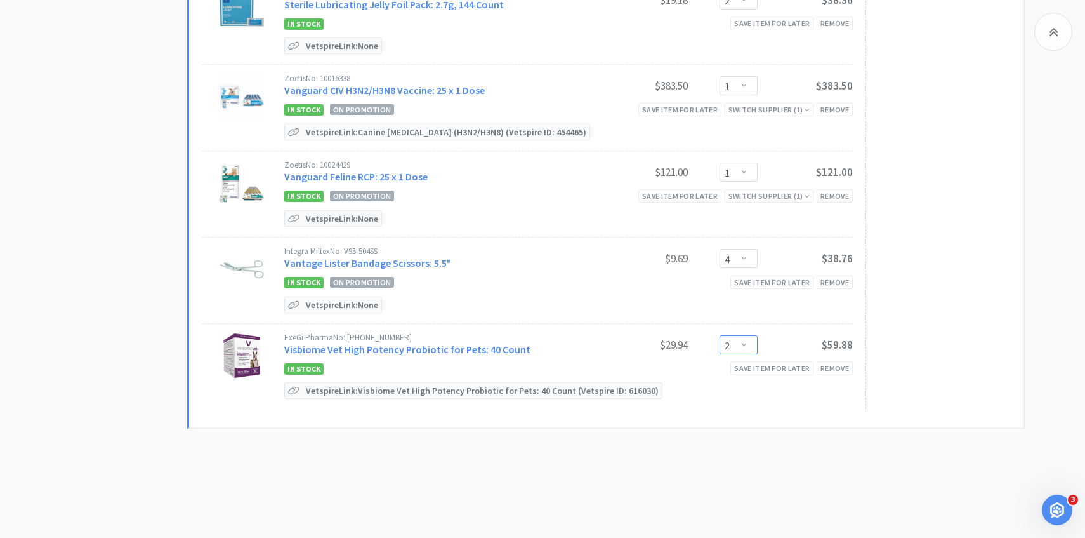
click at [734, 335] on select "Enter Quantity 1 2 3 4 5 6 7 8 9 10 11 12 13 14 15 16 17 18 19 20 Enter Quantity" at bounding box center [739, 344] width 38 height 19
click at [720, 335] on select "Enter Quantity 1 2 3 4 5 6 7 8 9 10 11 12 13 14 15 16 17 18 19 20 Enter Quantity" at bounding box center [739, 344] width 38 height 19
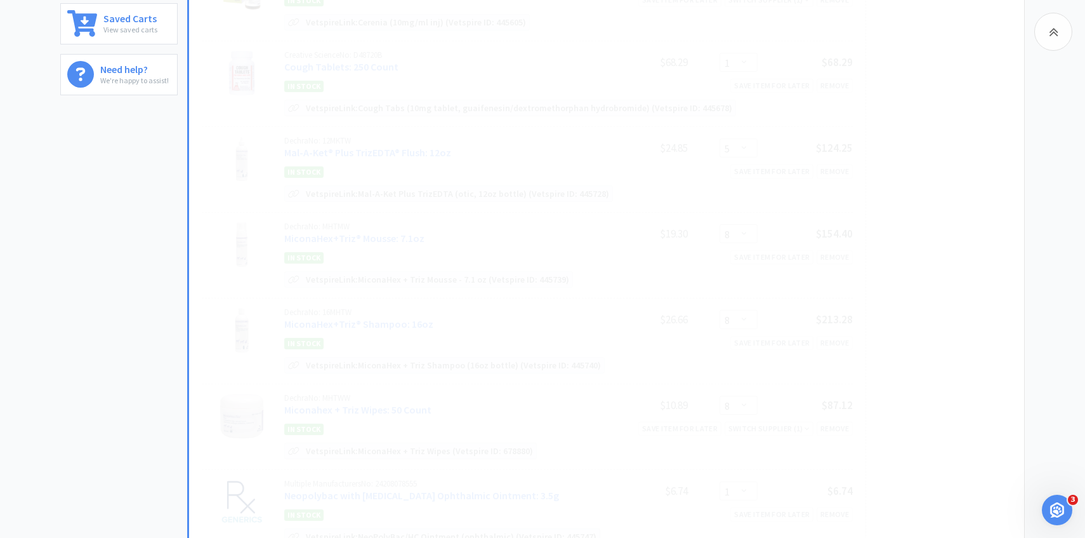
scroll to position [0, 0]
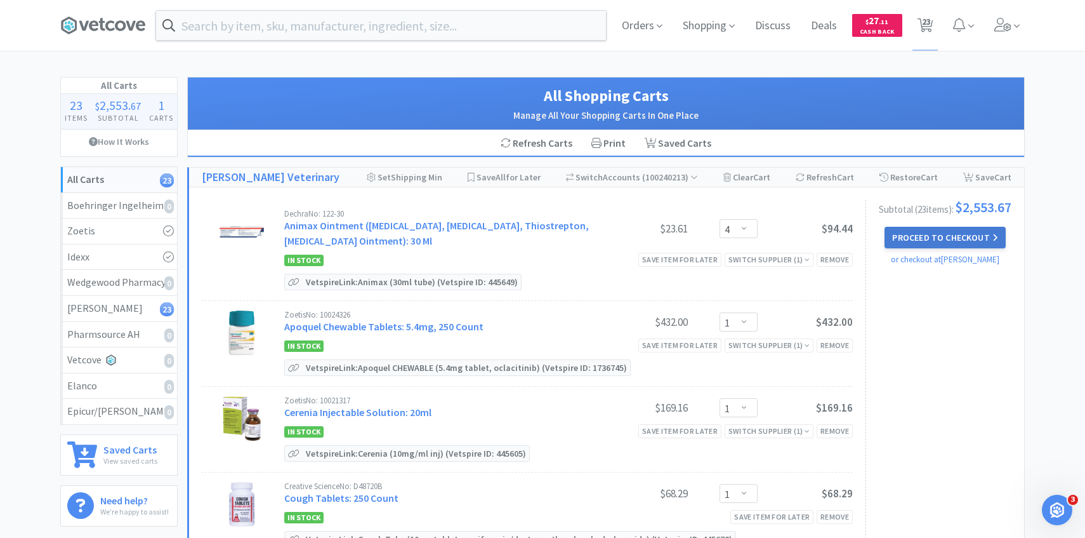
click at [940, 240] on button "Proceed to Checkout" at bounding box center [945, 238] width 121 height 22
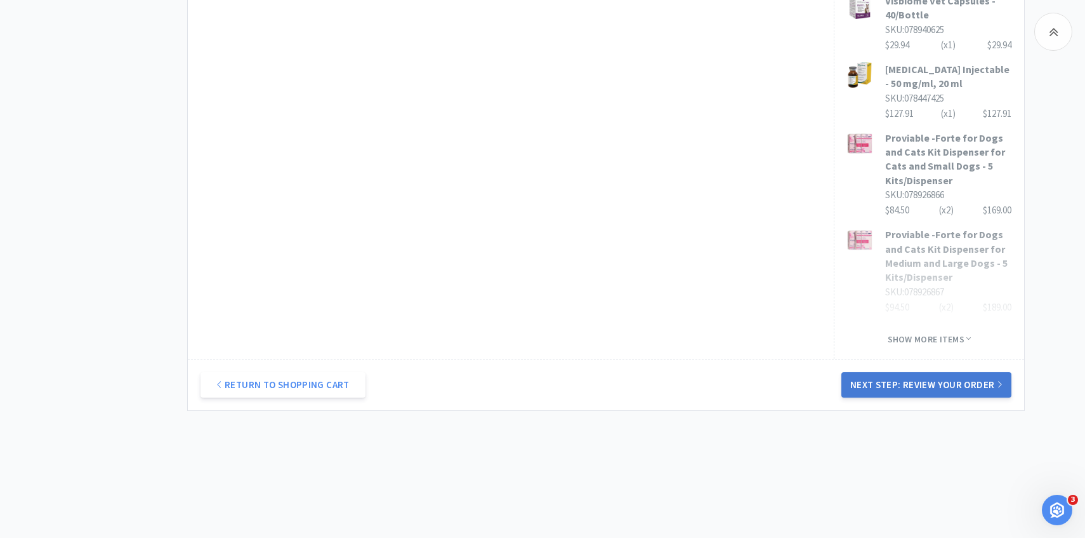
click at [918, 387] on button "Next Step: Review Your Order" at bounding box center [926, 384] width 170 height 25
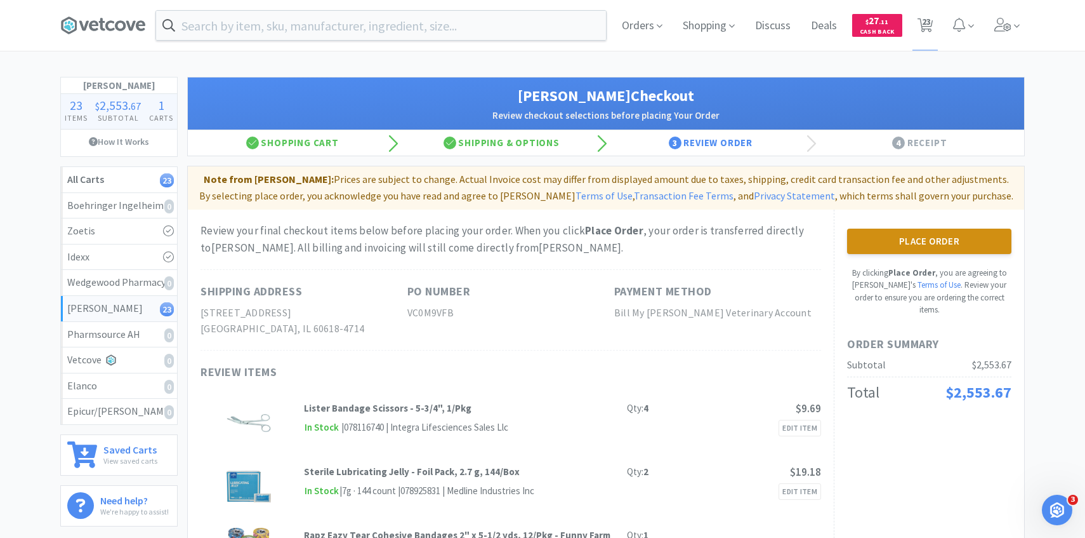
click at [916, 239] on button "Place Order" at bounding box center [929, 240] width 164 height 25
